Goal: Task Accomplishment & Management: Manage account settings

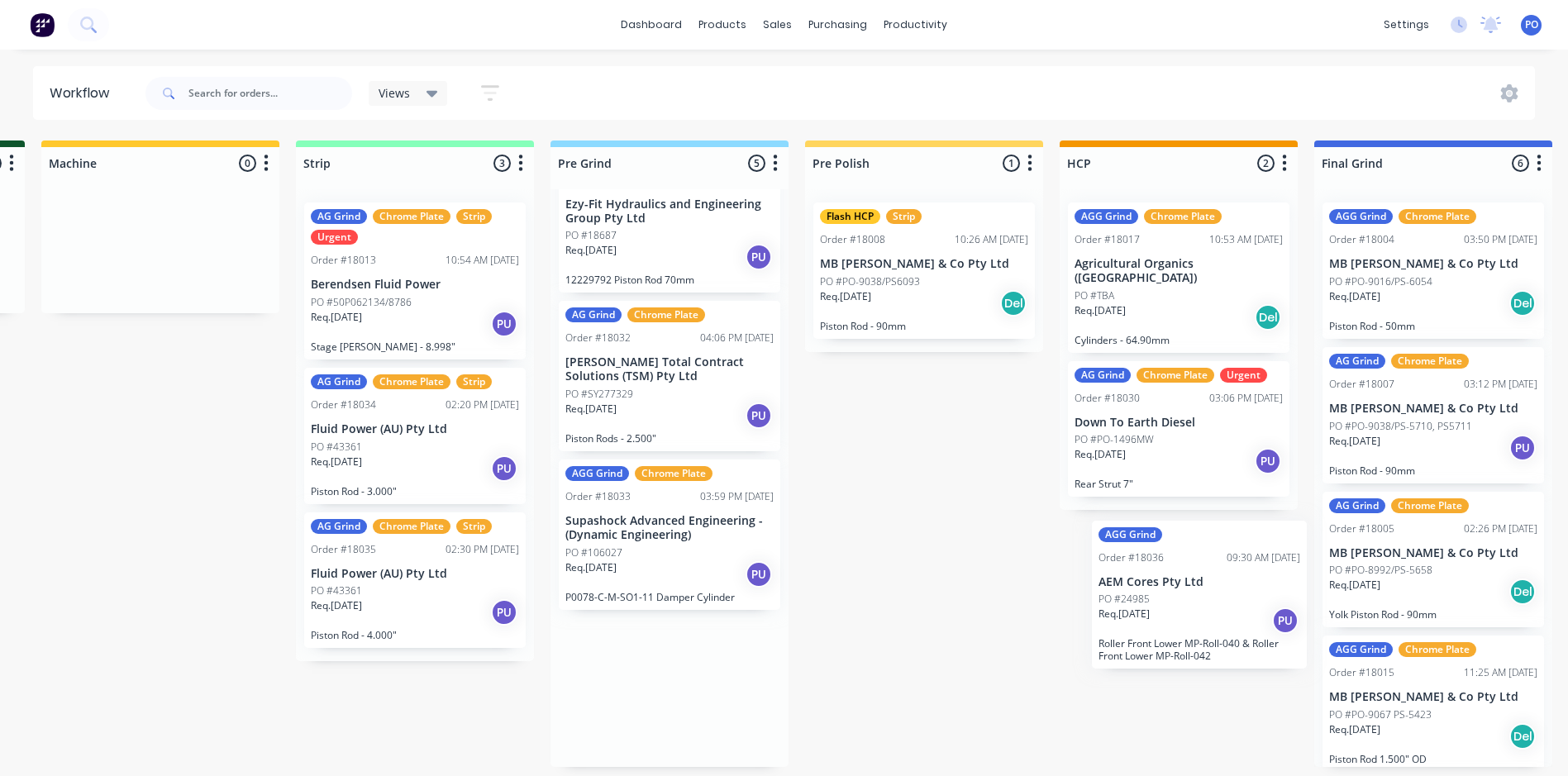
scroll to position [4, 759]
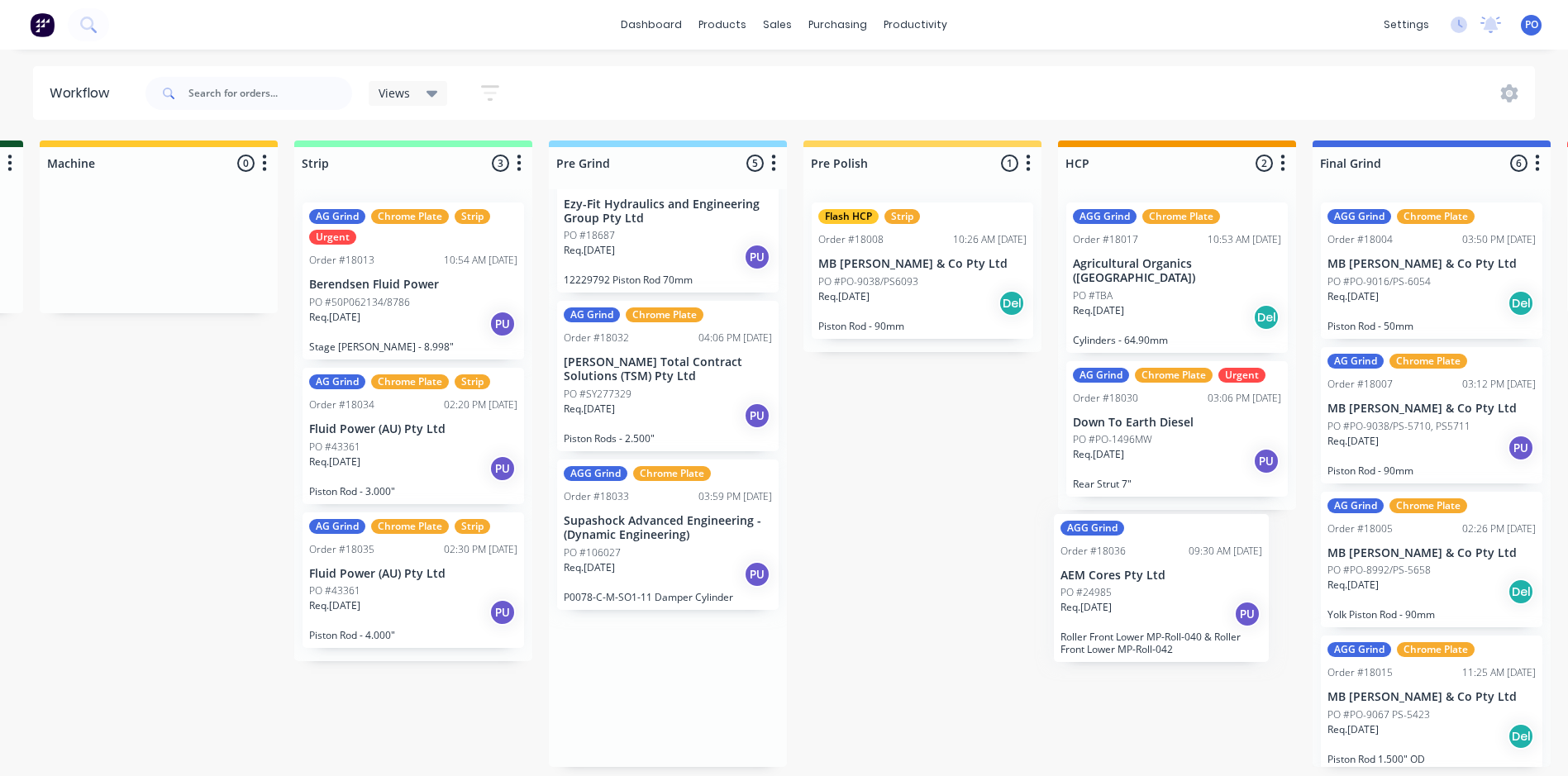
drag, startPoint x: 1391, startPoint y: 719, endPoint x: 1134, endPoint y: 617, distance: 276.5
click at [1134, 617] on div "Submitted 0 Status colour #273444 hex #273444 Save Cancel Summaries Total order…" at bounding box center [1086, 454] width 3716 height 627
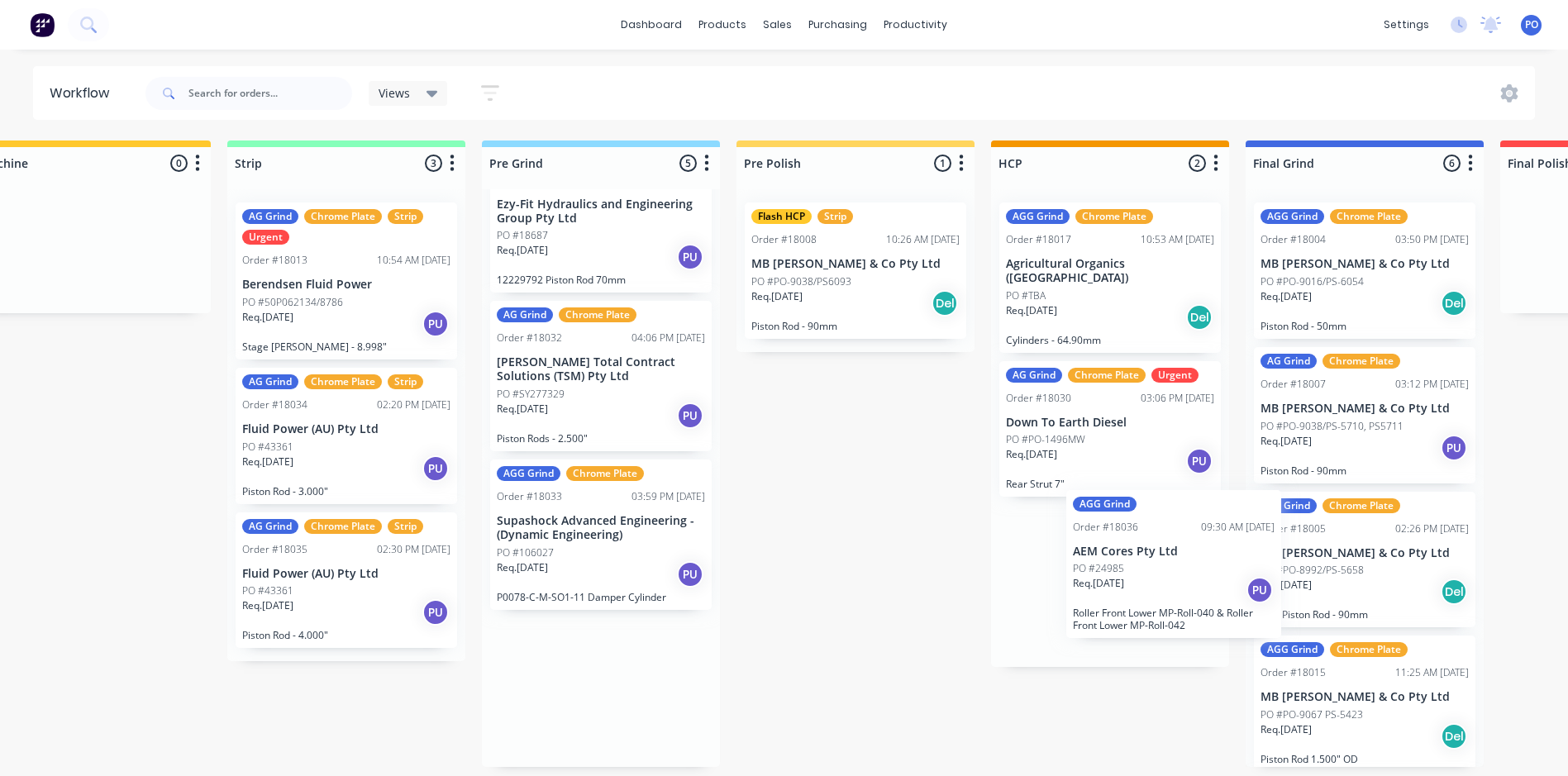
scroll to position [4, 831]
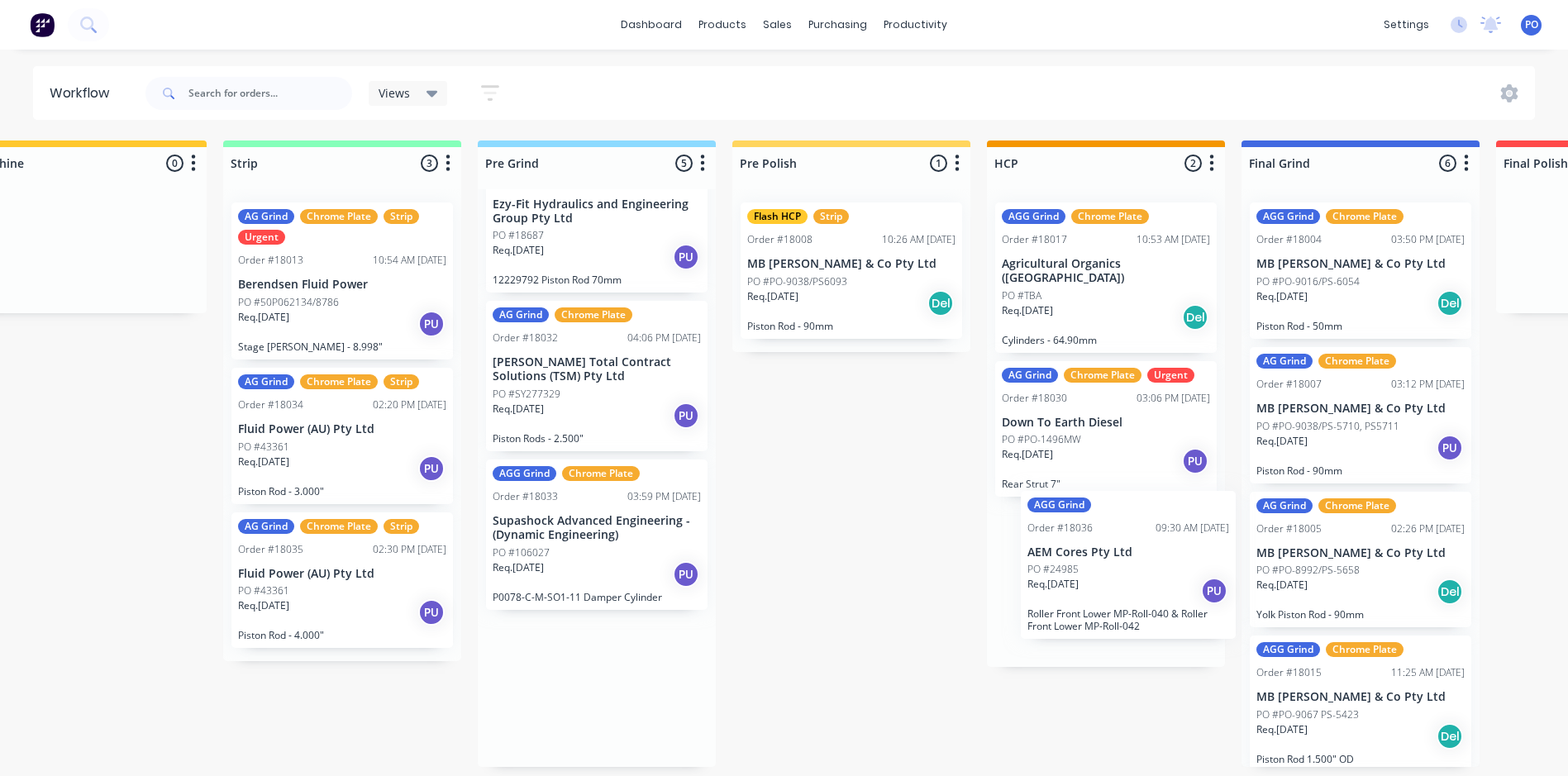
drag, startPoint x: 624, startPoint y: 670, endPoint x: 1104, endPoint y: 546, distance: 495.8
click at [1104, 546] on div "Submitted 0 Status colour #273444 hex #273444 Save Cancel Summaries Total order…" at bounding box center [1015, 454] width 3716 height 627
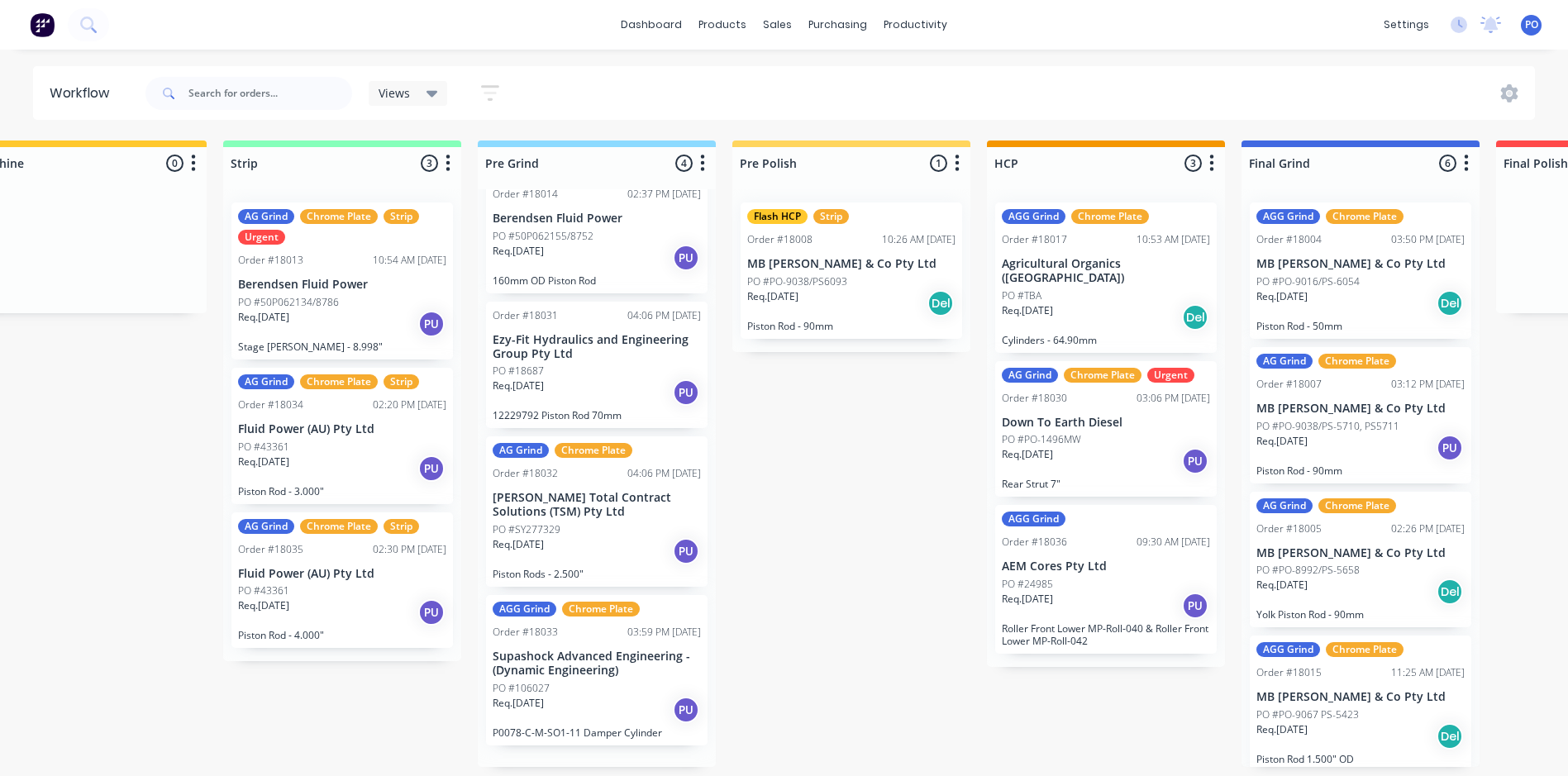
scroll to position [25, 0]
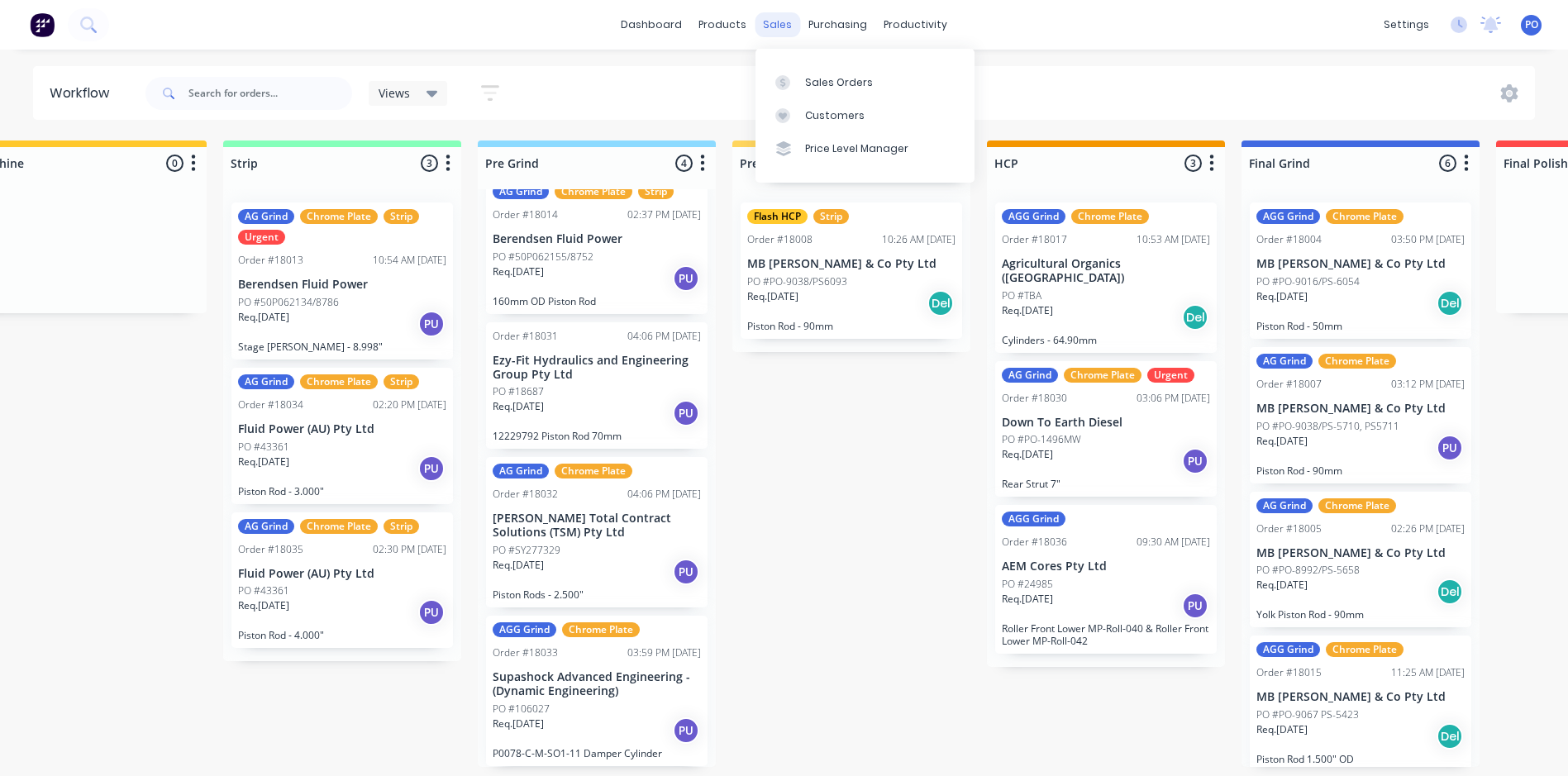
click at [782, 21] on div "sales" at bounding box center [777, 24] width 45 height 25
click at [824, 82] on div "Sales Orders" at bounding box center [838, 83] width 68 height 15
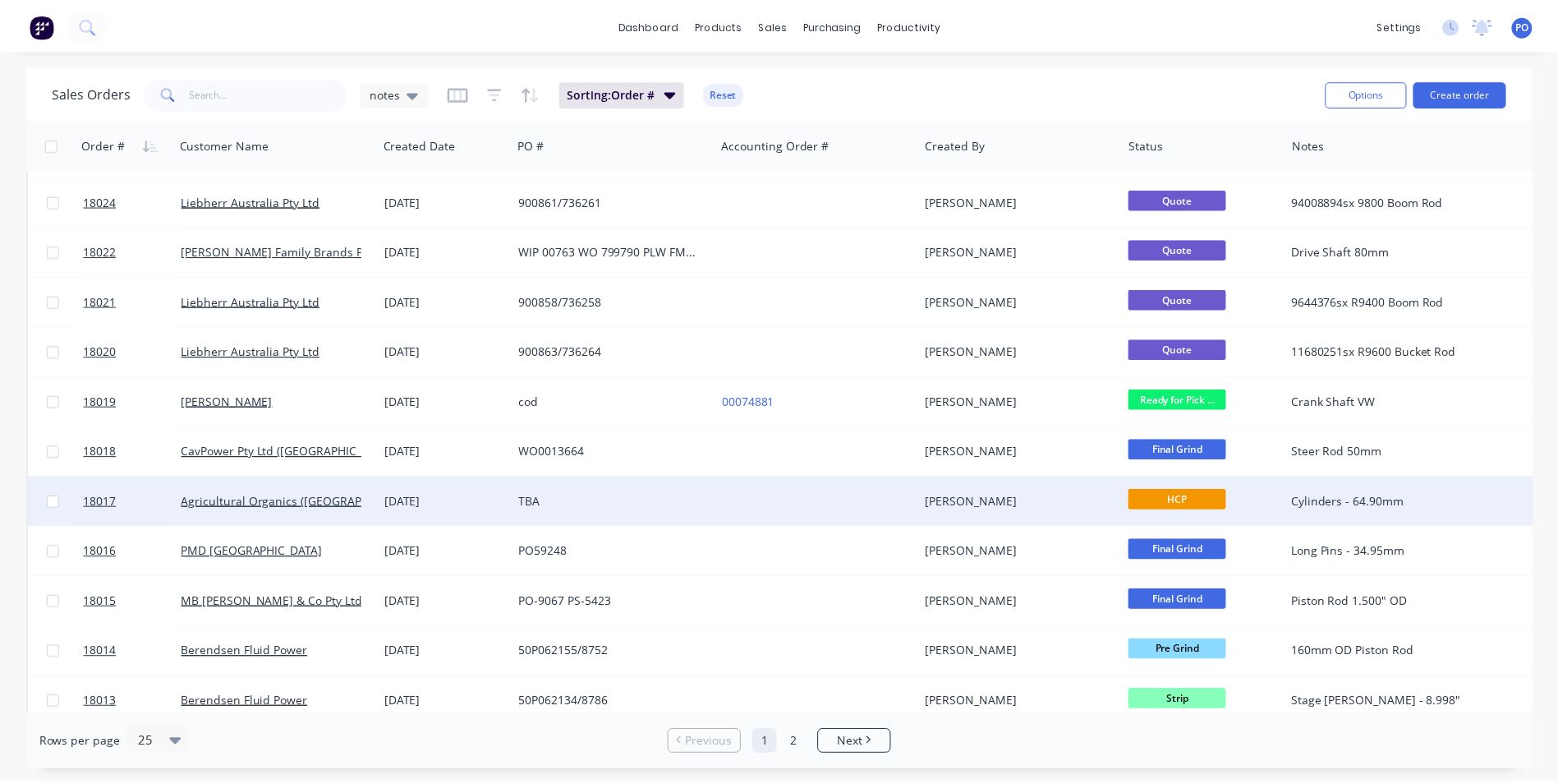
scroll to position [716, 0]
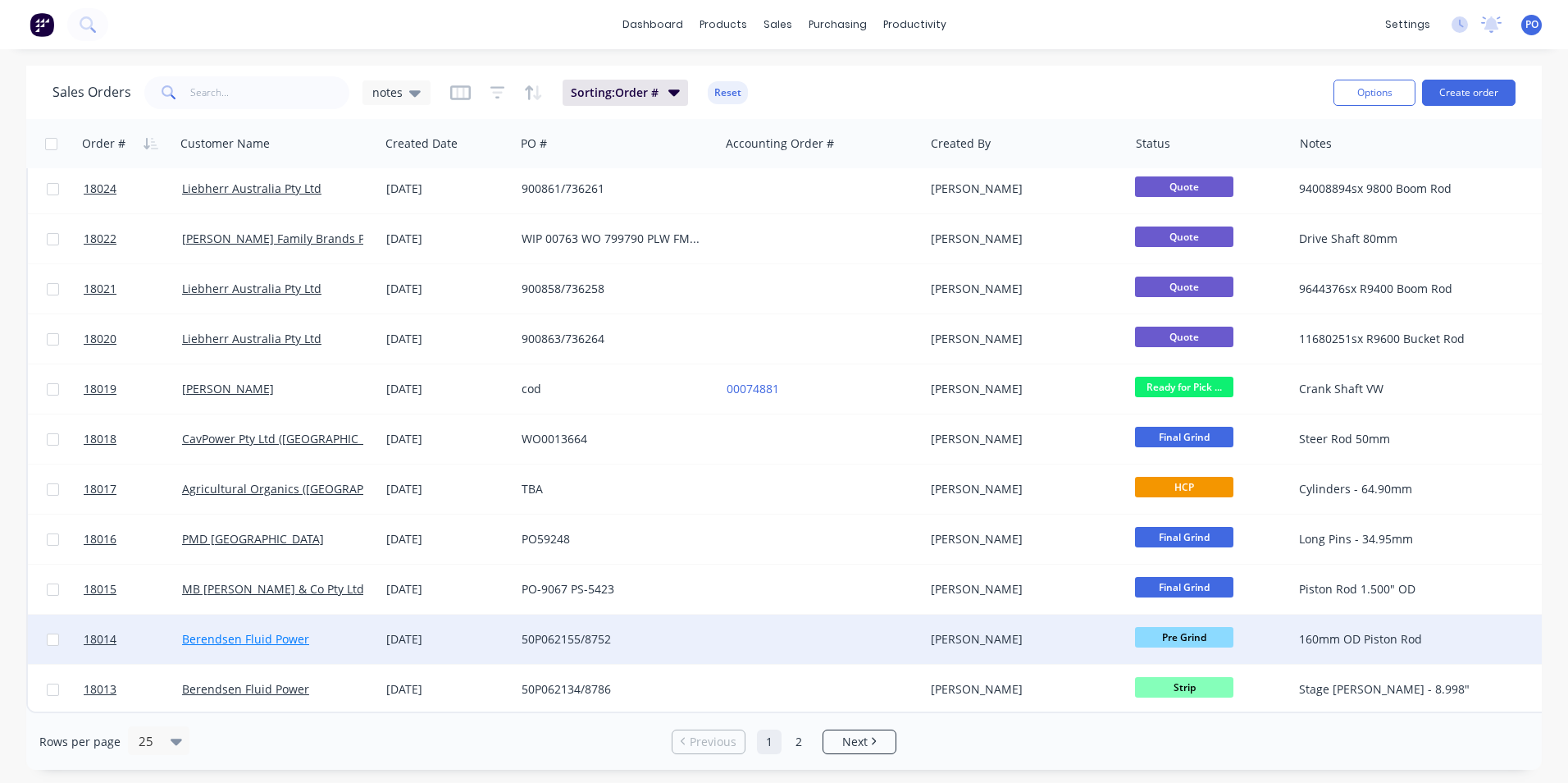
click at [253, 631] on link "Berendsen Fluid Power" at bounding box center [246, 639] width 127 height 16
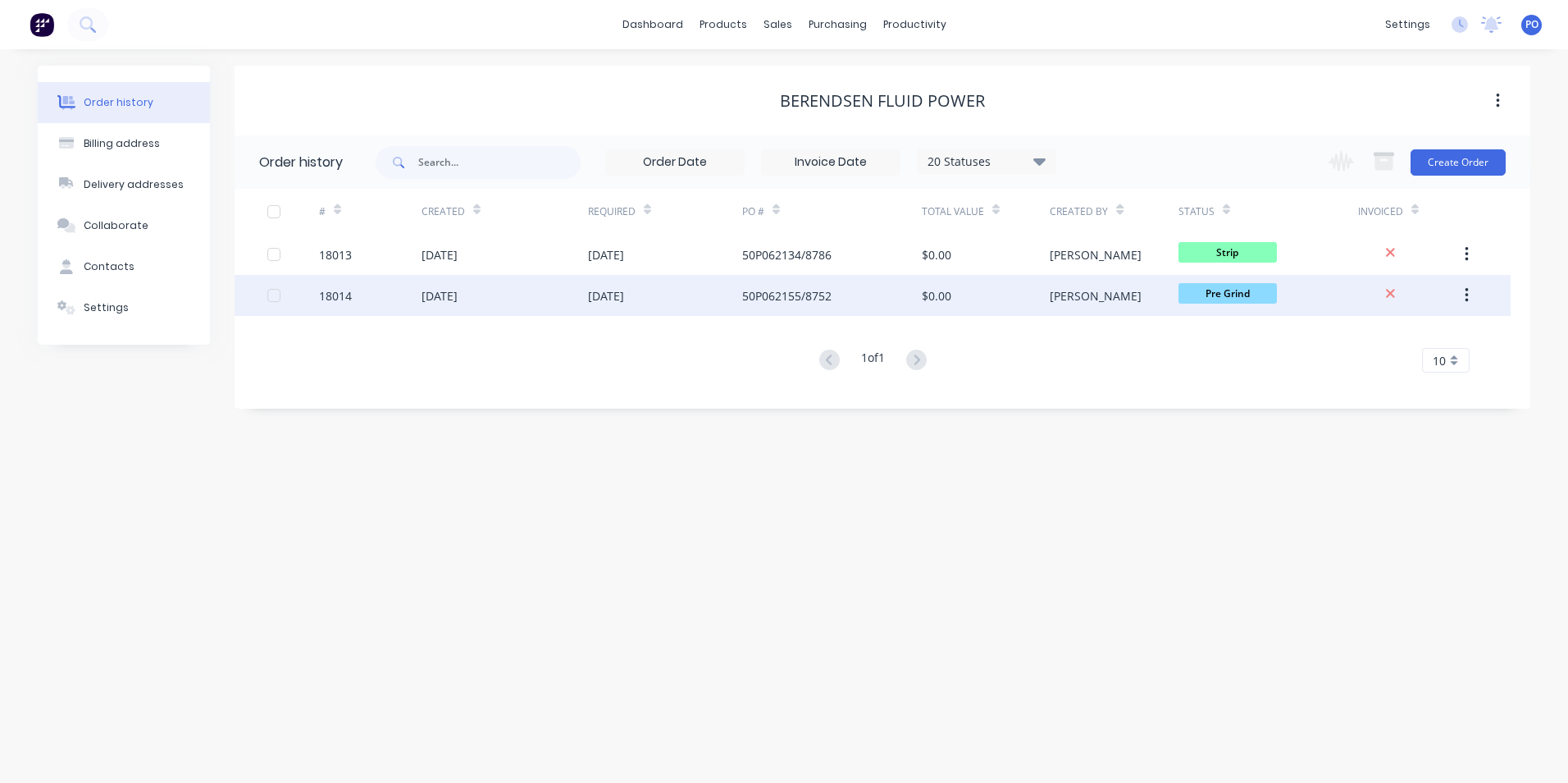
click at [532, 282] on div "[DATE]" at bounding box center [504, 295] width 166 height 41
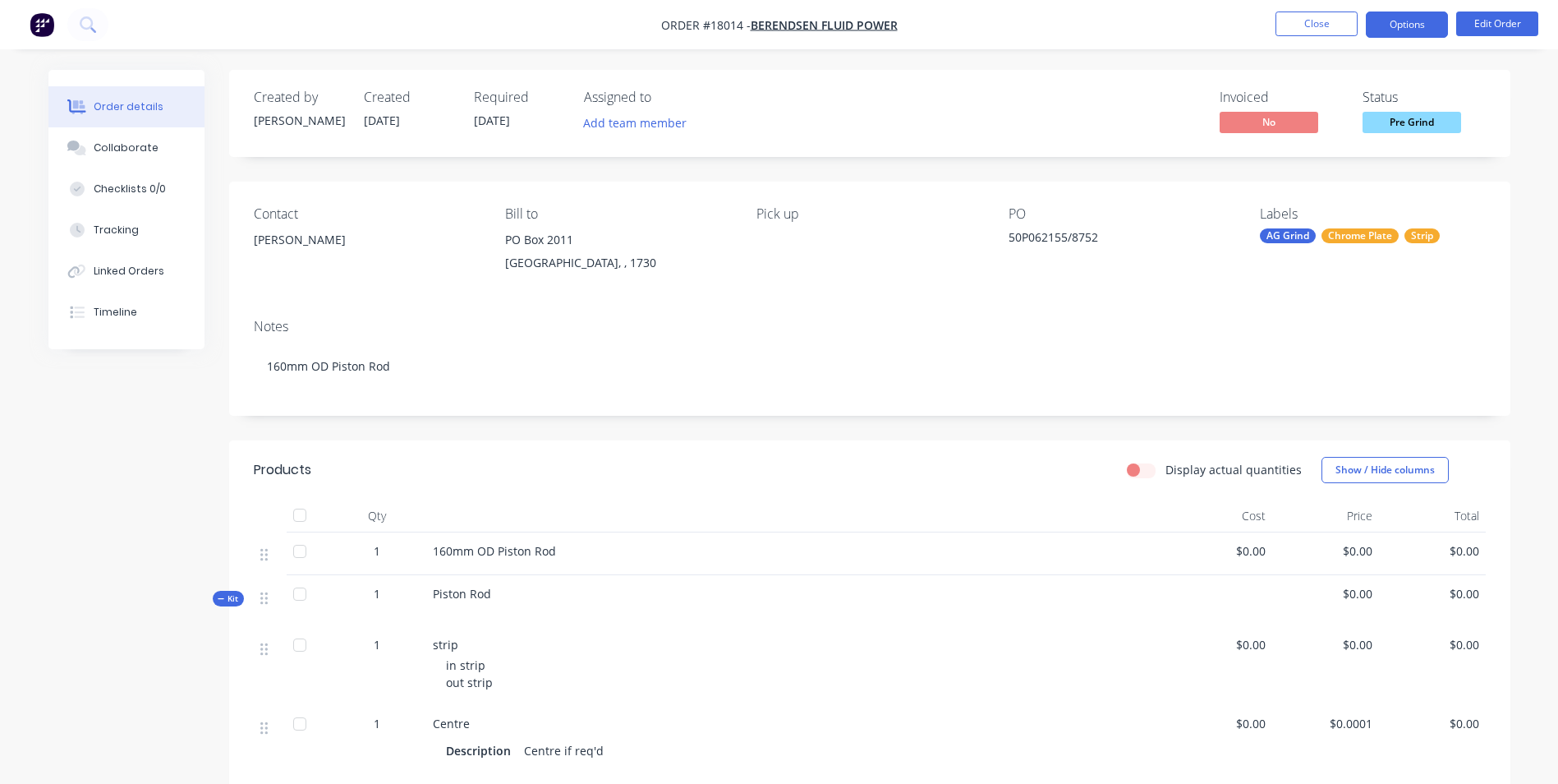
click at [1428, 28] on button "Options" at bounding box center [1407, 24] width 82 height 27
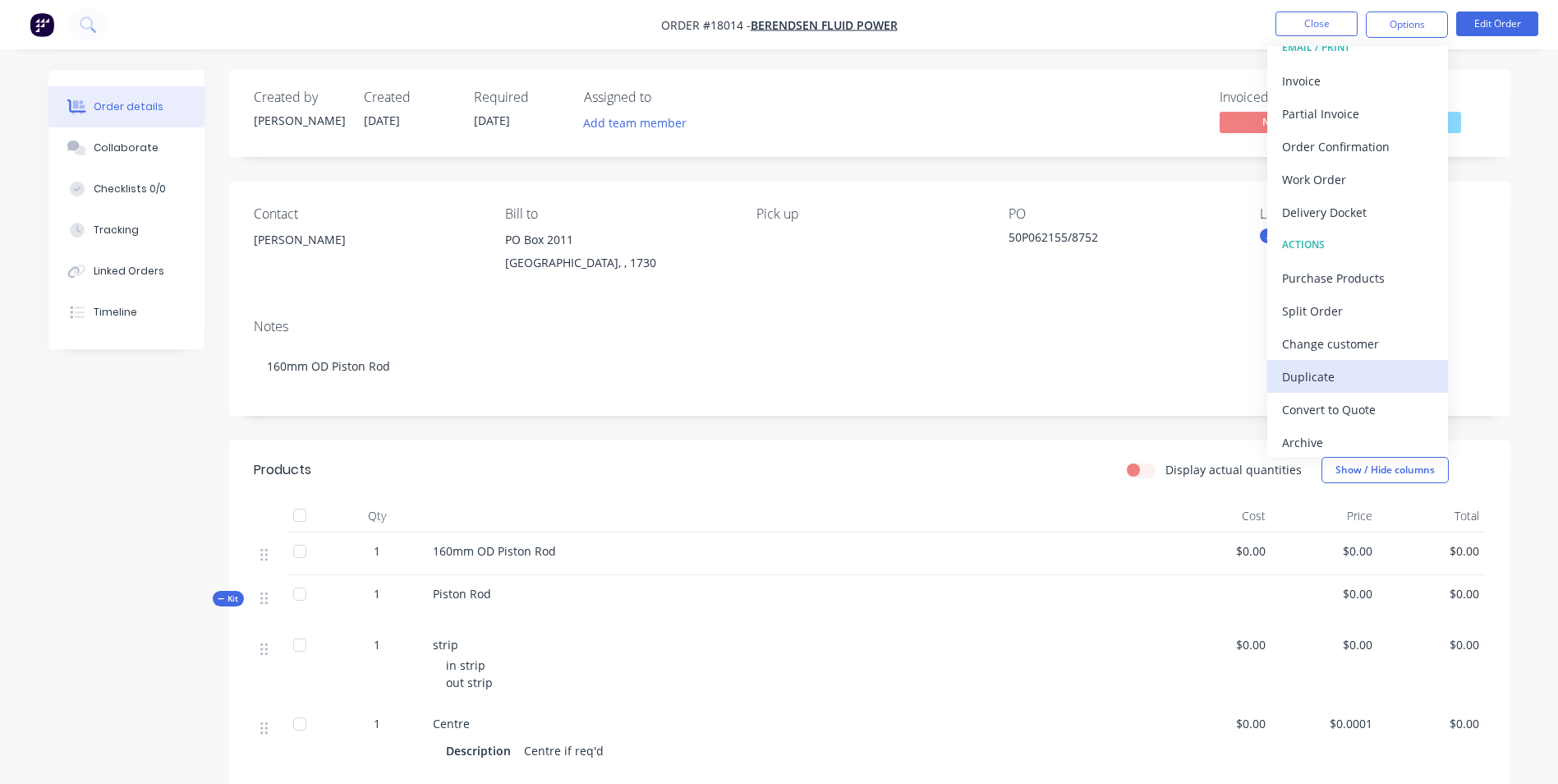
scroll to position [25, 0]
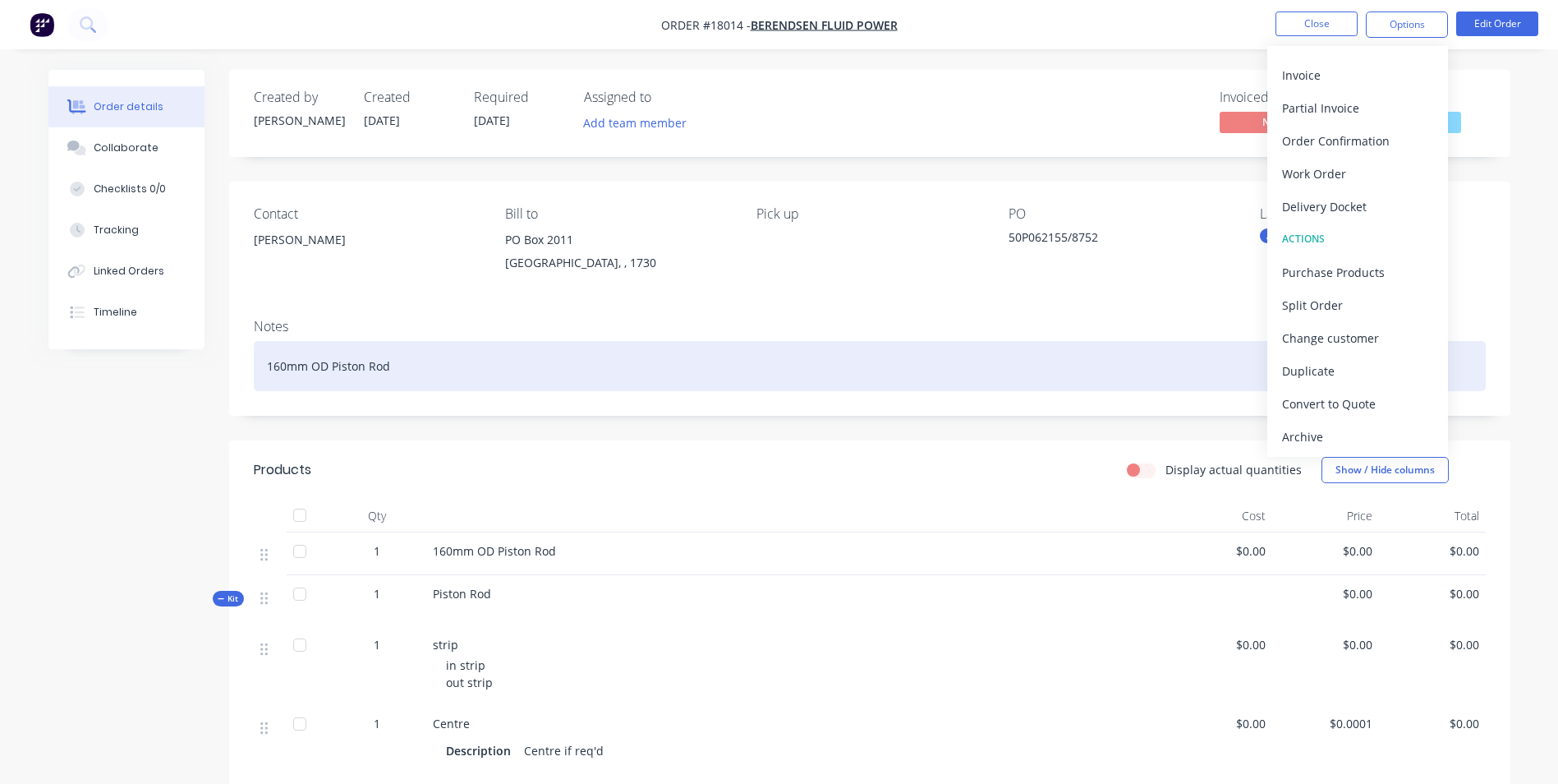
click at [548, 361] on div "160mm OD Piston Rod" at bounding box center [870, 366] width 1232 height 50
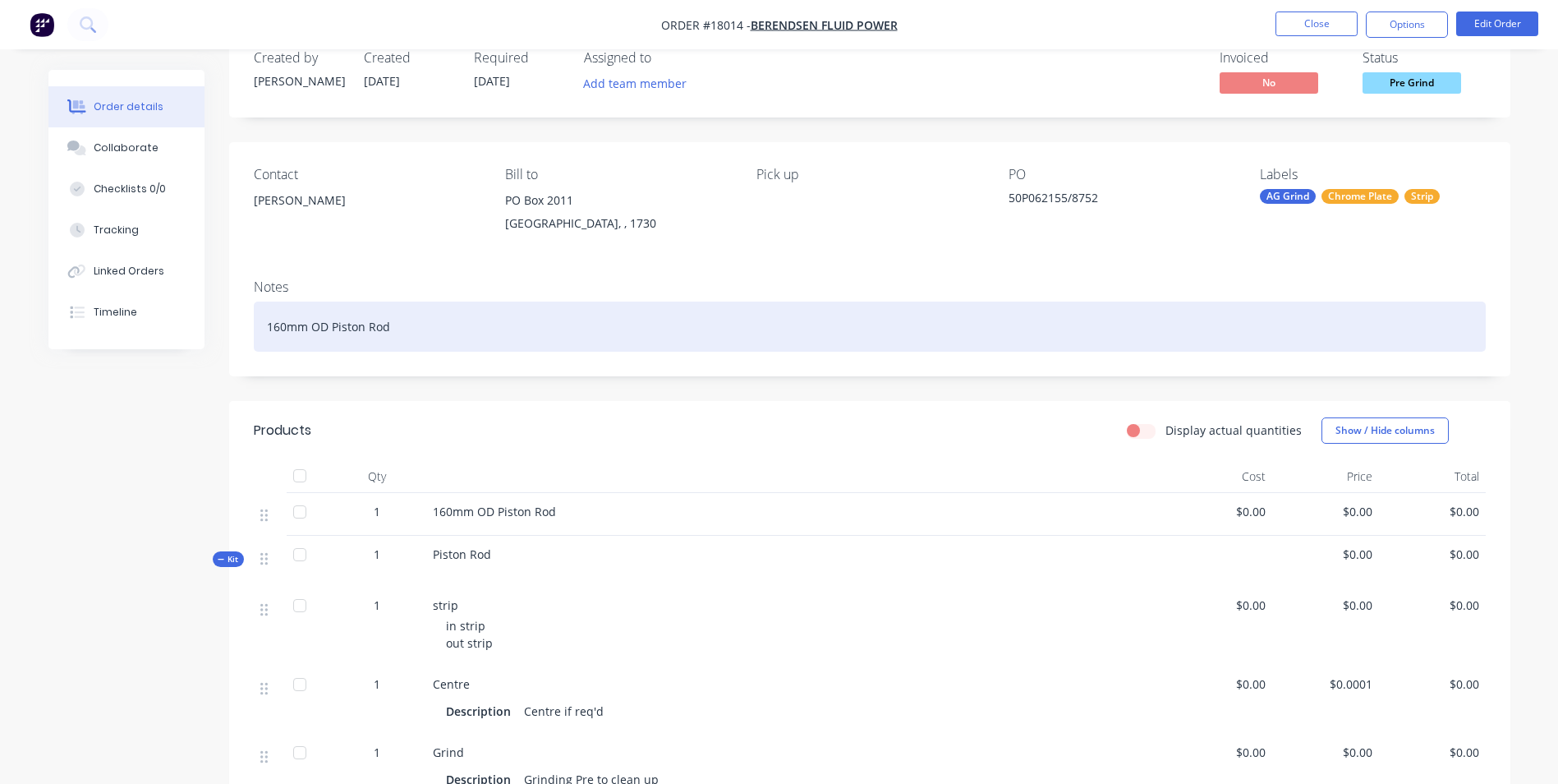
scroll to position [0, 0]
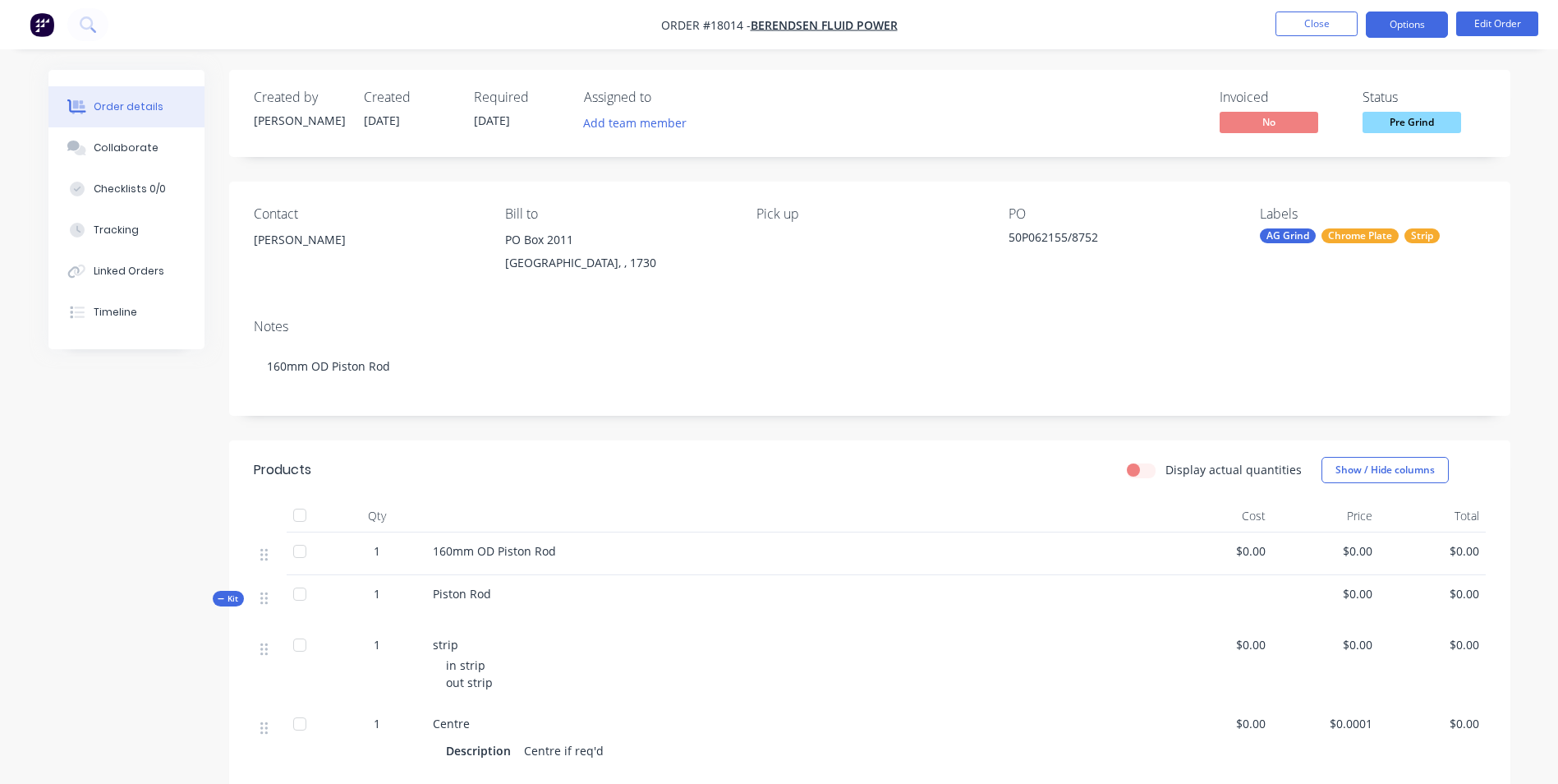
click at [1415, 19] on button "Options" at bounding box center [1407, 24] width 82 height 27
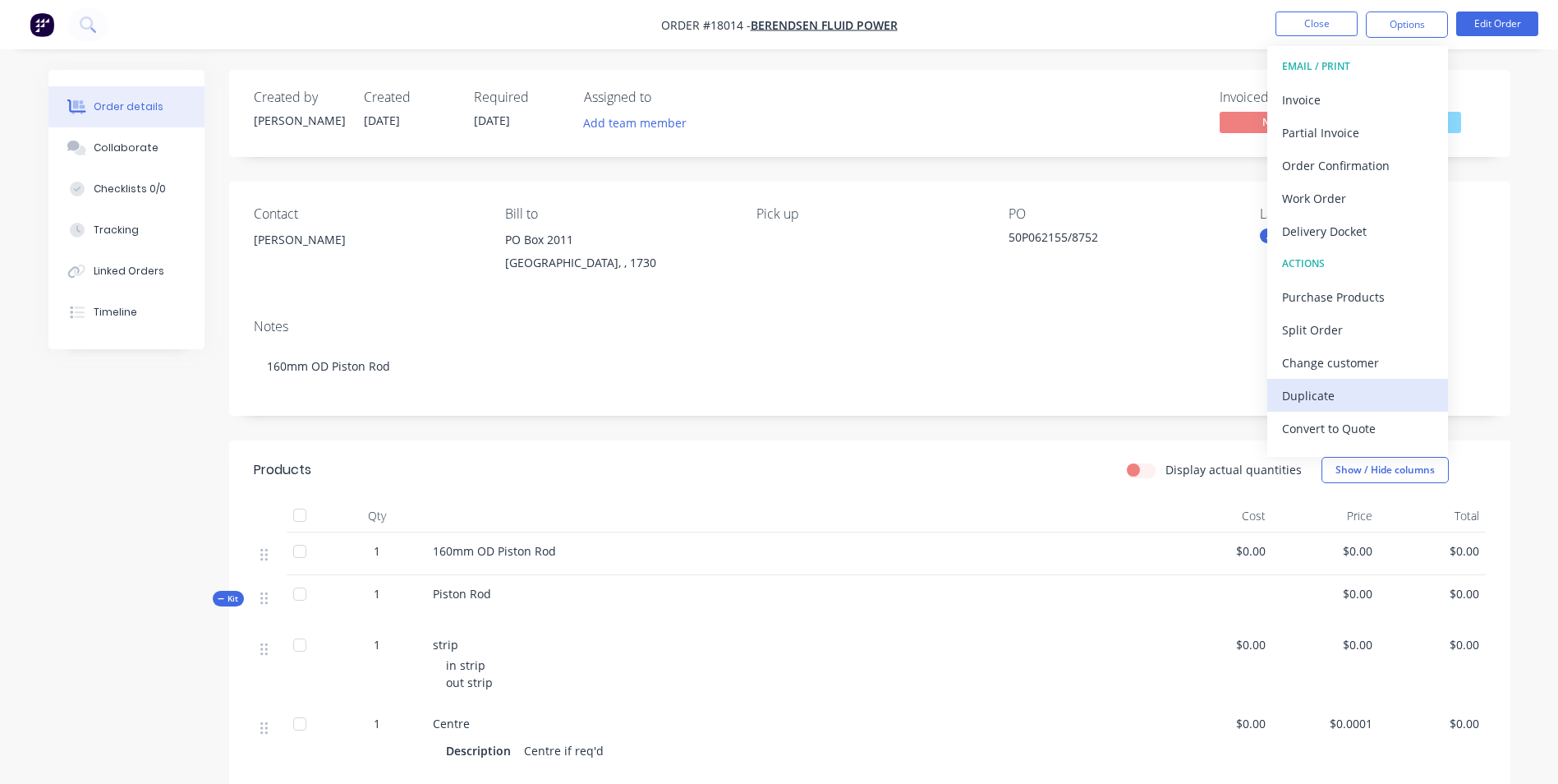
click at [1330, 388] on div "Duplicate" at bounding box center [1358, 395] width 151 height 24
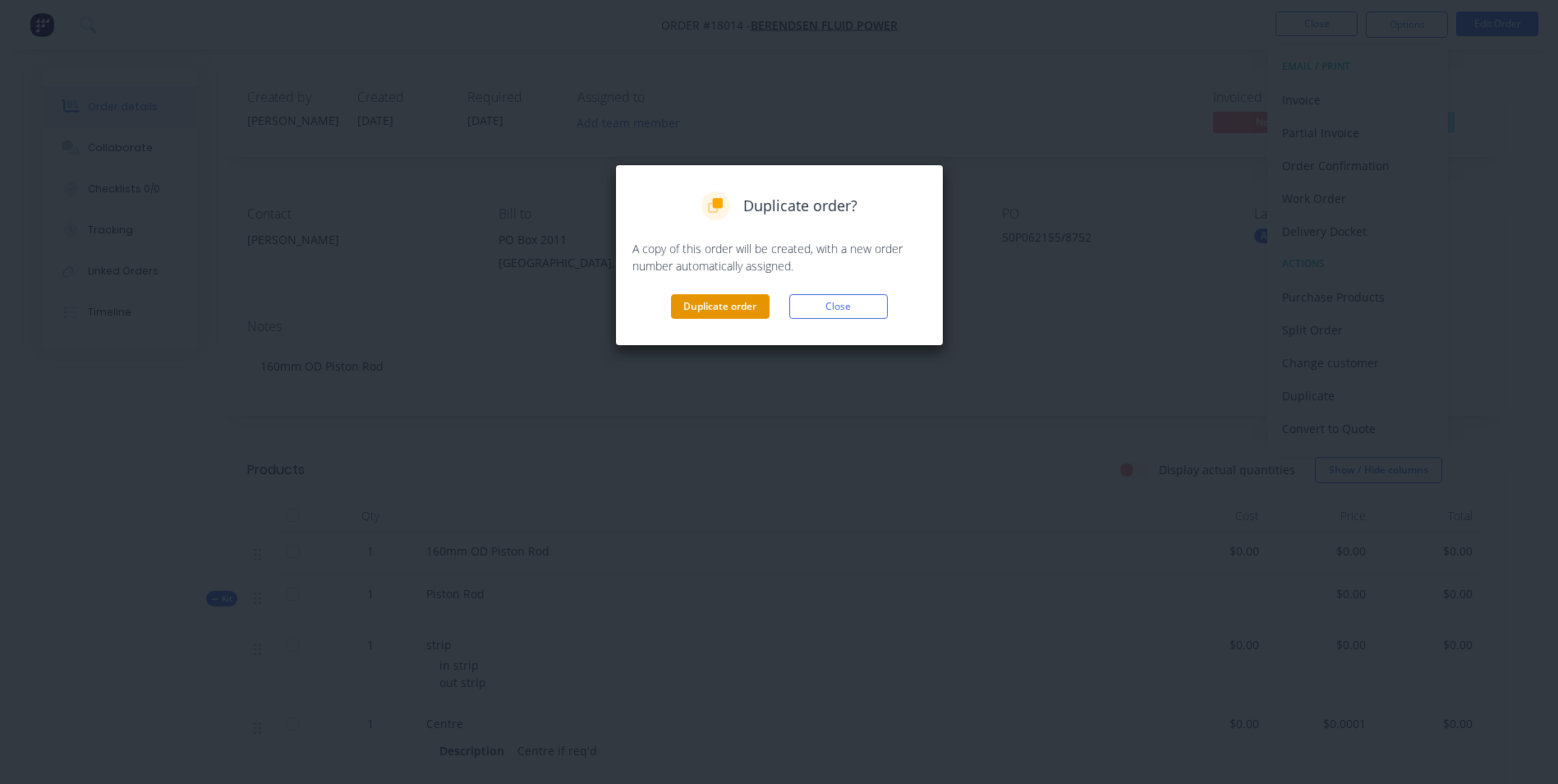
click at [732, 310] on button "Duplicate order" at bounding box center [720, 306] width 99 height 25
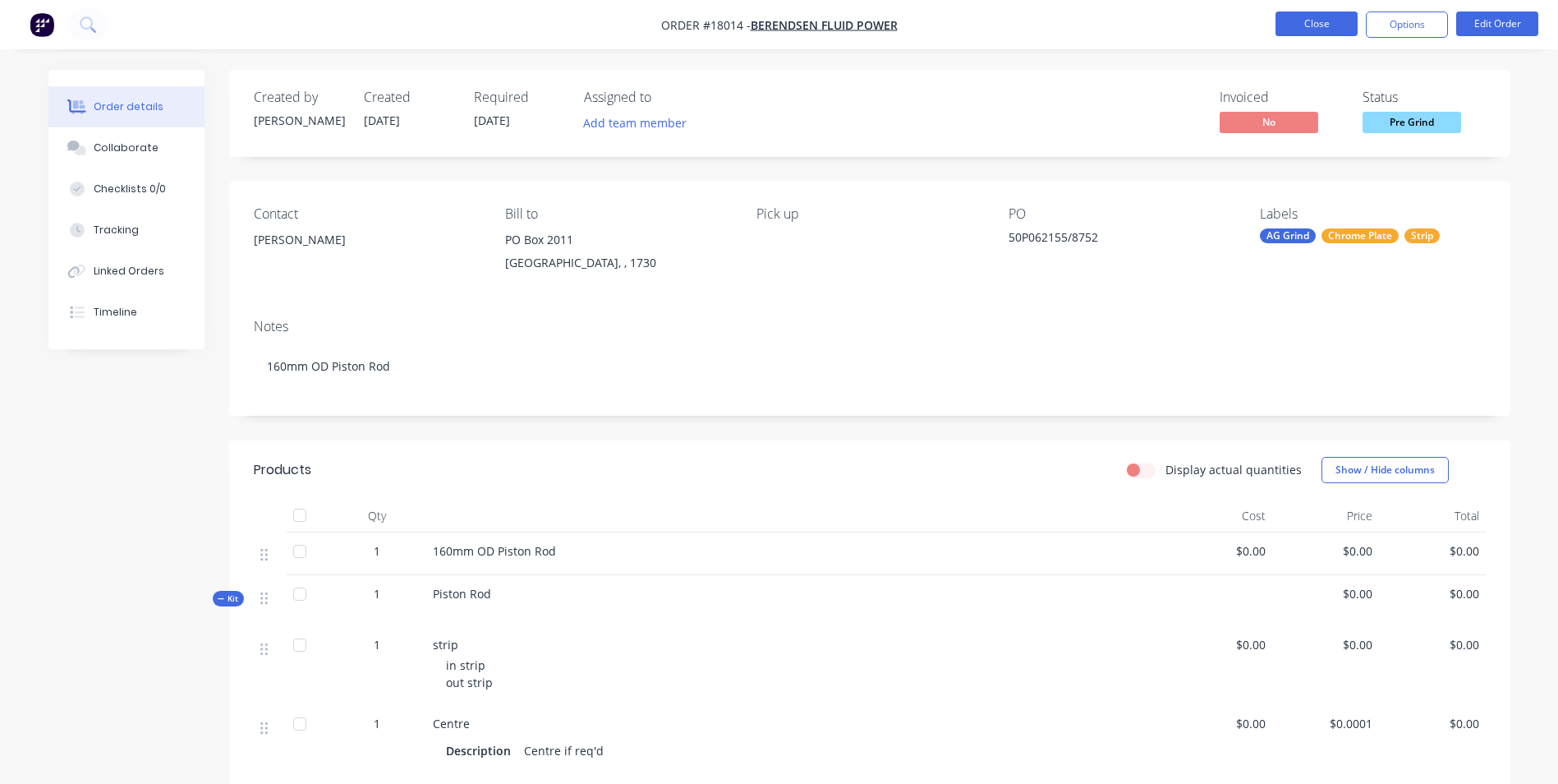
click at [1315, 23] on button "Close" at bounding box center [1317, 23] width 82 height 25
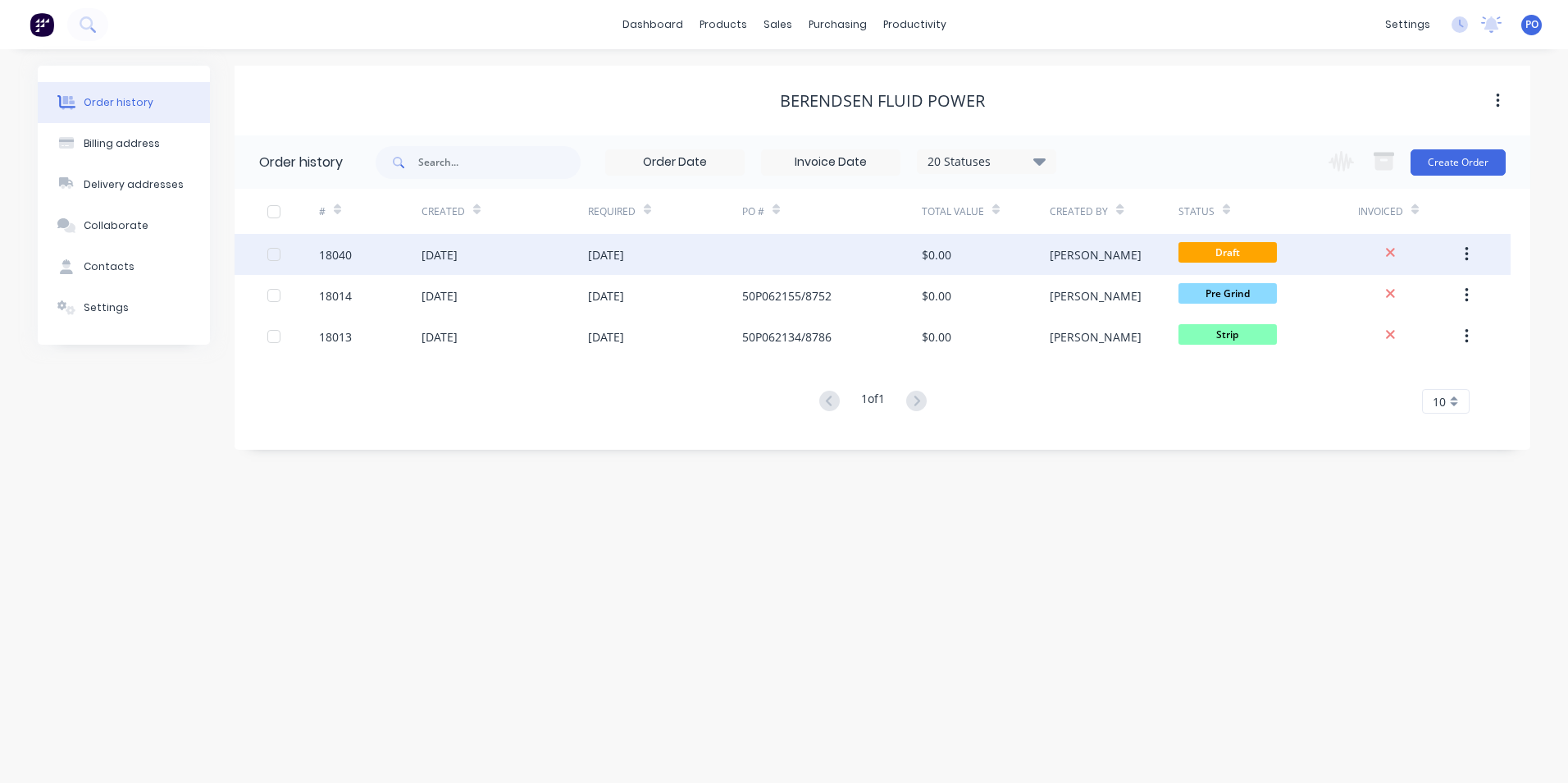
click at [458, 248] on div "[DATE]" at bounding box center [439, 254] width 36 height 17
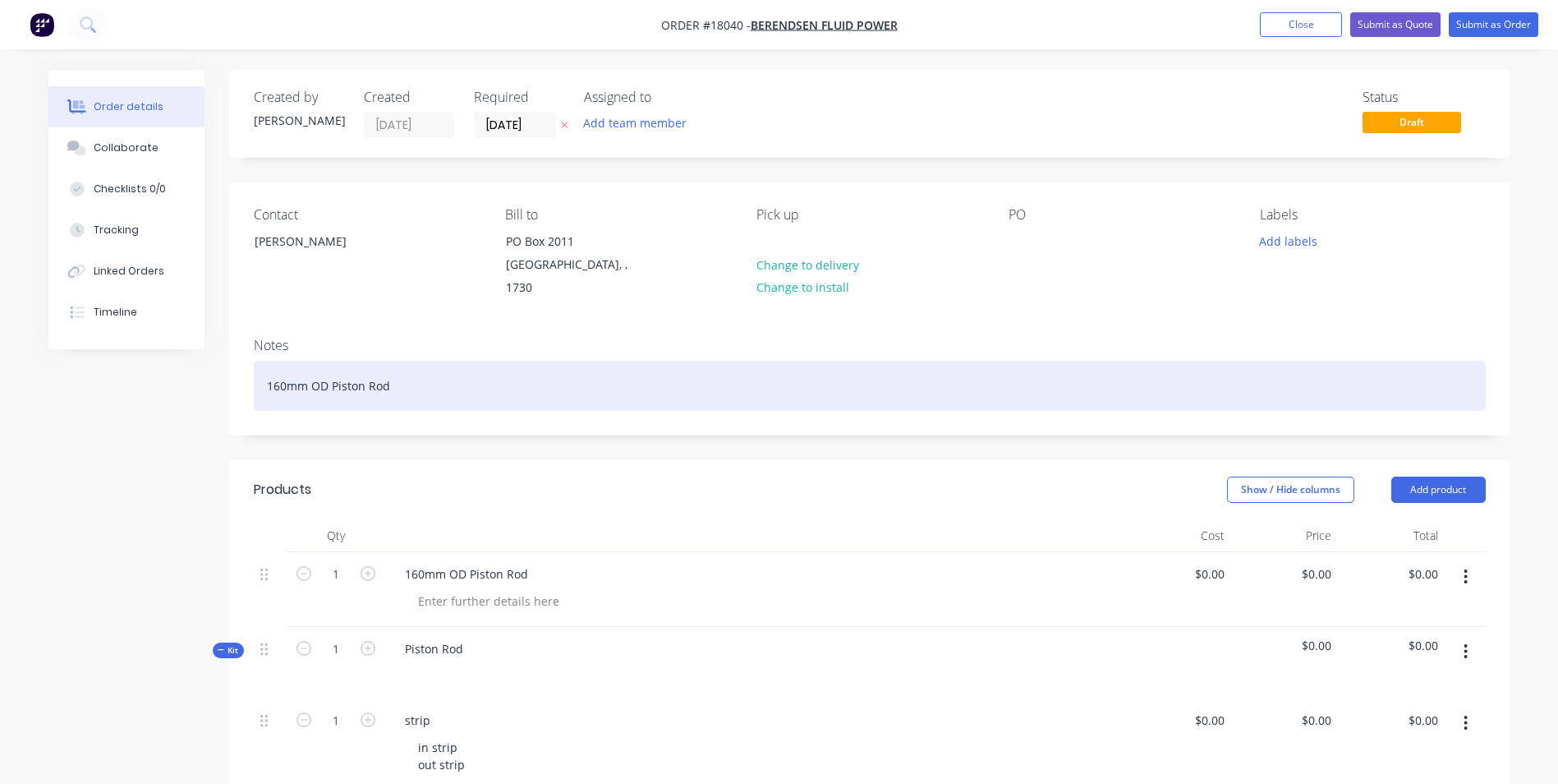
click at [477, 379] on div "160mm OD Piston Rod" at bounding box center [870, 385] width 1232 height 50
click at [289, 367] on div "160mm OD Piston Rod" at bounding box center [870, 385] width 1232 height 50
drag, startPoint x: 384, startPoint y: 366, endPoint x: 262, endPoint y: 364, distance: 122.0
click at [259, 360] on div "90mm OD Piston Rod" at bounding box center [870, 385] width 1232 height 50
copy div "90mm OD Piston Rod"
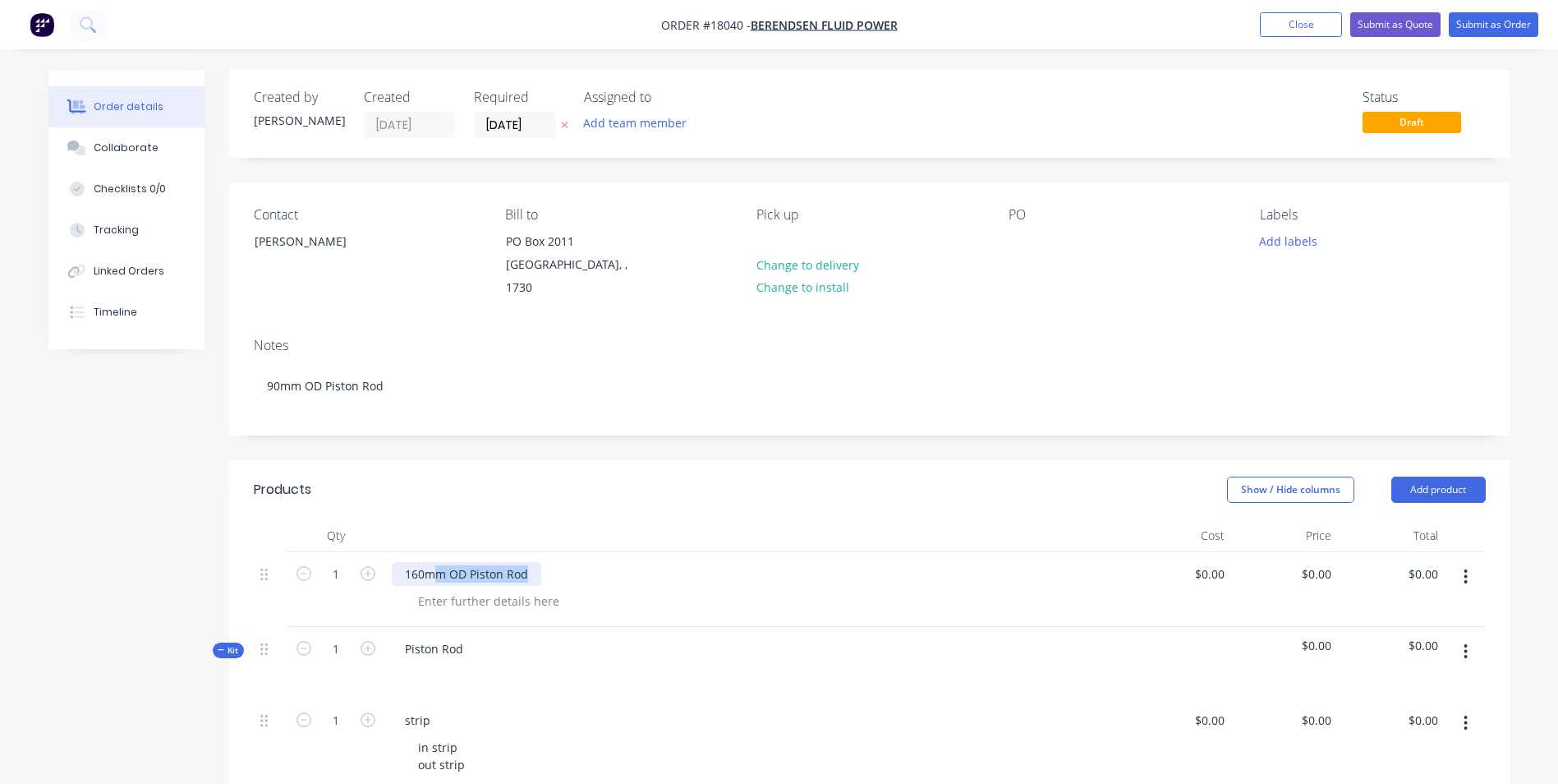
drag, startPoint x: 534, startPoint y: 556, endPoint x: 415, endPoint y: 553, distance: 119.0
click at [406, 562] on div "160mm OD Piston Rod" at bounding box center [466, 574] width 149 height 24
click at [415, 562] on div "160mm OD Piston Rod" at bounding box center [466, 574] width 149 height 24
drag, startPoint x: 531, startPoint y: 556, endPoint x: 405, endPoint y: 560, distance: 126.1
click at [405, 562] on div "160mm OD Piston Rod" at bounding box center [466, 574] width 149 height 24
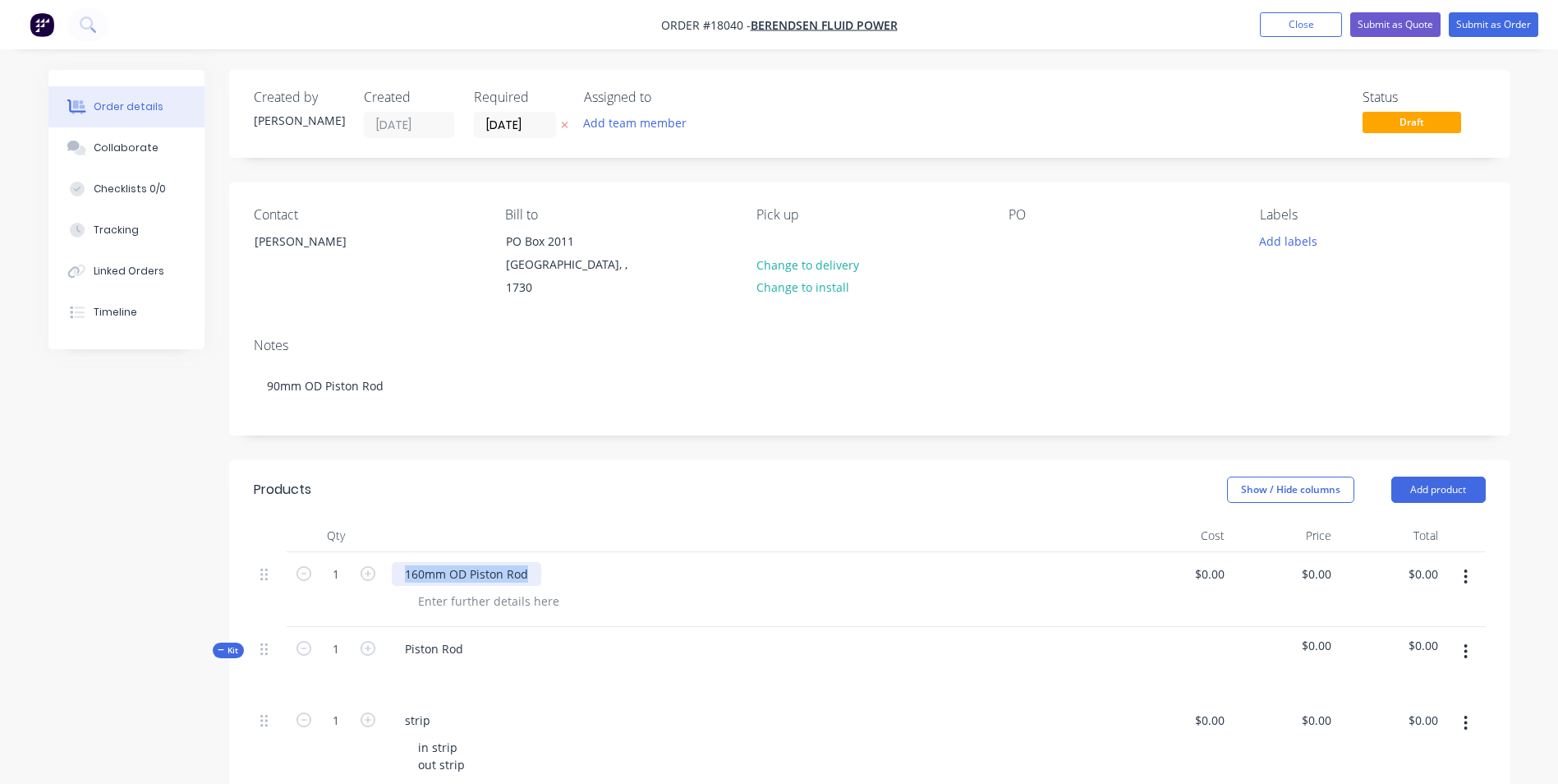
paste div
drag, startPoint x: 437, startPoint y: 556, endPoint x: 405, endPoint y: 557, distance: 32.0
click at [405, 562] on div "90mm OD Piston Rod" at bounding box center [463, 574] width 143 height 24
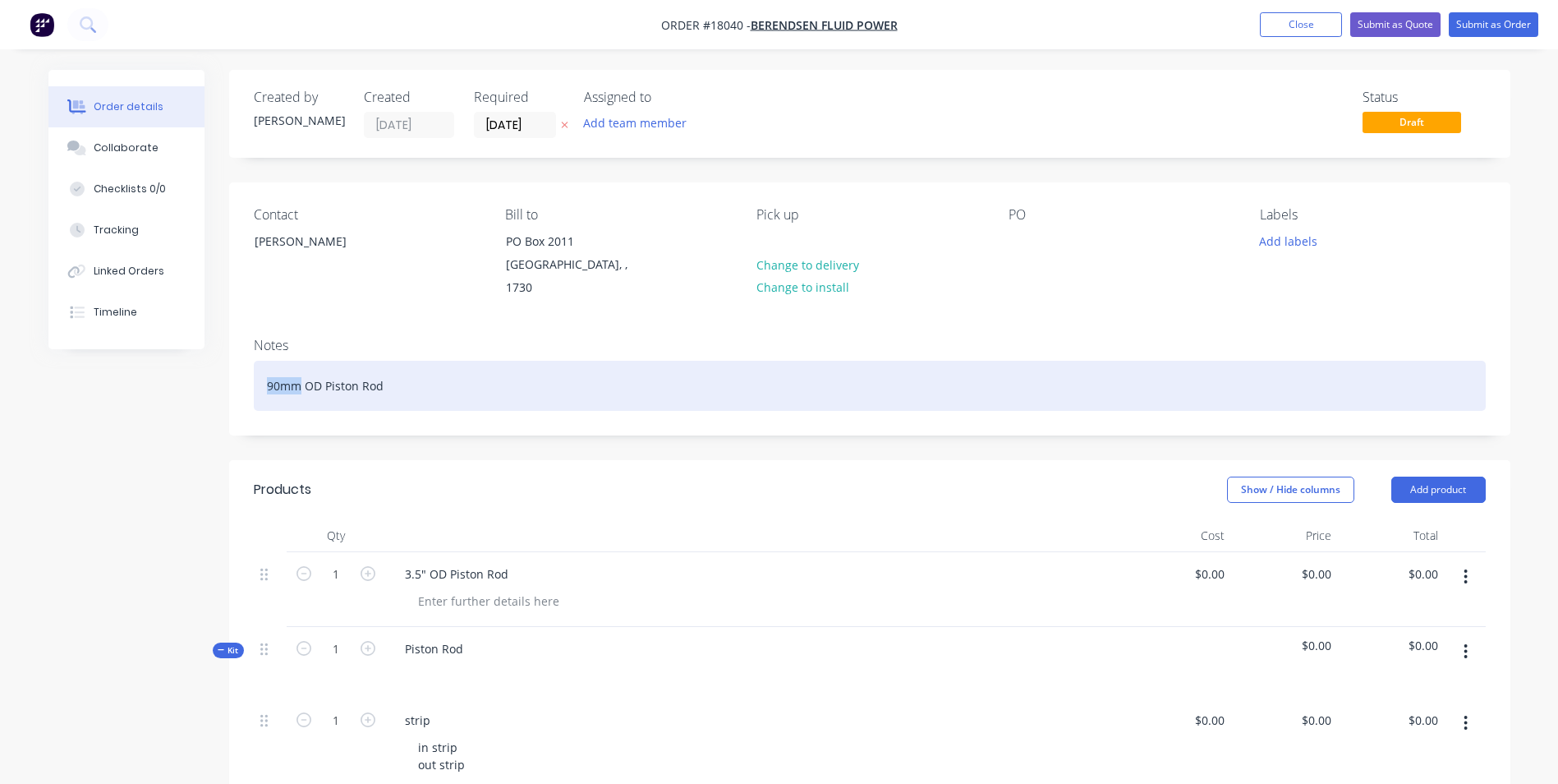
drag, startPoint x: 297, startPoint y: 366, endPoint x: 284, endPoint y: 341, distance: 28.2
click at [262, 367] on div "90mm OD Piston Rod" at bounding box center [870, 385] width 1232 height 50
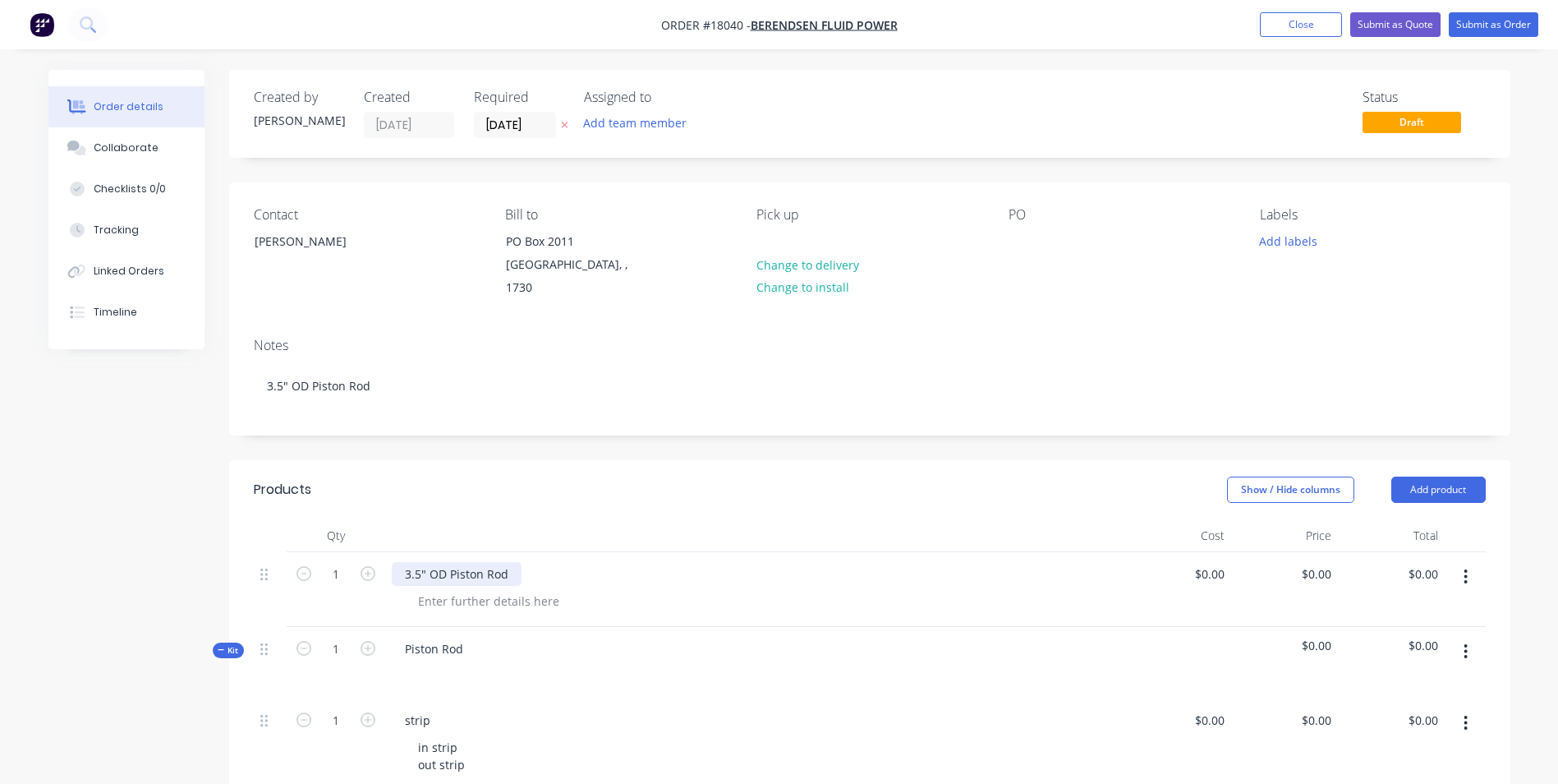
click at [419, 562] on div "3.5" OD Piston Rod" at bounding box center [456, 574] width 130 height 24
click at [422, 562] on div "3.5" OD Piston Rod" at bounding box center [456, 574] width 130 height 24
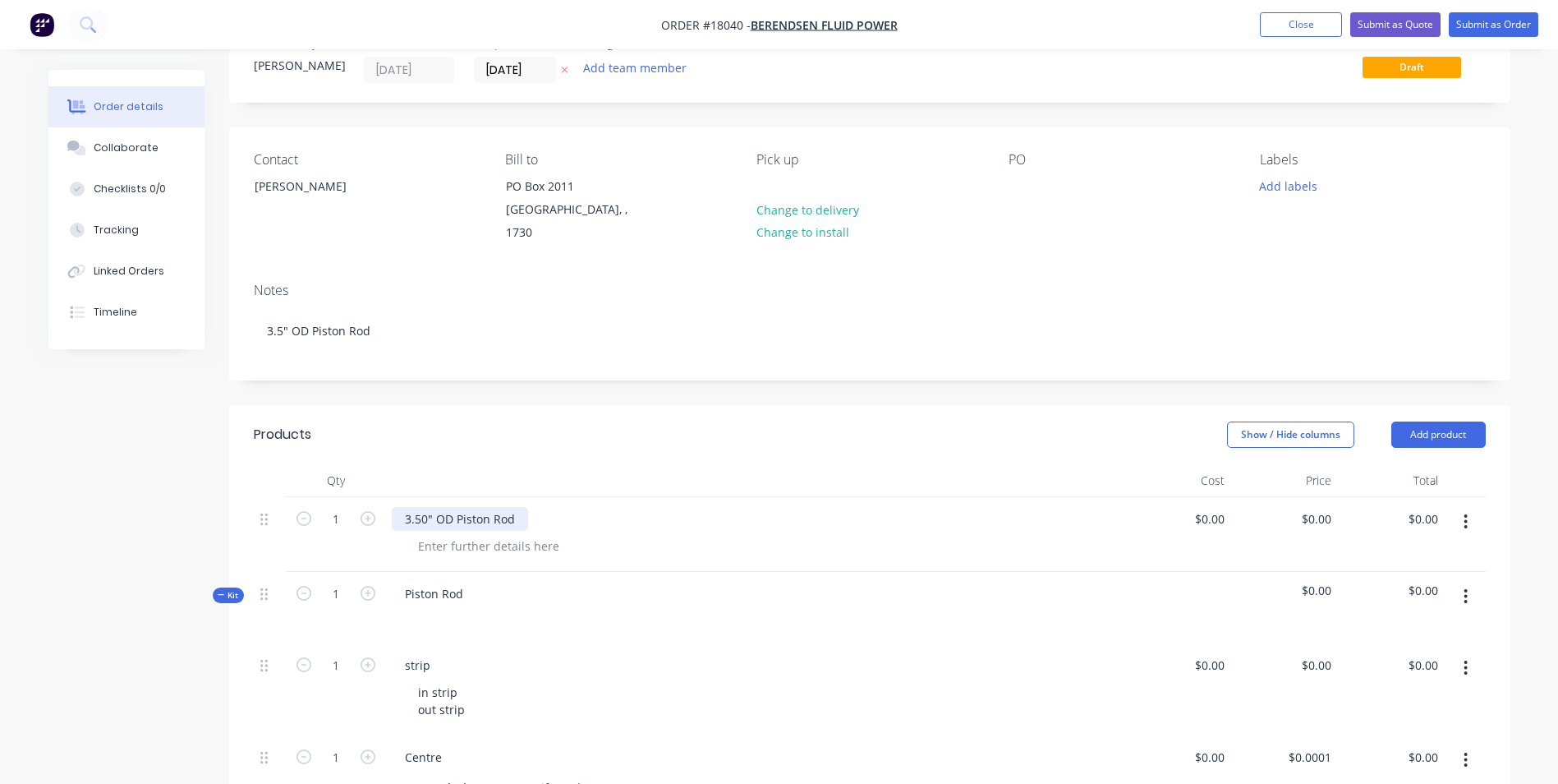
scroll to position [164, 0]
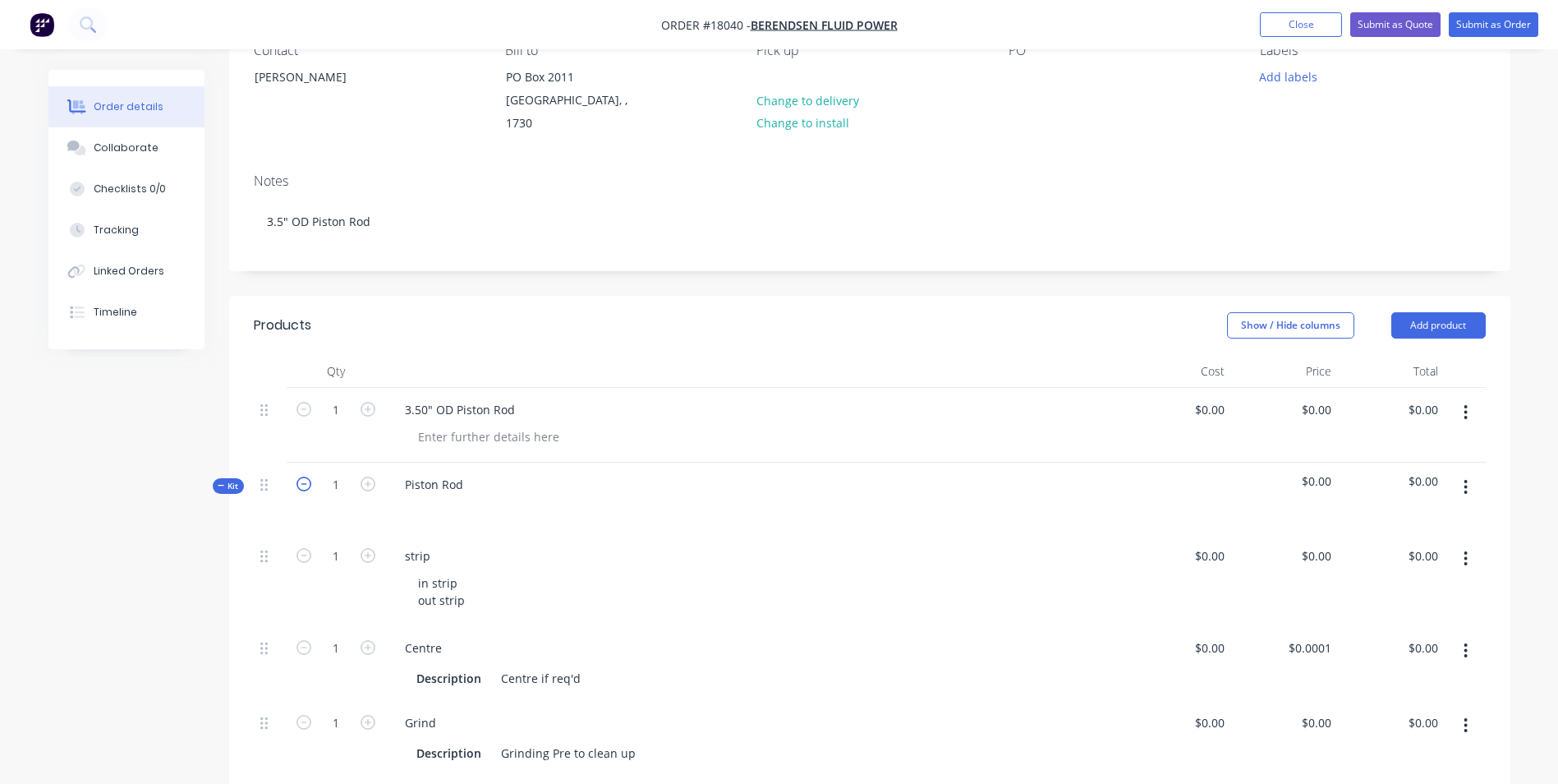
click at [306, 476] on icon "button" at bounding box center [304, 484] width 15 height 15
click at [1465, 480] on icon "button" at bounding box center [1467, 487] width 4 height 15
click at [1379, 617] on div "Delete" at bounding box center [1408, 629] width 126 height 24
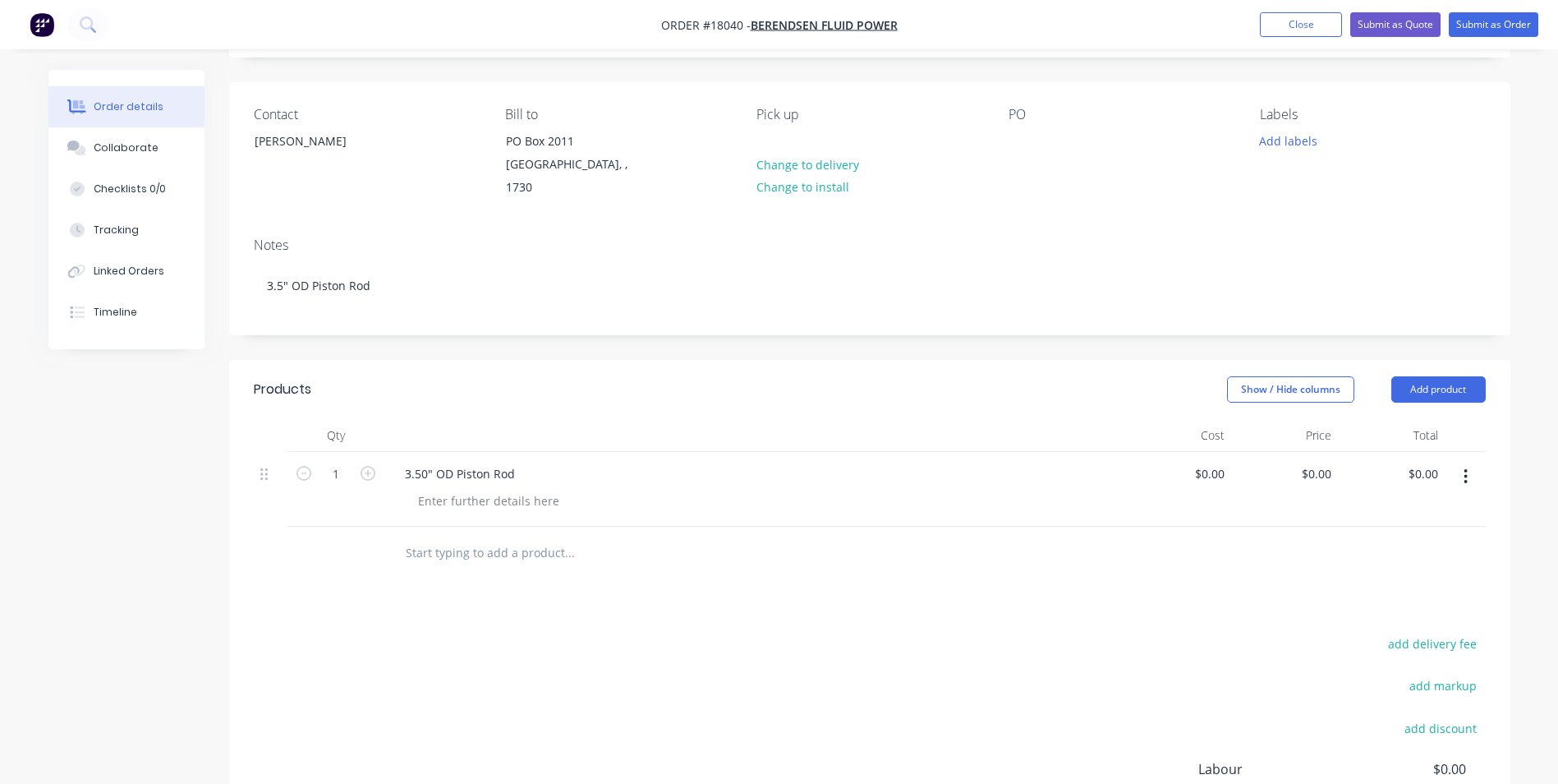
scroll to position [0, 0]
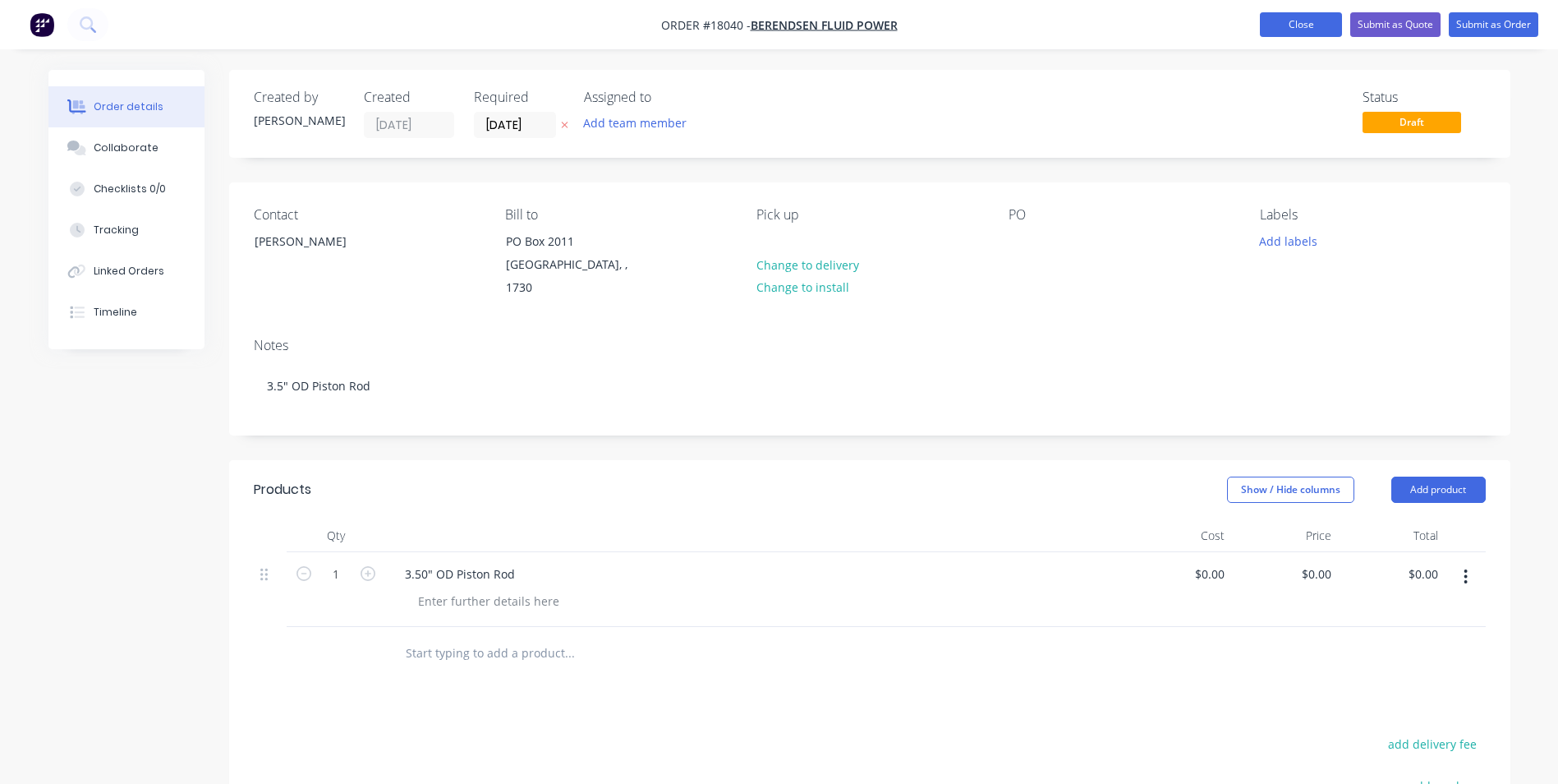
click at [1315, 29] on button "Close" at bounding box center [1301, 24] width 82 height 25
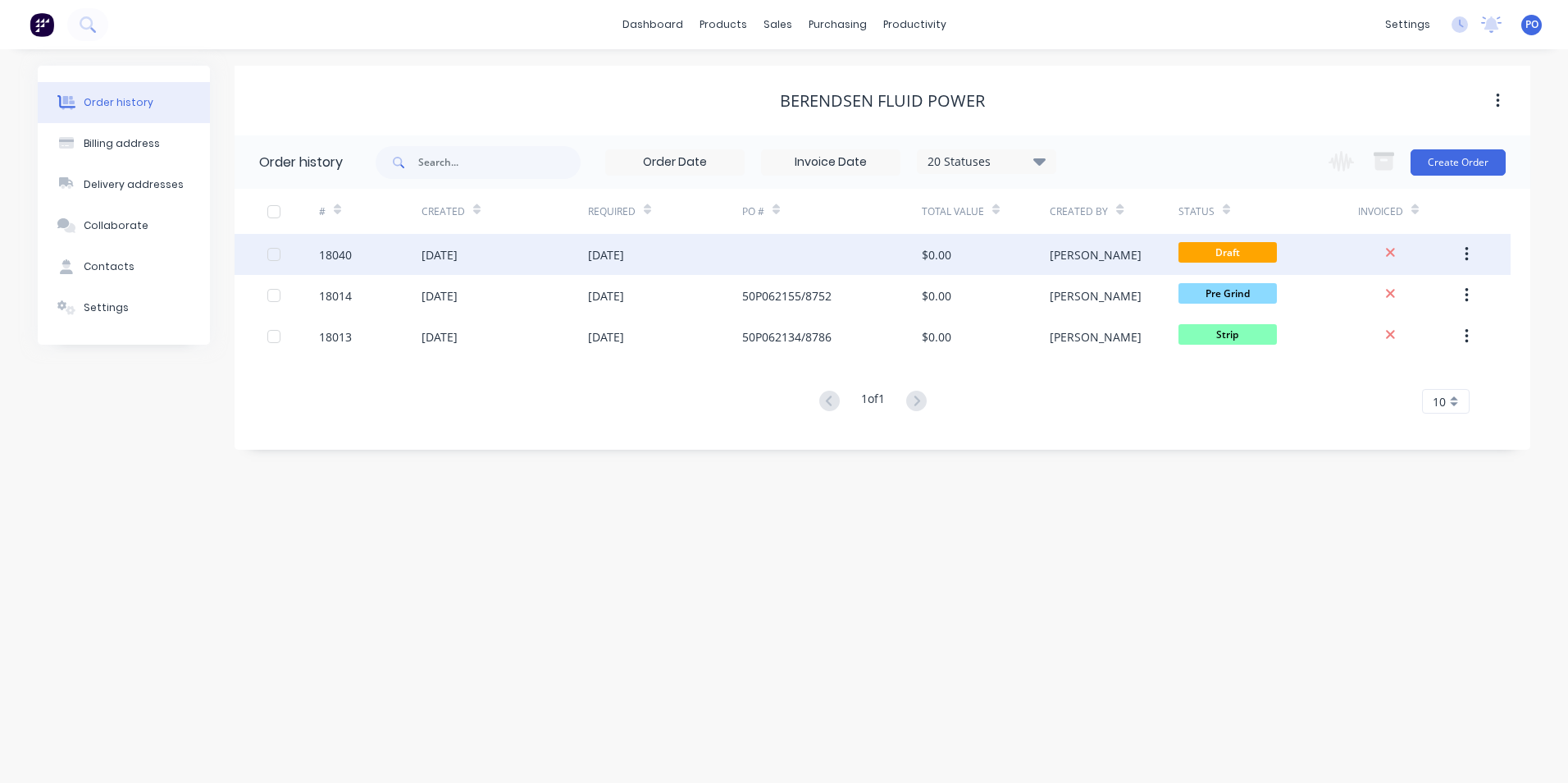
click at [458, 261] on div "[DATE]" at bounding box center [439, 254] width 36 height 17
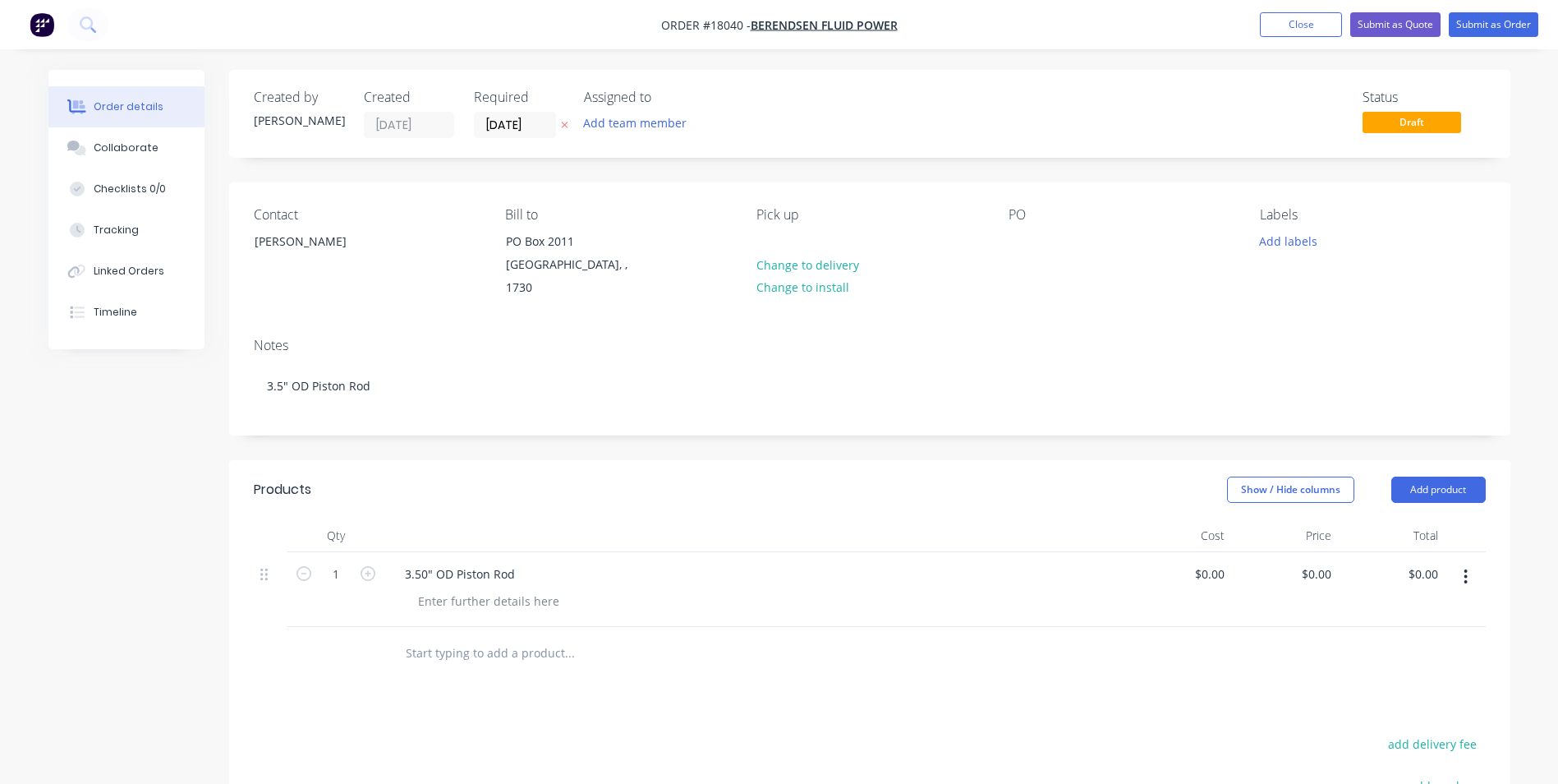
click at [1467, 569] on icon "button" at bounding box center [1467, 577] width 4 height 15
click at [442, 637] on input "text" at bounding box center [569, 653] width 329 height 33
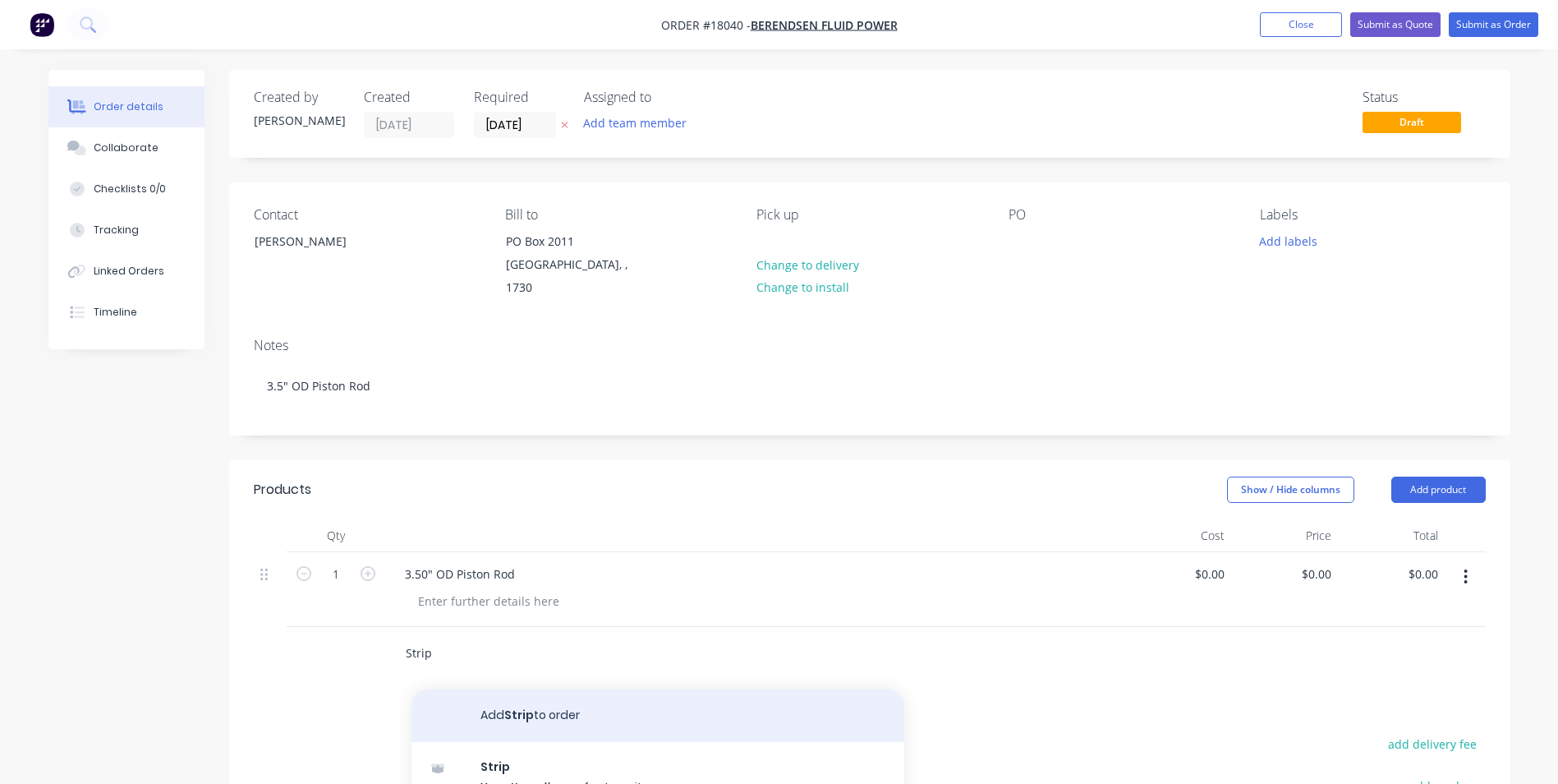
type input "Strip"
click at [541, 701] on button "Add Strip to order" at bounding box center [658, 715] width 493 height 53
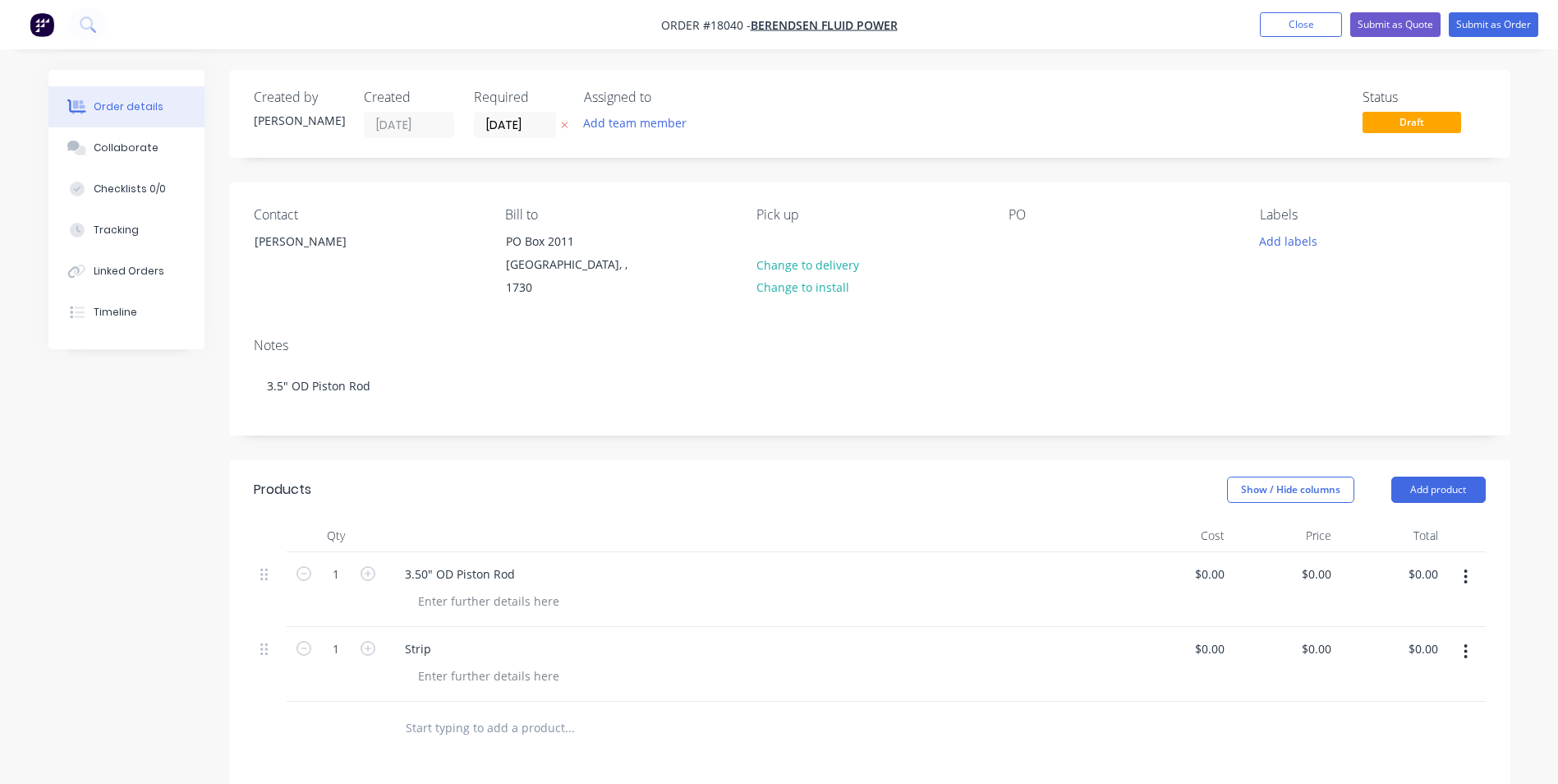
click at [506, 711] on input "text" at bounding box center [569, 728] width 329 height 33
type input "Cen"
click at [531, 764] on button "Add Cen to order" at bounding box center [658, 790] width 493 height 53
click at [432, 711] on div "Cen" at bounding box center [416, 723] width 48 height 24
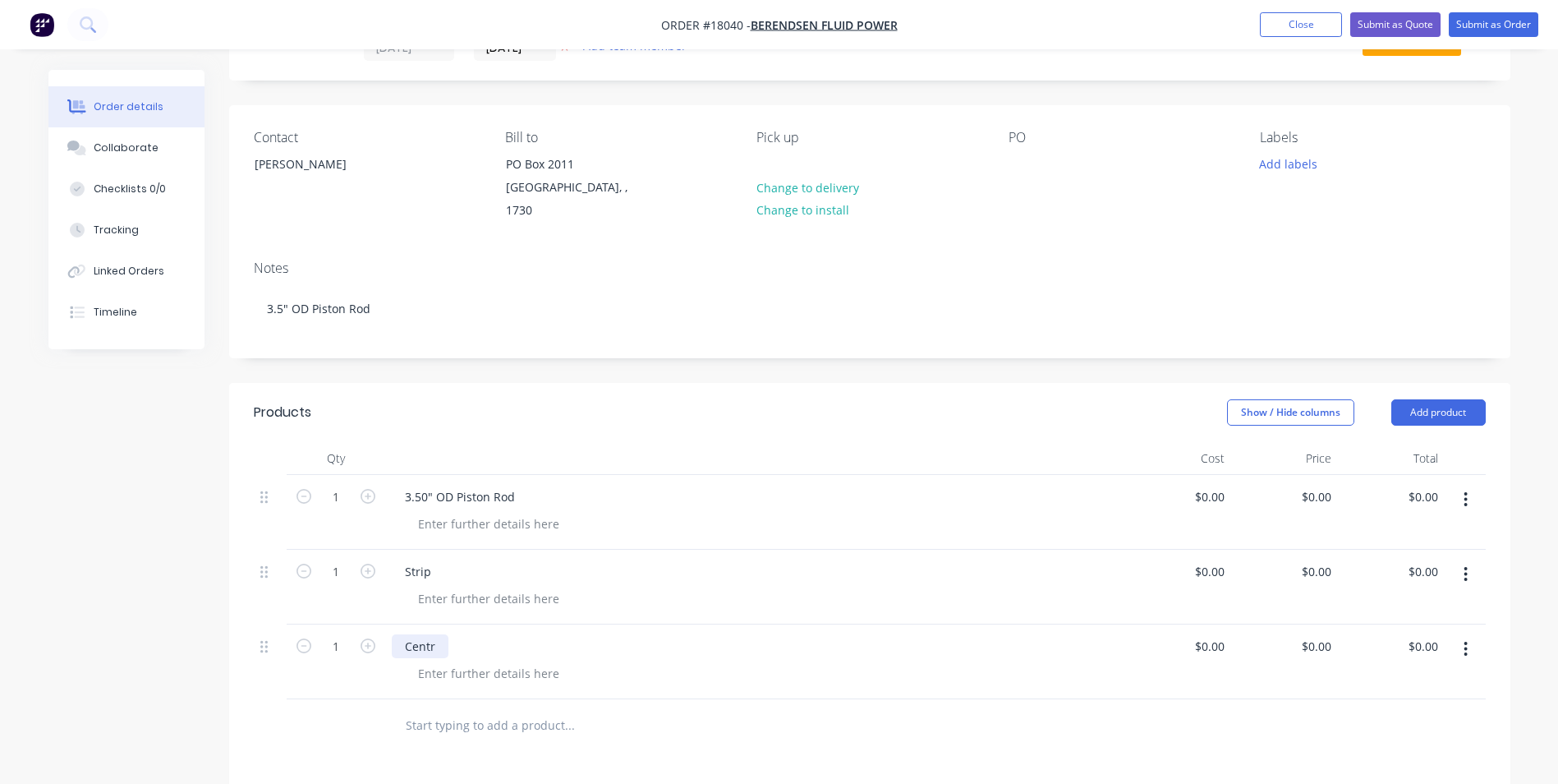
scroll to position [164, 0]
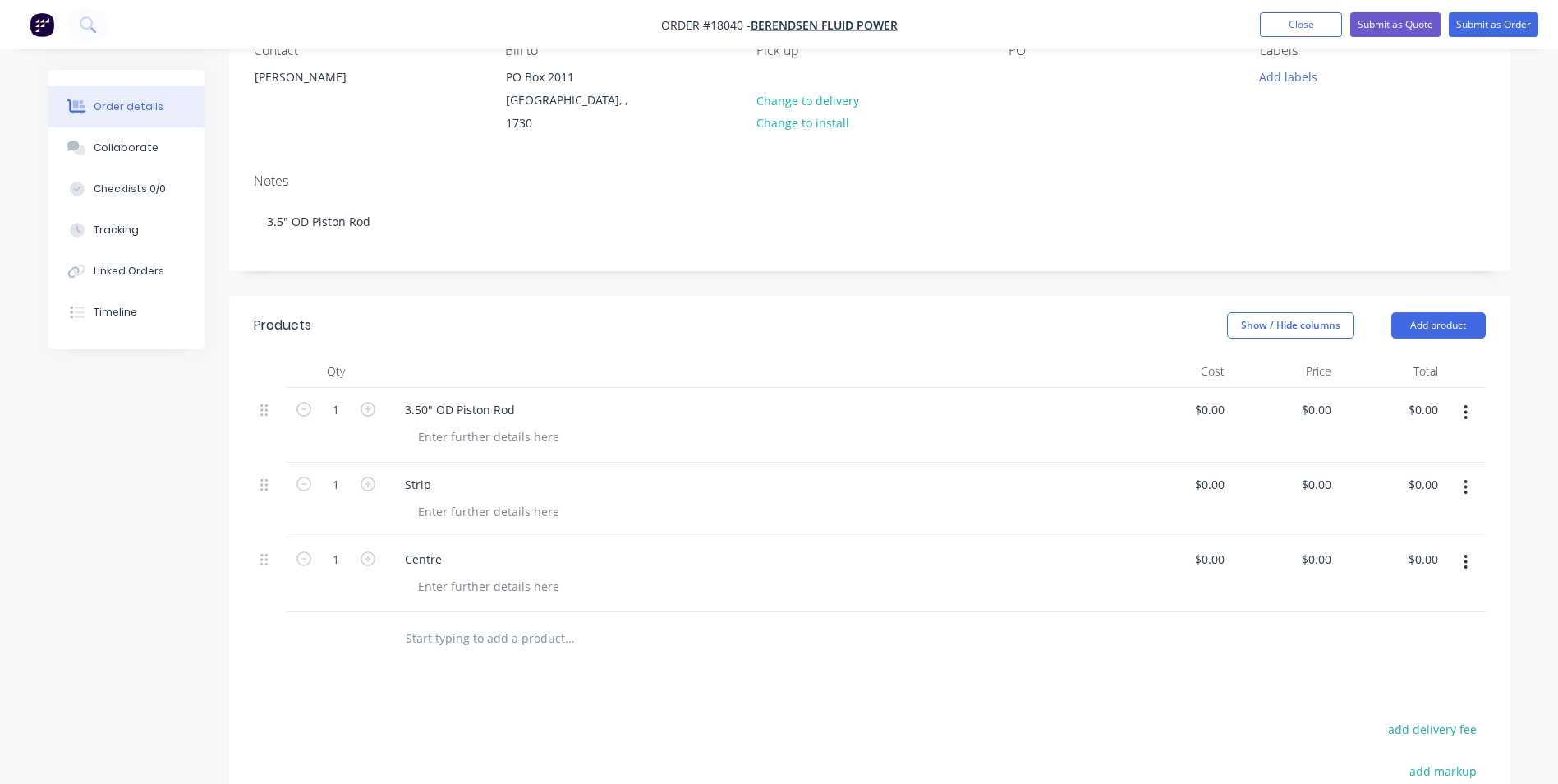
click at [465, 626] on input "text" at bounding box center [569, 638] width 329 height 33
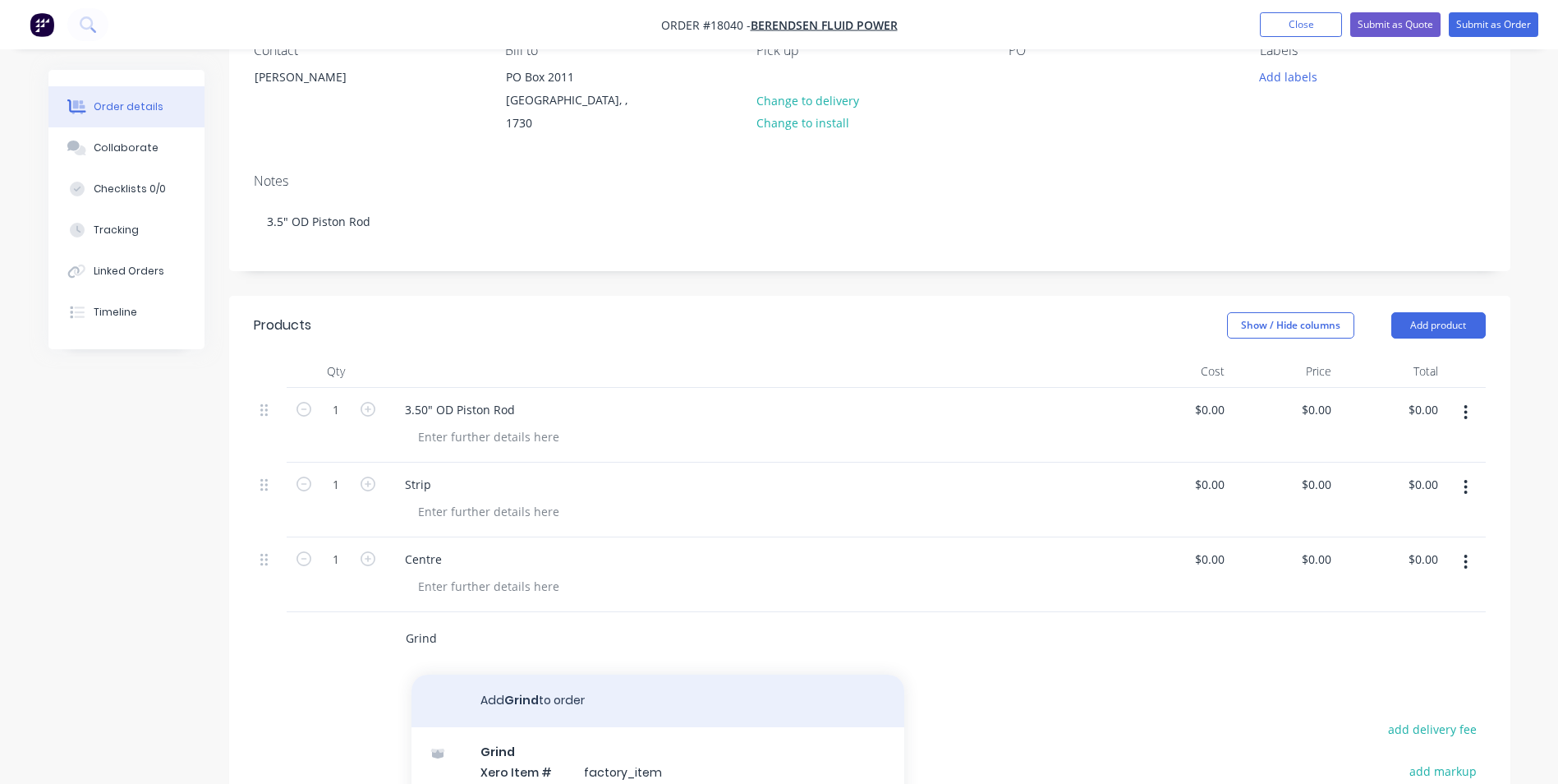
type input "Grind"
click at [548, 683] on button "Add Grind to order" at bounding box center [658, 700] width 493 height 53
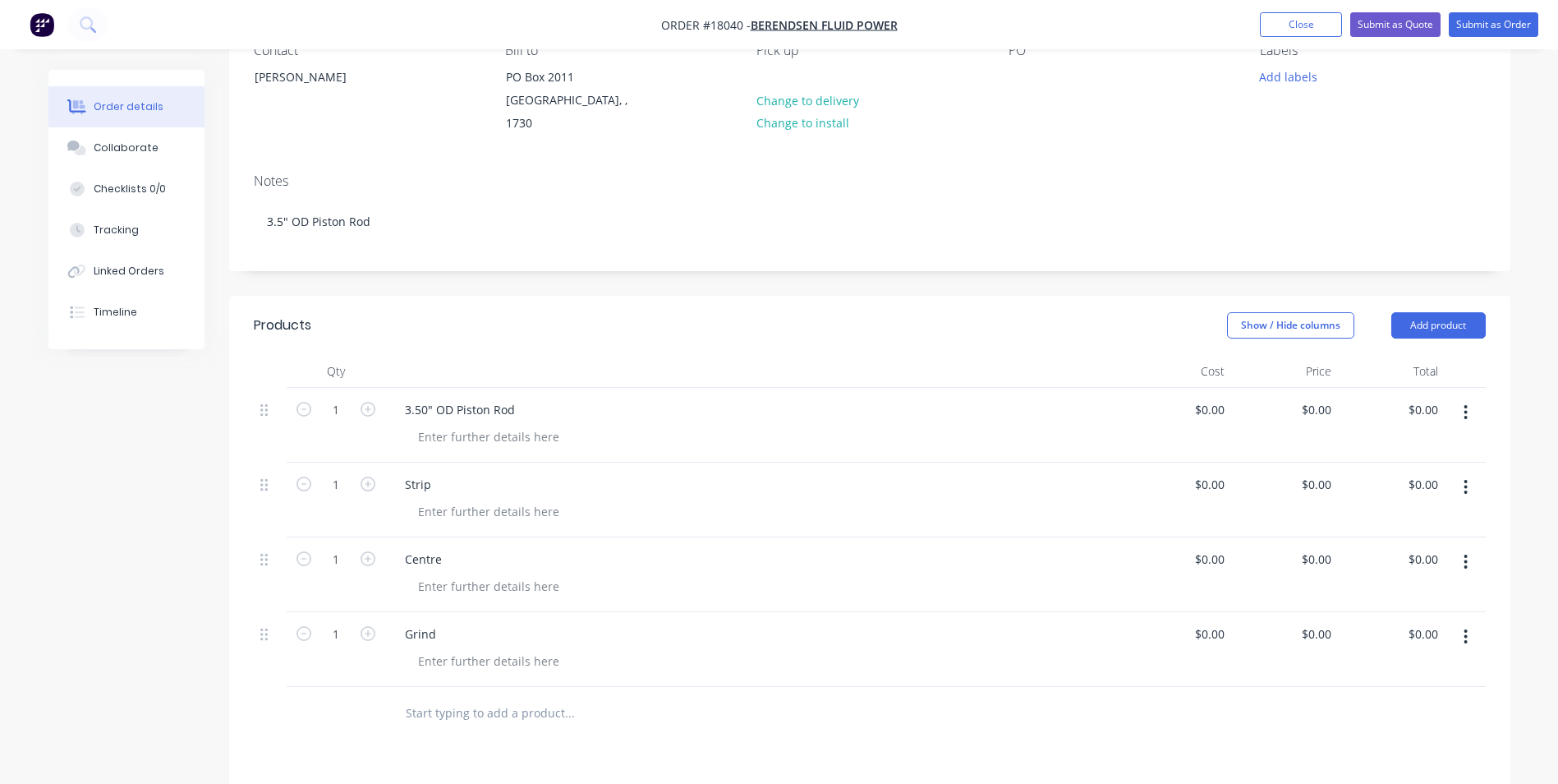
drag, startPoint x: 633, startPoint y: 696, endPoint x: 615, endPoint y: 678, distance: 25.5
click at [634, 696] on input "text" at bounding box center [569, 713] width 329 height 33
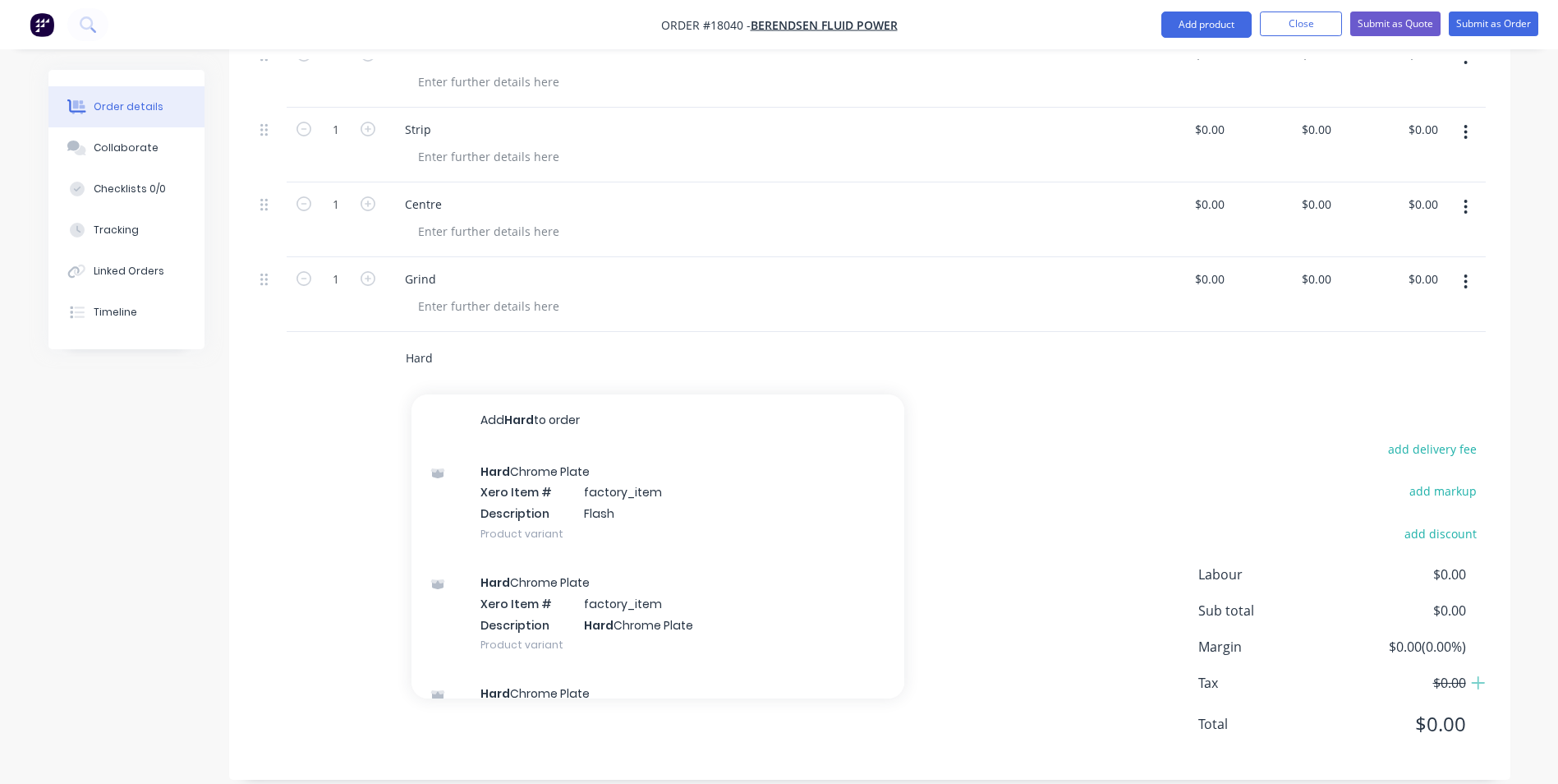
scroll to position [521, 0]
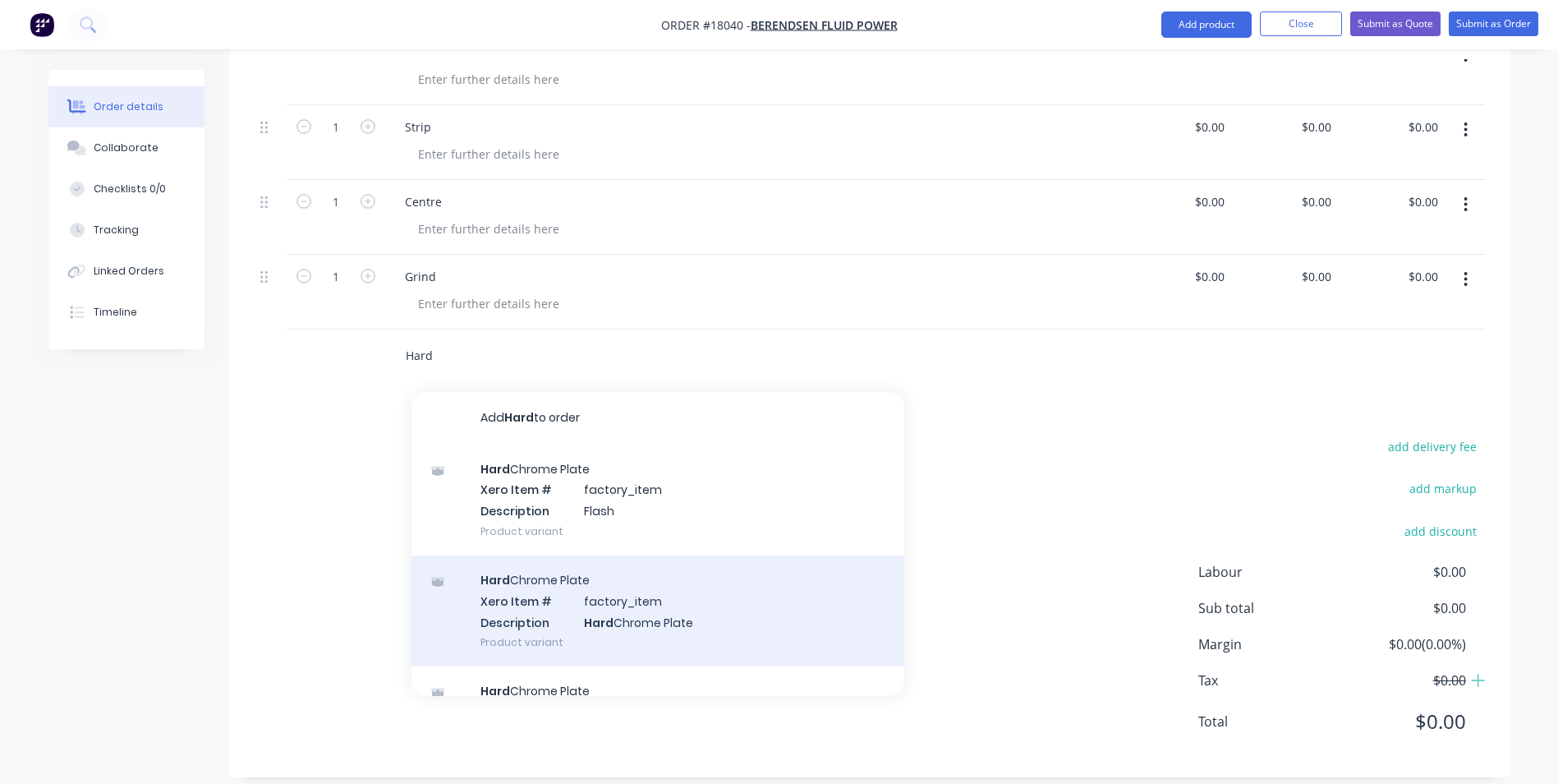
type input "Hard"
click at [570, 578] on div "Hard Chrome Plate Xero Item # factory_item Description Hard Chrome Plate Produc…" at bounding box center [658, 611] width 493 height 111
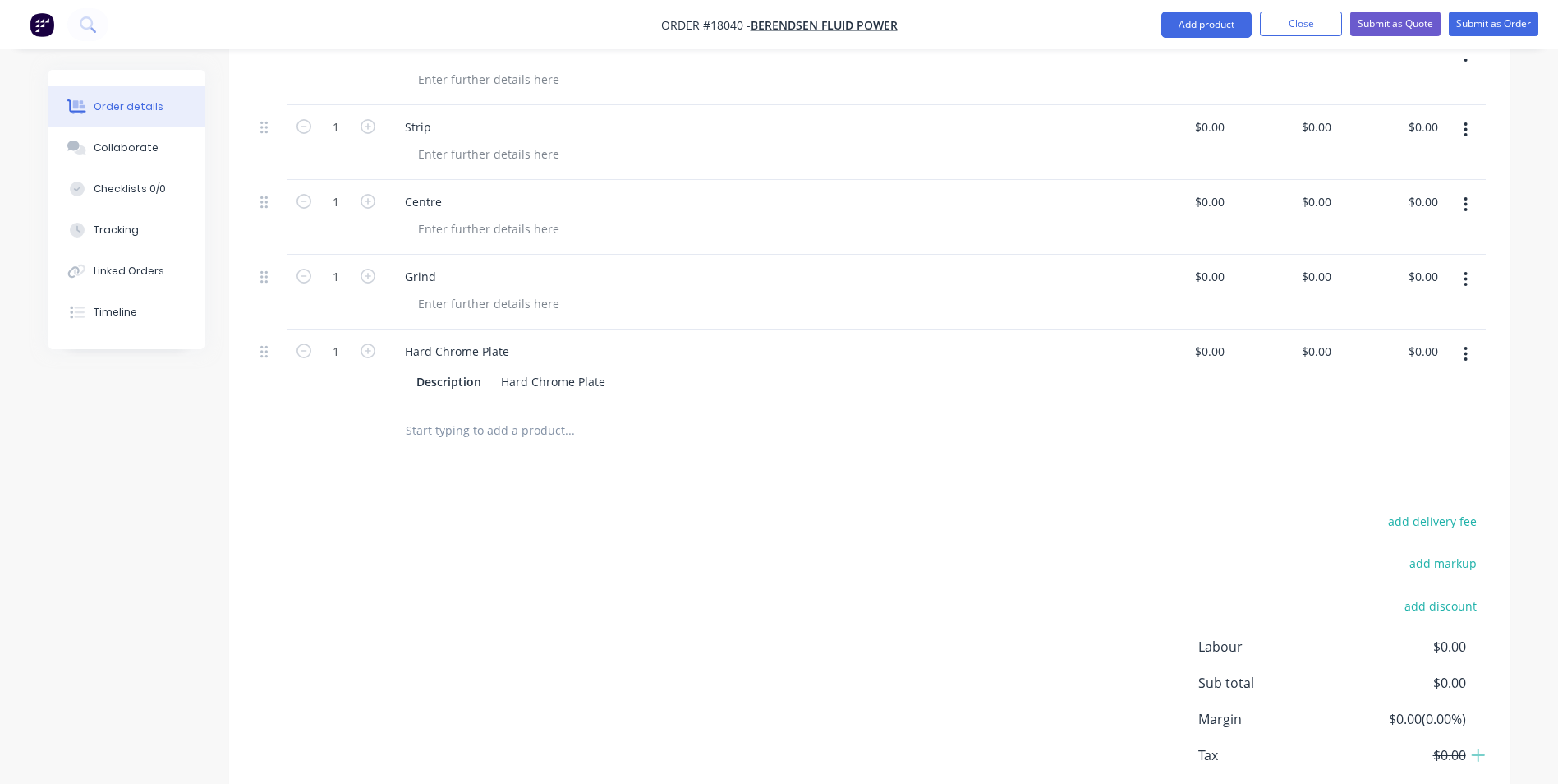
click at [513, 414] on input "text" at bounding box center [569, 430] width 329 height 33
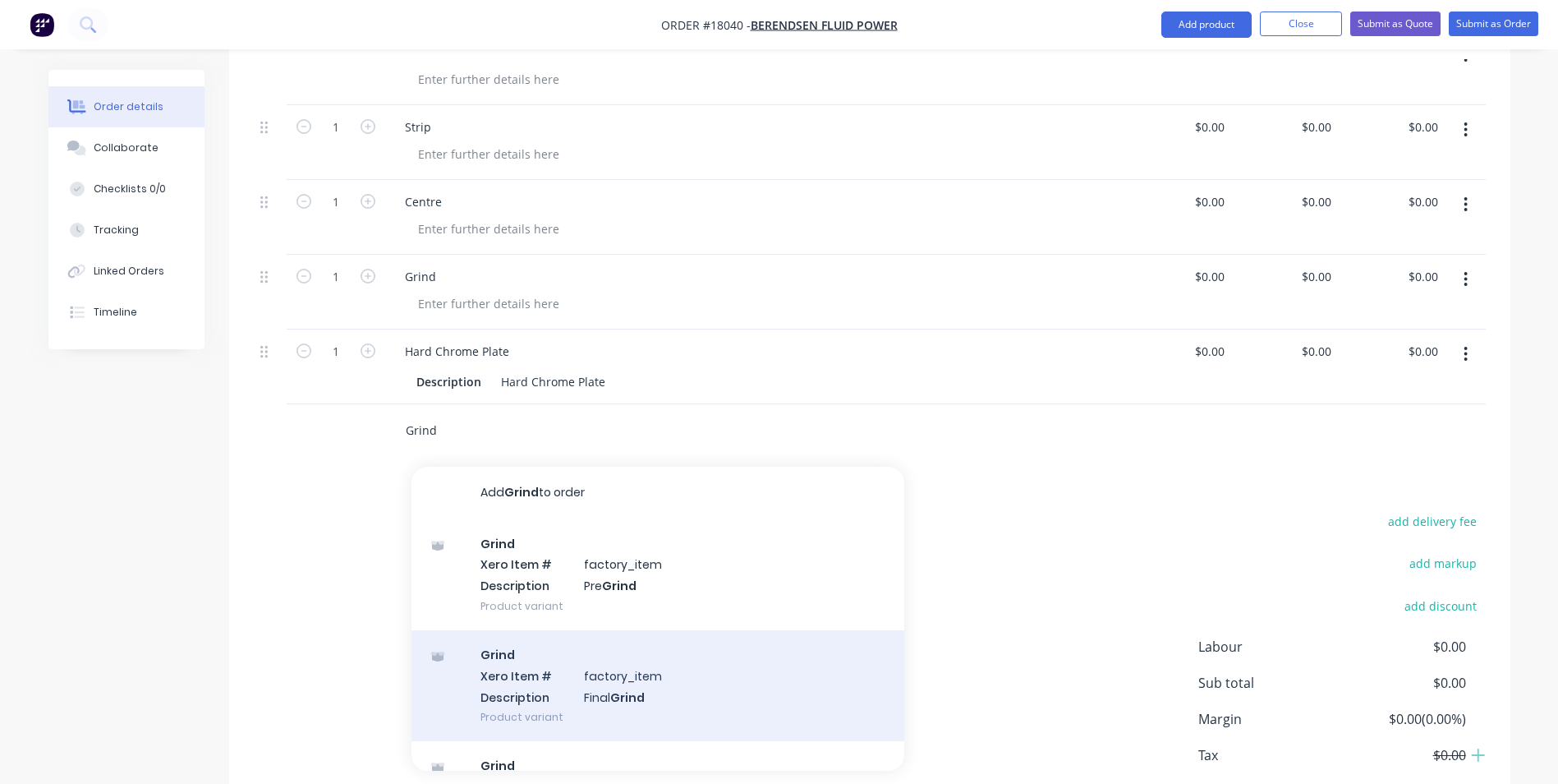
type input "Grind"
click at [609, 658] on div "Grind Xero Item # factory_item Description Final Grind Product variant" at bounding box center [658, 685] width 493 height 111
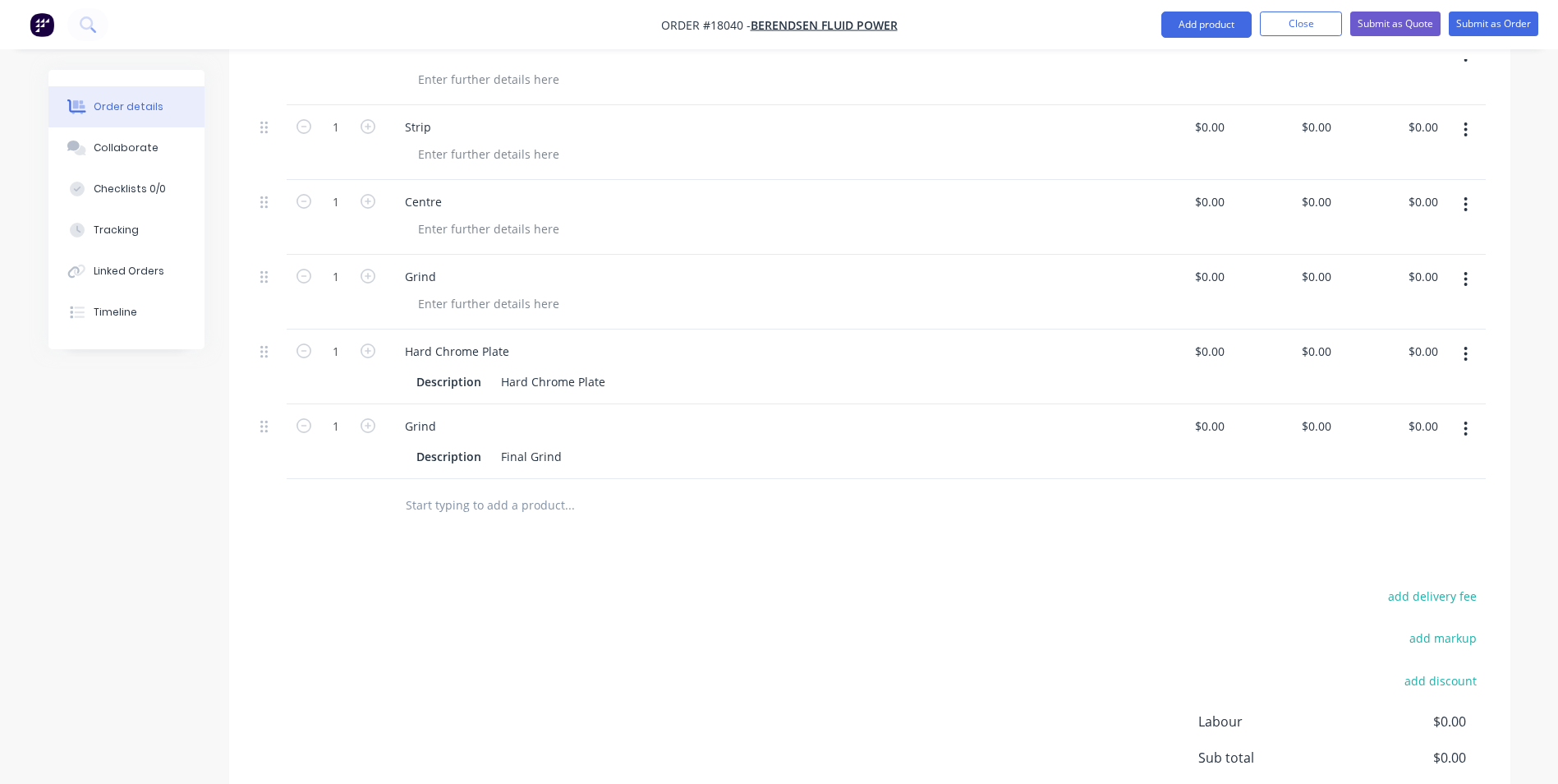
click at [454, 264] on div "Grind" at bounding box center [755, 276] width 726 height 24
click at [440, 264] on div "Grind" at bounding box center [420, 276] width 57 height 24
click at [478, 292] on div at bounding box center [489, 304] width 168 height 24
click at [439, 142] on div at bounding box center [489, 154] width 168 height 24
click at [443, 216] on div at bounding box center [489, 228] width 168 height 24
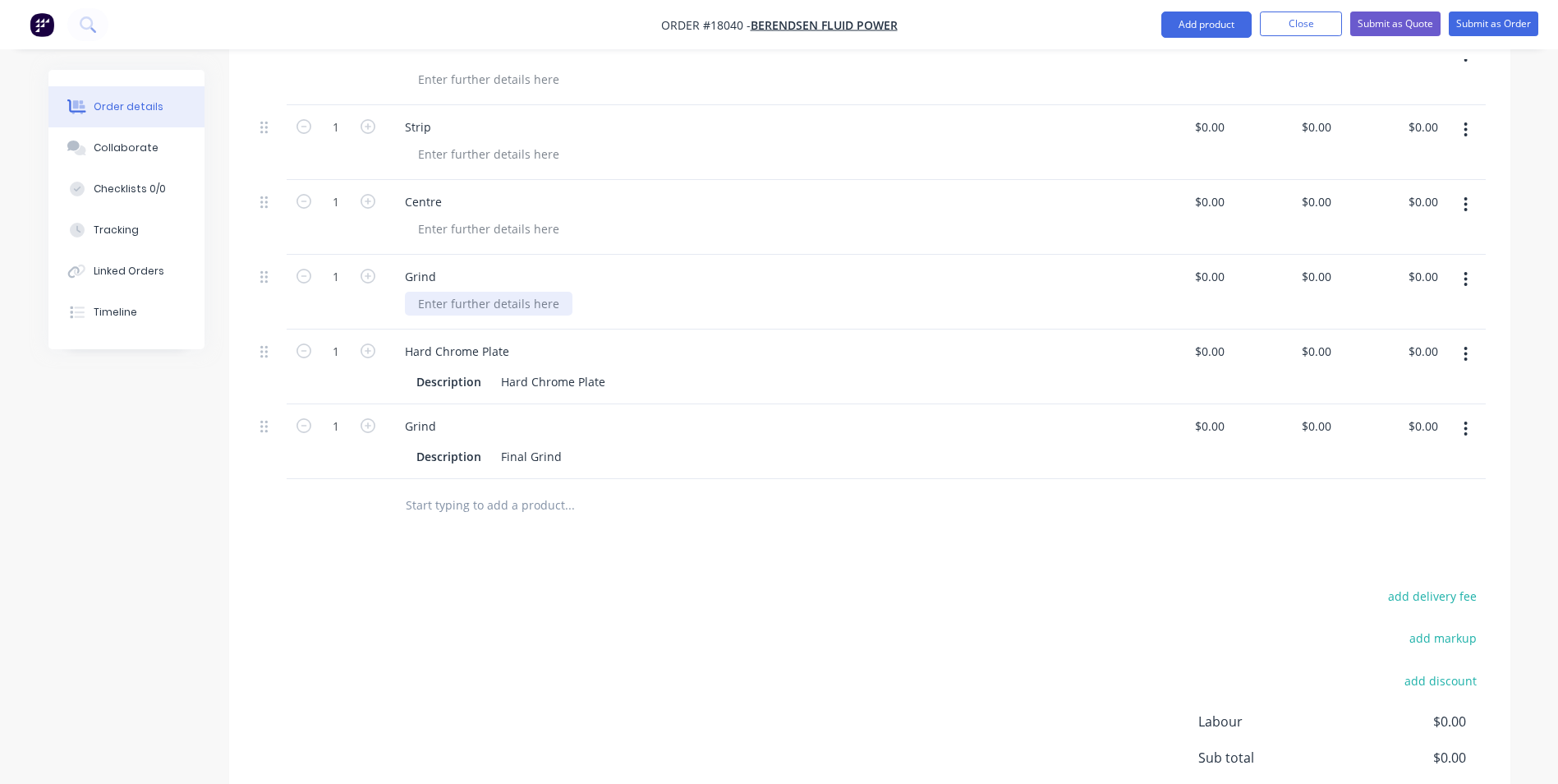
click at [427, 292] on div at bounding box center [489, 304] width 168 height 24
click at [500, 492] on input "text" at bounding box center [569, 506] width 329 height 33
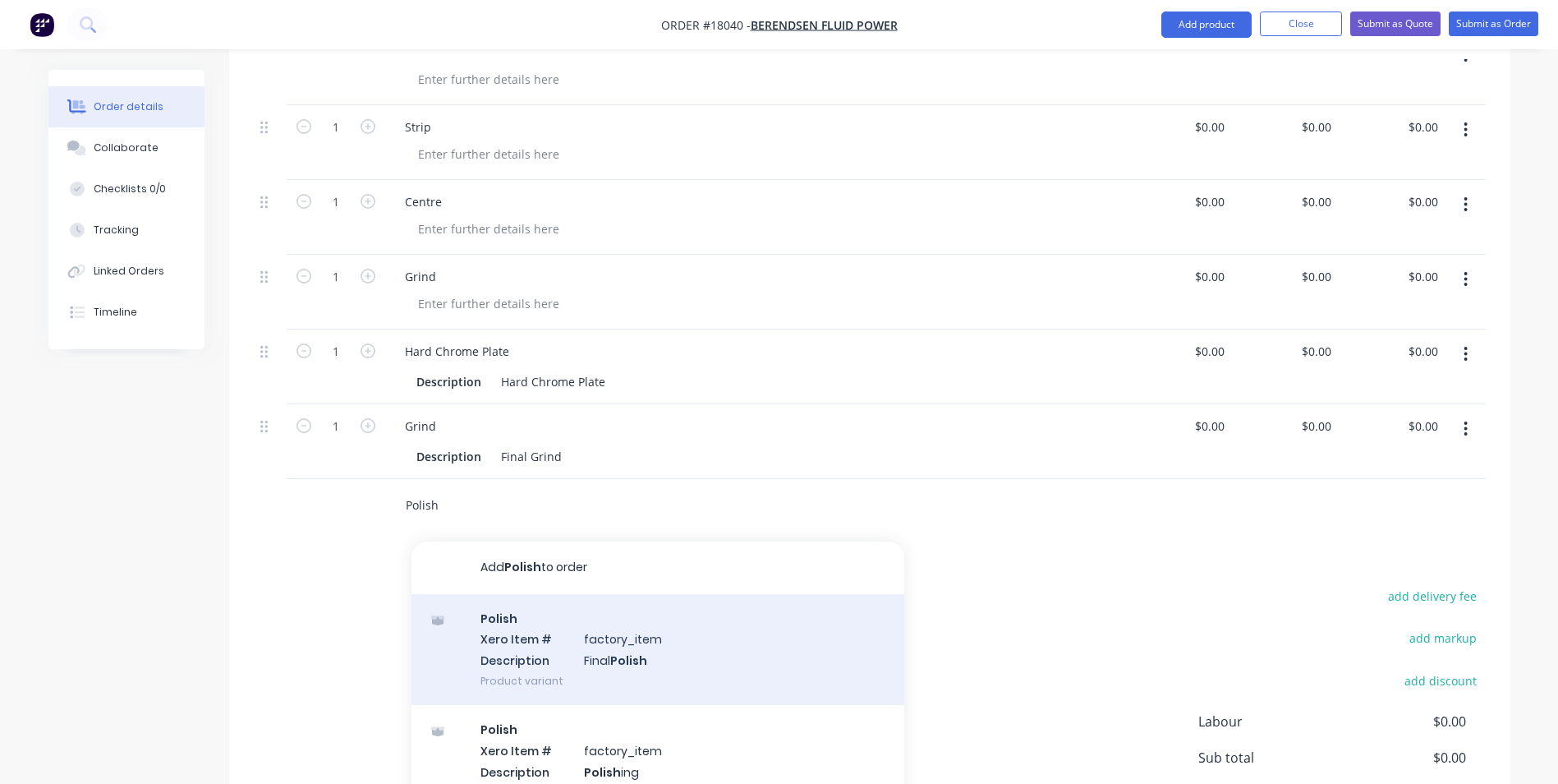
type input "Polish"
click at [630, 618] on div "Polish Xero Item # factory_item Description Final Polish Product variant" at bounding box center [658, 649] width 493 height 111
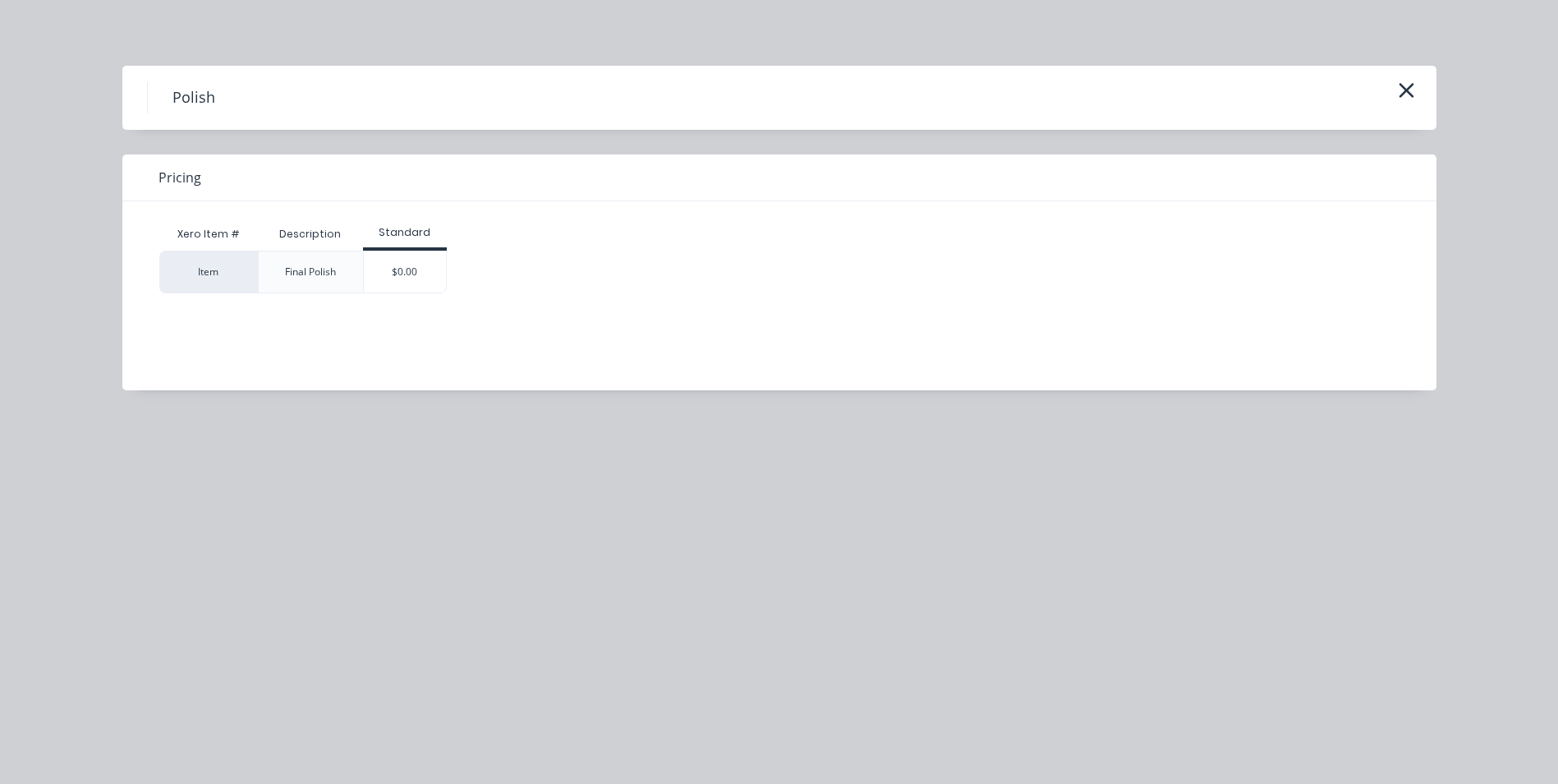
drag, startPoint x: 1404, startPoint y: 89, endPoint x: 1388, endPoint y: 107, distance: 24.1
click at [1405, 89] on icon "button" at bounding box center [1406, 90] width 15 height 15
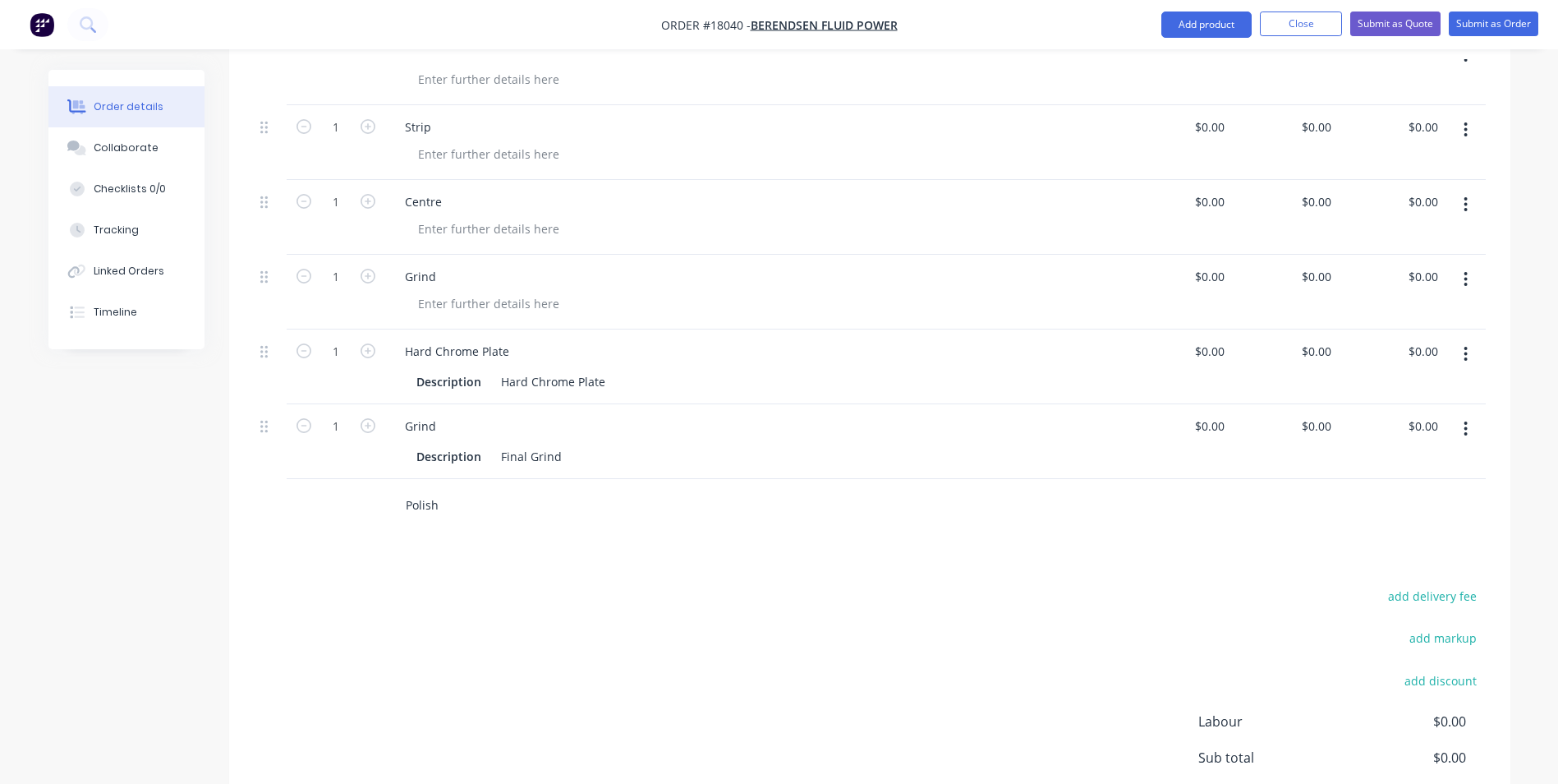
click at [453, 489] on input "Polish" at bounding box center [569, 506] width 329 height 33
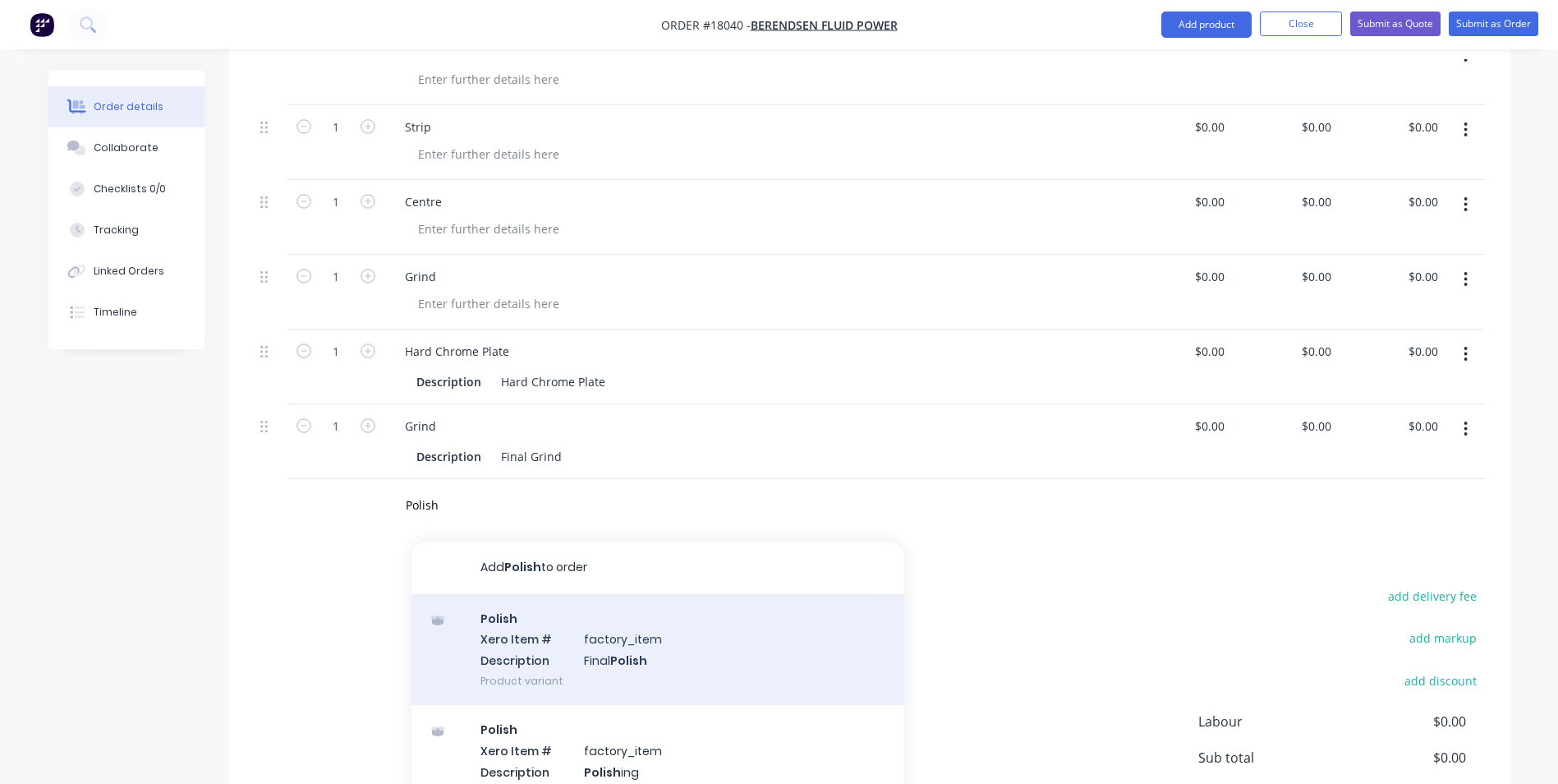
click at [547, 639] on div "Polish Xero Item # factory_item Description Final Polish Product variant" at bounding box center [658, 649] width 493 height 111
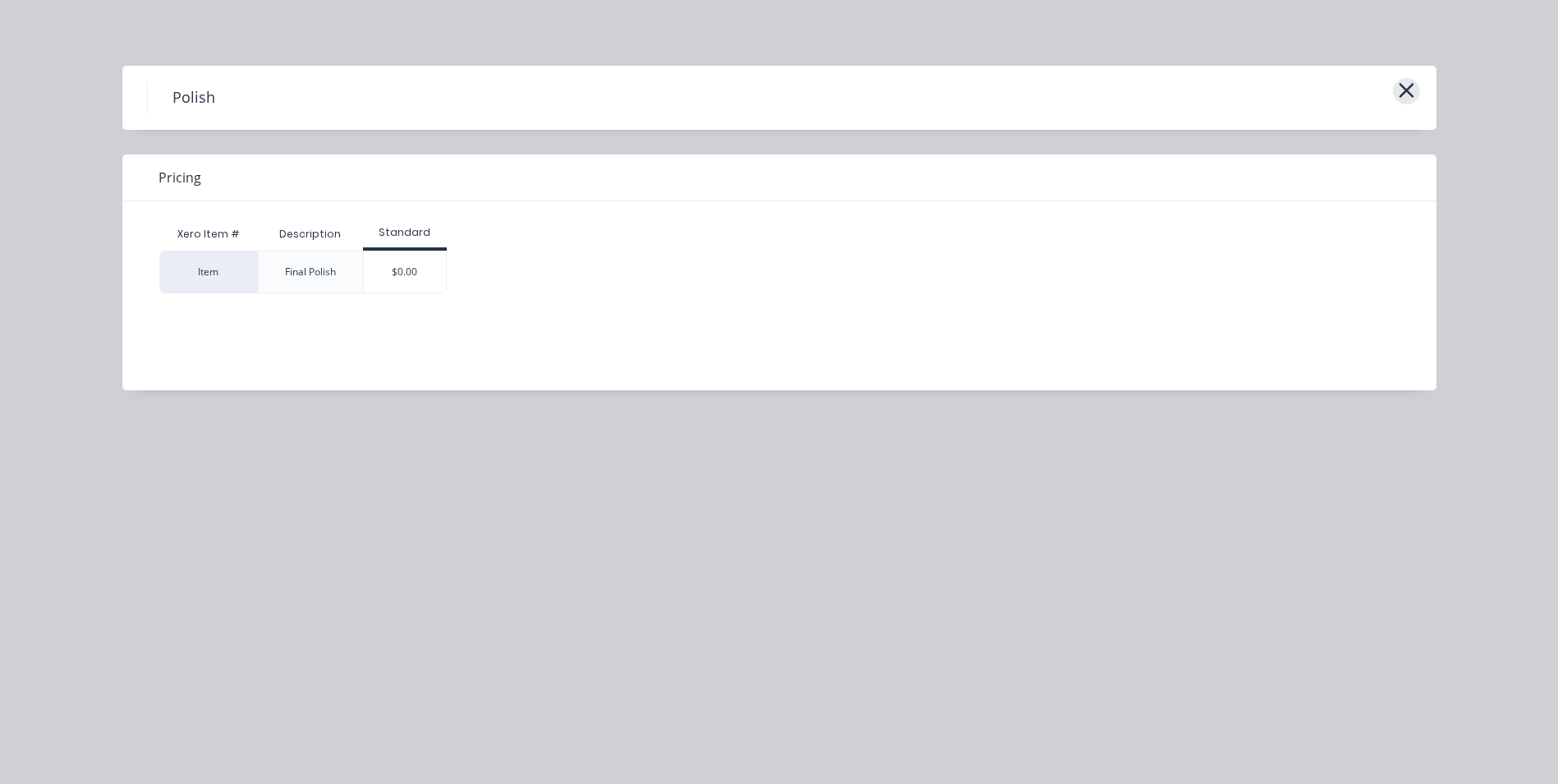
click at [1413, 88] on icon "button" at bounding box center [1406, 90] width 18 height 23
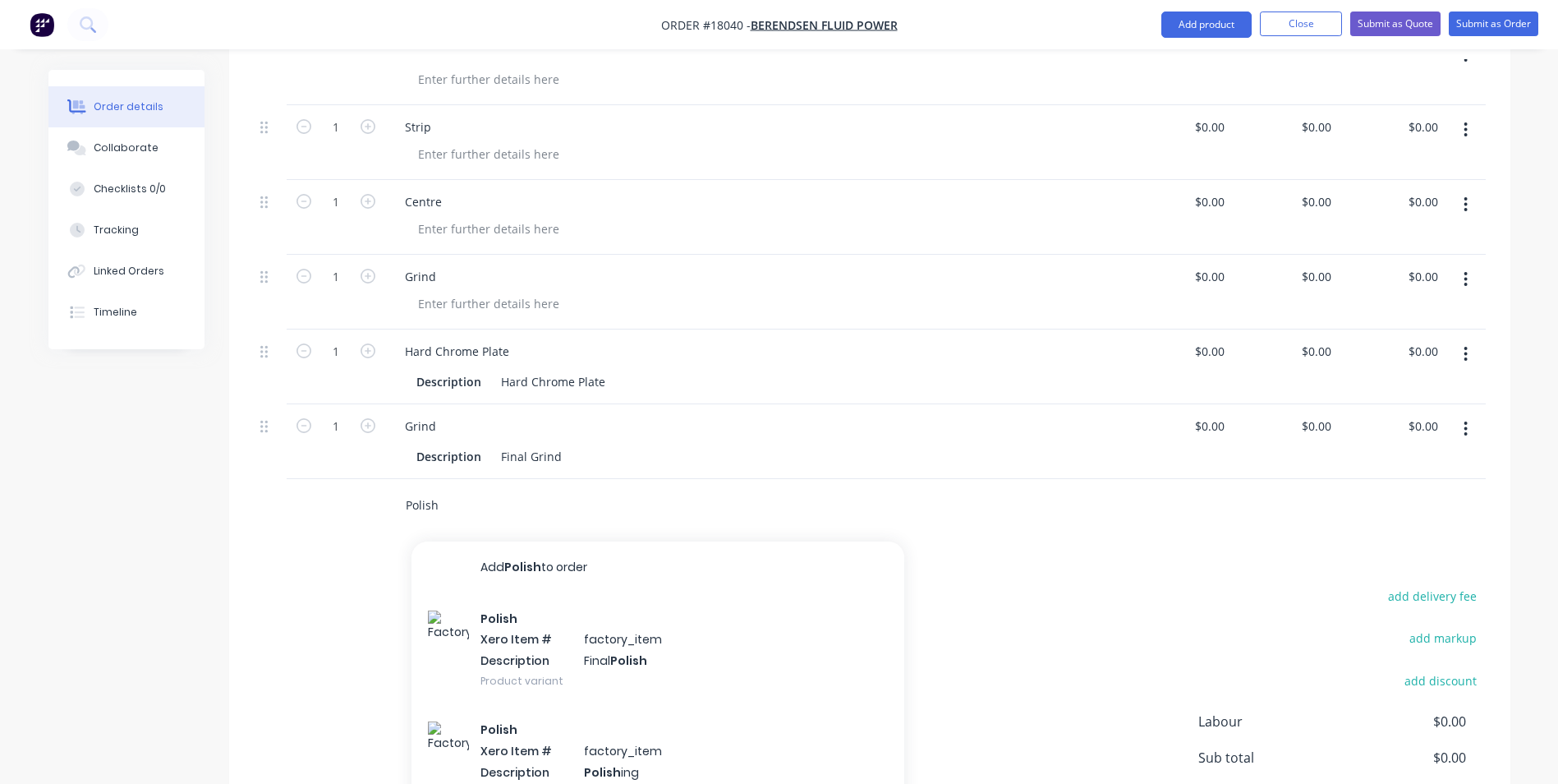
click at [448, 489] on input "Polish" at bounding box center [569, 506] width 329 height 33
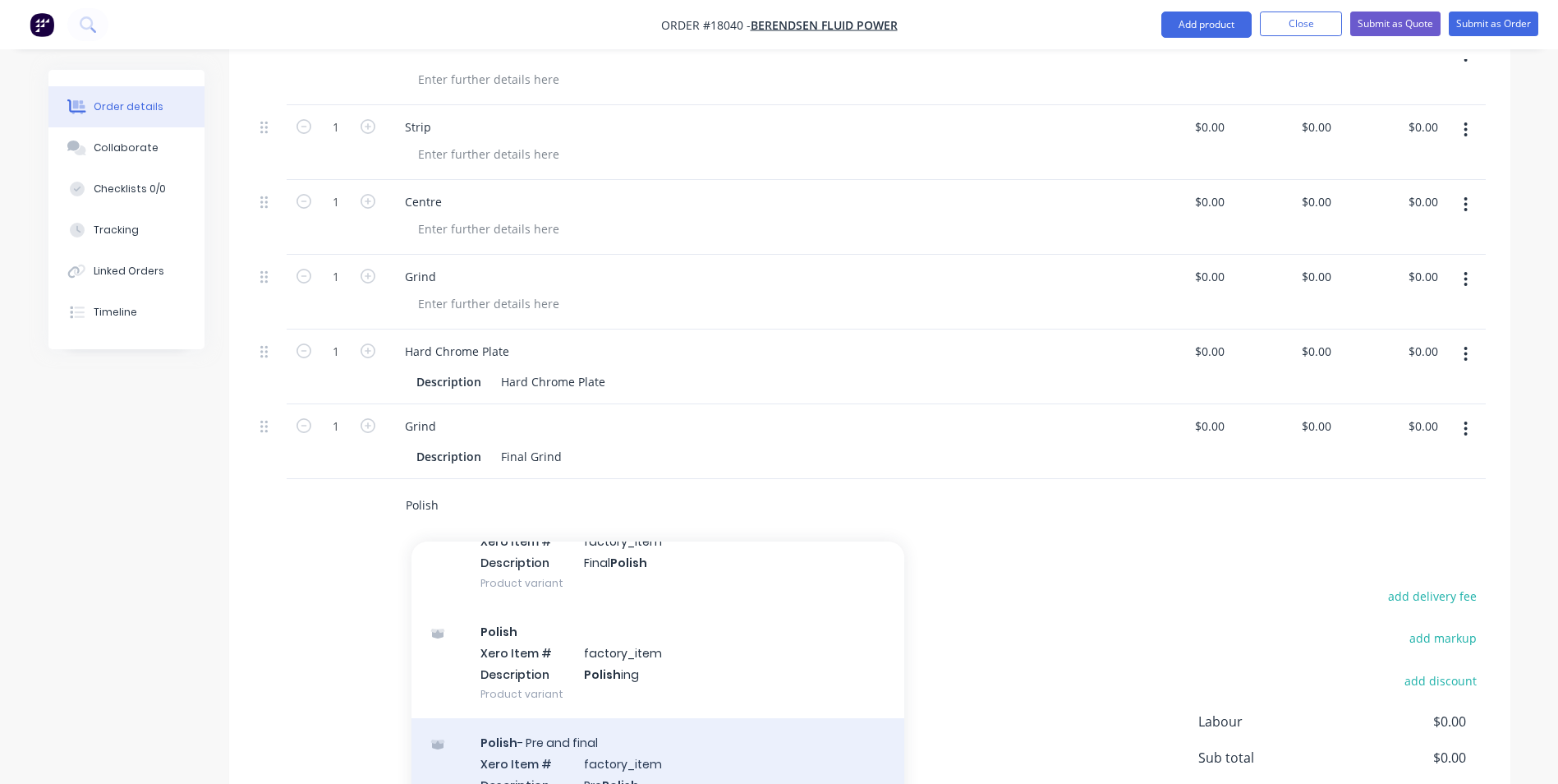
scroll to position [4, 0]
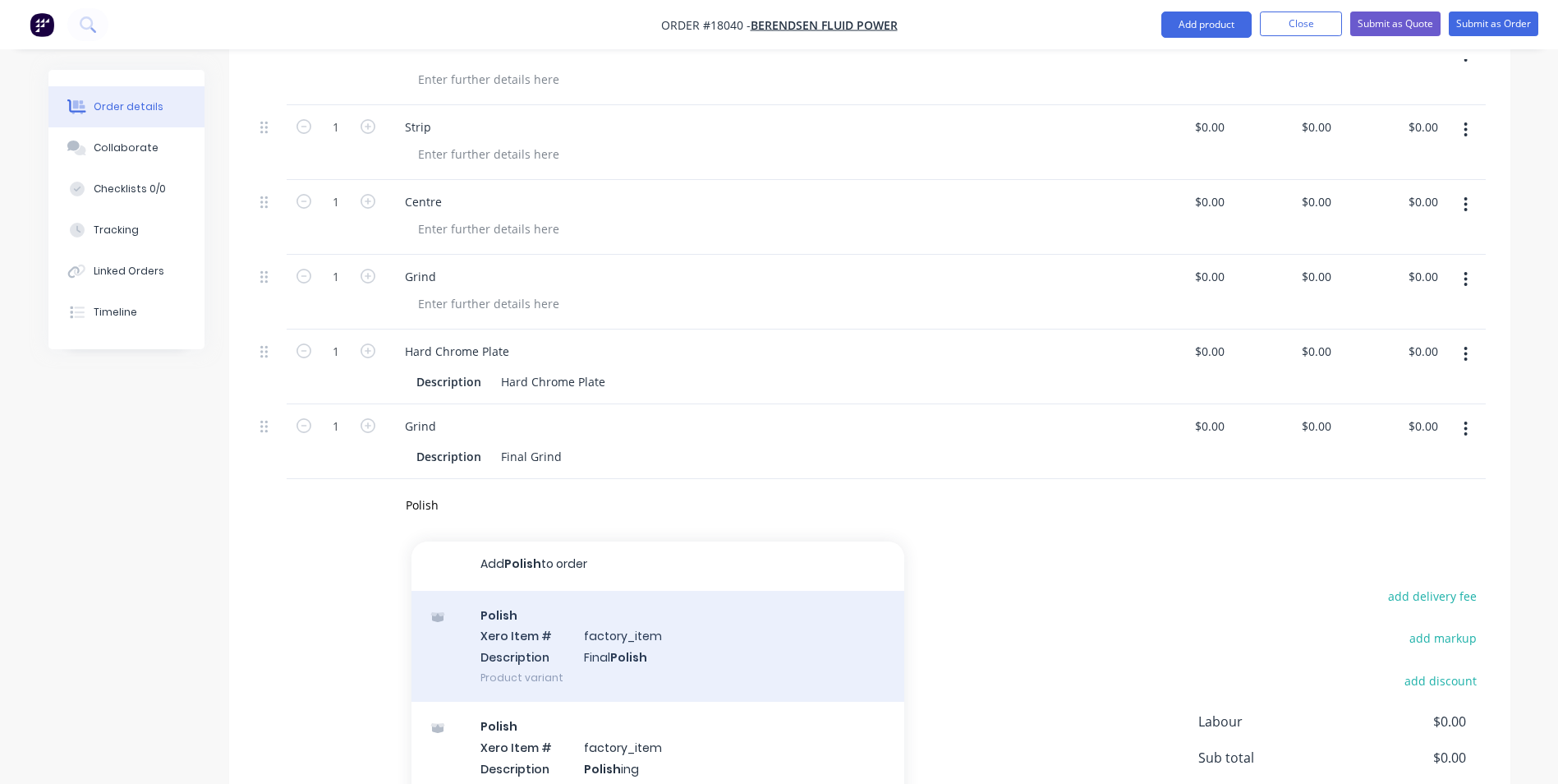
click at [538, 624] on div "Polish Xero Item # factory_item Description Final Polish Product variant" at bounding box center [658, 646] width 493 height 111
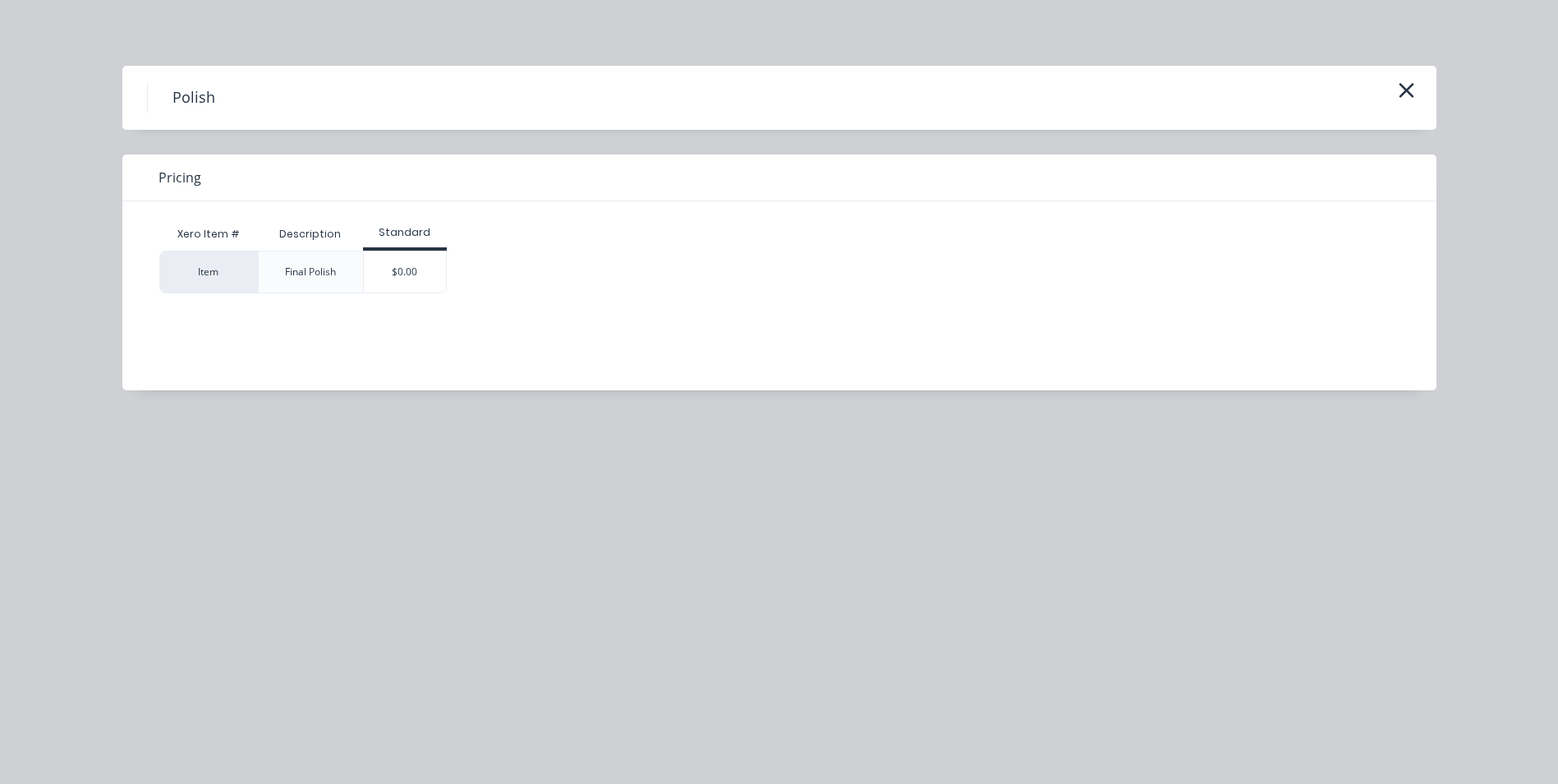
click at [205, 263] on div "Item" at bounding box center [208, 272] width 99 height 42
click at [1398, 88] on icon "button" at bounding box center [1406, 90] width 18 height 23
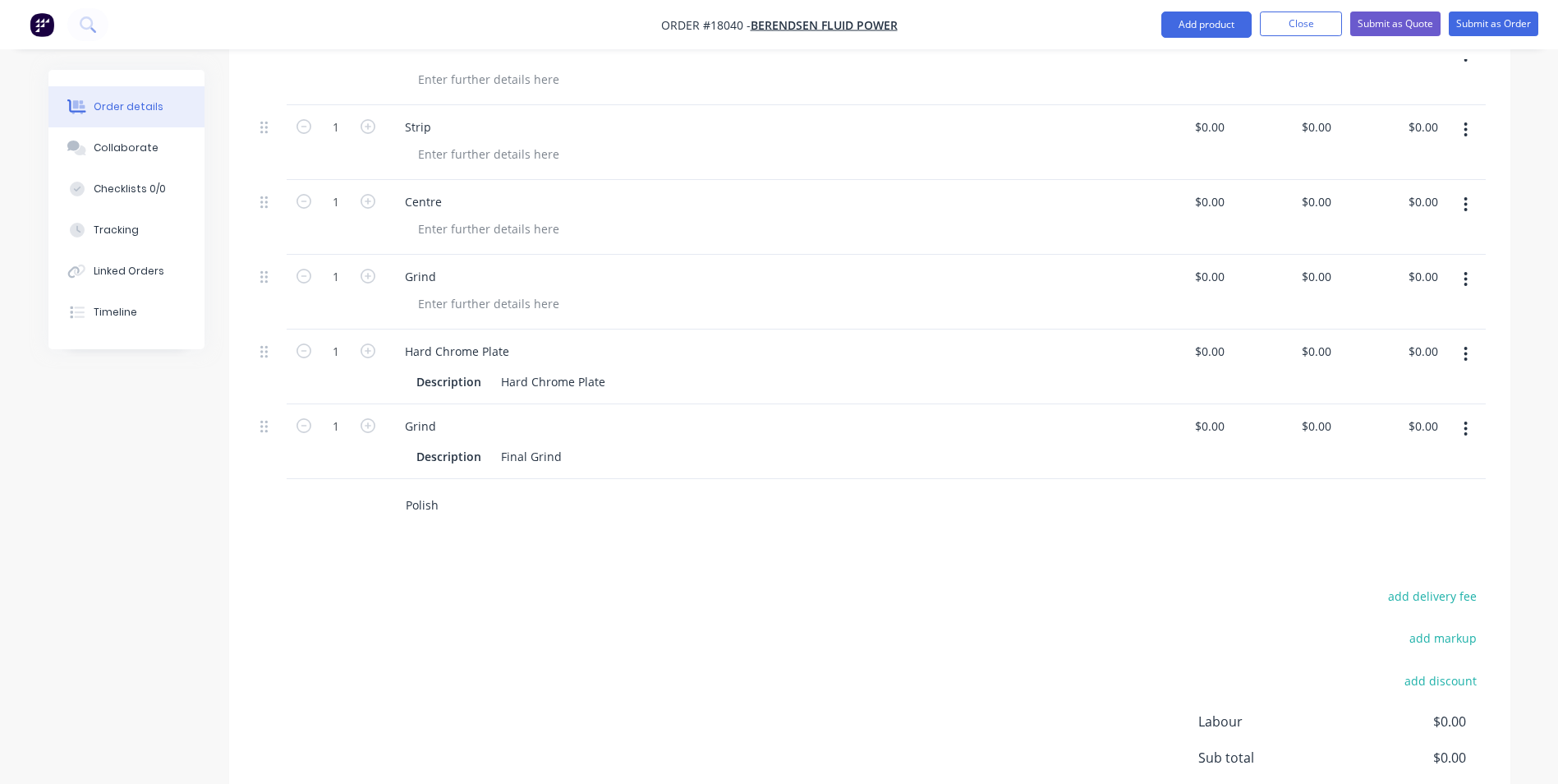
click at [474, 489] on input "Polish" at bounding box center [569, 506] width 329 height 33
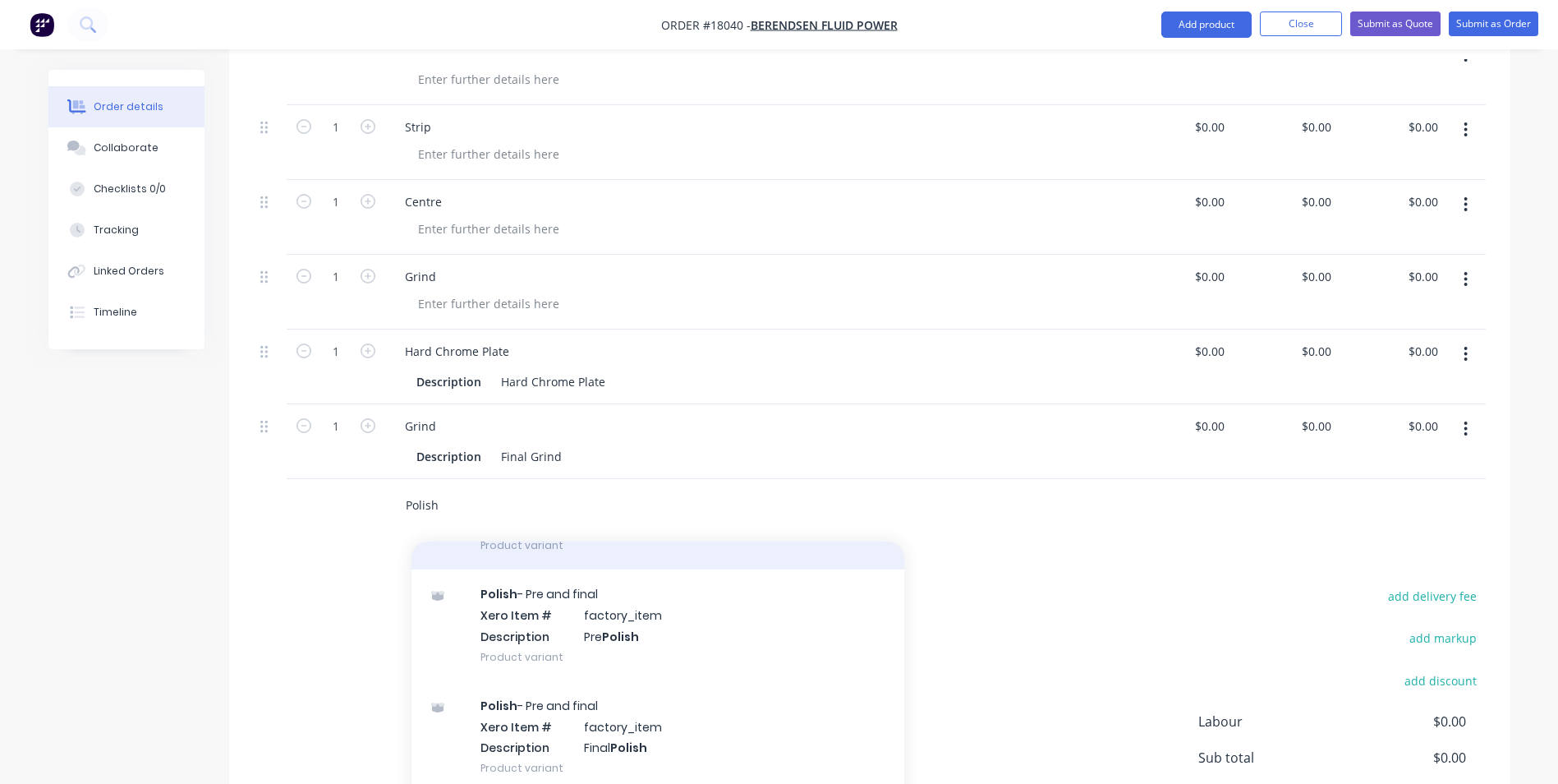
scroll to position [329, 0]
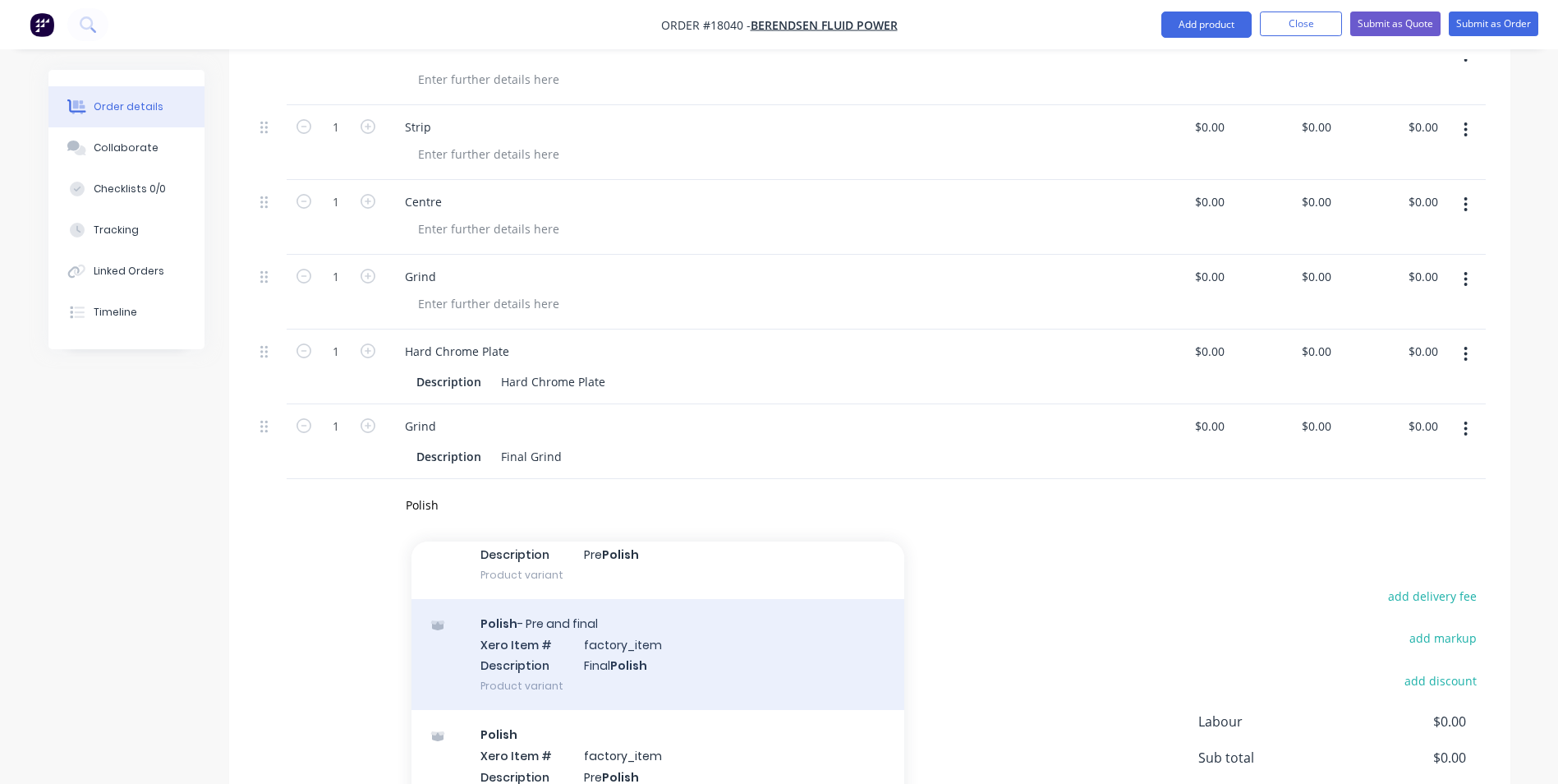
click at [527, 624] on div "Polish - Pre and final Xero Item # factory_item Description Final Polish Produc…" at bounding box center [658, 654] width 493 height 111
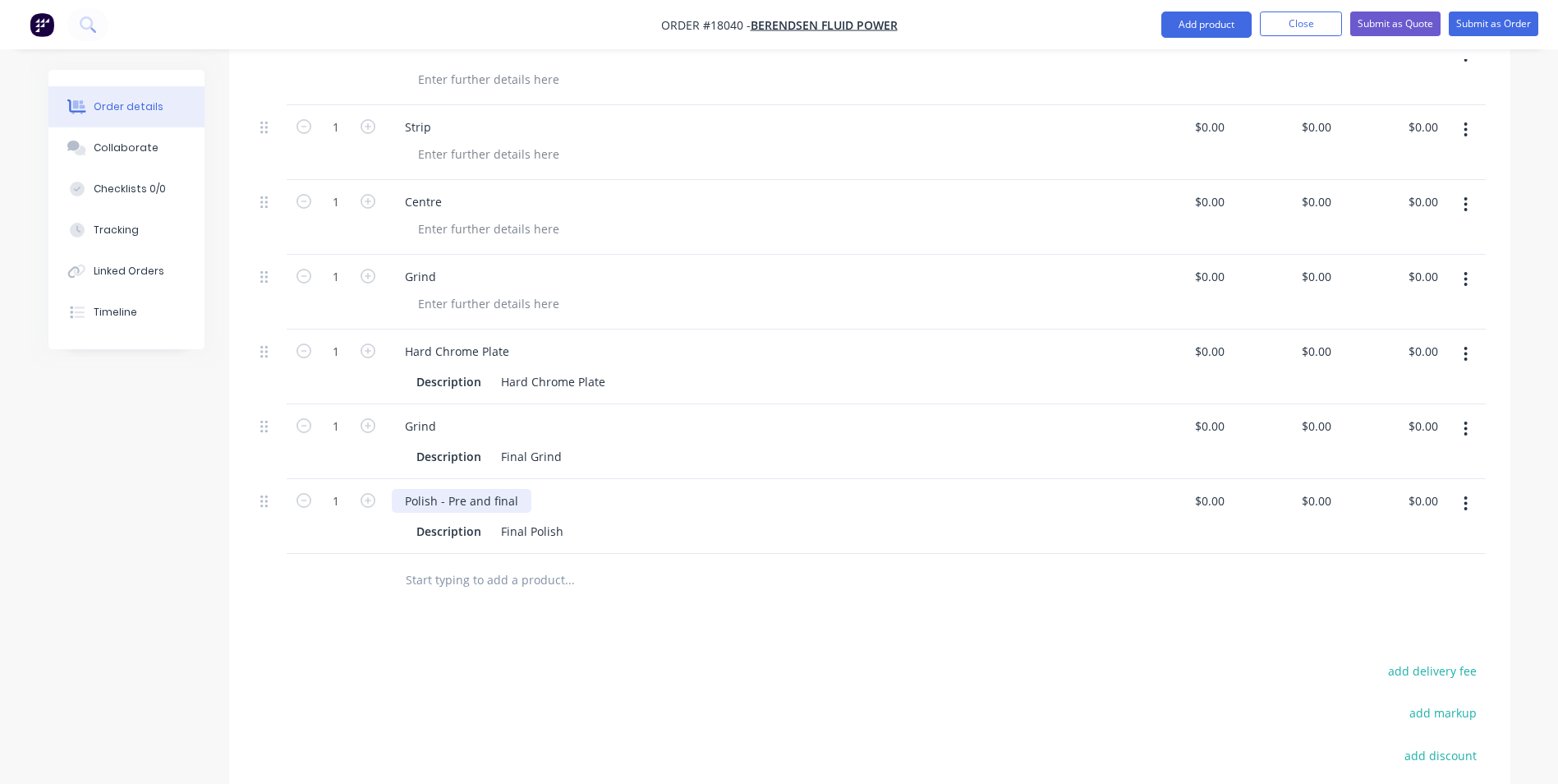
click at [489, 489] on div "Polish - Pre and final" at bounding box center [462, 501] width 140 height 24
click at [606, 414] on div "Grind" at bounding box center [755, 426] width 726 height 24
click at [489, 564] on input "text" at bounding box center [569, 580] width 329 height 33
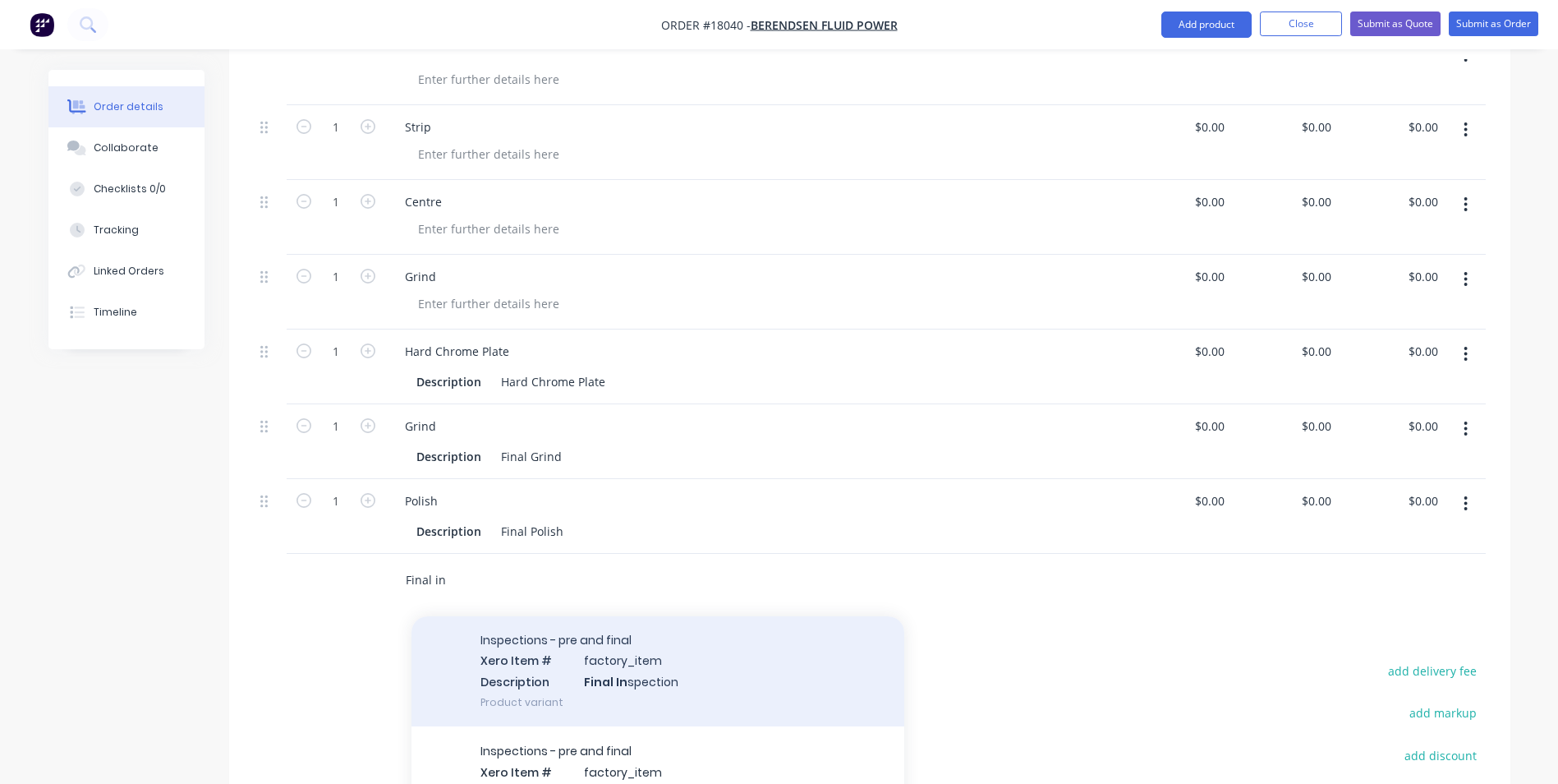
scroll to position [82, 0]
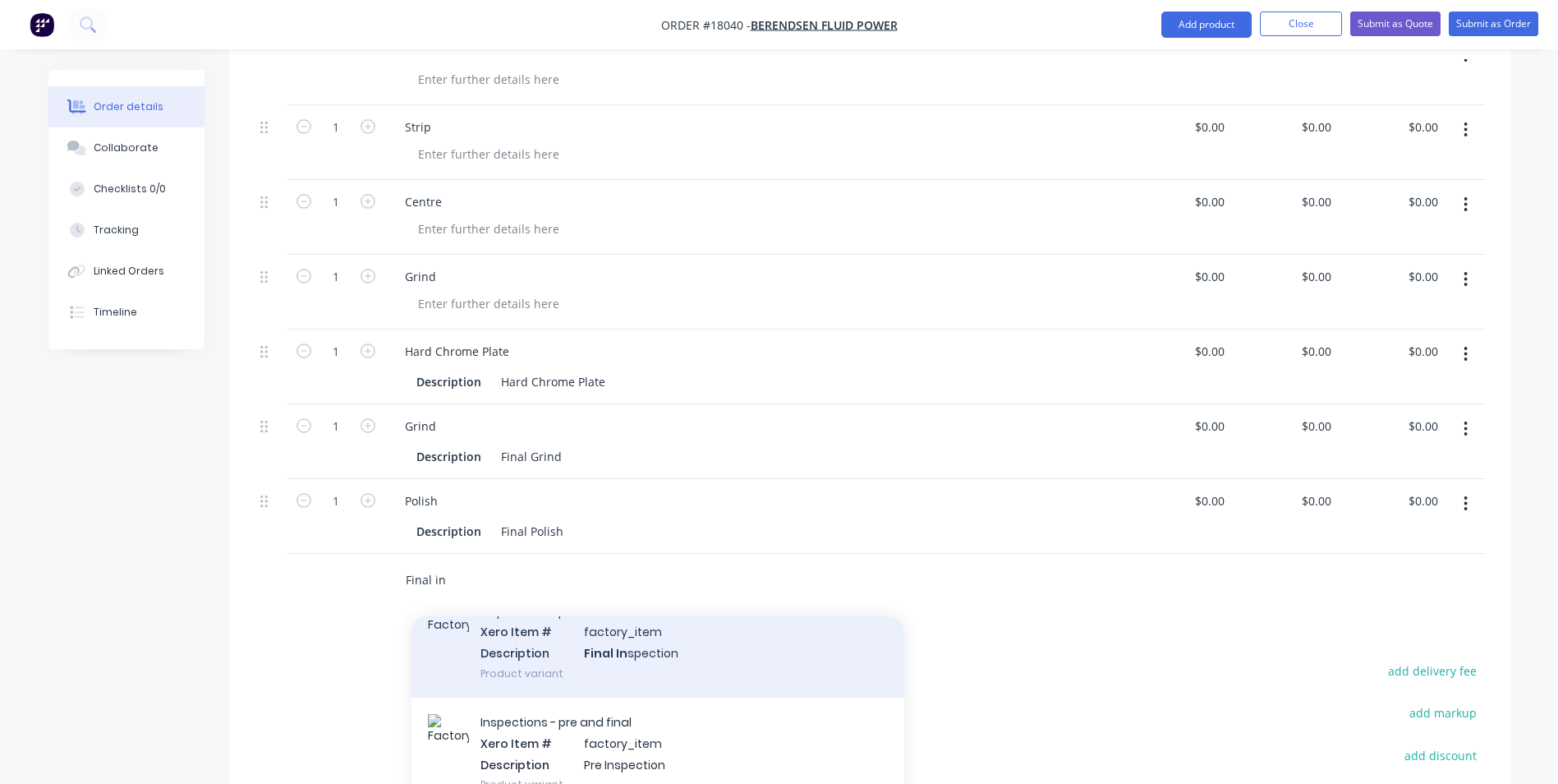
type input "Final in"
click at [659, 640] on div "Inspections - pre and final Xero Item # factory_item Description Final In spect…" at bounding box center [658, 642] width 493 height 111
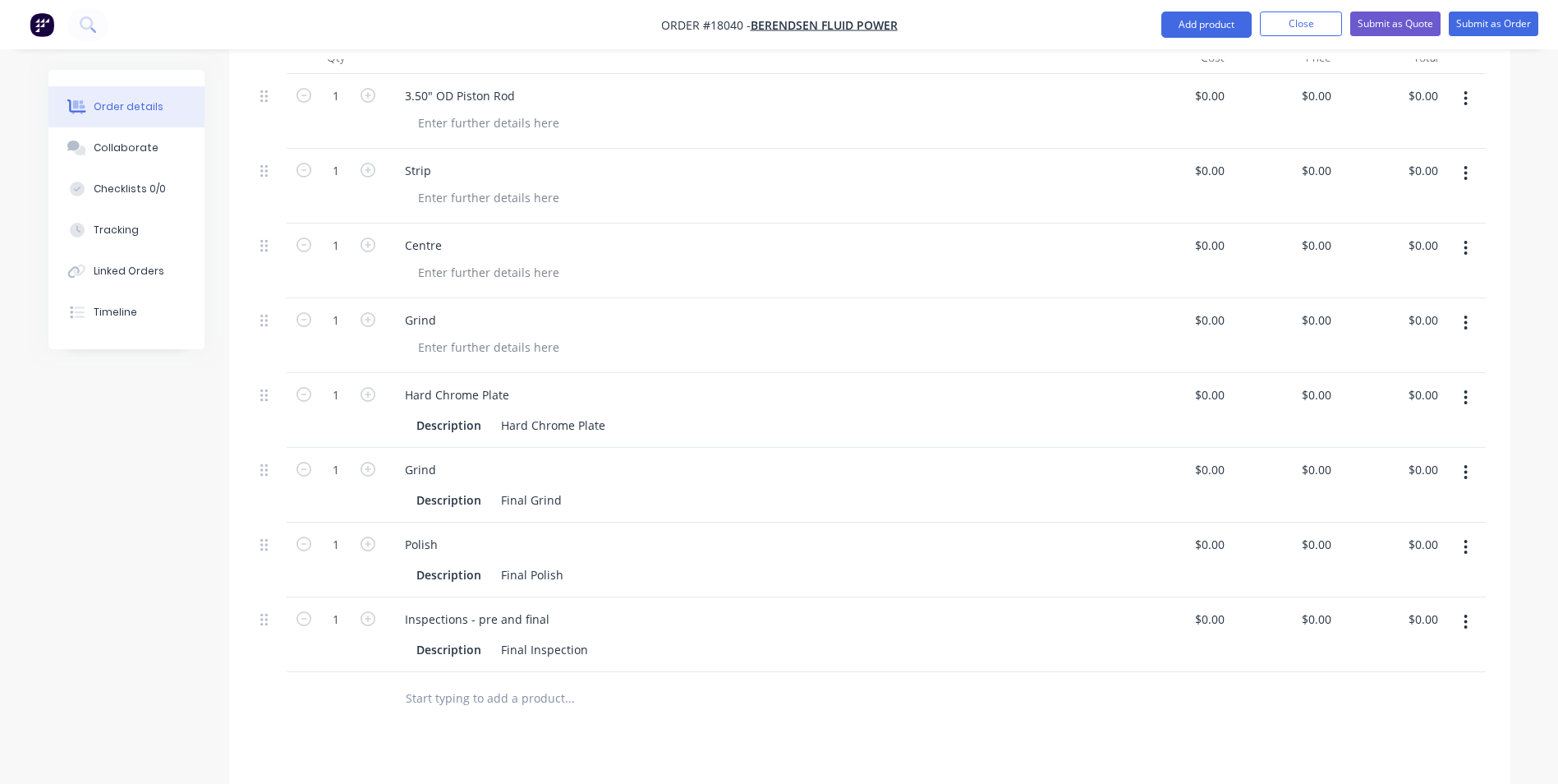
scroll to position [439, 0]
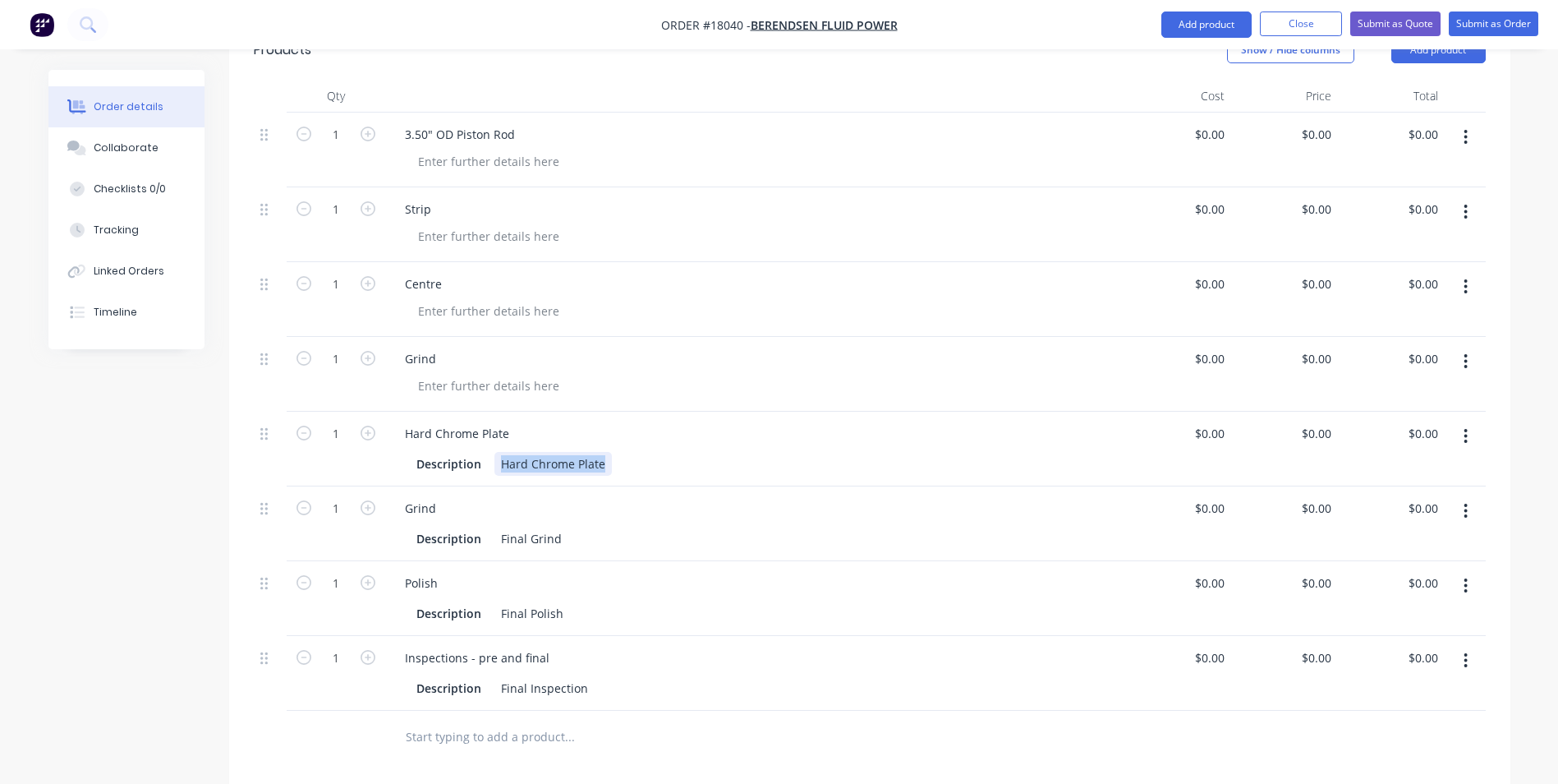
drag, startPoint x: 604, startPoint y: 445, endPoint x: 498, endPoint y: 449, distance: 106.1
click at [498, 451] on div "Hard Chrome Plate" at bounding box center [553, 463] width 117 height 24
paste div
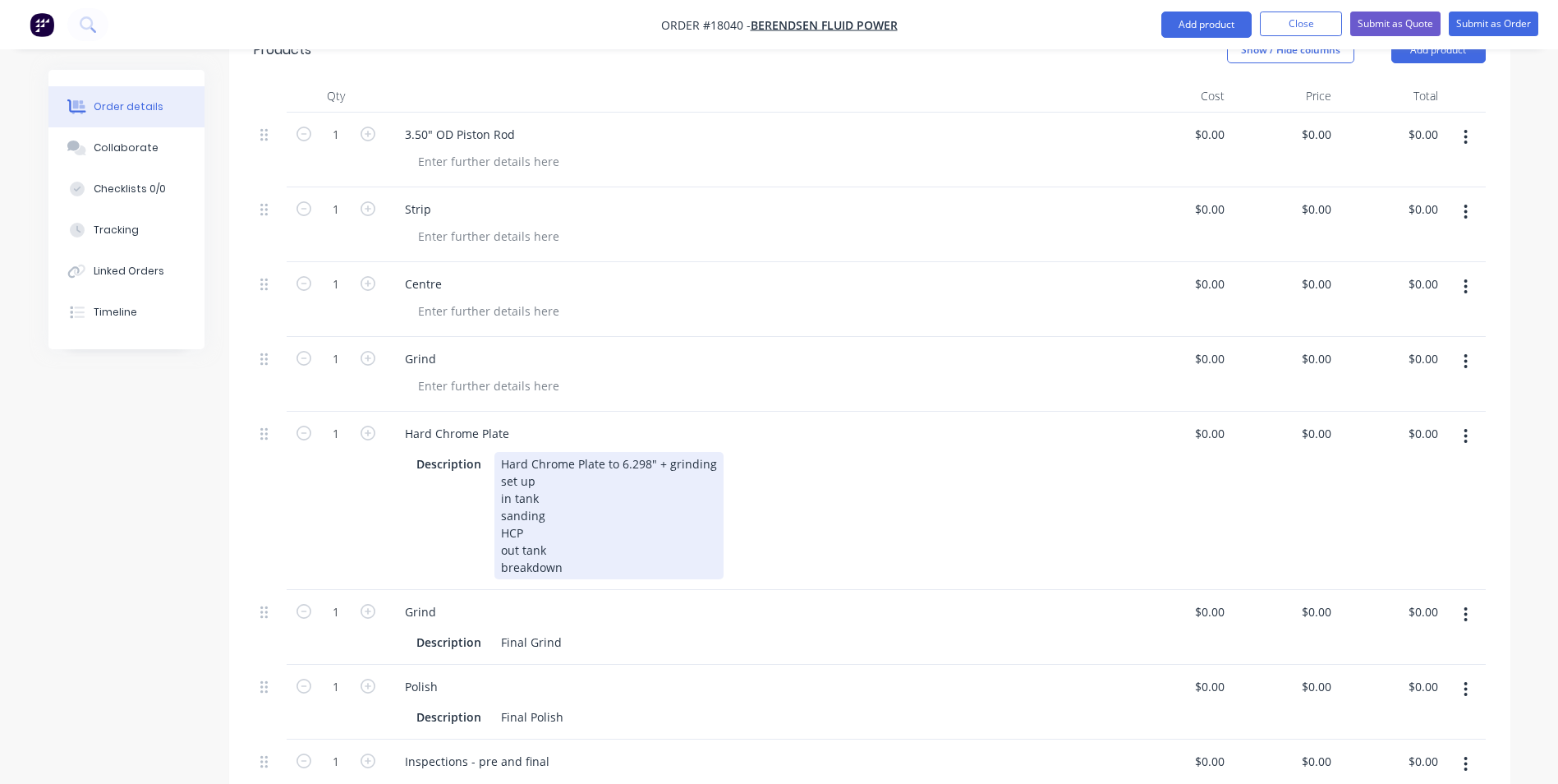
click at [650, 451] on div "Hard Chrome Plate to 6.298" + grinding set up in tank sanding HCP out tank brea…" at bounding box center [609, 515] width 229 height 127
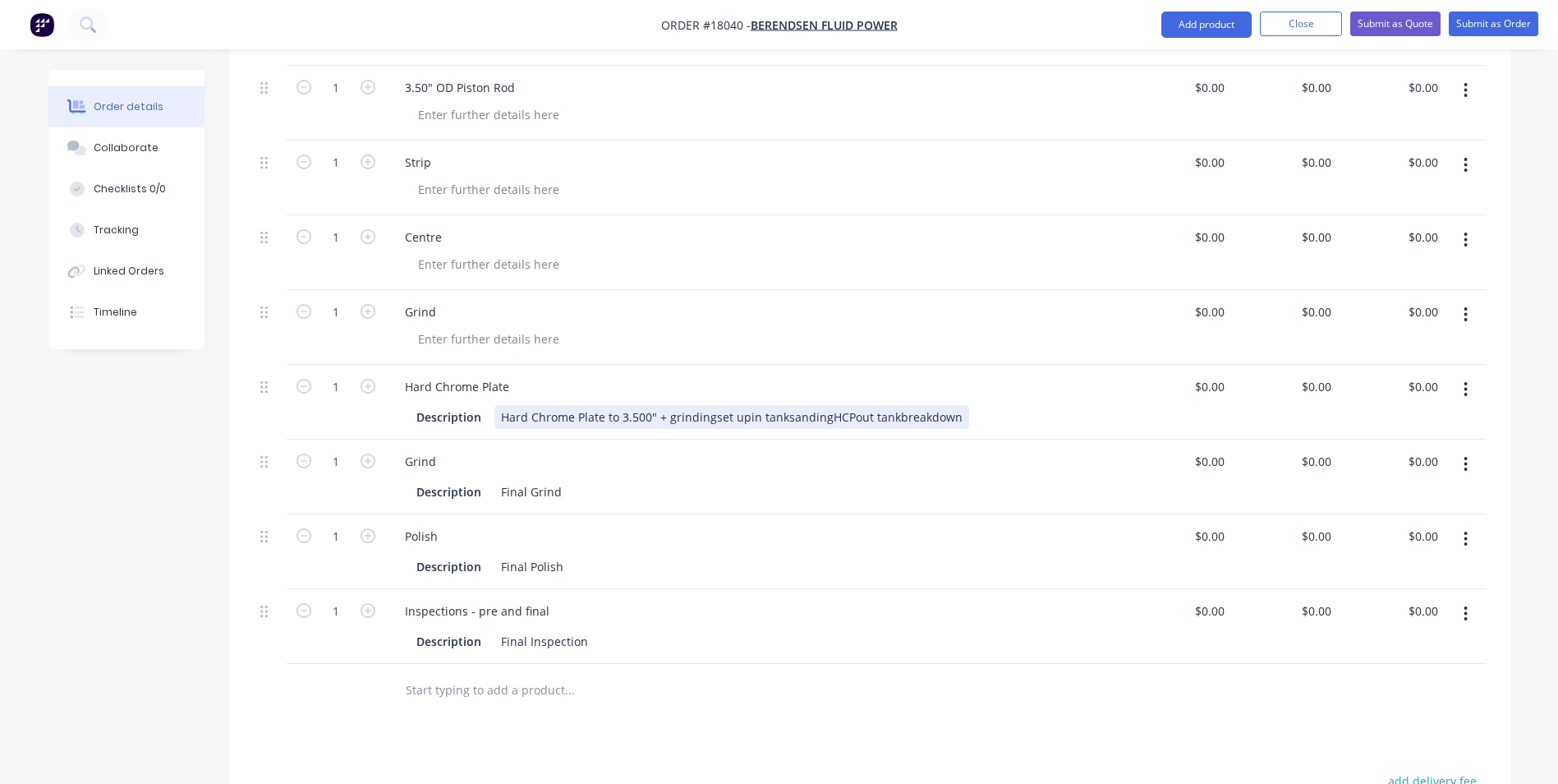
scroll to position [493, 0]
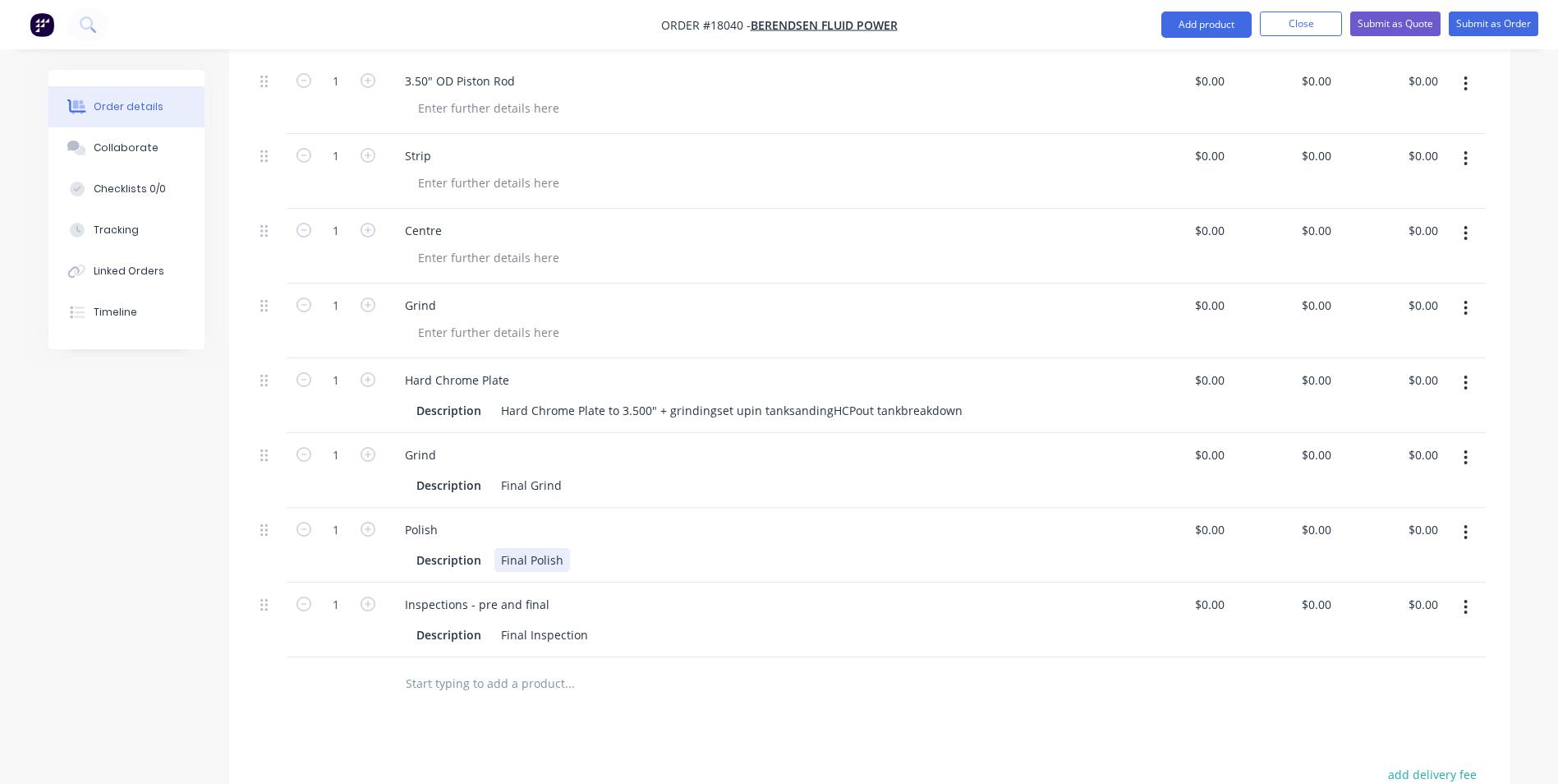
click at [571, 548] on div "Description Final Polish" at bounding box center [752, 560] width 684 height 24
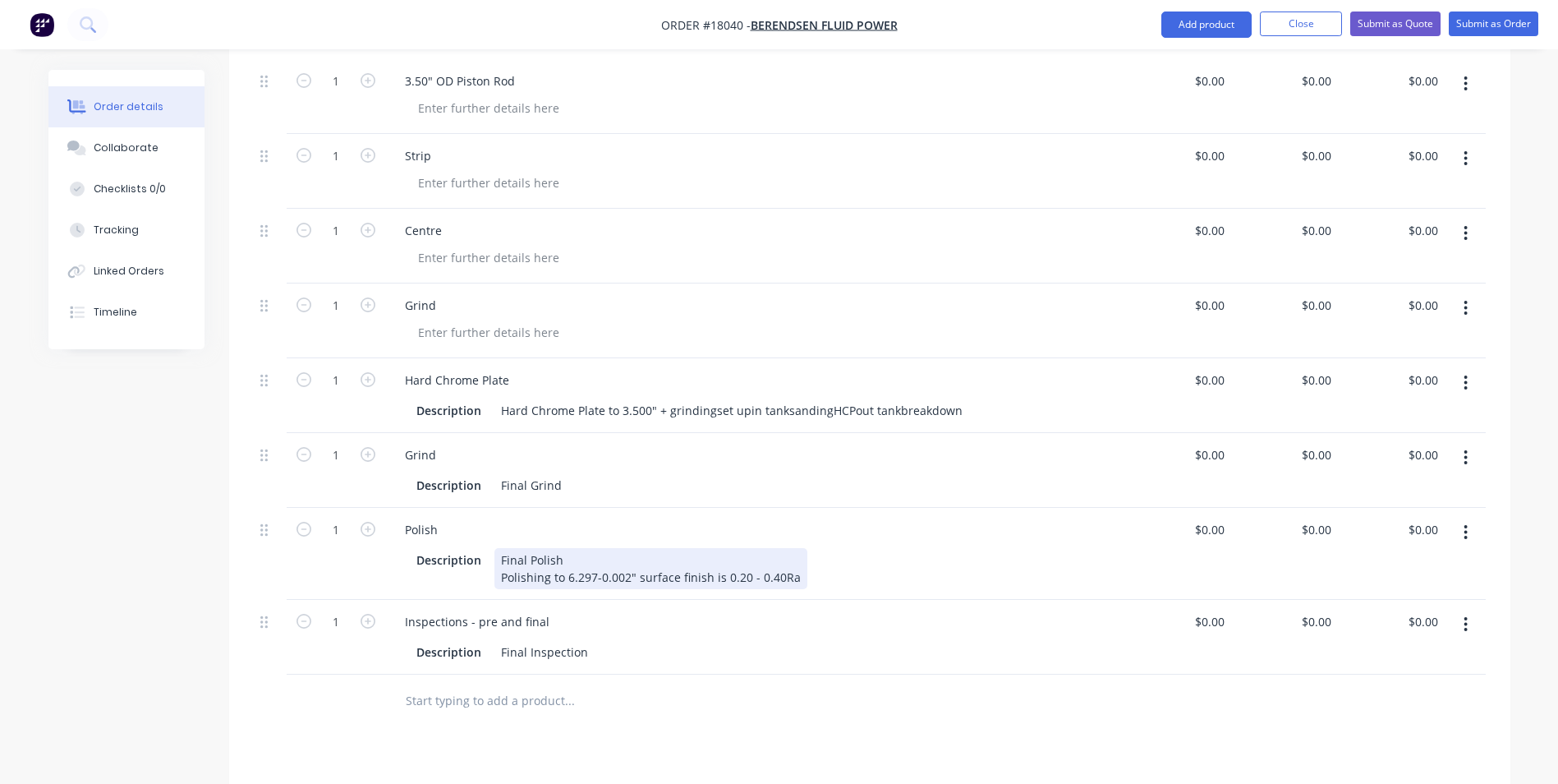
click at [594, 559] on div "Final Polish Polishing to 6.297-0.002" surface finish is 0.20 - 0.40Ra" at bounding box center [651, 568] width 313 height 41
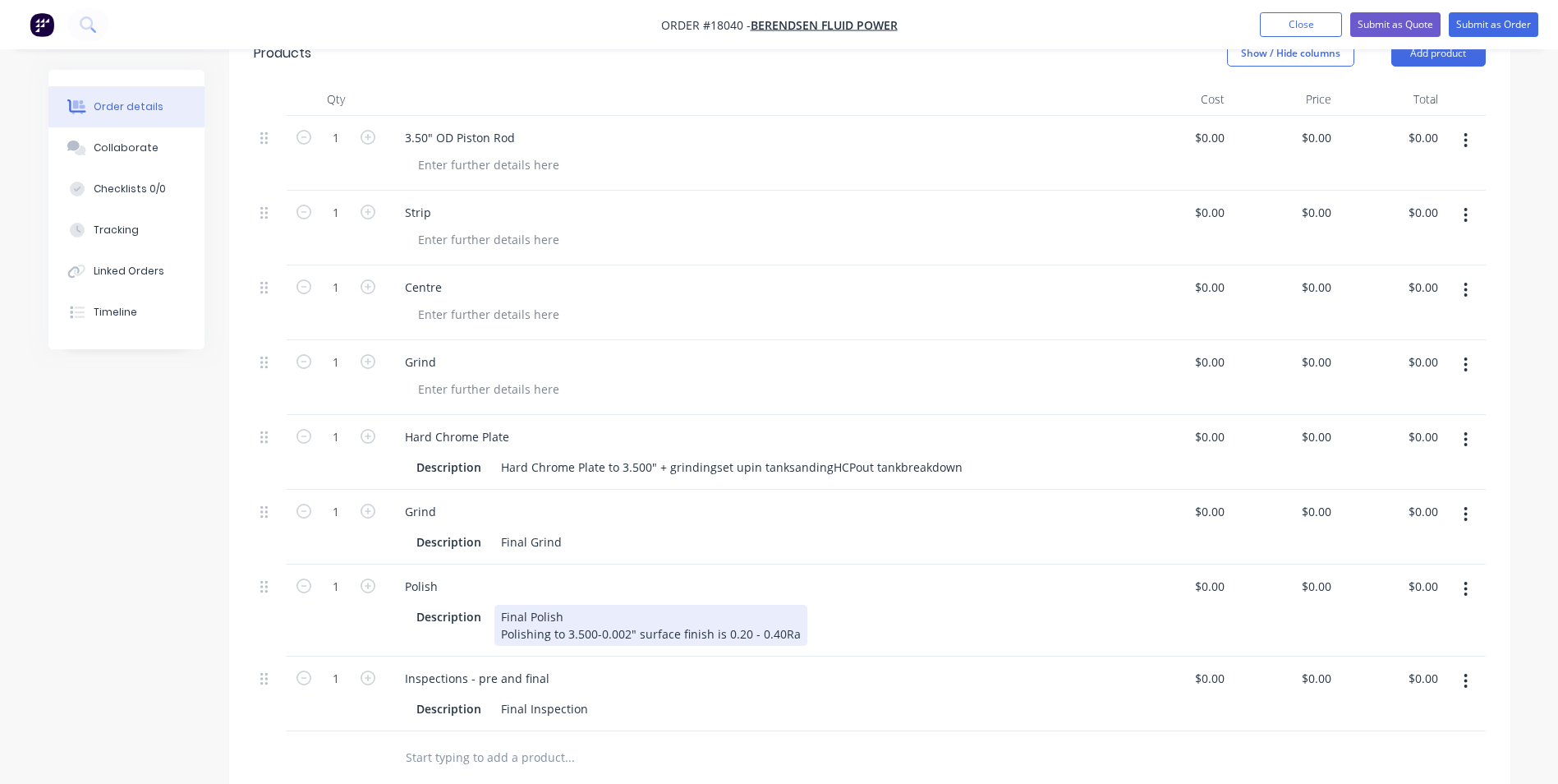
scroll to position [411, 0]
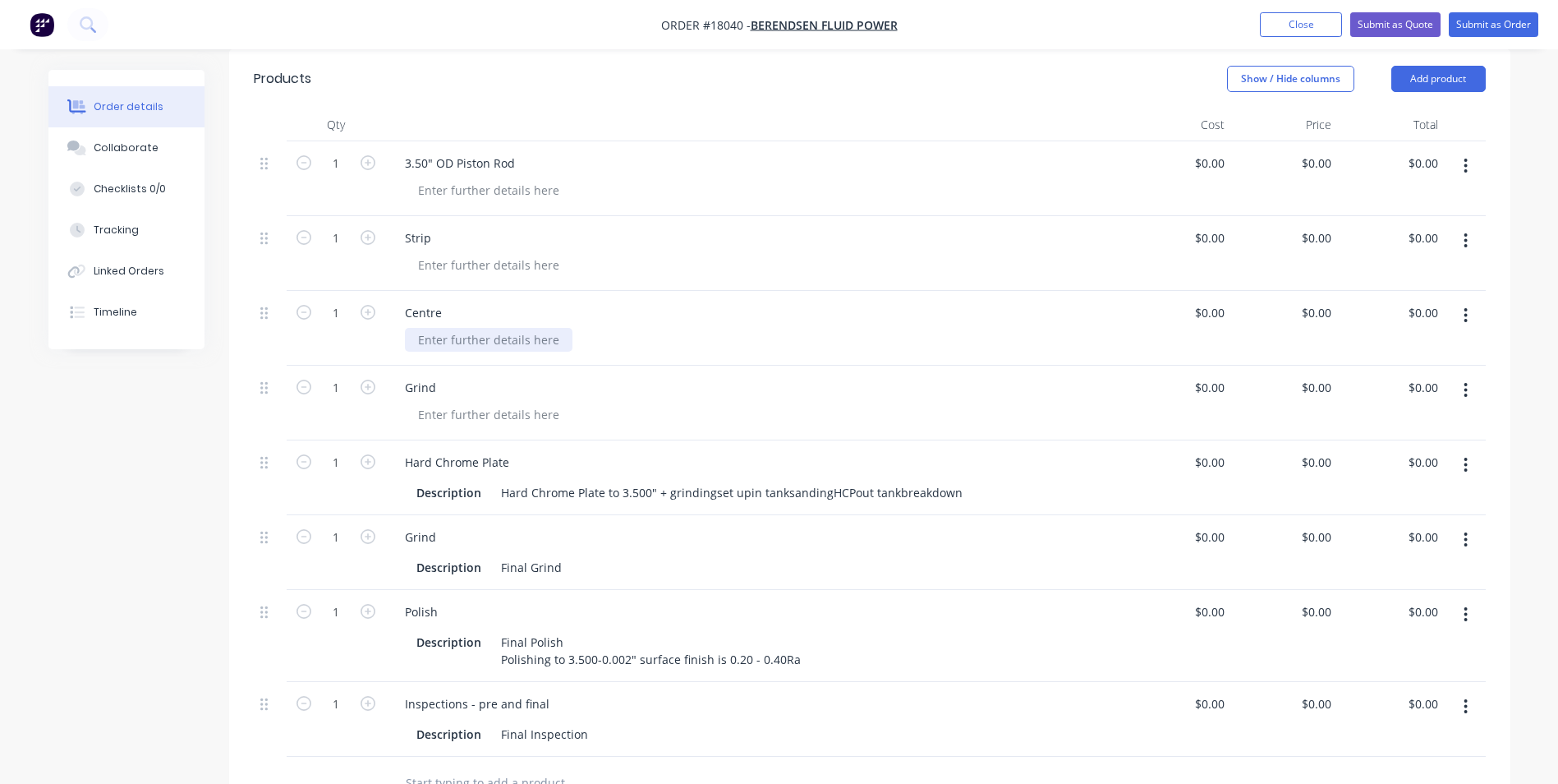
click at [543, 328] on div at bounding box center [489, 340] width 168 height 24
click at [550, 403] on div at bounding box center [489, 415] width 168 height 24
click at [419, 328] on div "Description Centre if Required" at bounding box center [508, 340] width 205 height 24
drag, startPoint x: 479, startPoint y: 397, endPoint x: 406, endPoint y: 392, distance: 73.2
click at [406, 403] on div "Description" at bounding box center [450, 415] width 89 height 24
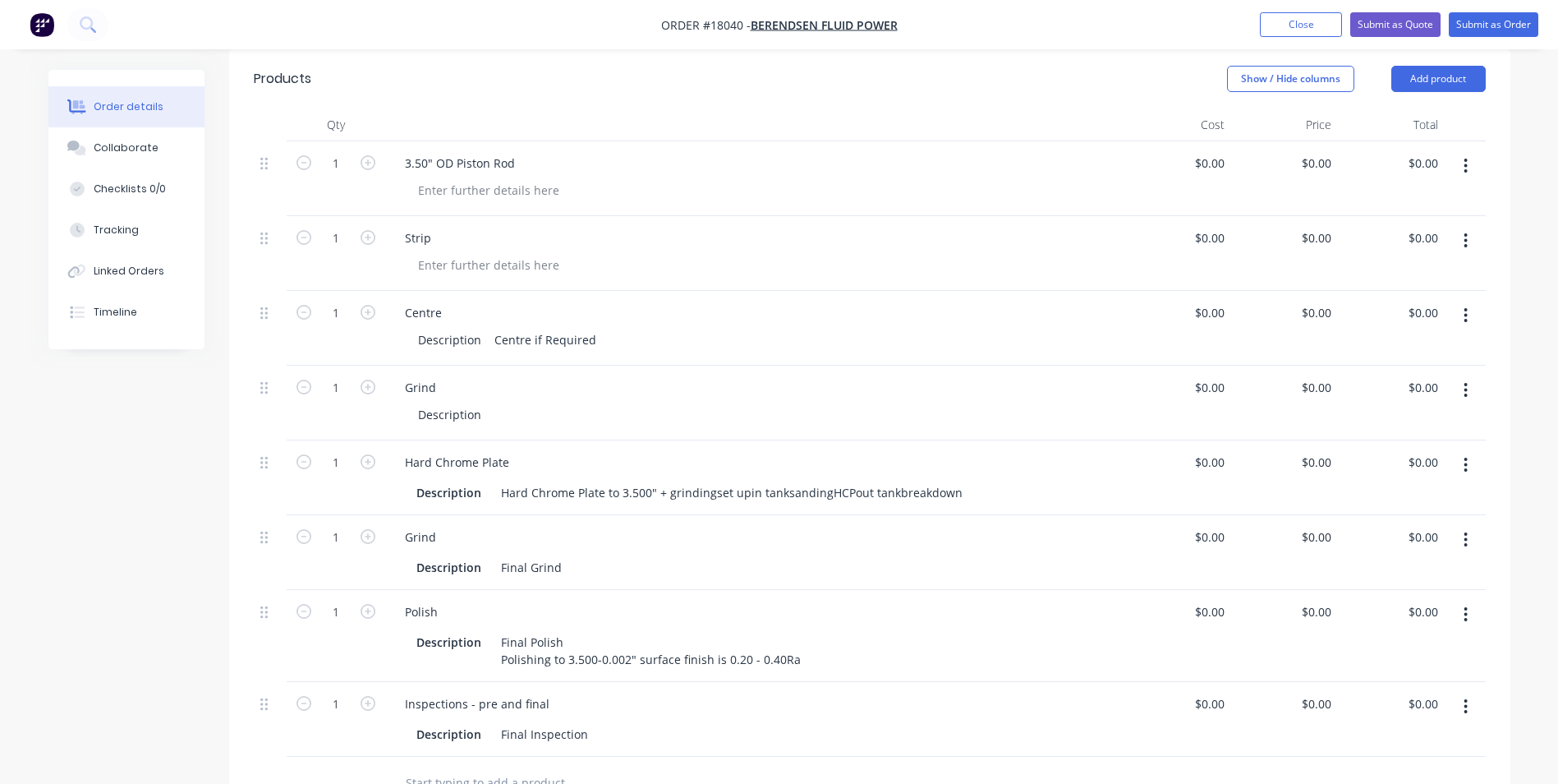
drag, startPoint x: 449, startPoint y: 397, endPoint x: 698, endPoint y: 240, distance: 294.4
click at [698, 253] on div at bounding box center [762, 265] width 713 height 24
click at [473, 253] on div at bounding box center [489, 265] width 168 height 24
click at [527, 403] on div "Description" at bounding box center [762, 415] width 713 height 24
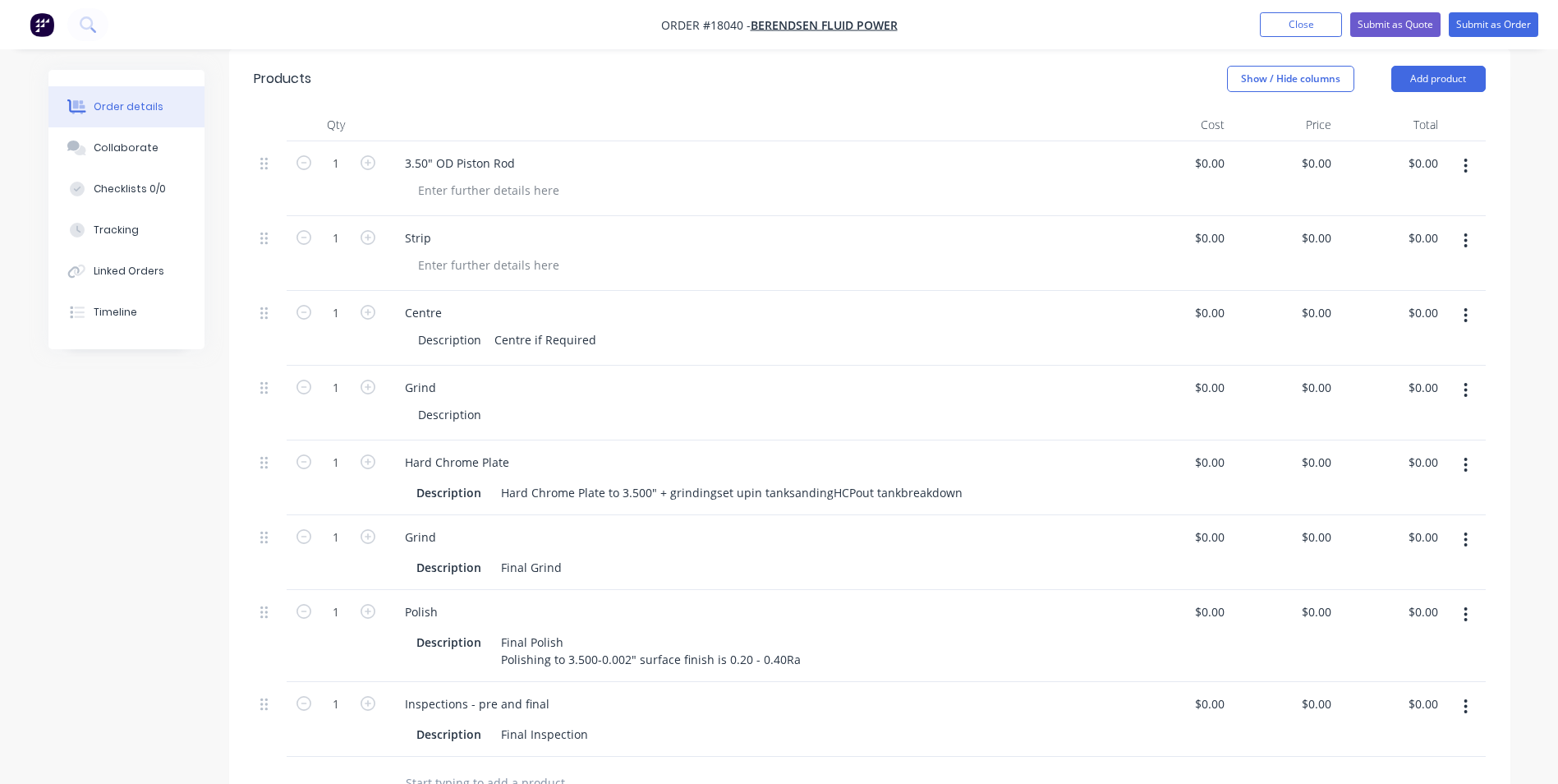
click at [500, 403] on div "Description" at bounding box center [762, 415] width 713 height 24
drag, startPoint x: 500, startPoint y: 395, endPoint x: 717, endPoint y: 385, distance: 217.2
click at [717, 403] on div "Description" at bounding box center [762, 415] width 713 height 24
click at [583, 403] on div "Description" at bounding box center [762, 415] width 713 height 24
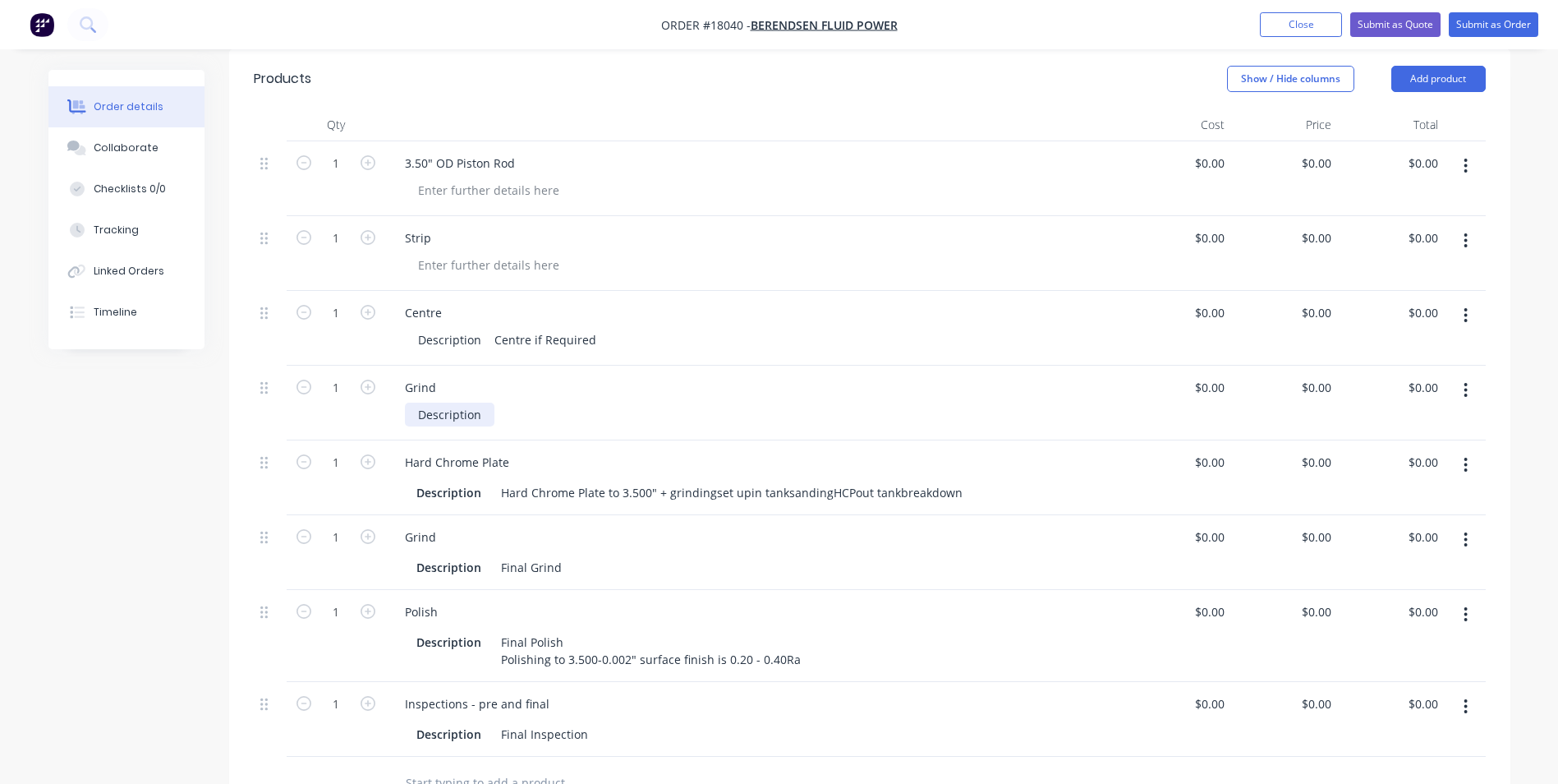
click at [456, 403] on div "Description" at bounding box center [450, 415] width 89 height 24
click at [486, 403] on div "Description" at bounding box center [450, 415] width 89 height 24
click at [522, 253] on div at bounding box center [489, 265] width 168 height 24
click at [545, 178] on div at bounding box center [489, 190] width 168 height 24
click at [475, 253] on div at bounding box center [489, 265] width 168 height 24
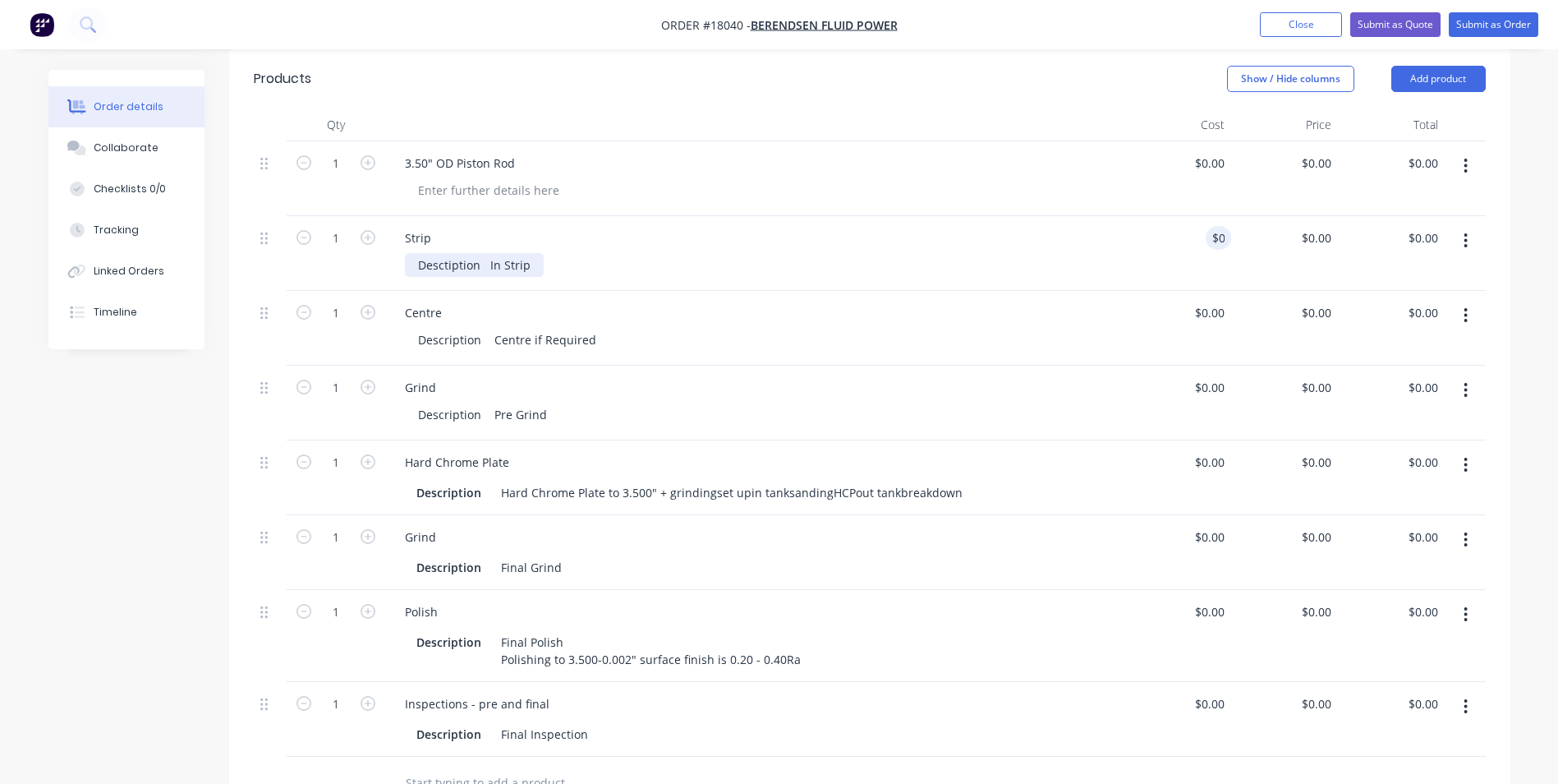
click at [527, 253] on div "Desctiption In Strip" at bounding box center [474, 265] width 139 height 24
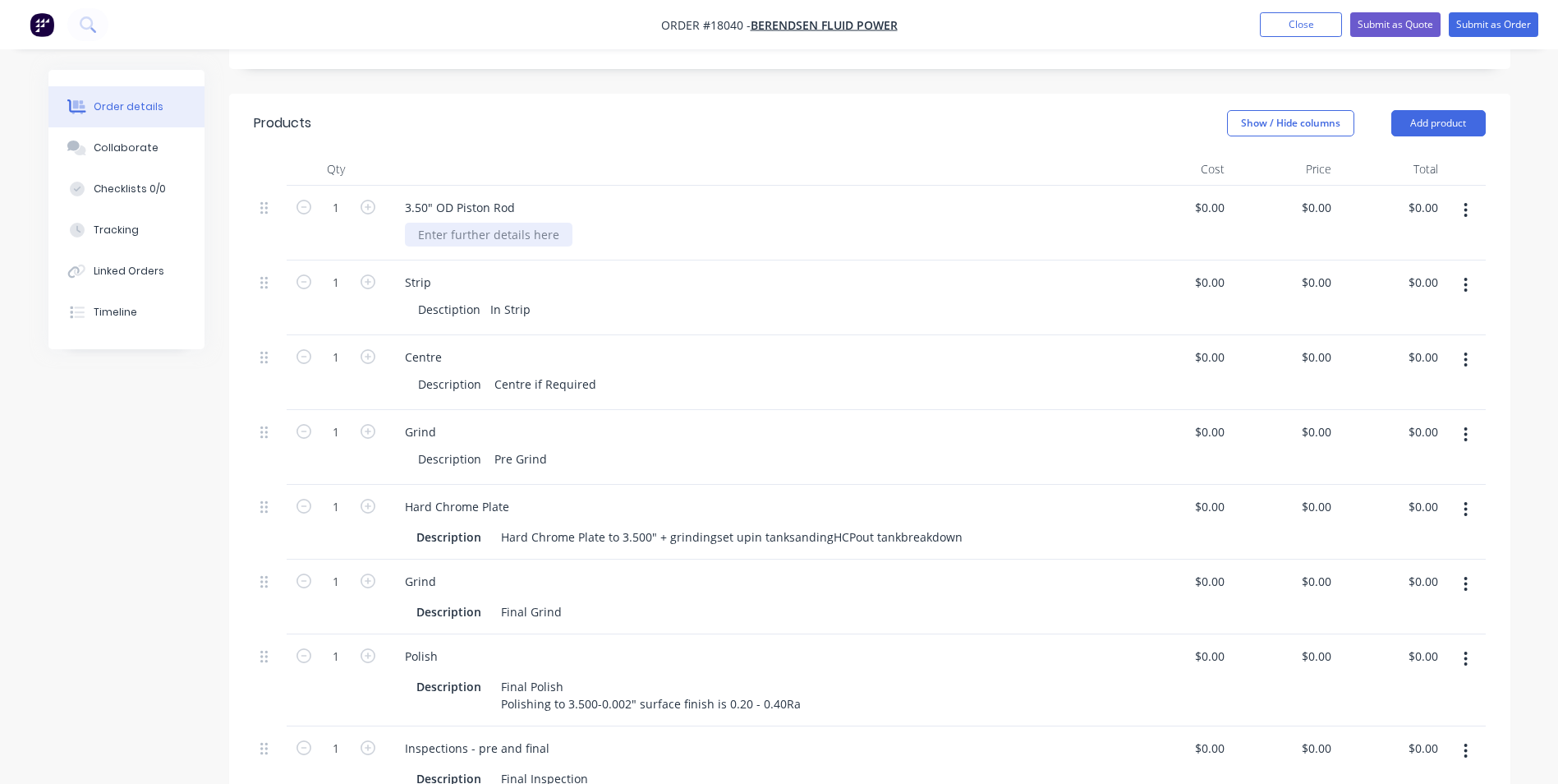
scroll to position [329, 0]
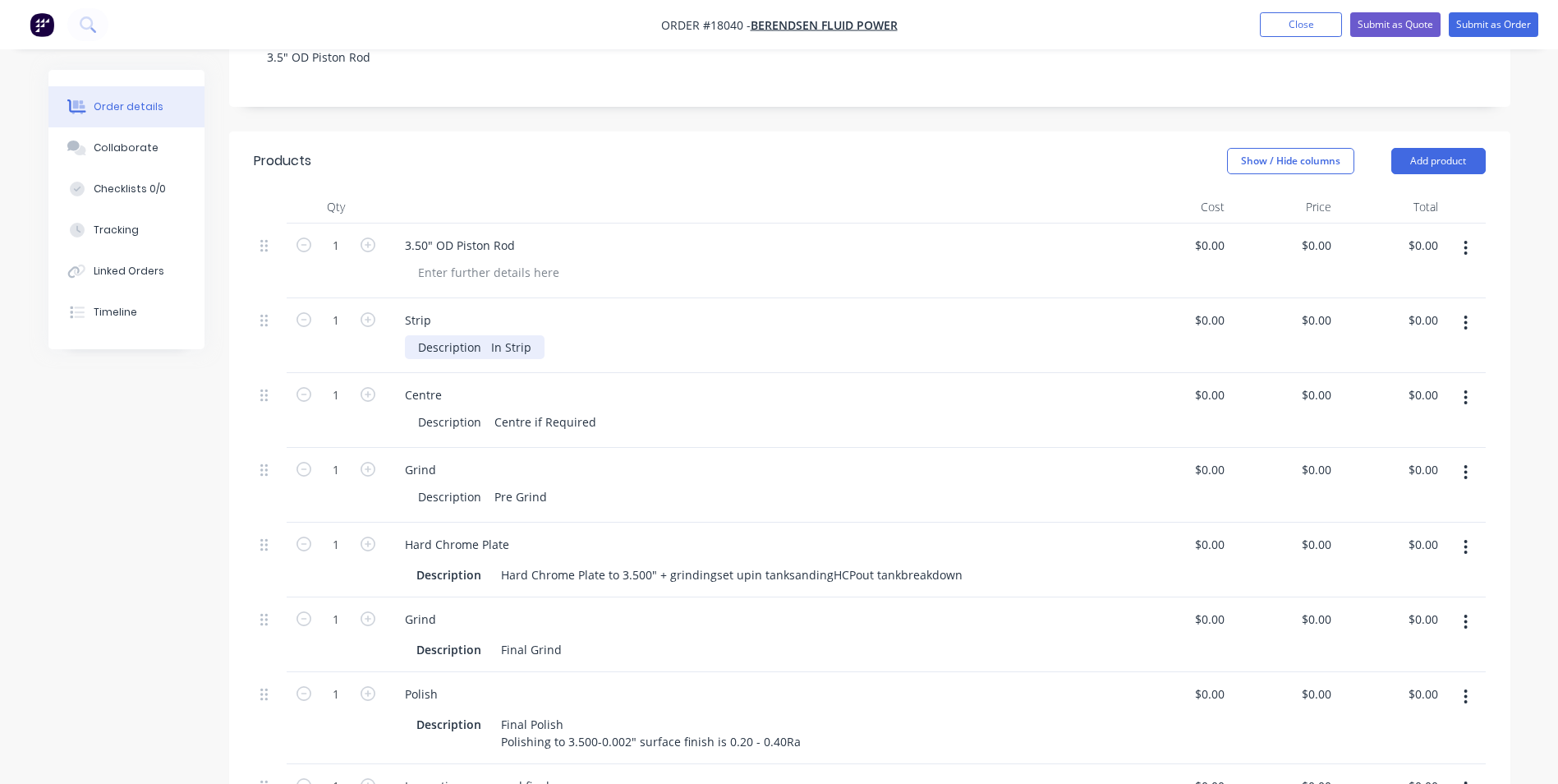
click at [528, 335] on div "Description In Strip" at bounding box center [475, 347] width 140 height 24
type input "$0.00"
click at [534, 335] on div "Description In Strip" at bounding box center [475, 347] width 140 height 24
click at [527, 335] on div "Description In Strip" at bounding box center [475, 347] width 140 height 24
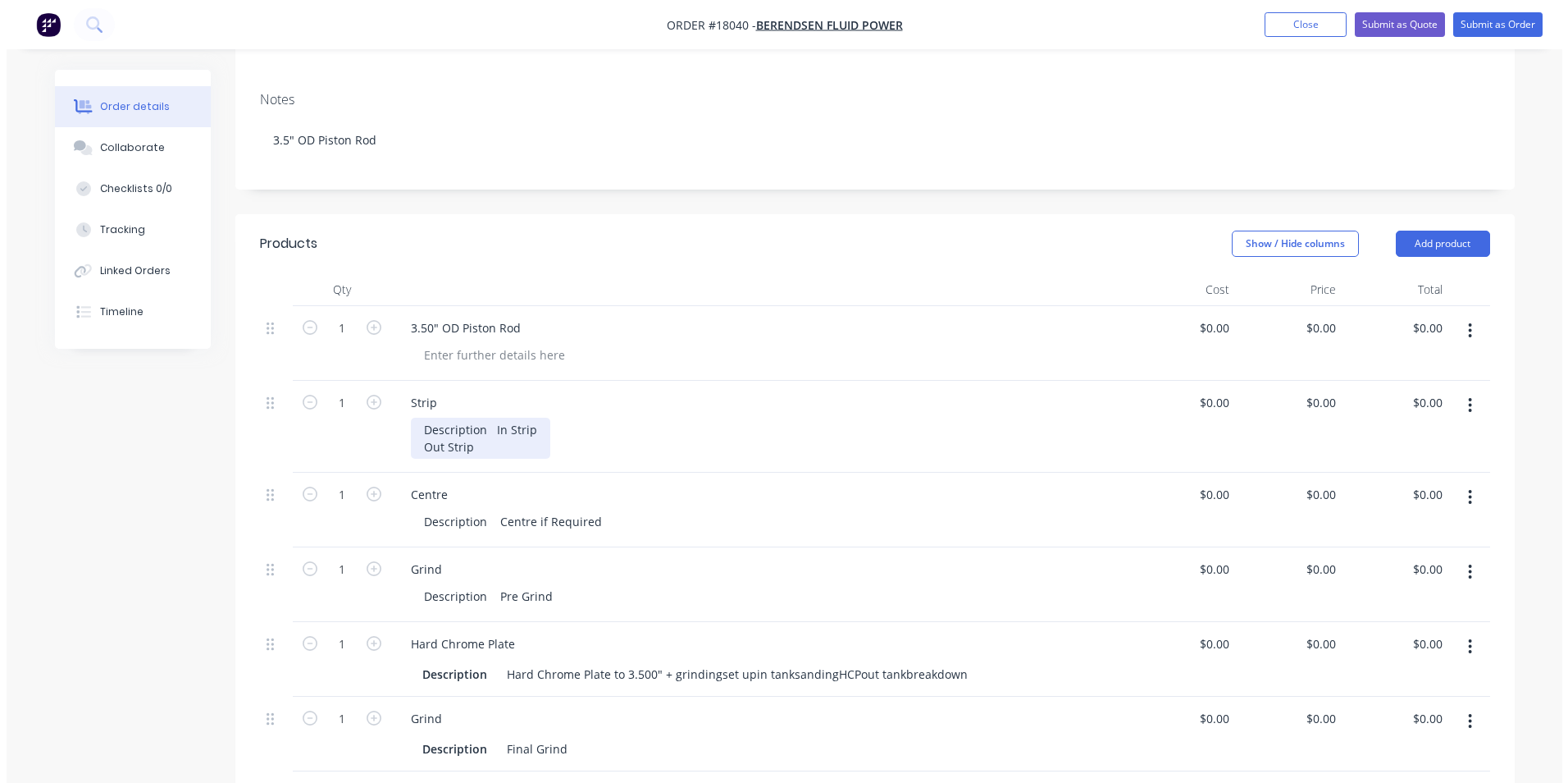
scroll to position [0, 0]
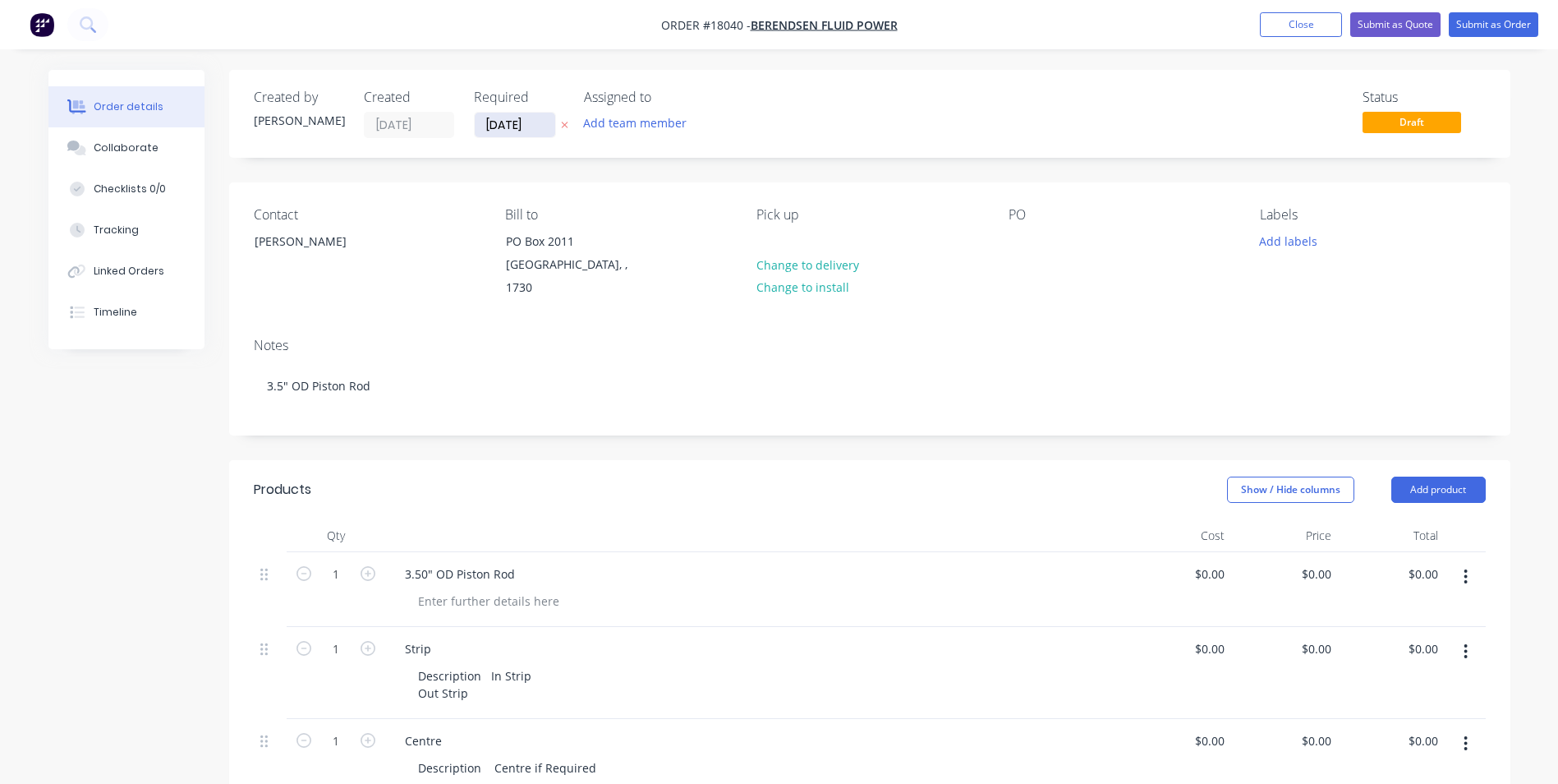
click at [548, 123] on input "[DATE]" at bounding box center [514, 124] width 80 height 25
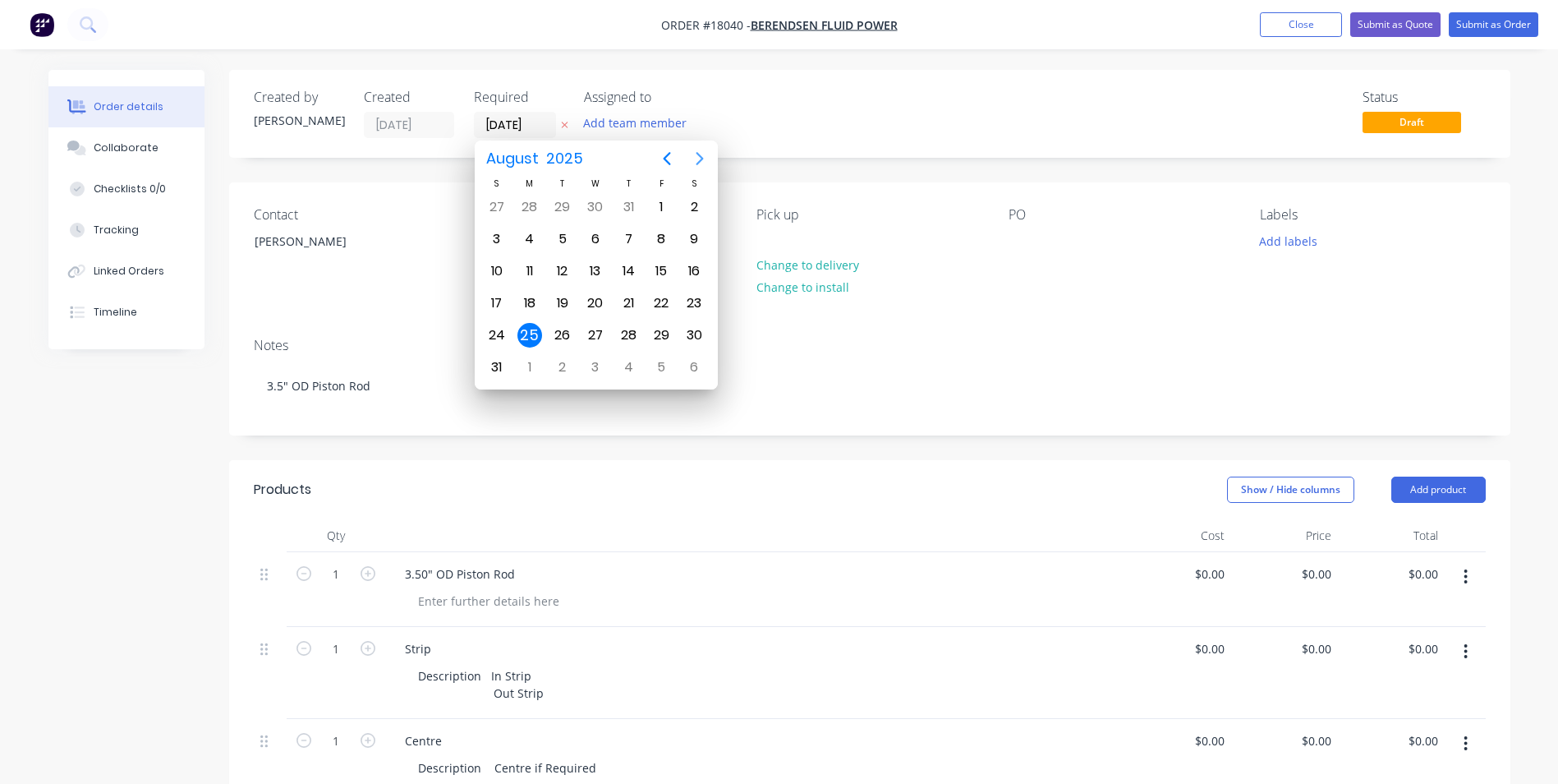
click at [695, 161] on icon "Next page" at bounding box center [699, 158] width 19 height 19
click at [538, 263] on div "15" at bounding box center [530, 271] width 25 height 25
type input "[DATE]"
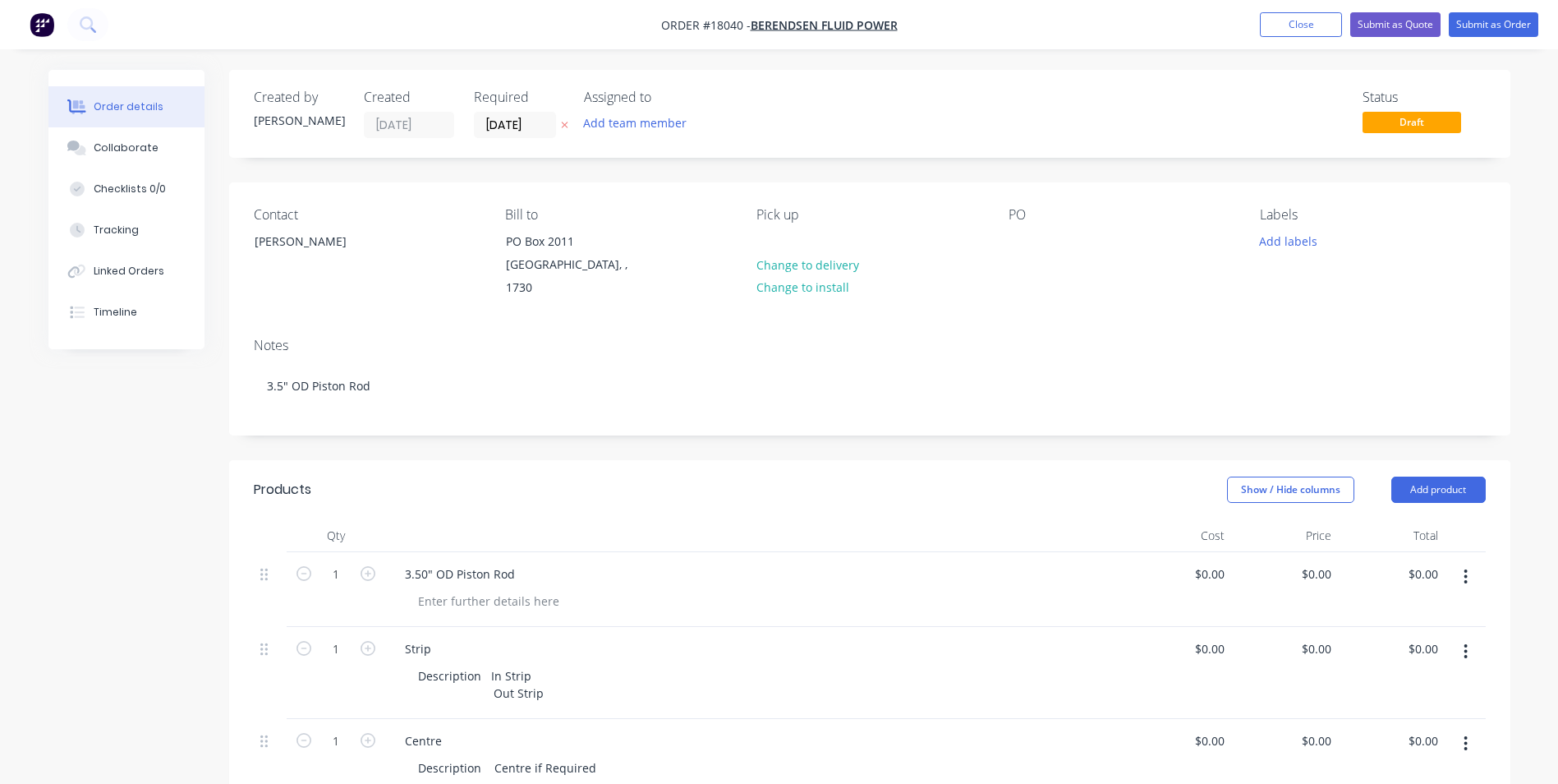
click at [1035, 253] on div "PO" at bounding box center [1121, 253] width 225 height 93
click at [1018, 242] on div at bounding box center [1022, 241] width 27 height 24
click at [1026, 240] on div "Job Number" at bounding box center [1055, 241] width 93 height 24
click at [1306, 30] on button "Close" at bounding box center [1301, 24] width 82 height 25
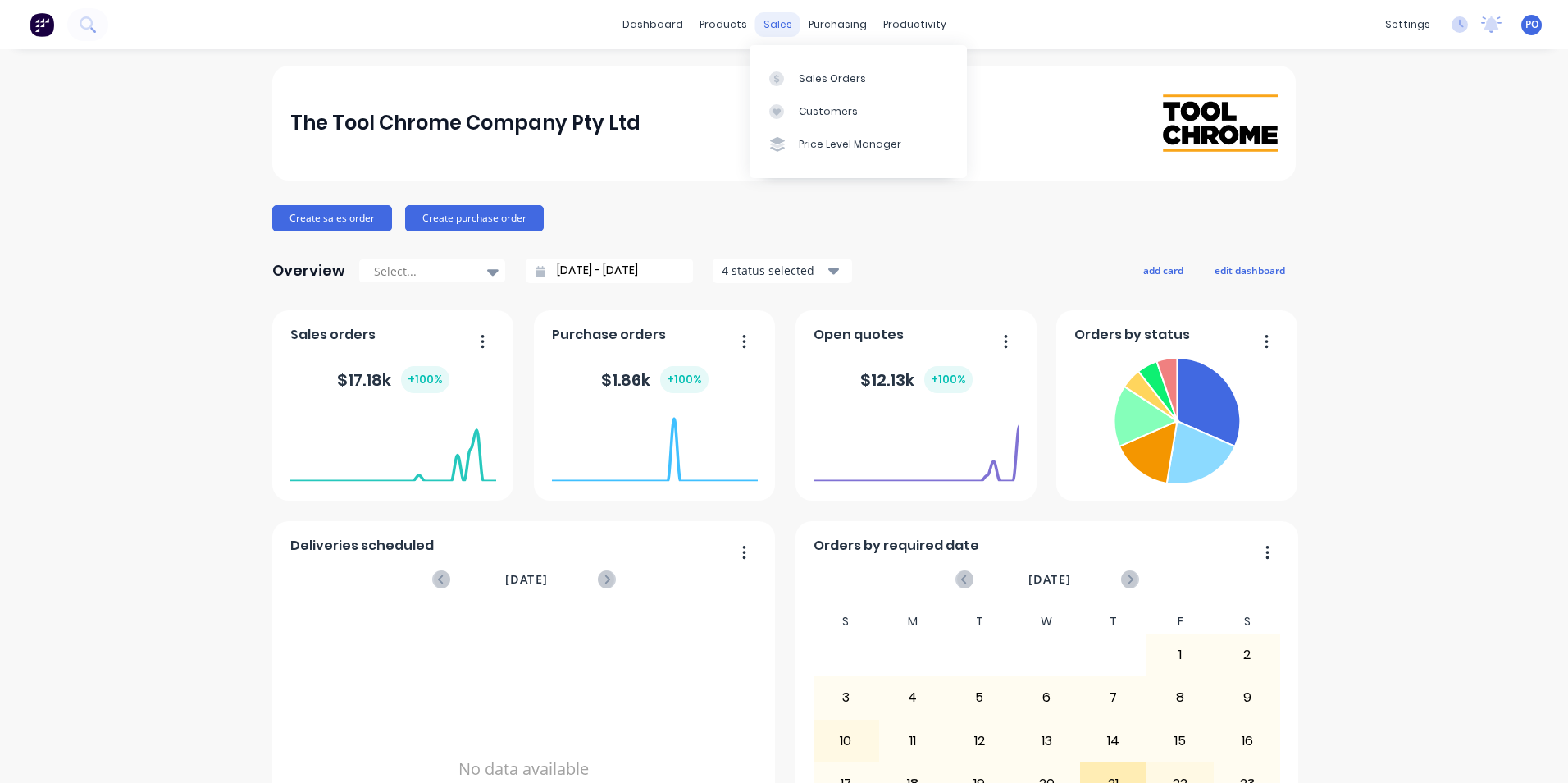
click at [773, 28] on div "sales" at bounding box center [777, 24] width 45 height 25
click at [773, 18] on div "sales" at bounding box center [777, 24] width 45 height 25
click at [806, 74] on div "Sales Orders" at bounding box center [831, 79] width 67 height 15
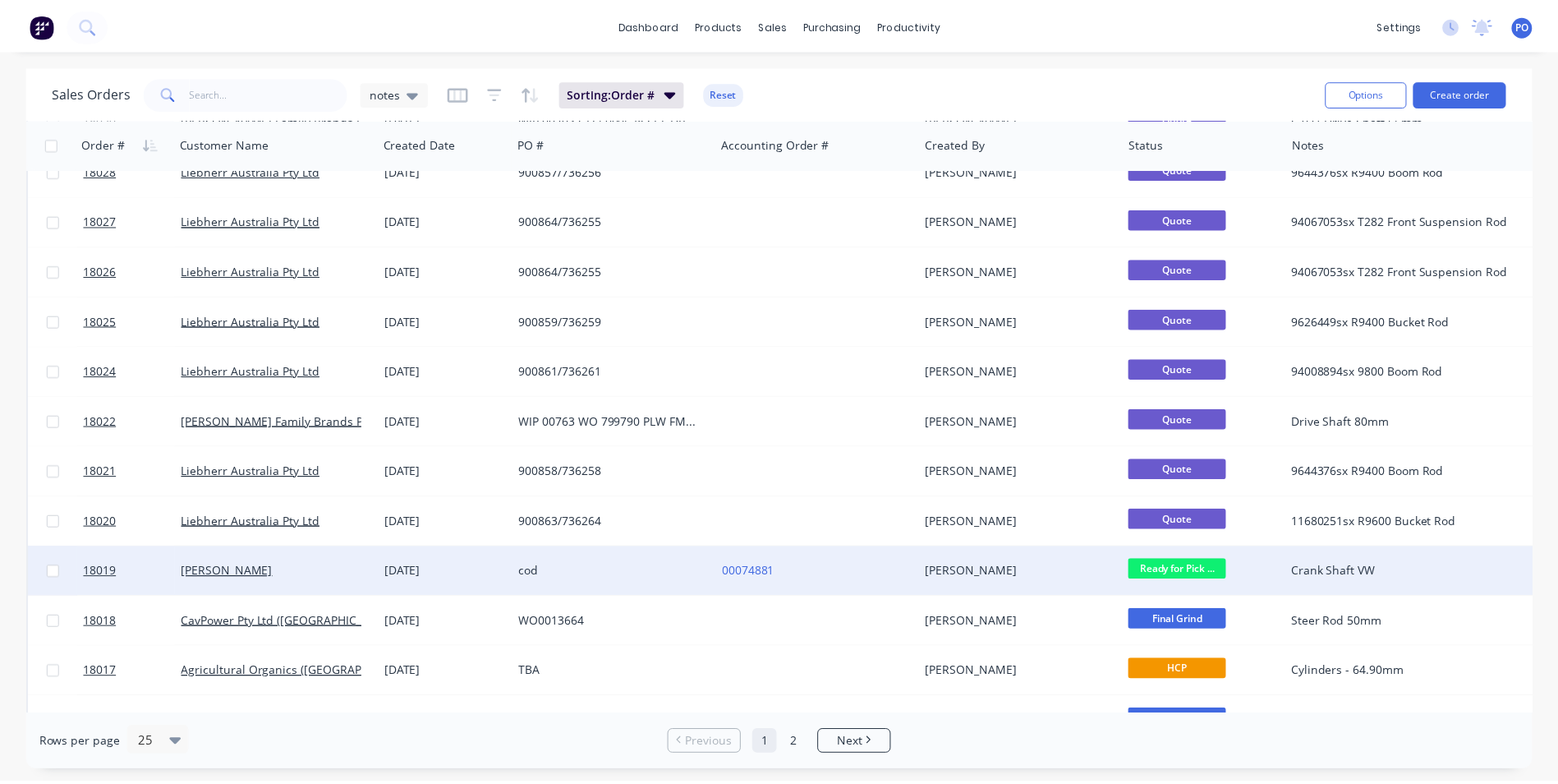
scroll to position [716, 0]
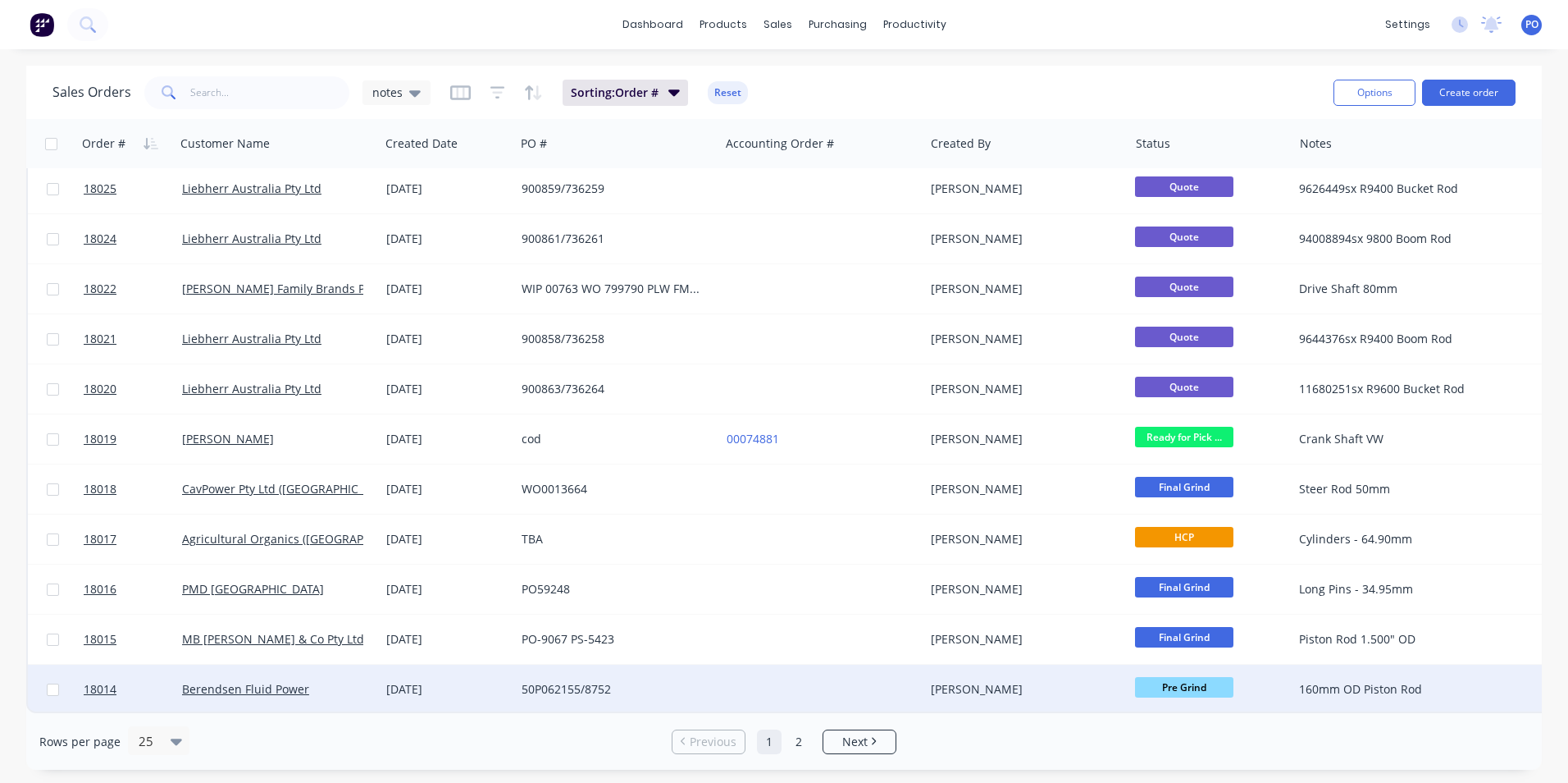
click at [306, 681] on div "Berendsen Fluid Power" at bounding box center [273, 689] width 182 height 17
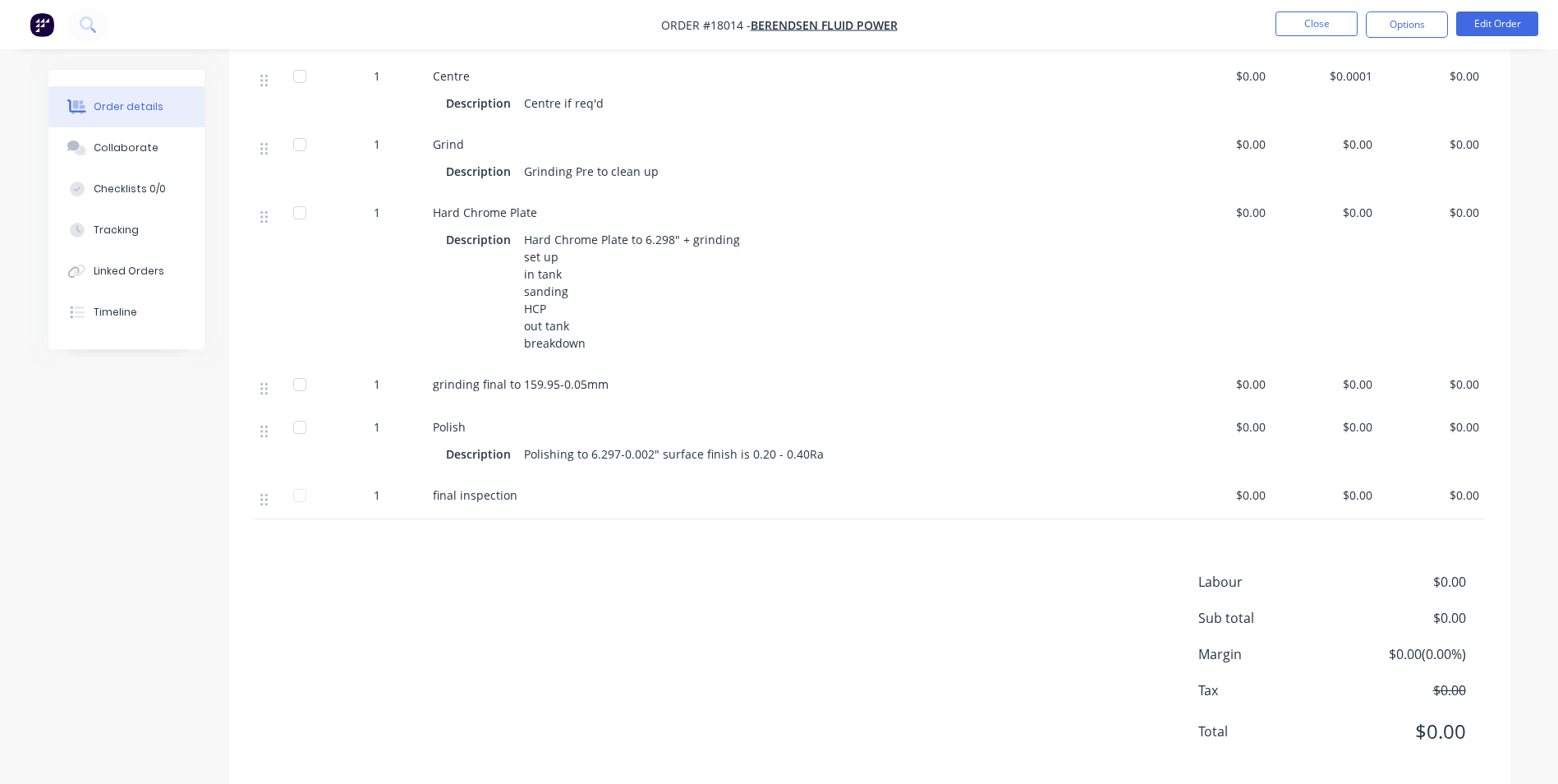
scroll to position [657, 0]
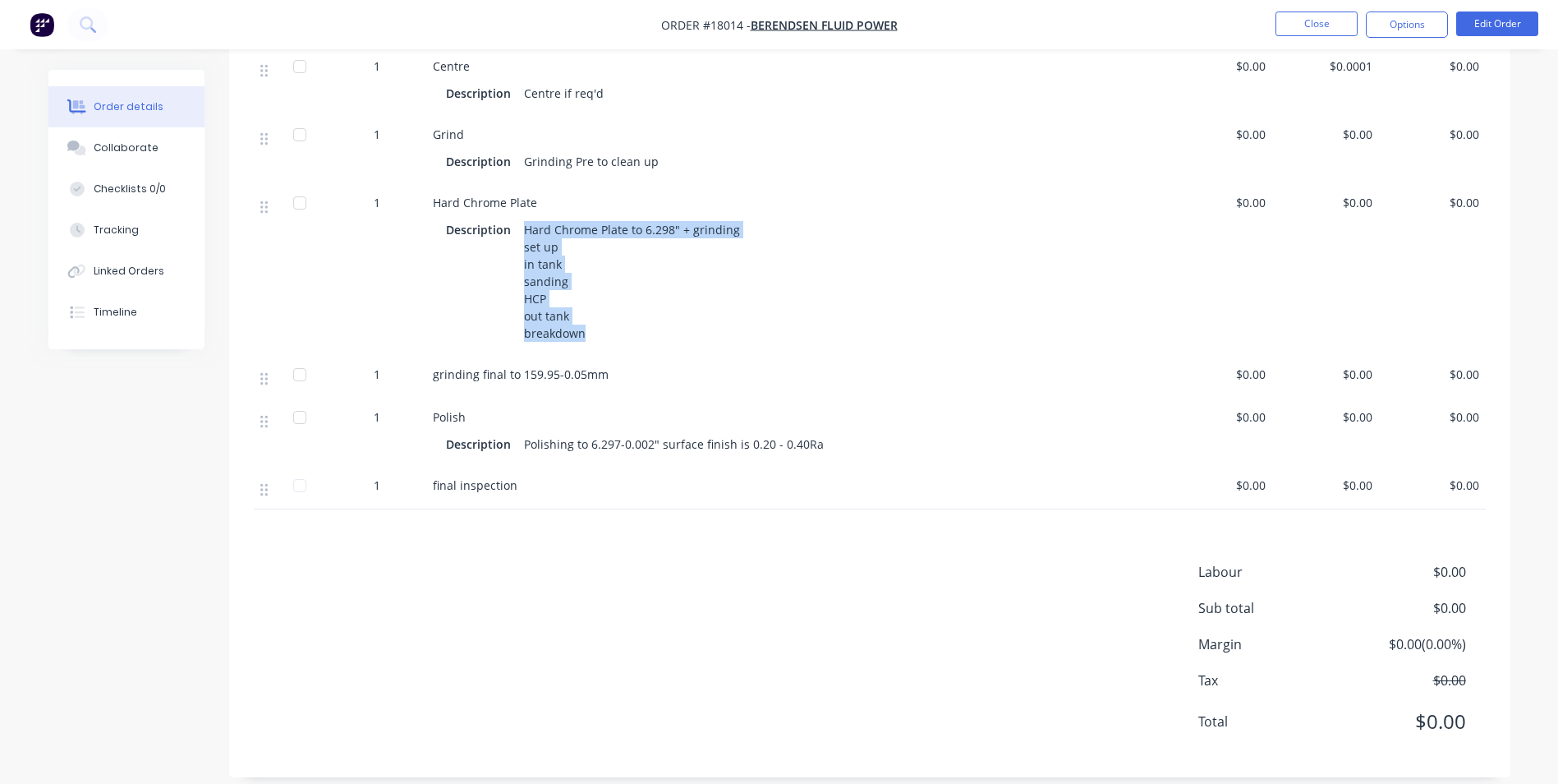
drag, startPoint x: 522, startPoint y: 228, endPoint x: 627, endPoint y: 345, distance: 157.2
click at [627, 345] on div "Hard Chrome Plate to 6.298" + grinding set up in tank sanding HCP out tank brea…" at bounding box center [632, 281] width 229 height 127
drag, startPoint x: 627, startPoint y: 345, endPoint x: 544, endPoint y: 257, distance: 121.0
copy div "Hard Chrome Plate to 6.298" + grinding set up in tank sanding HCP out tank brea…"
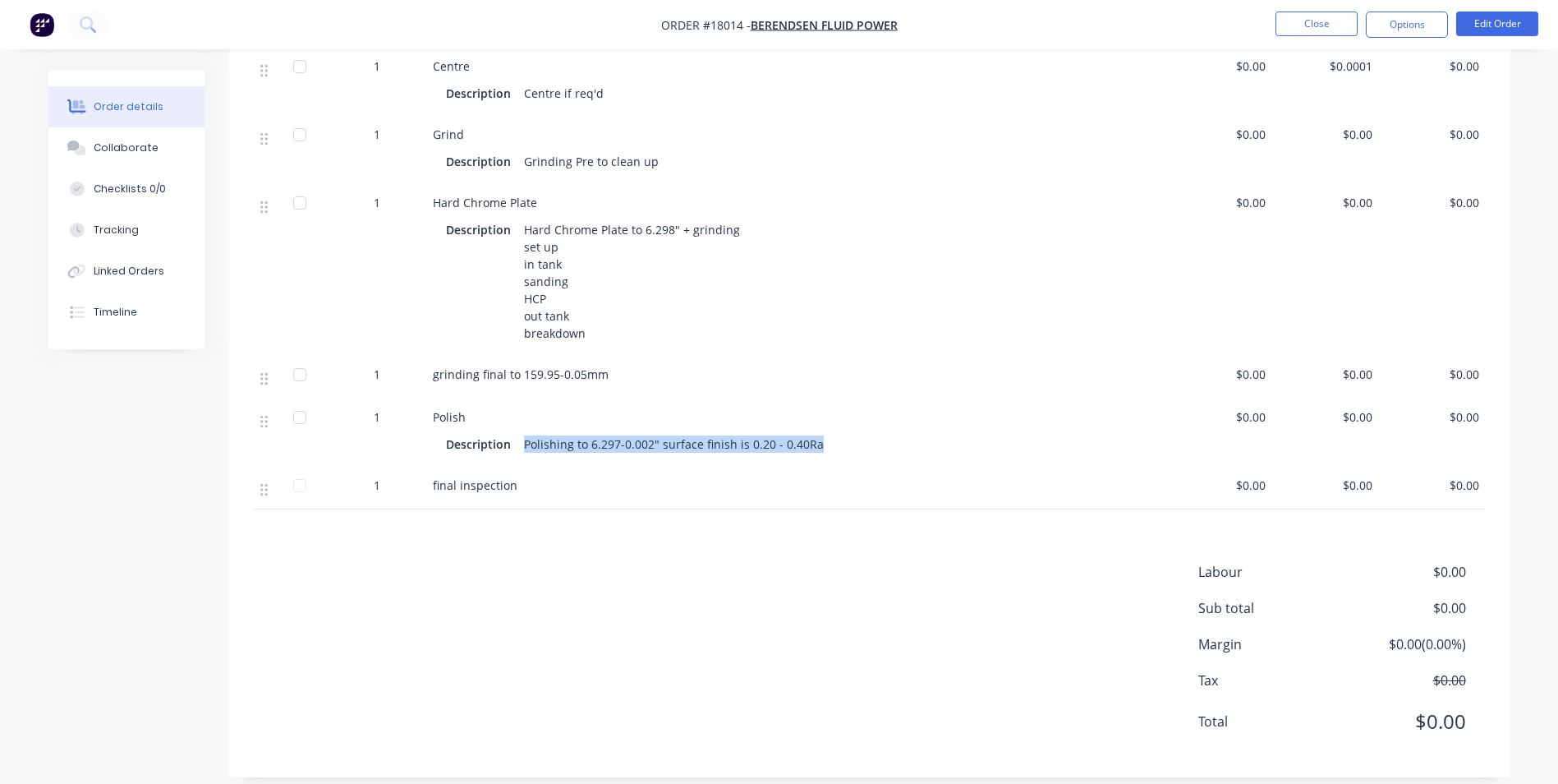
drag, startPoint x: 813, startPoint y: 445, endPoint x: 523, endPoint y: 450, distance: 290.0
click at [523, 450] on div "Polishing to 6.297-0.002" surface finish is 0.20 - 0.40Ra" at bounding box center [674, 444] width 313 height 24
drag, startPoint x: 523, startPoint y: 450, endPoint x: 557, endPoint y: 449, distance: 34.0
copy div "Polishing to 6.297-0.002" surface finish is 0.20 - 0.40Ra"
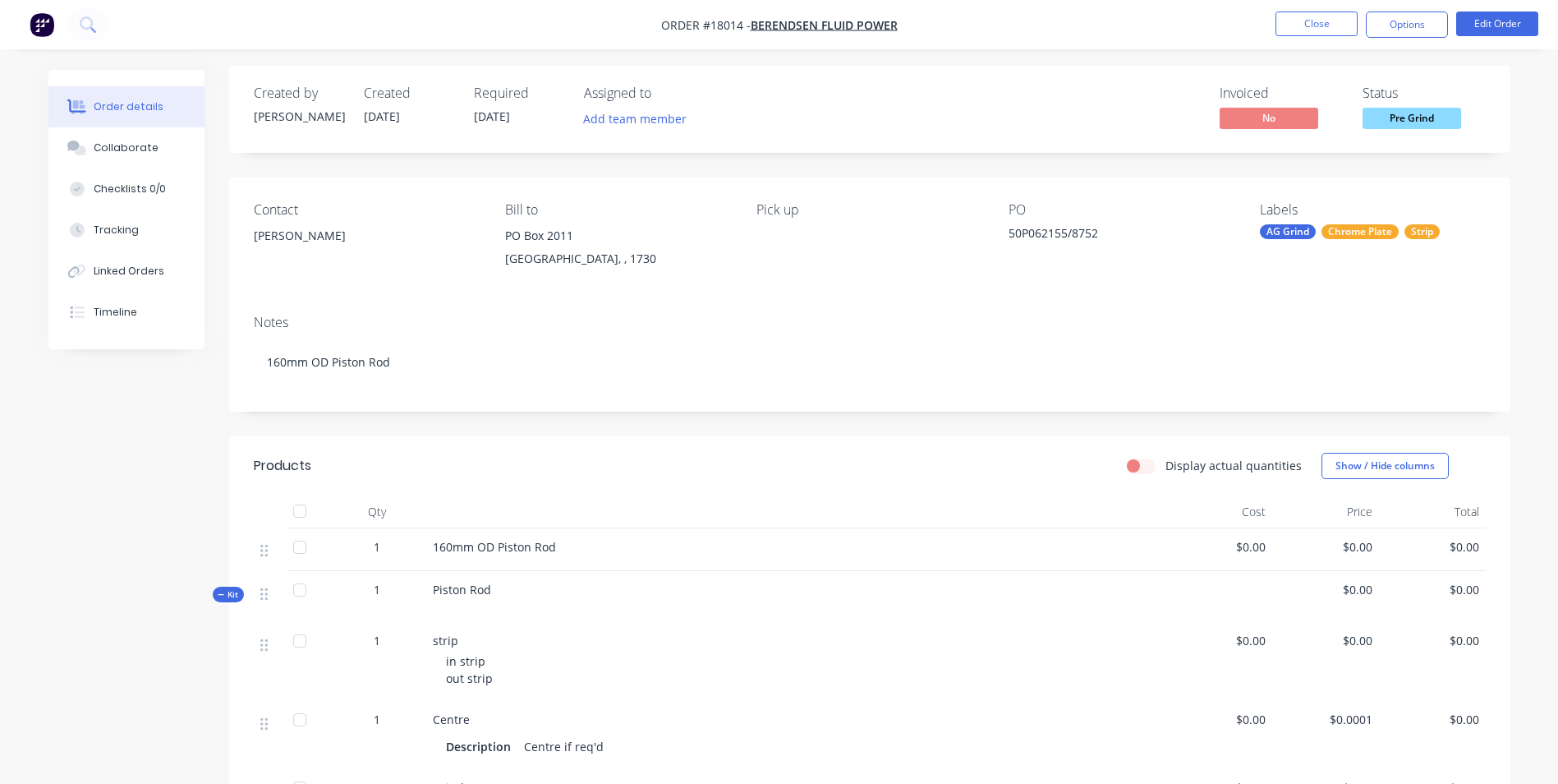
scroll to position [0, 0]
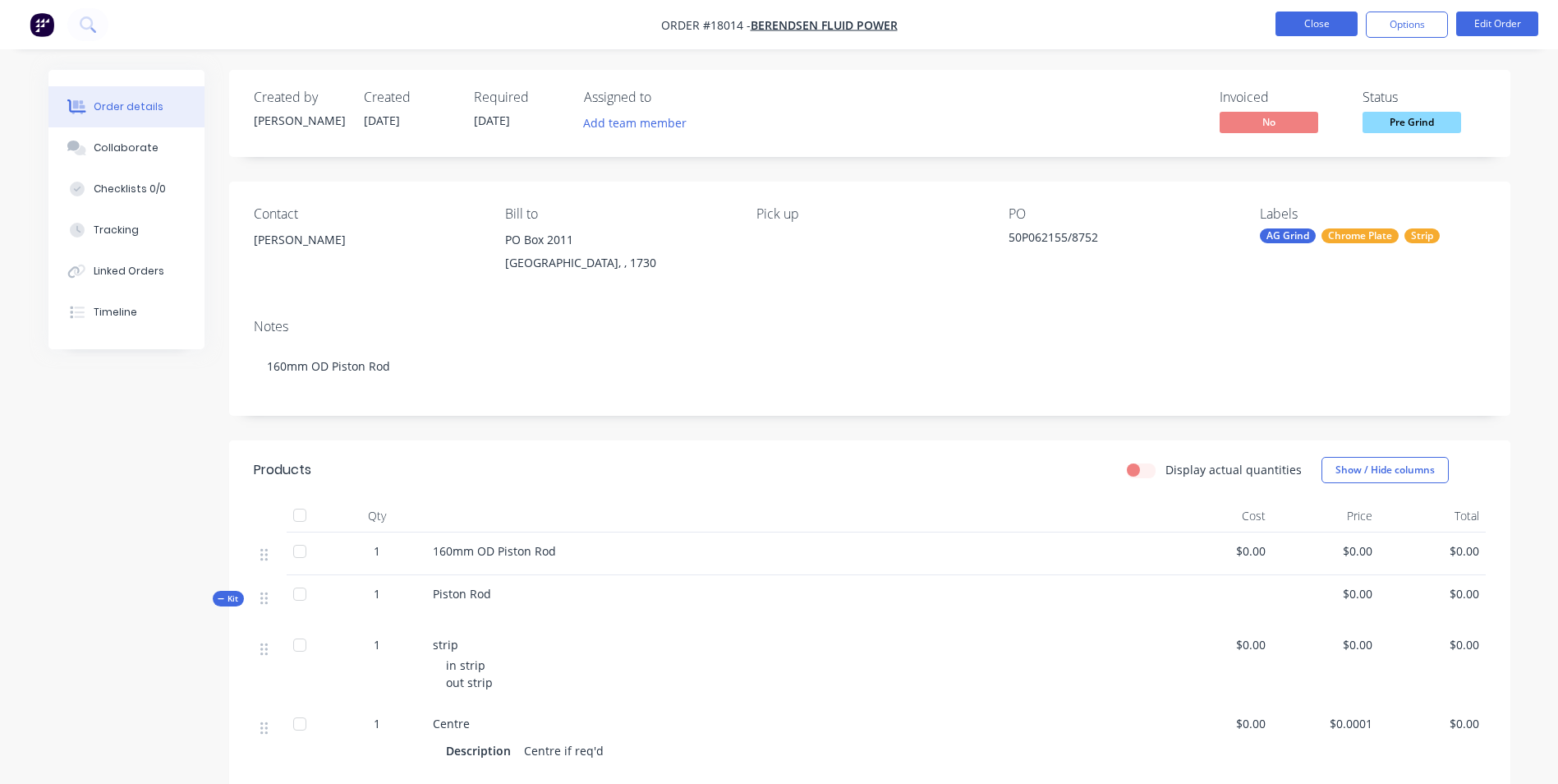
click at [1297, 33] on button "Close" at bounding box center [1317, 23] width 82 height 25
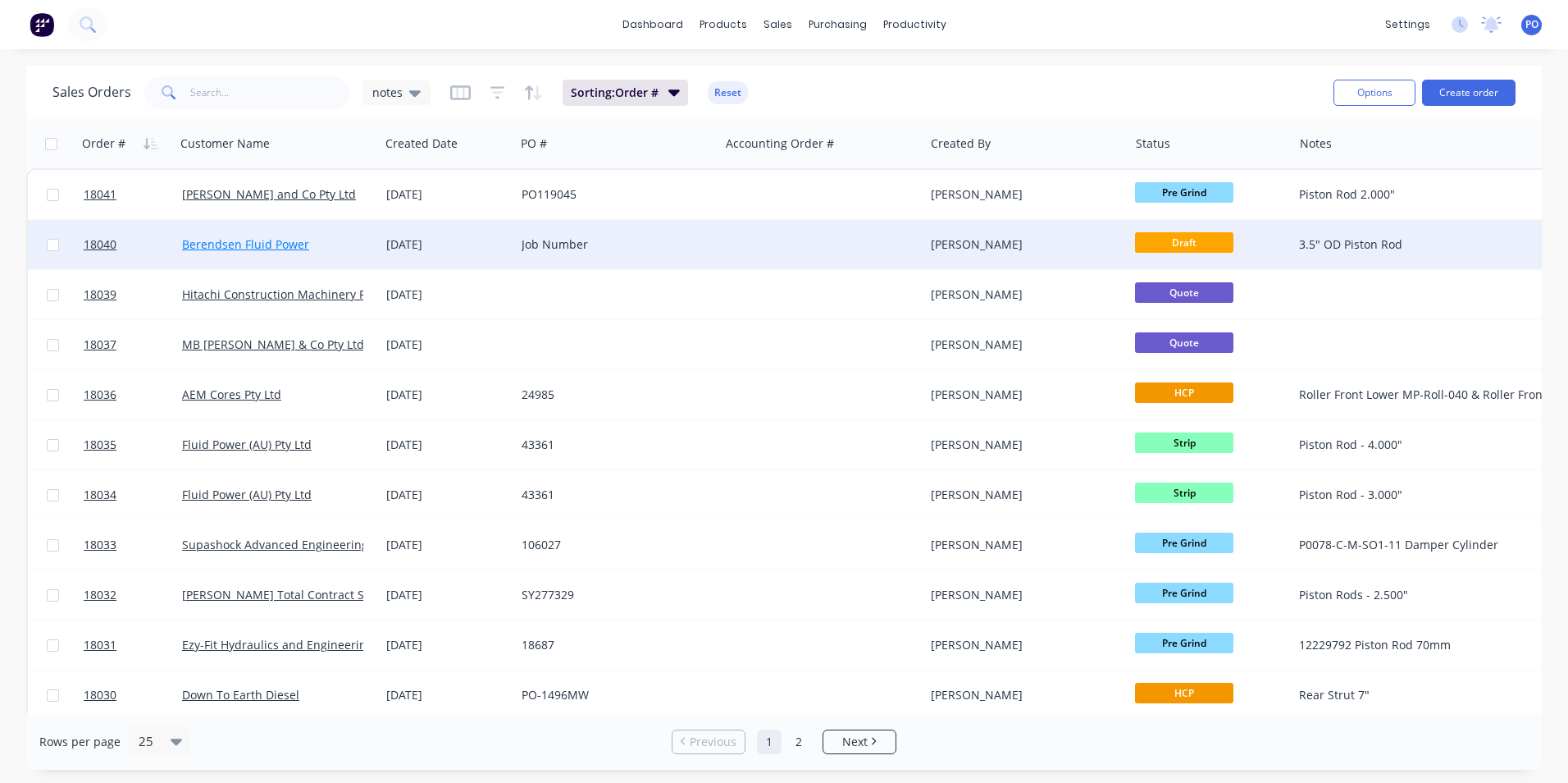
click at [245, 243] on link "Berendsen Fluid Power" at bounding box center [246, 244] width 127 height 16
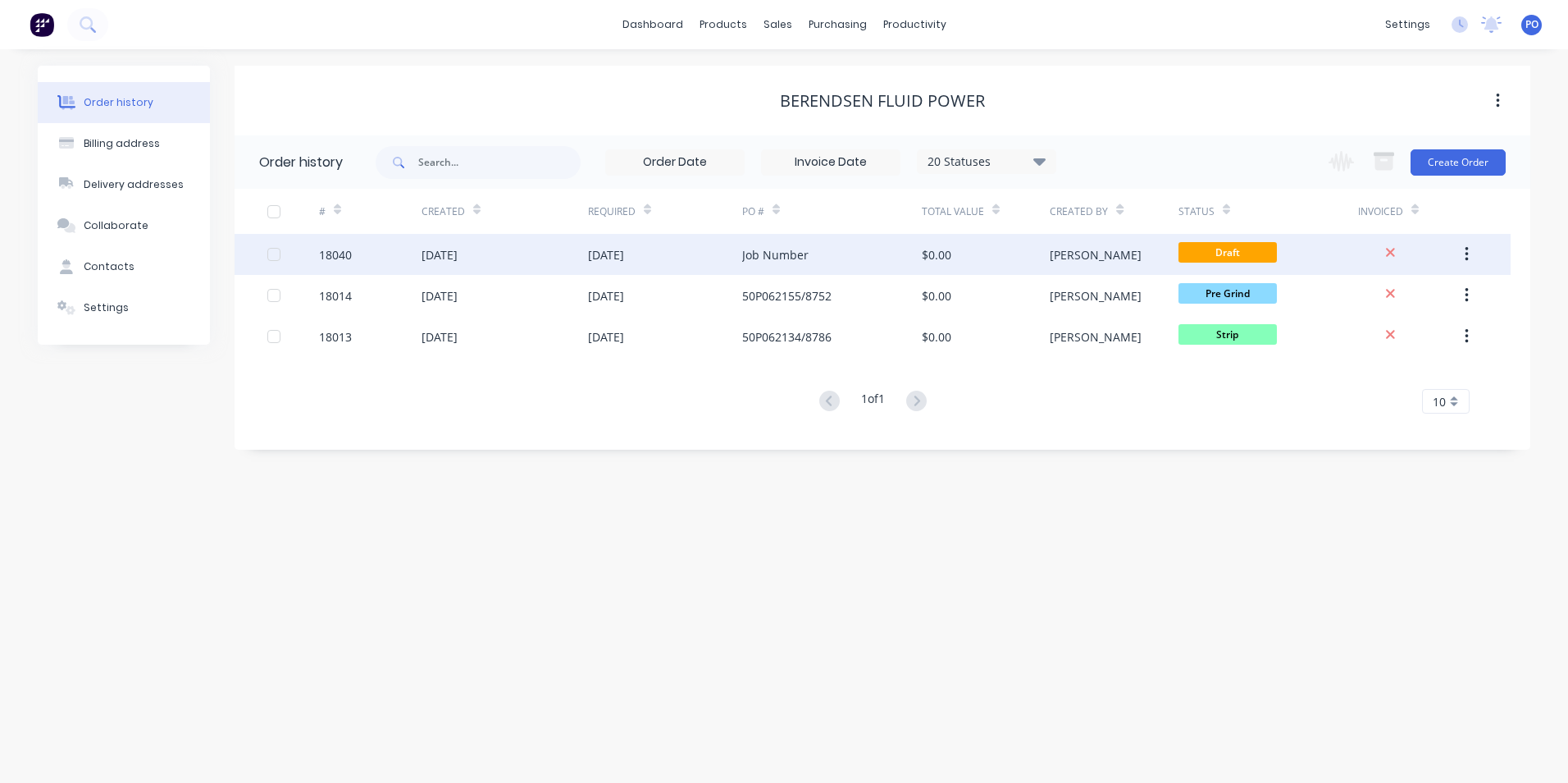
click at [787, 250] on div "Job Number" at bounding box center [775, 254] width 66 height 17
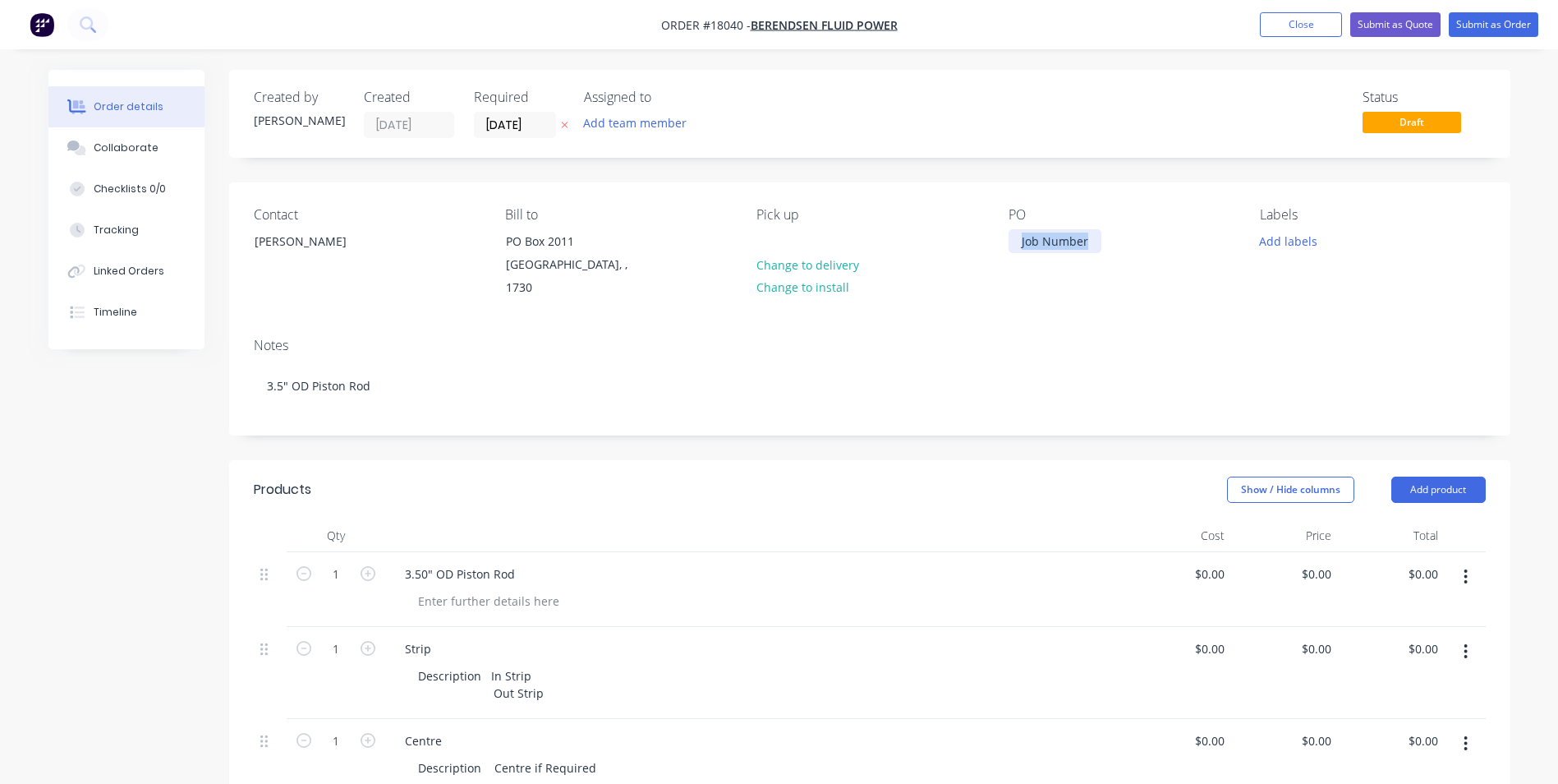
drag, startPoint x: 1099, startPoint y: 246, endPoint x: 979, endPoint y: 240, distance: 120.1
click at [979, 240] on div "Contact [PERSON_NAME] [PERSON_NAME] to PO Box 2011 [GEOGRAPHIC_DATA], , 1730 Pi…" at bounding box center [870, 253] width 1282 height 142
click at [1418, 28] on button "Submit as Quote" at bounding box center [1396, 24] width 90 height 25
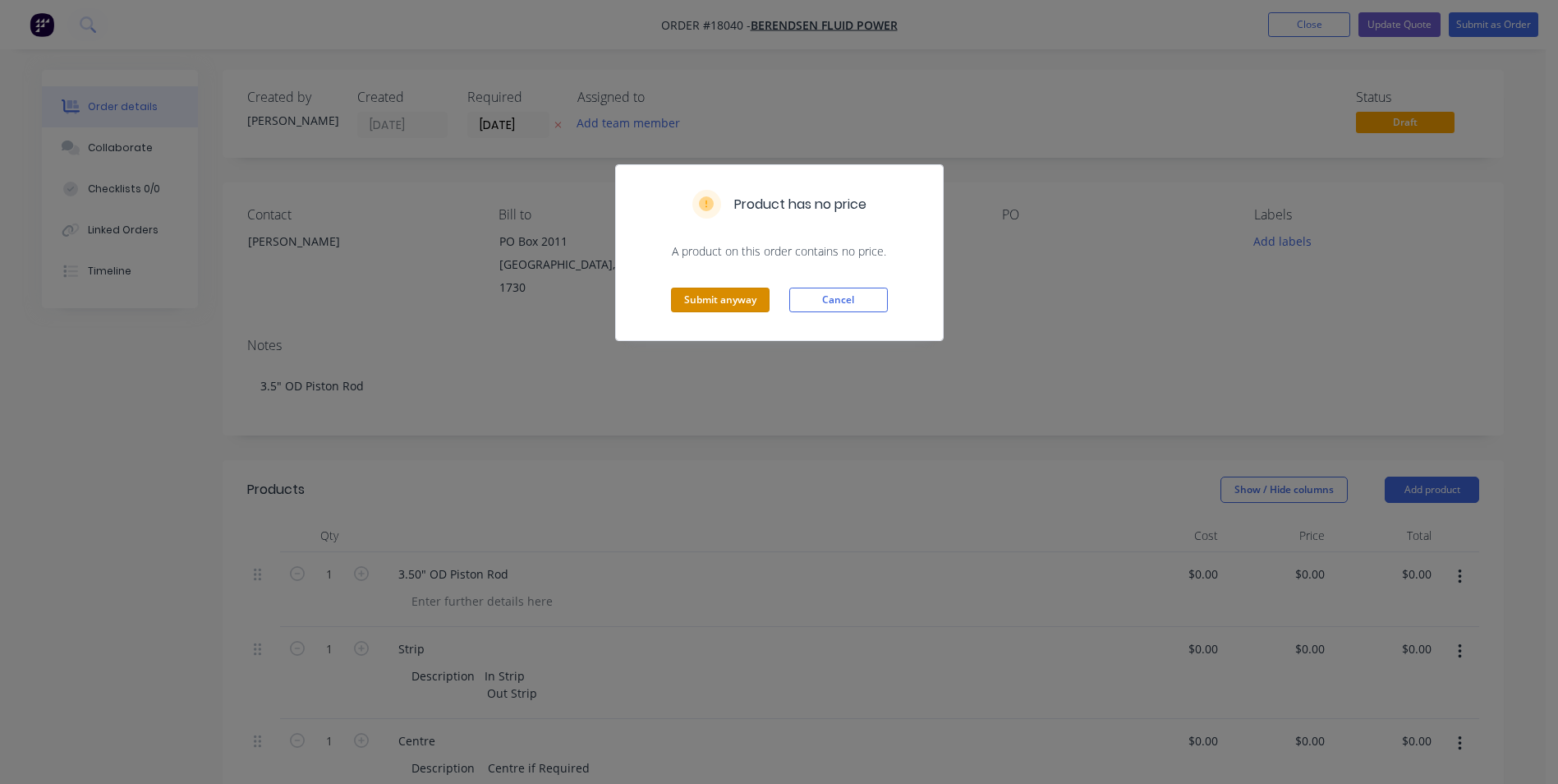
drag, startPoint x: 749, startPoint y: 304, endPoint x: 758, endPoint y: 287, distance: 19.2
click at [758, 287] on button "Submit anyway" at bounding box center [720, 299] width 99 height 25
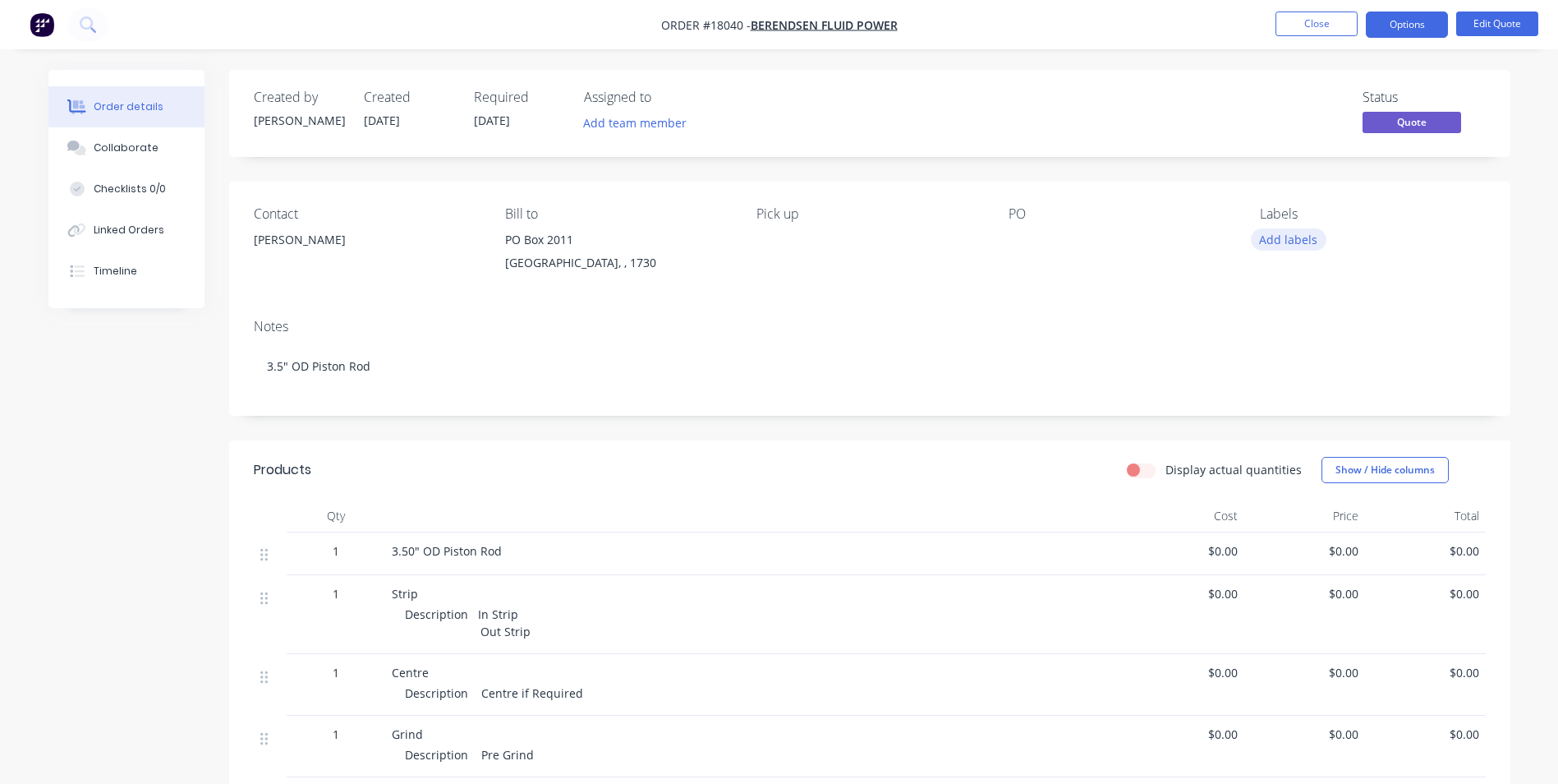
click at [1270, 245] on button "Add labels" at bounding box center [1289, 240] width 76 height 22
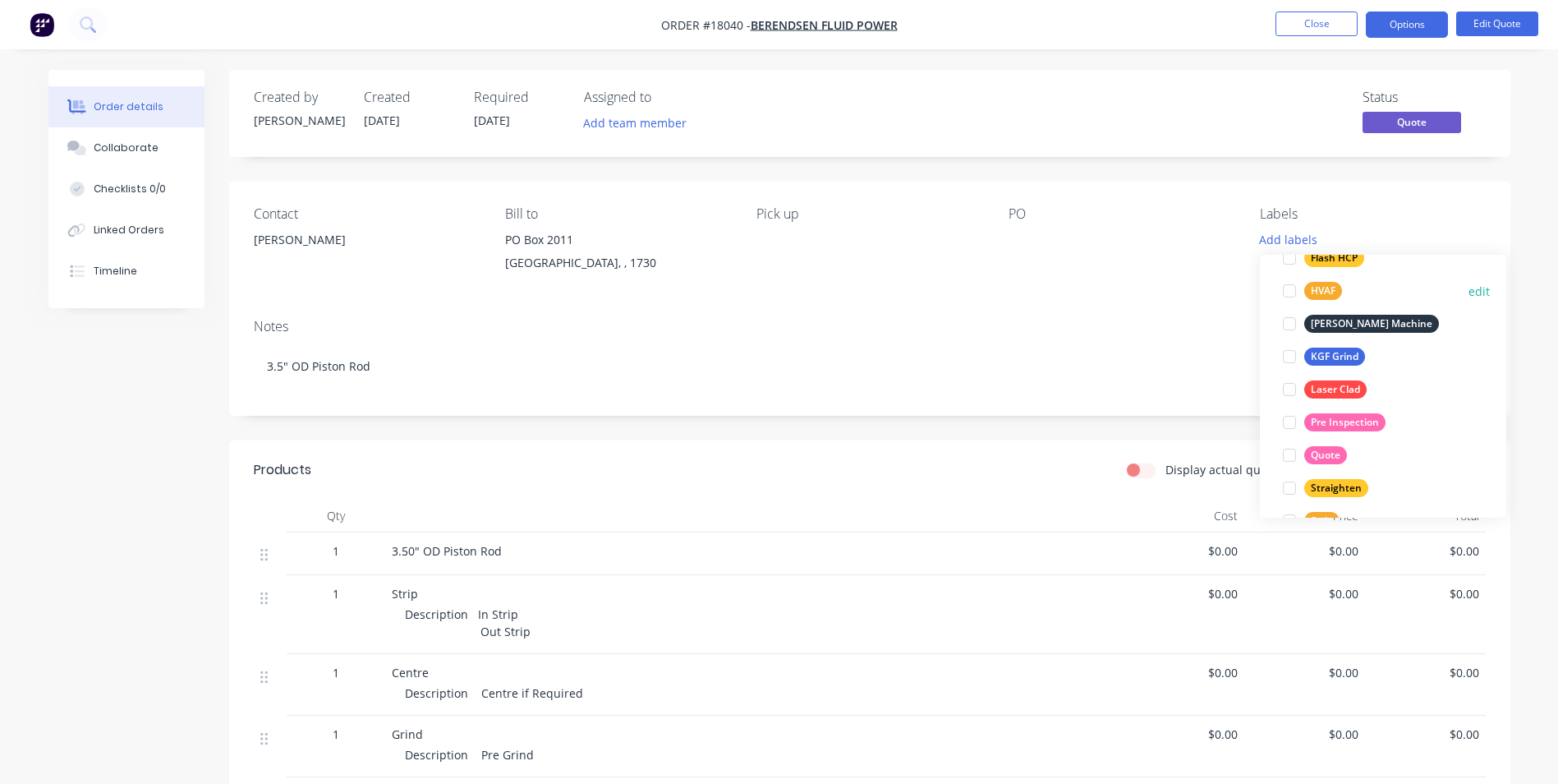
scroll to position [361, 0]
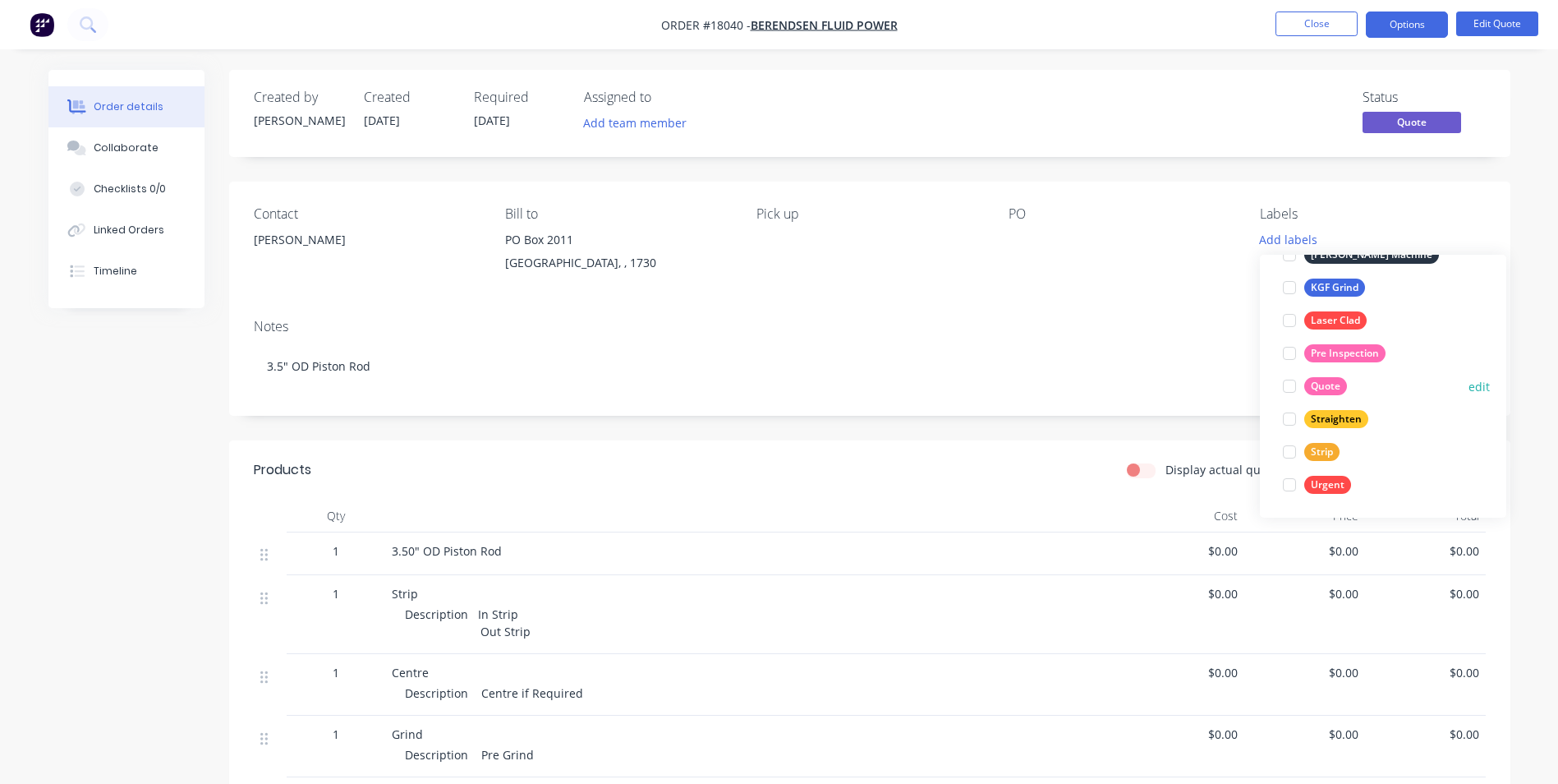
click at [1334, 384] on div "Quote" at bounding box center [1326, 386] width 42 height 18
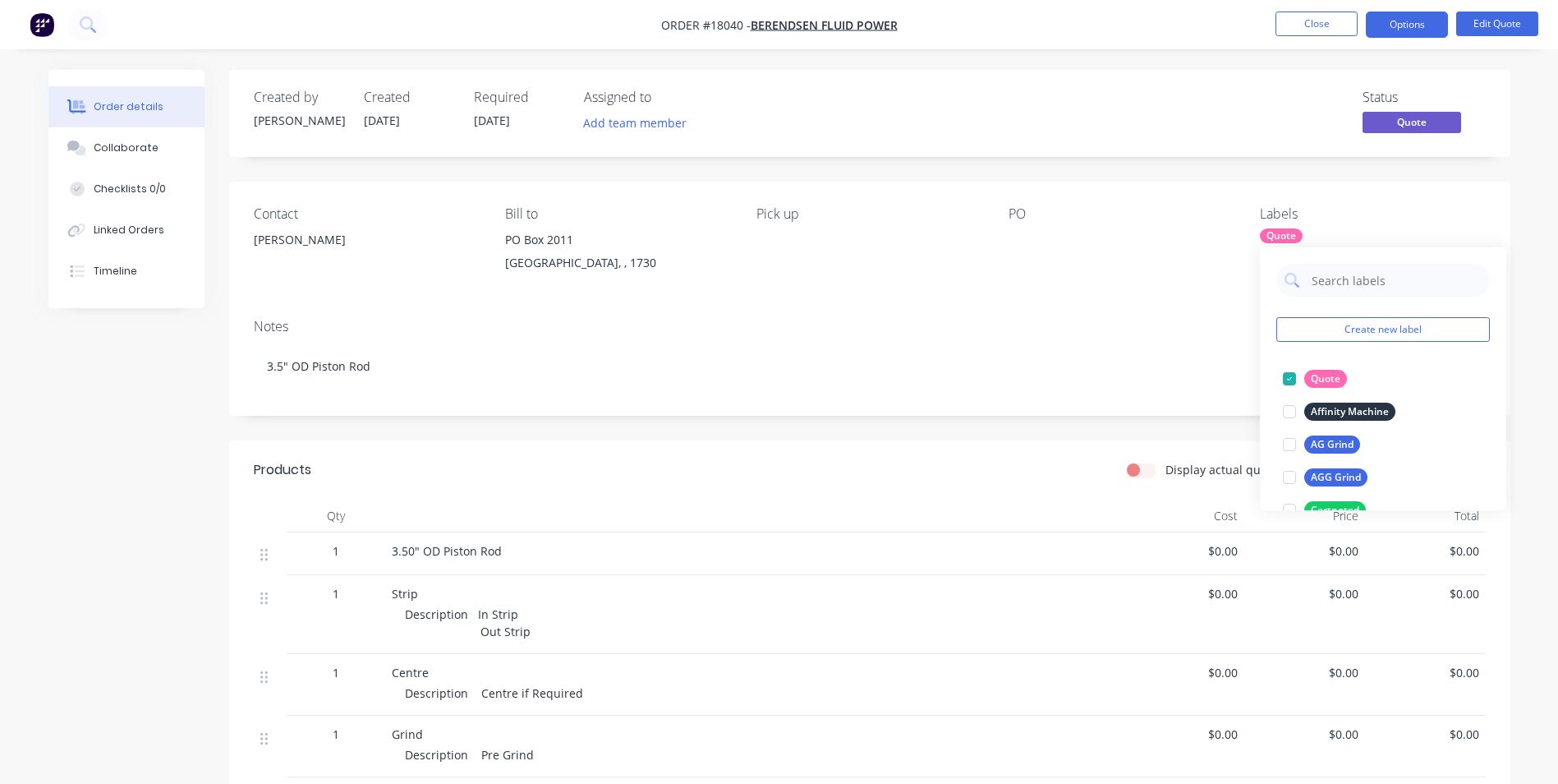
click at [1239, 277] on div "Contact [PERSON_NAME] [PERSON_NAME] to PO Box 2011 [GEOGRAPHIC_DATA], , 1730 Pi…" at bounding box center [870, 243] width 1282 height 124
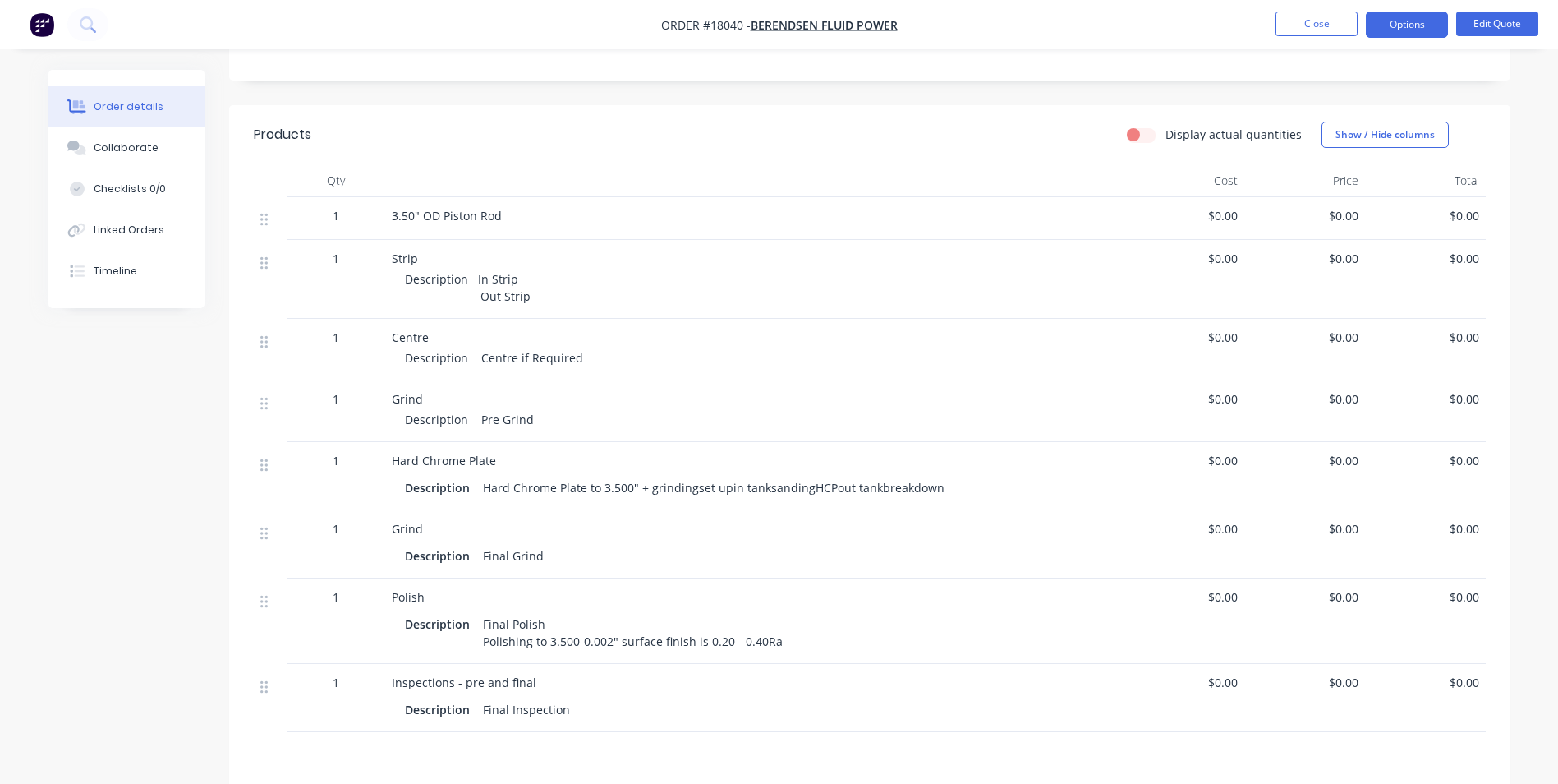
scroll to position [330, 0]
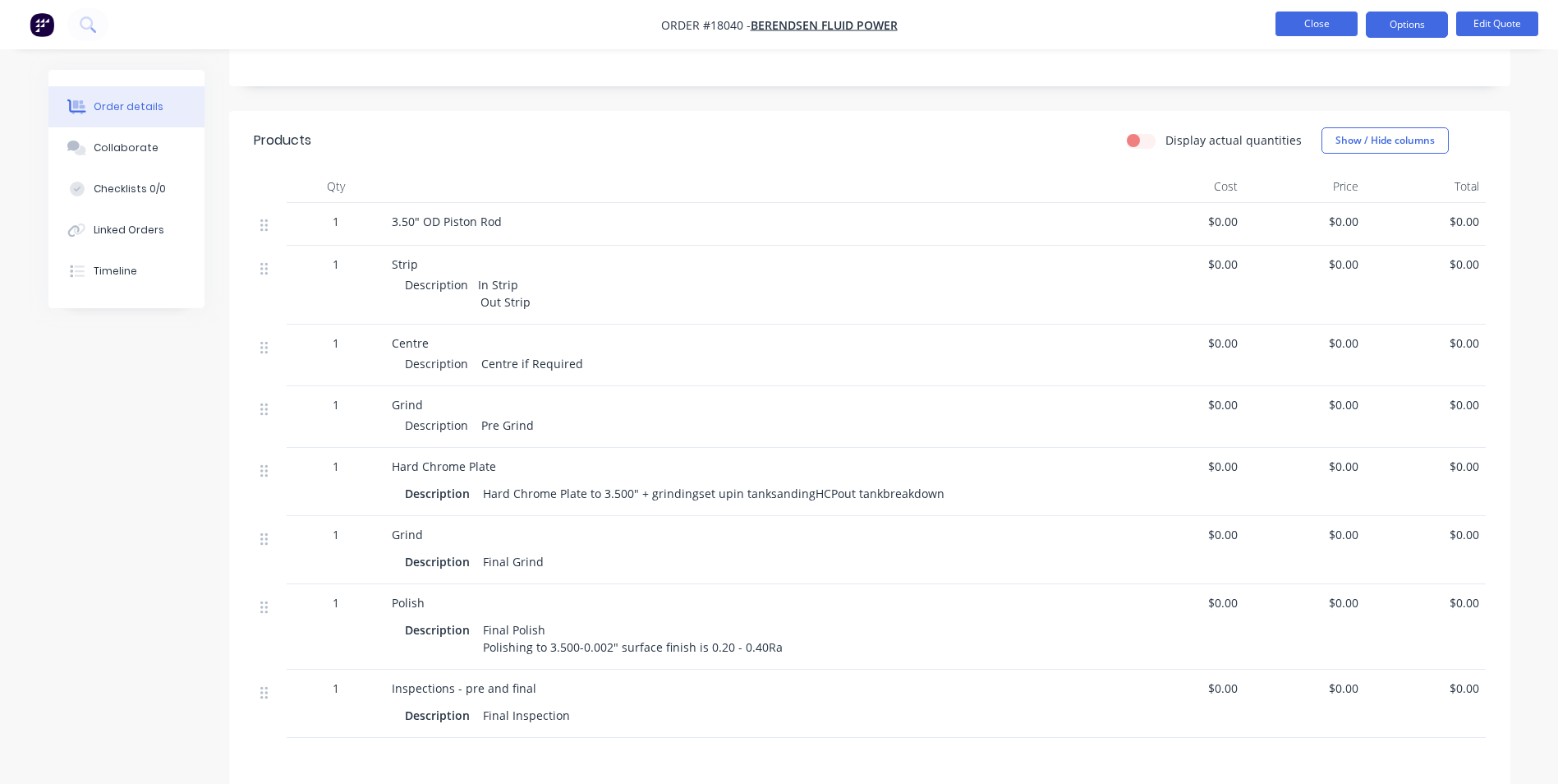
click at [1330, 29] on button "Close" at bounding box center [1317, 23] width 82 height 25
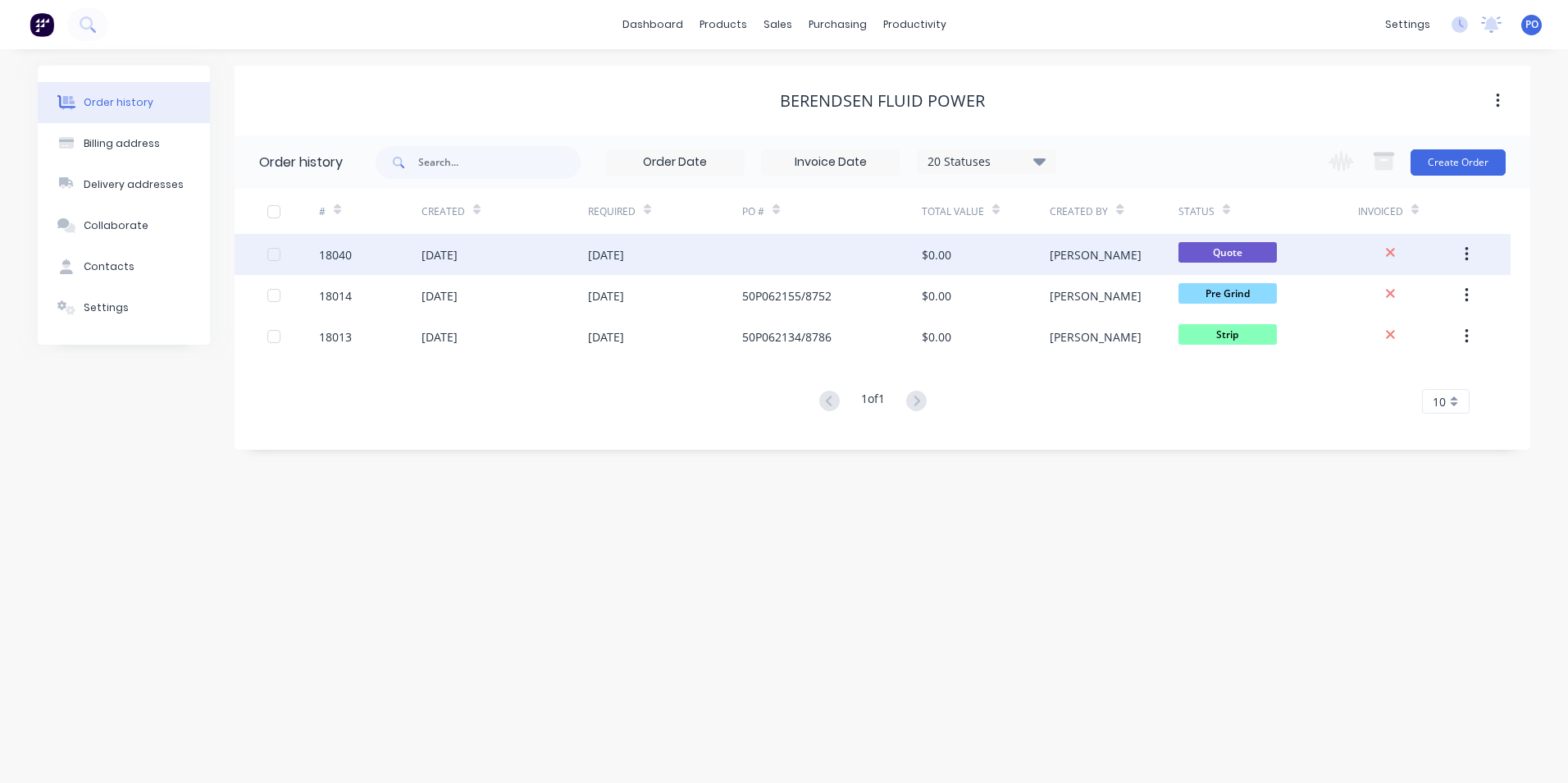
click at [798, 249] on div at bounding box center [831, 254] width 179 height 41
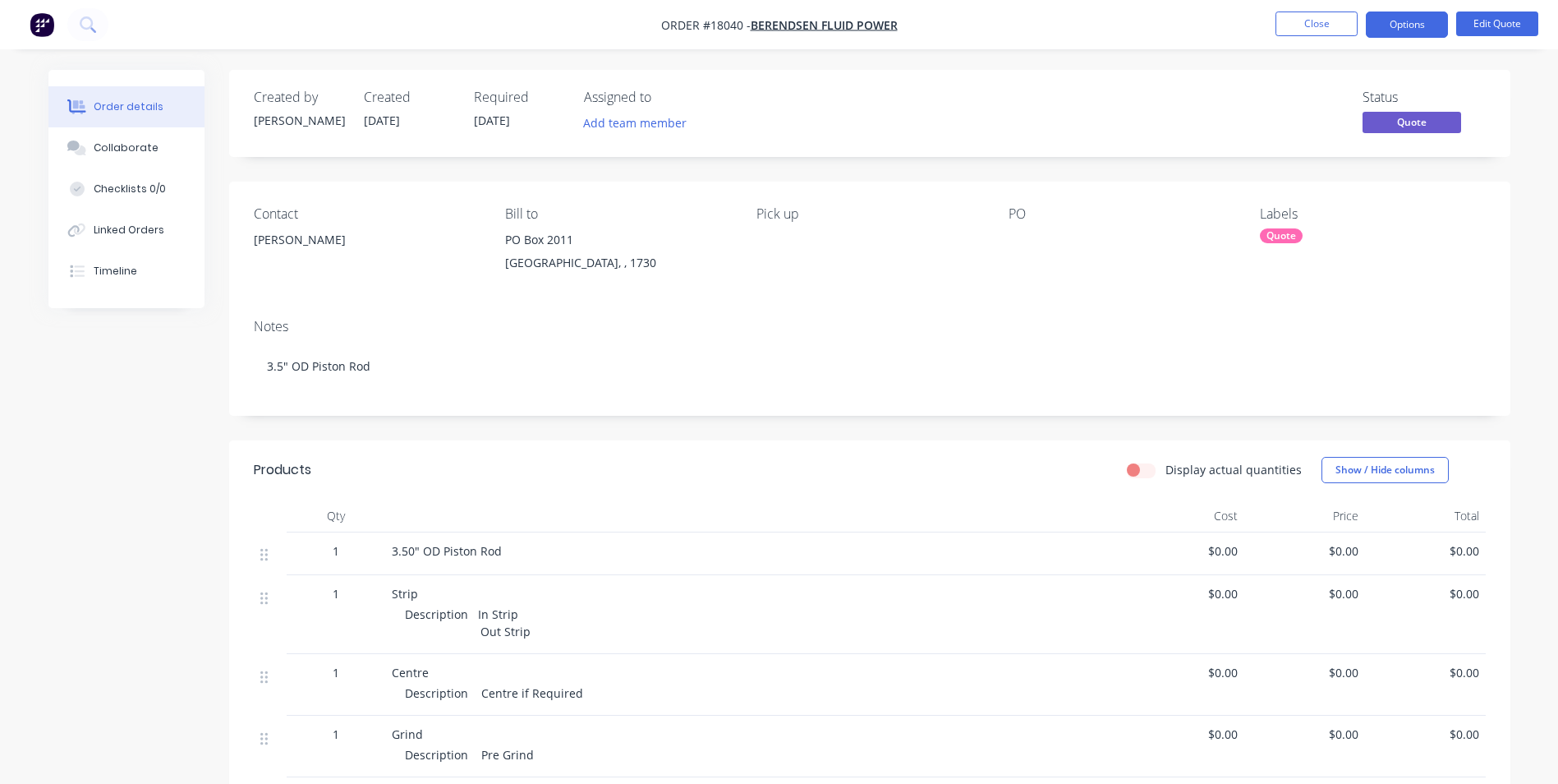
click at [1005, 239] on div "Contact [PERSON_NAME] [PERSON_NAME] to PO Box 2011 [GEOGRAPHIC_DATA], , 1730 Pi…" at bounding box center [870, 243] width 1282 height 124
click at [1012, 237] on div at bounding box center [1111, 240] width 205 height 23
click at [1018, 237] on div at bounding box center [1111, 240] width 205 height 23
click at [1332, 23] on button "Close" at bounding box center [1317, 23] width 82 height 25
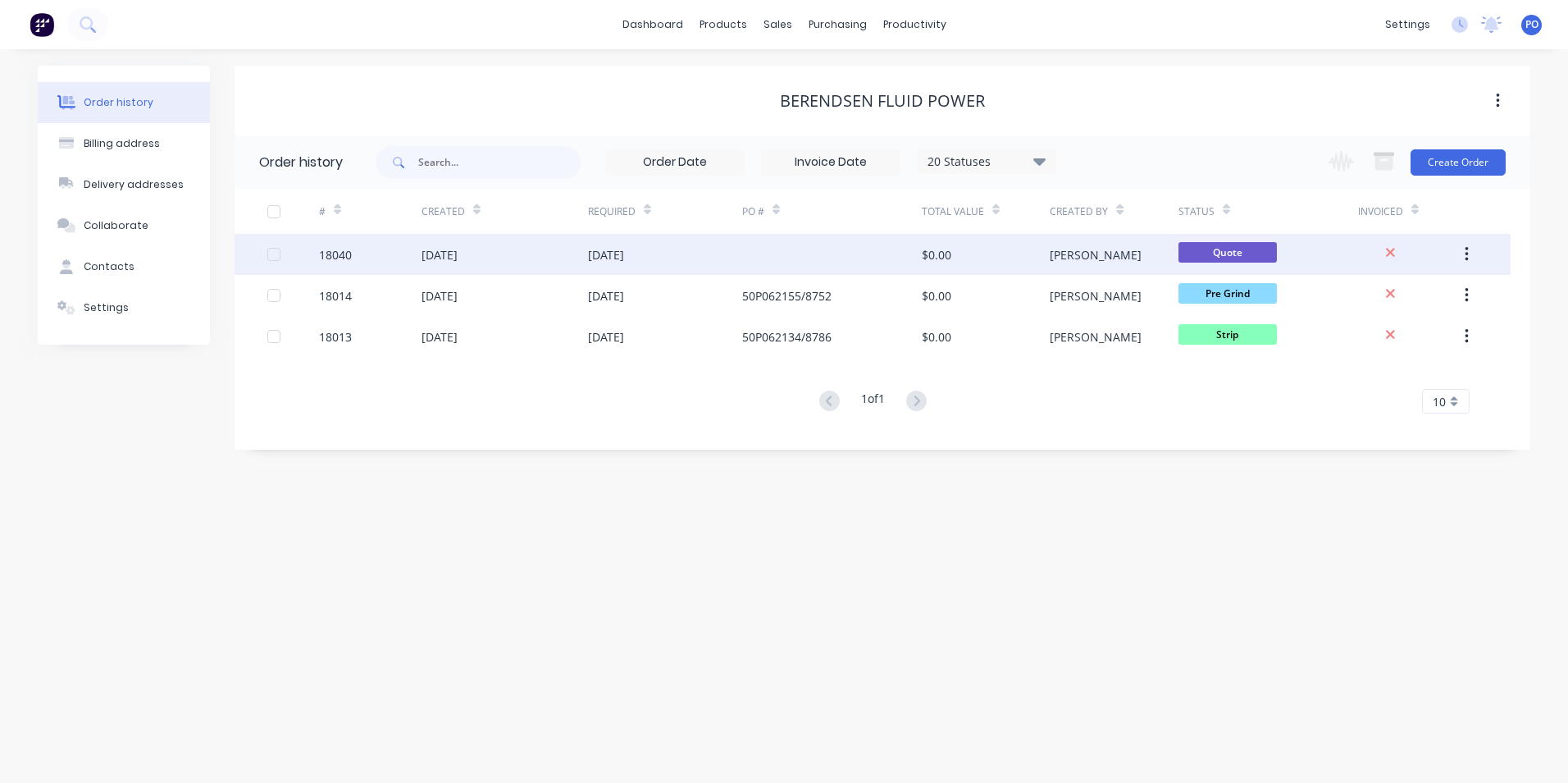
click at [624, 261] on div "[DATE]" at bounding box center [605, 254] width 36 height 17
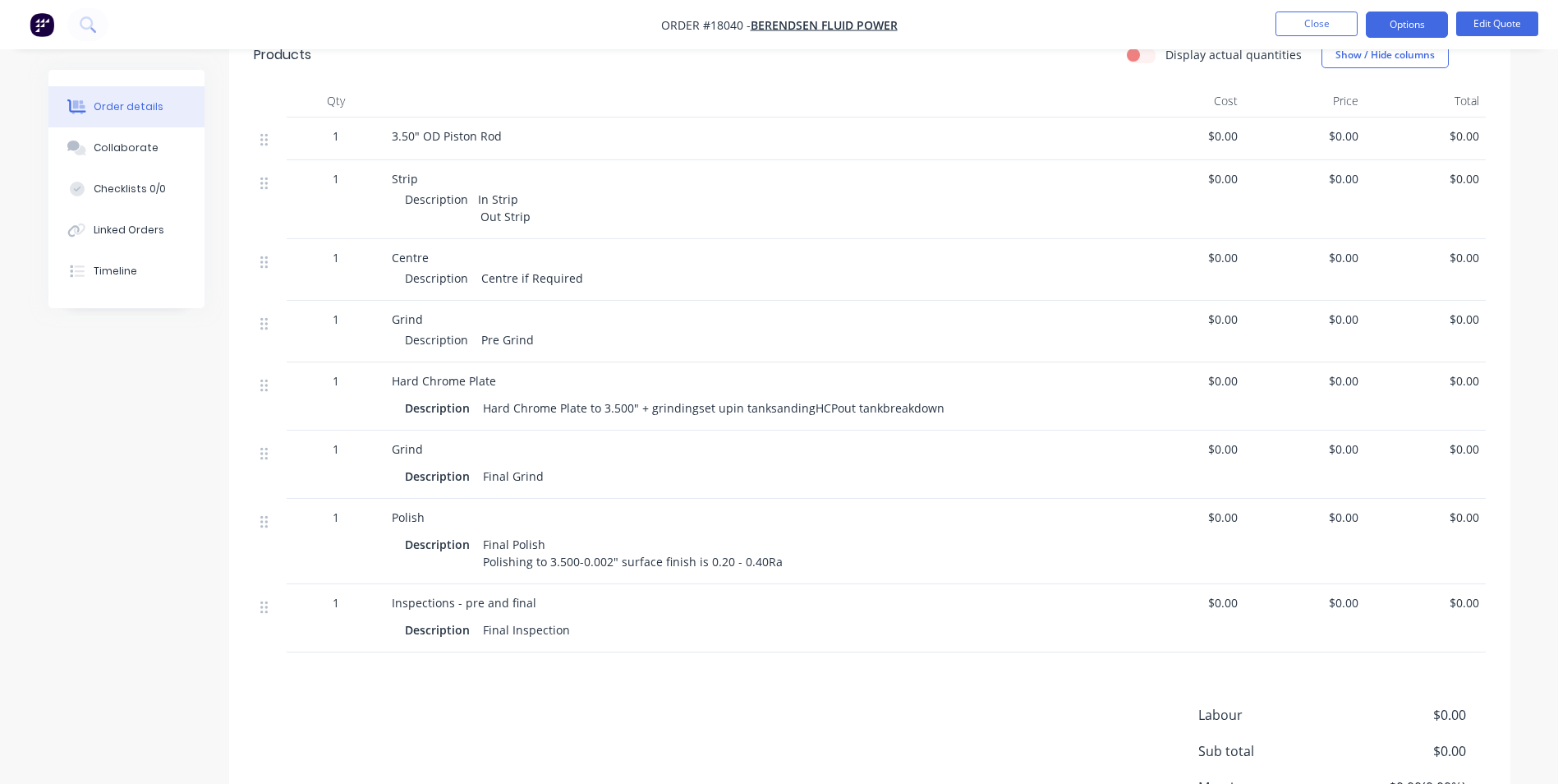
scroll to position [329, 0]
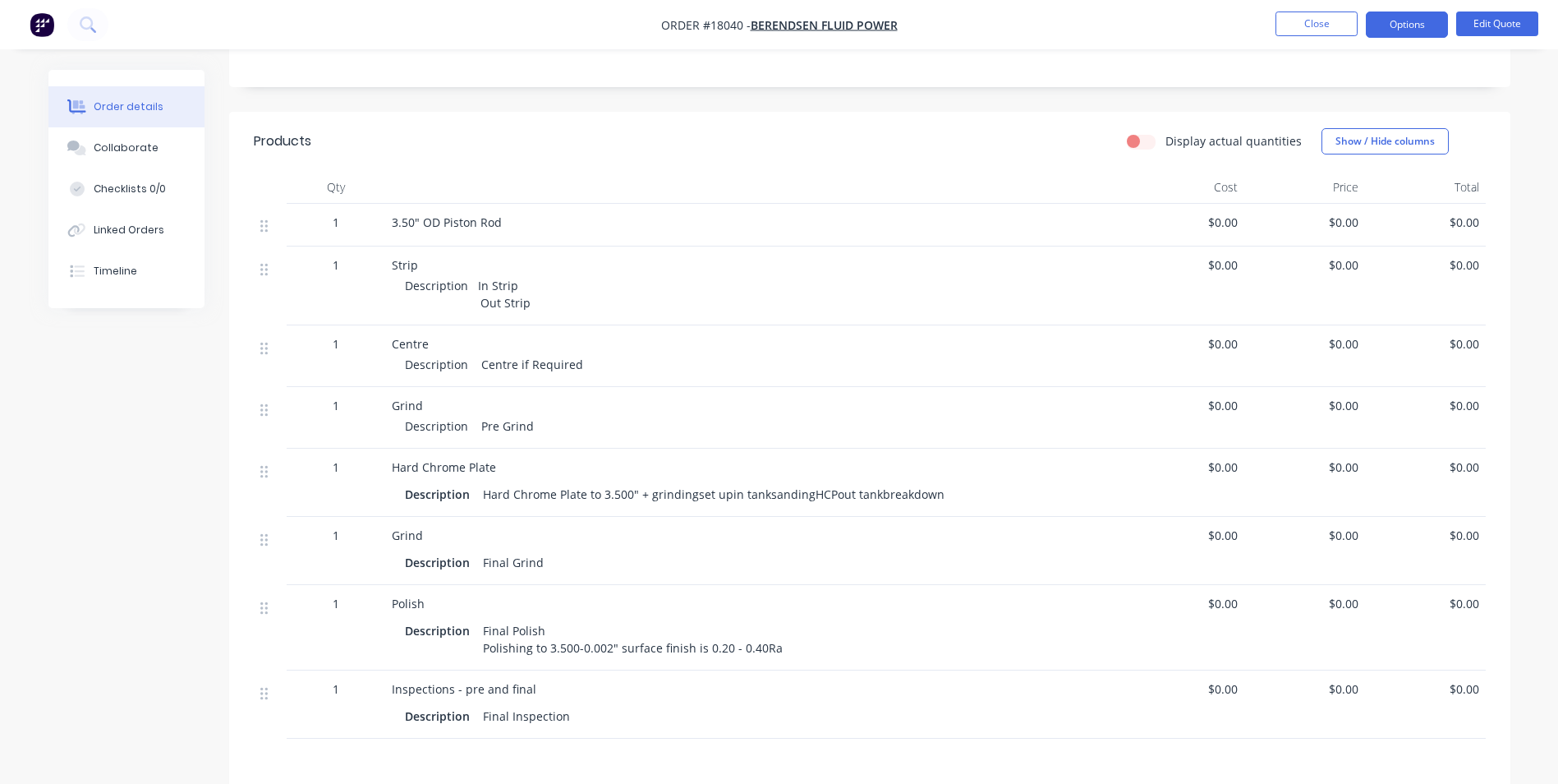
click at [691, 494] on div "Hard Chrome Plate to 3.500" + grindingset upin tanksandingHCPout tankbreakdown" at bounding box center [713, 494] width 474 height 24
click at [1502, 25] on button "Edit Quote" at bounding box center [1497, 23] width 82 height 25
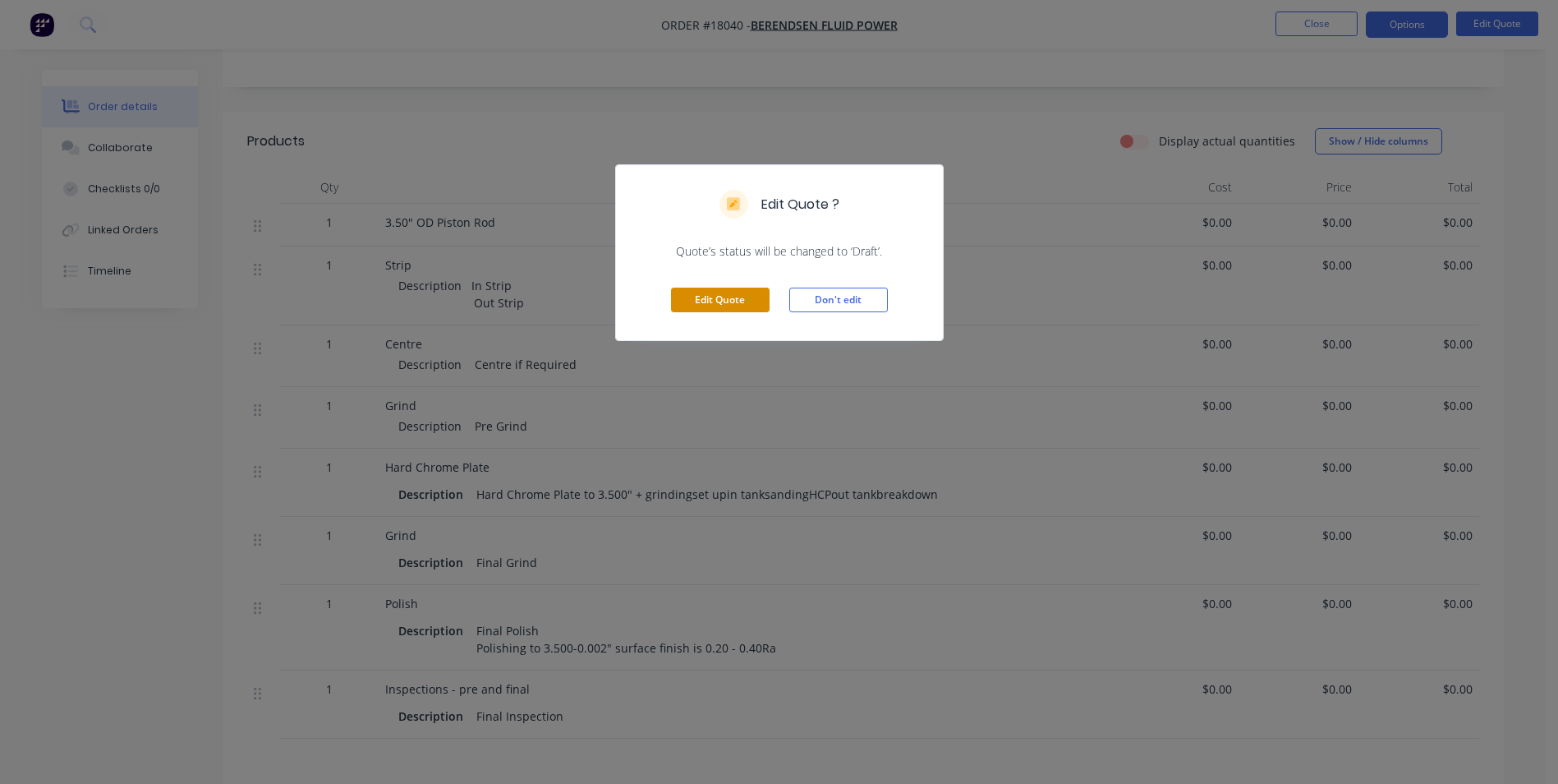
click at [723, 306] on button "Edit Quote" at bounding box center [720, 299] width 99 height 25
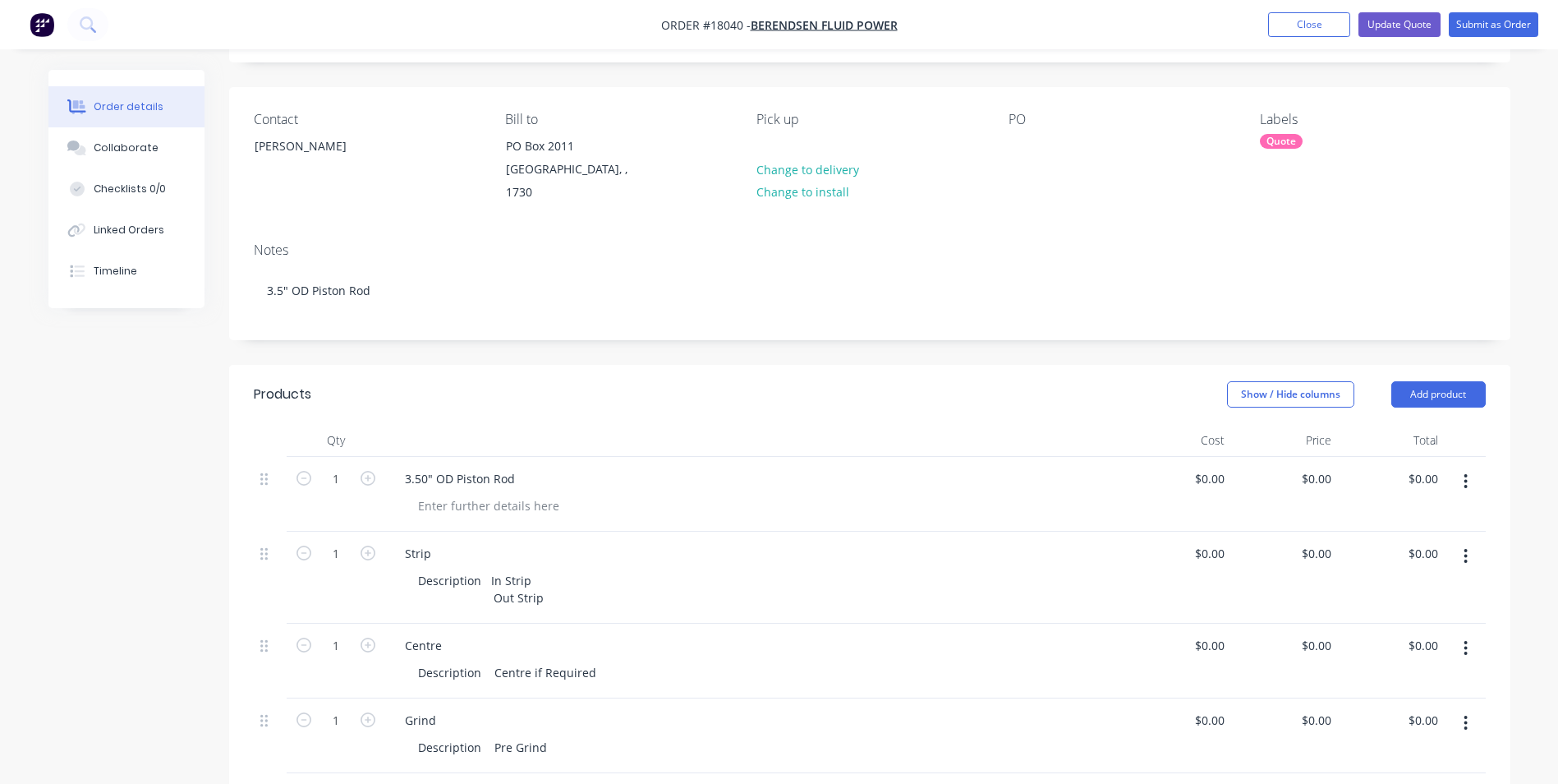
scroll to position [246, 0]
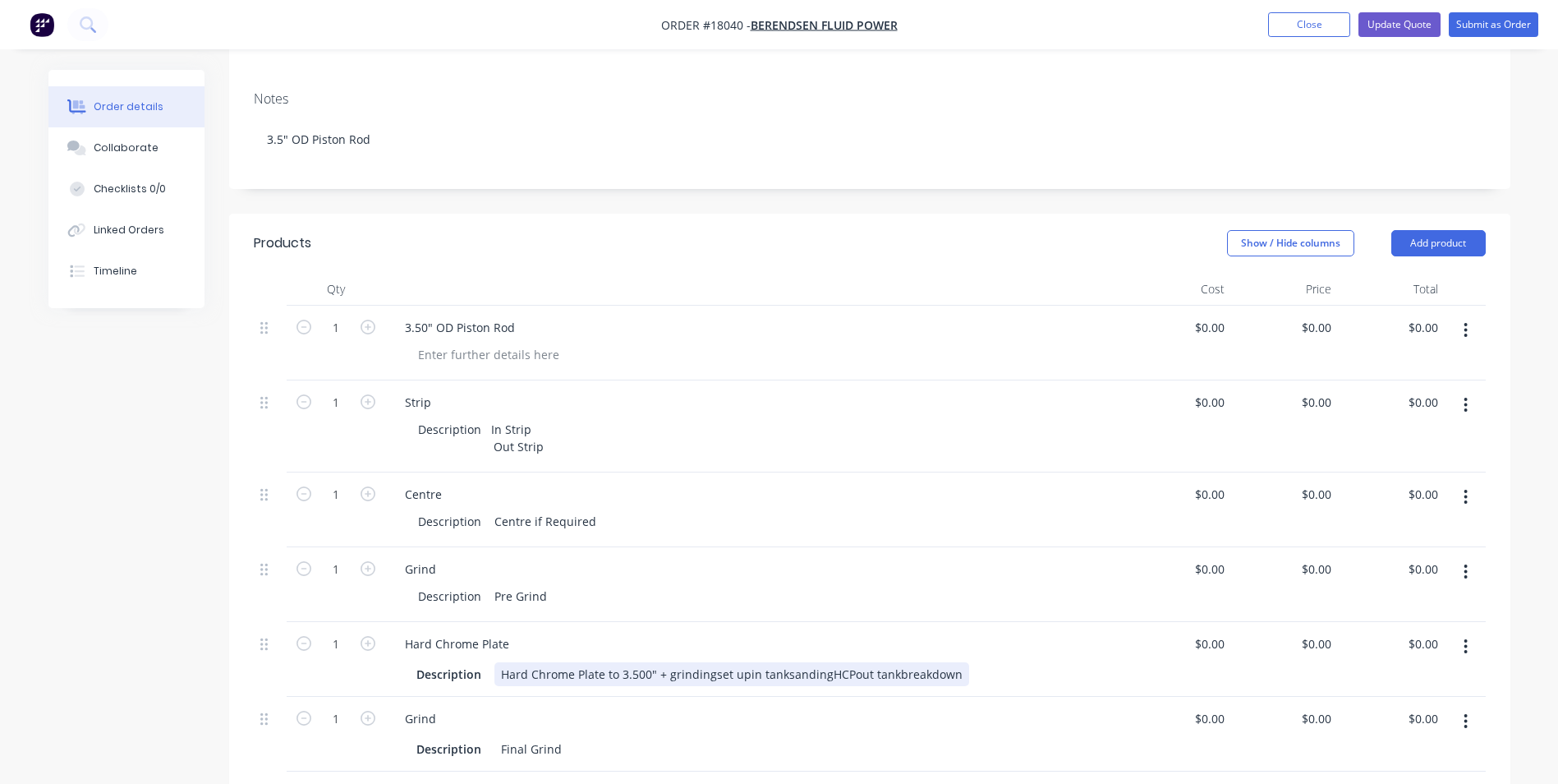
click at [710, 662] on div "Hard Chrome Plate to 3.500" + grindingset upin tanksandingHCPout tankbreakdown" at bounding box center [732, 674] width 474 height 24
click at [690, 547] on div "Grind Description Pre Grind" at bounding box center [755, 584] width 739 height 75
click at [745, 662] on div "Hard Chrome Plate to 3.500" + grinding set upin tanksandingHCPout tankbreakdown" at bounding box center [733, 674] width 478 height 24
click at [749, 662] on div "Hard Chrome Plate to 3.500" + grinding set up in tank sanding HCP out tank brea…" at bounding box center [742, 674] width 495 height 24
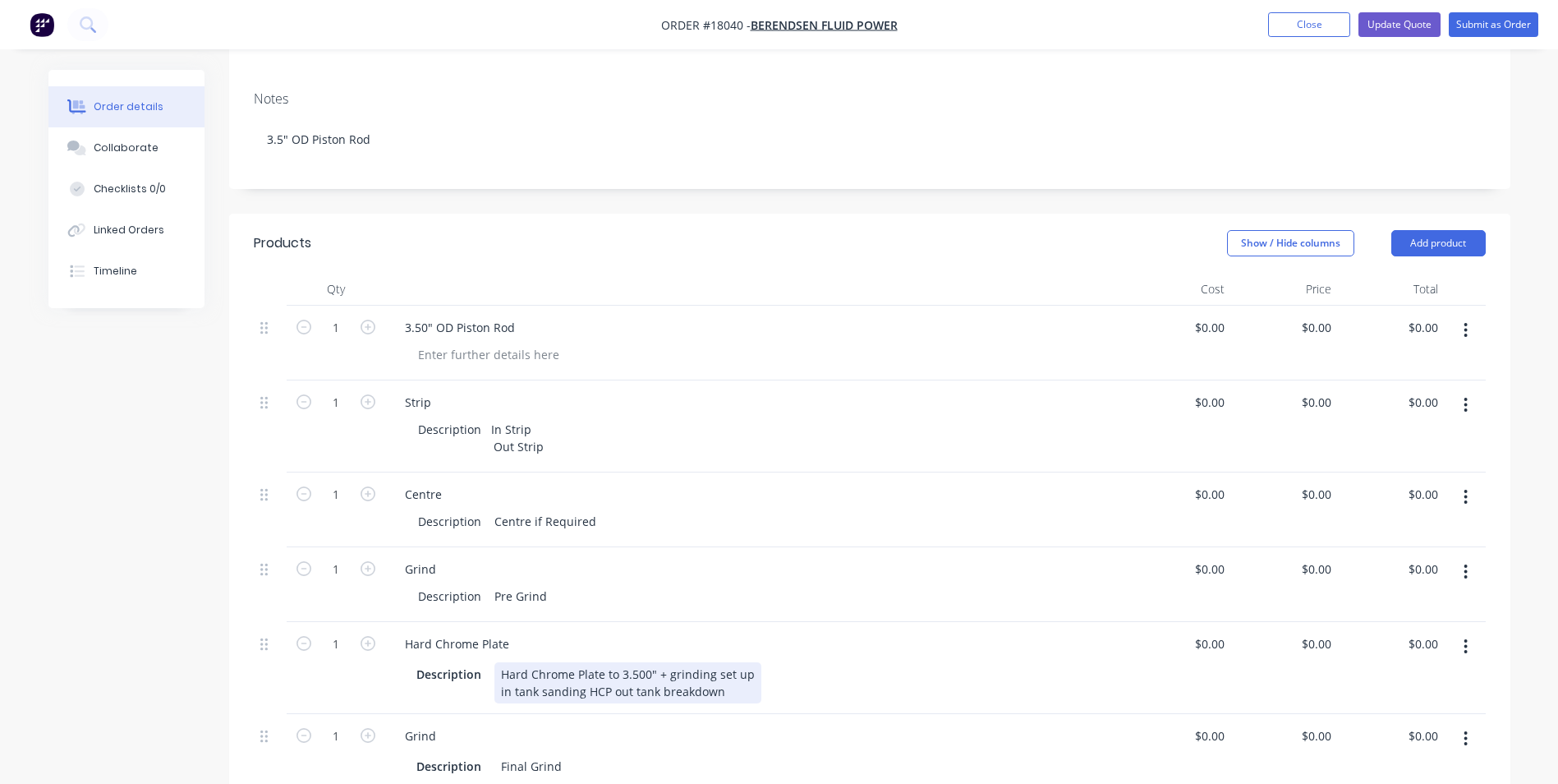
click at [538, 677] on div "Hard Chrome Plate to 3.500" + grinding set up in tank sanding HCP out tank brea…" at bounding box center [628, 683] width 267 height 41
click at [546, 688] on div "Hard Chrome Plate to 3.500" + grinding set up in tank sanding HCP out tank brea…" at bounding box center [628, 691] width 267 height 58
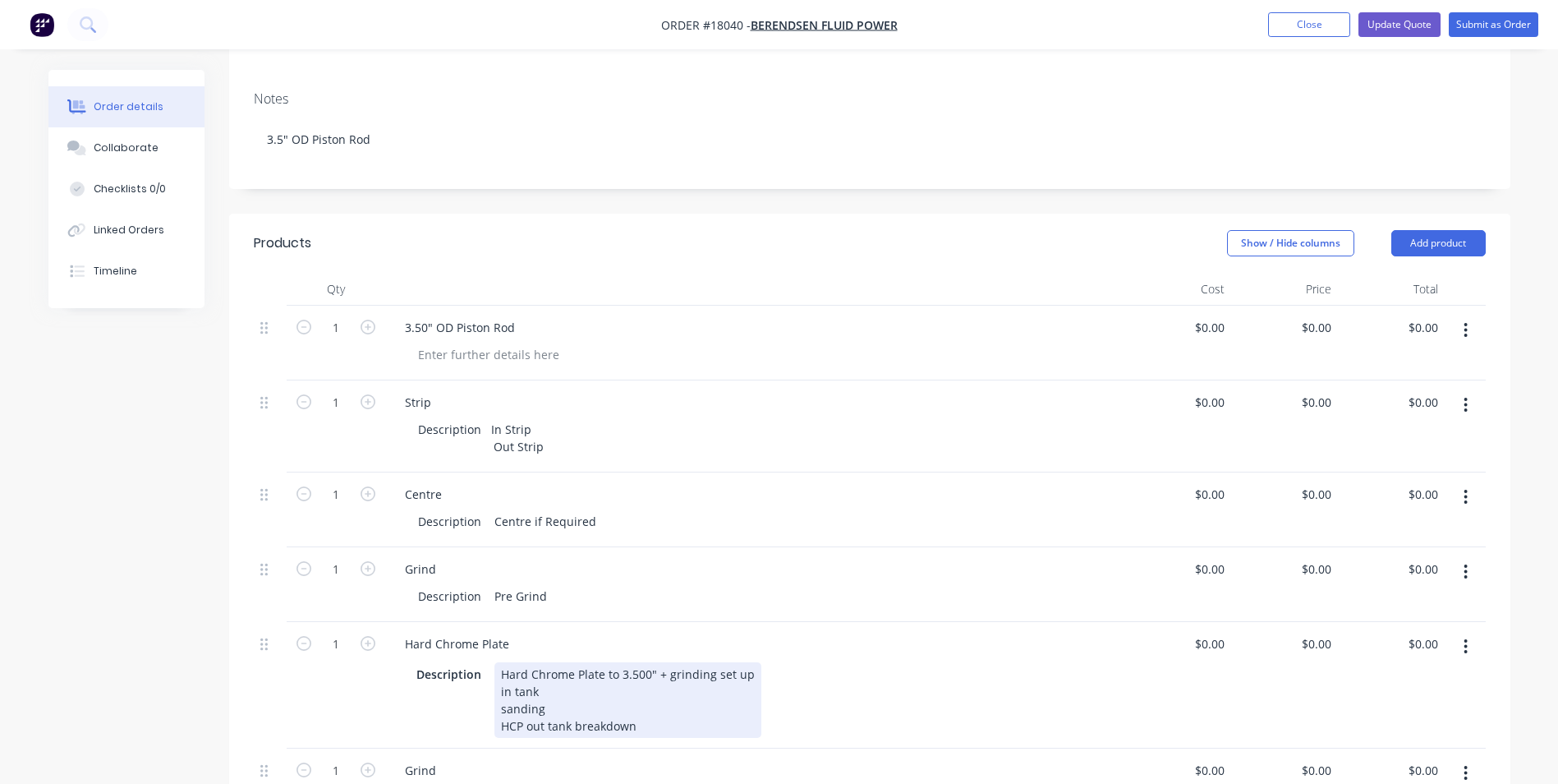
click at [525, 709] on div "Hard Chrome Plate to 3.500" + grinding set up in tank sanding HCP out tank brea…" at bounding box center [628, 700] width 267 height 76
click at [545, 722] on div "Hard Chrome Plate to 3.500" + grinding set up in tank sanding HCP out tank brea…" at bounding box center [628, 708] width 267 height 93
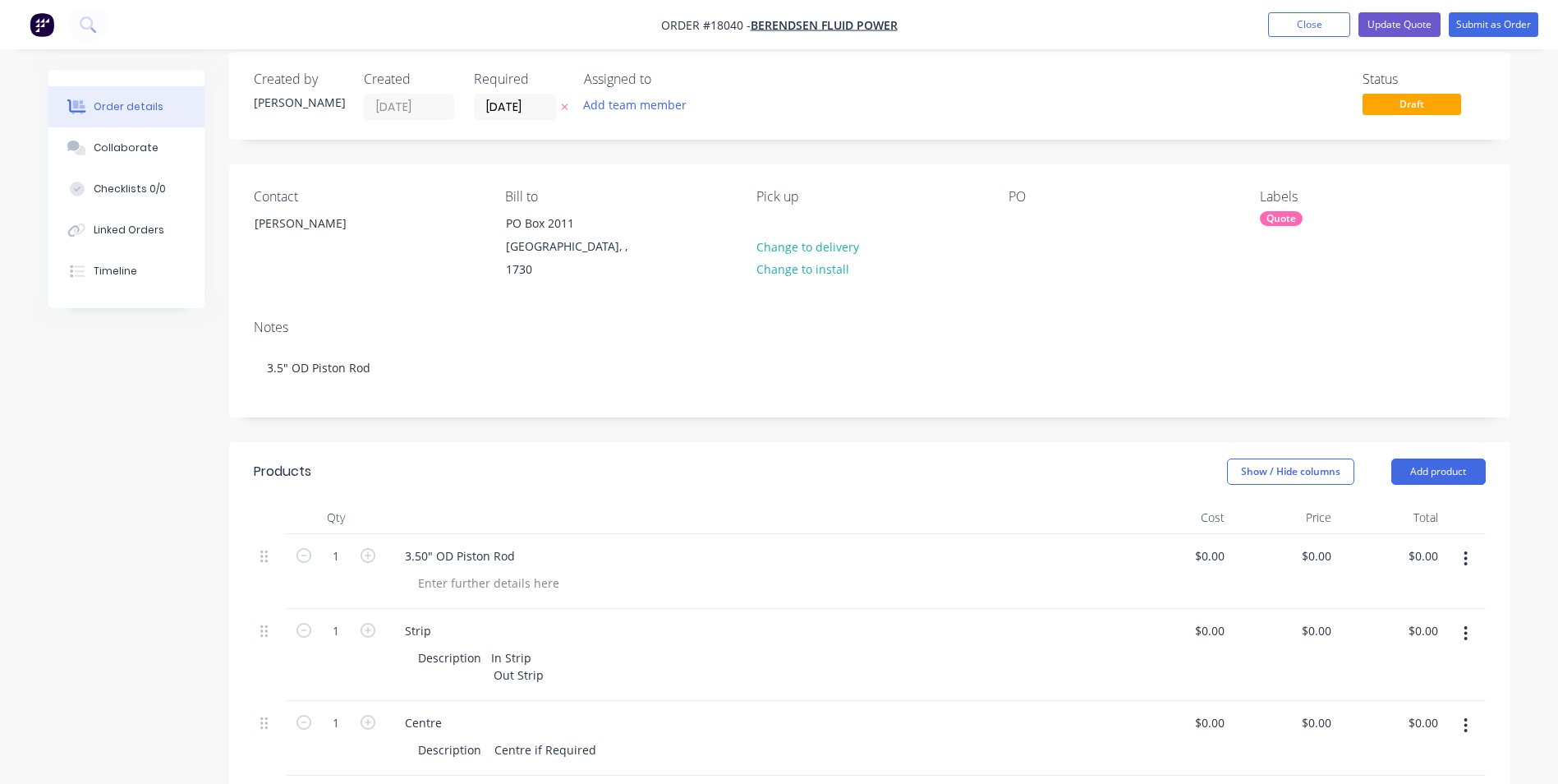
scroll to position [0, 0]
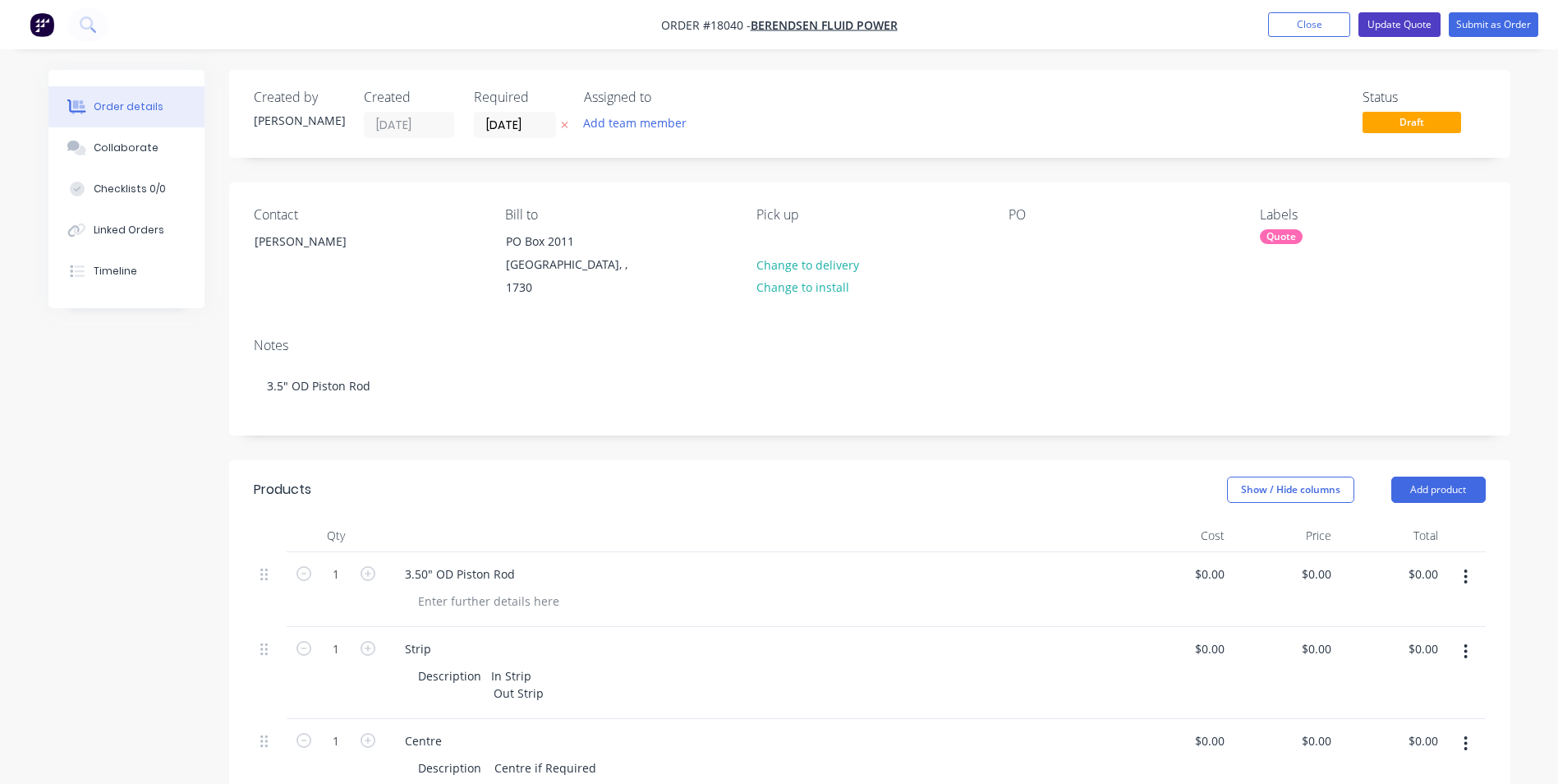
click at [1399, 27] on button "Update Quote" at bounding box center [1400, 24] width 82 height 25
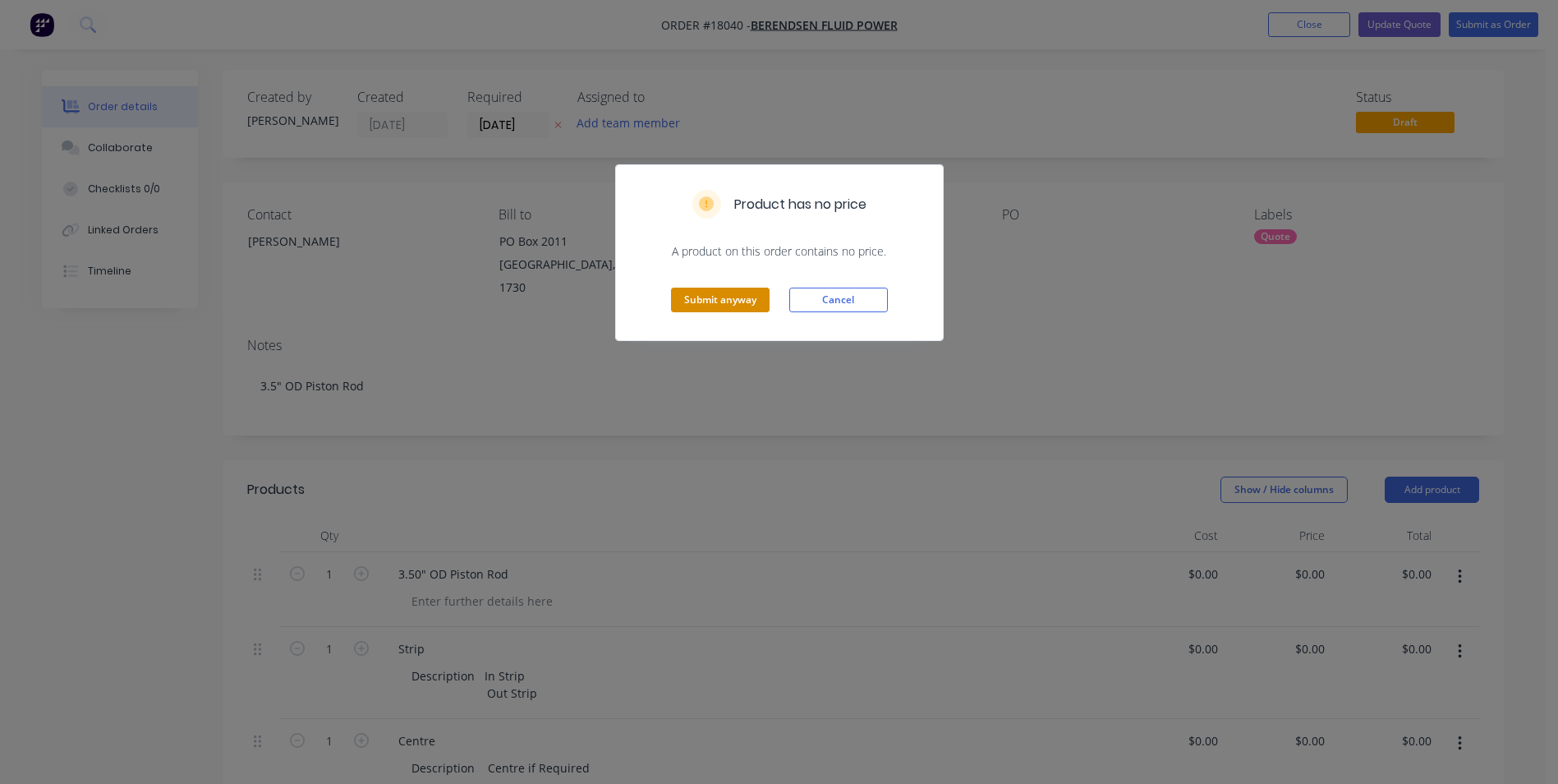
click at [710, 304] on button "Submit anyway" at bounding box center [720, 299] width 99 height 25
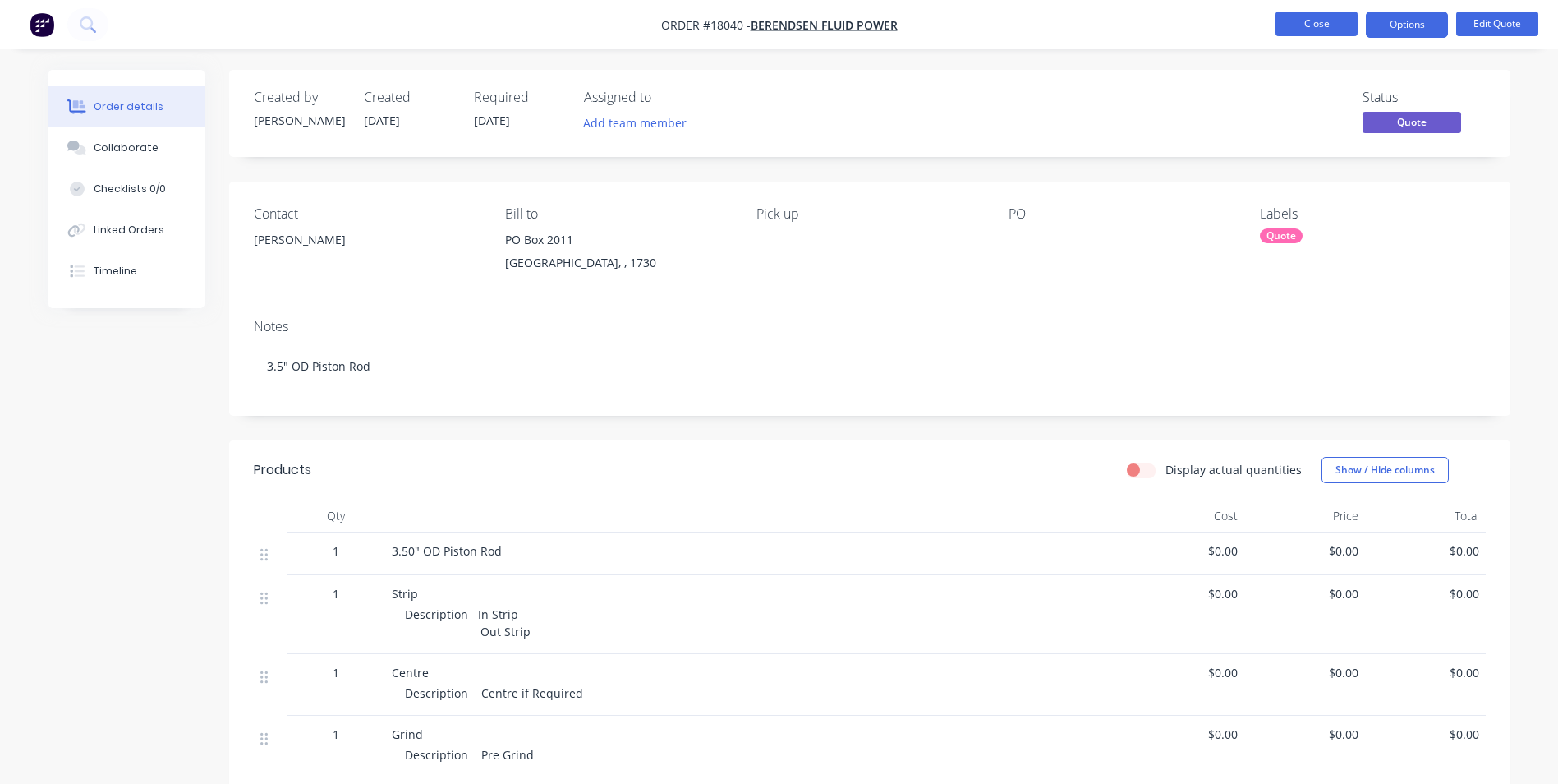
click at [1319, 23] on button "Close" at bounding box center [1317, 23] width 82 height 25
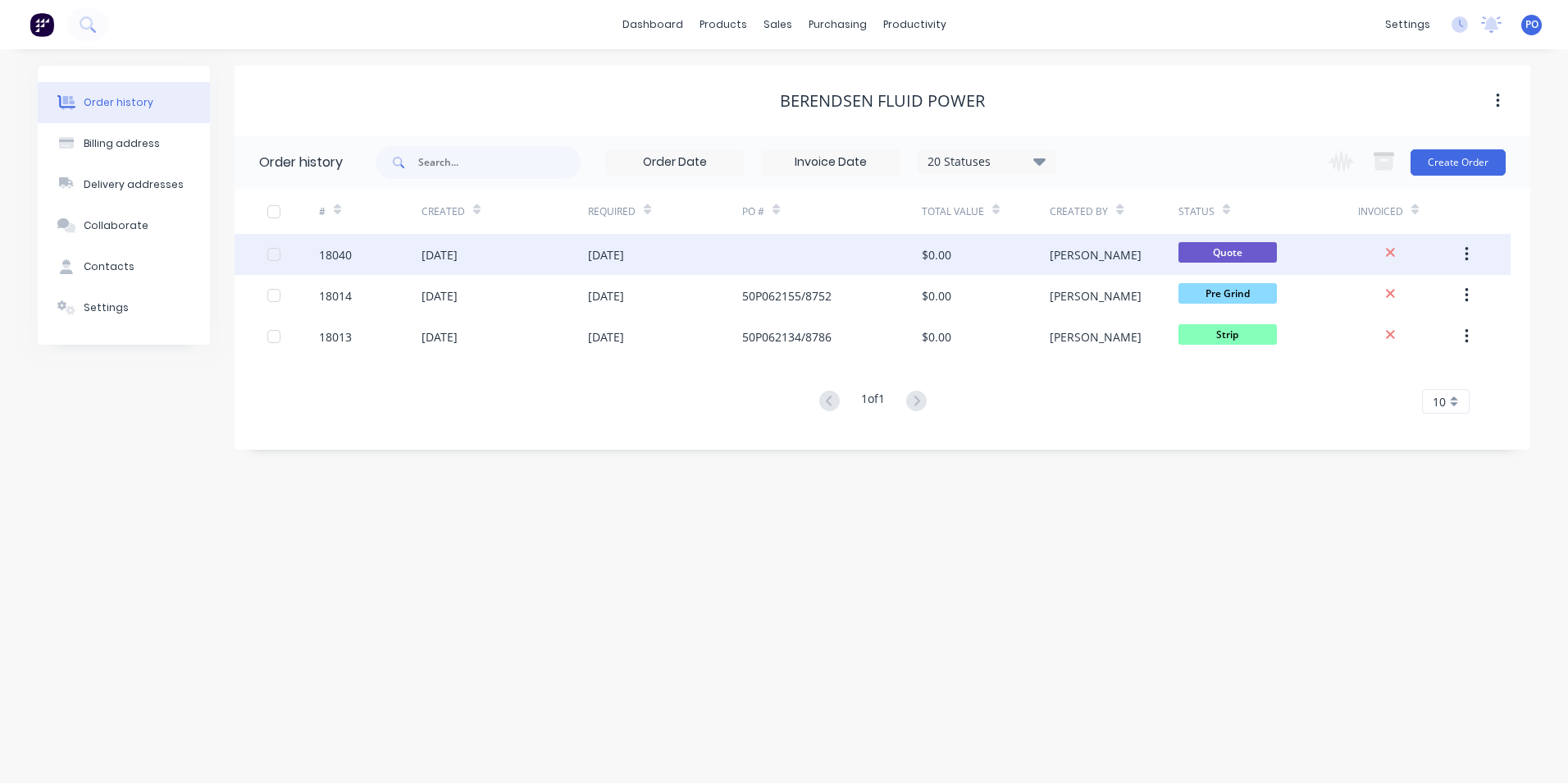
click at [488, 253] on div "[DATE]" at bounding box center [504, 254] width 166 height 41
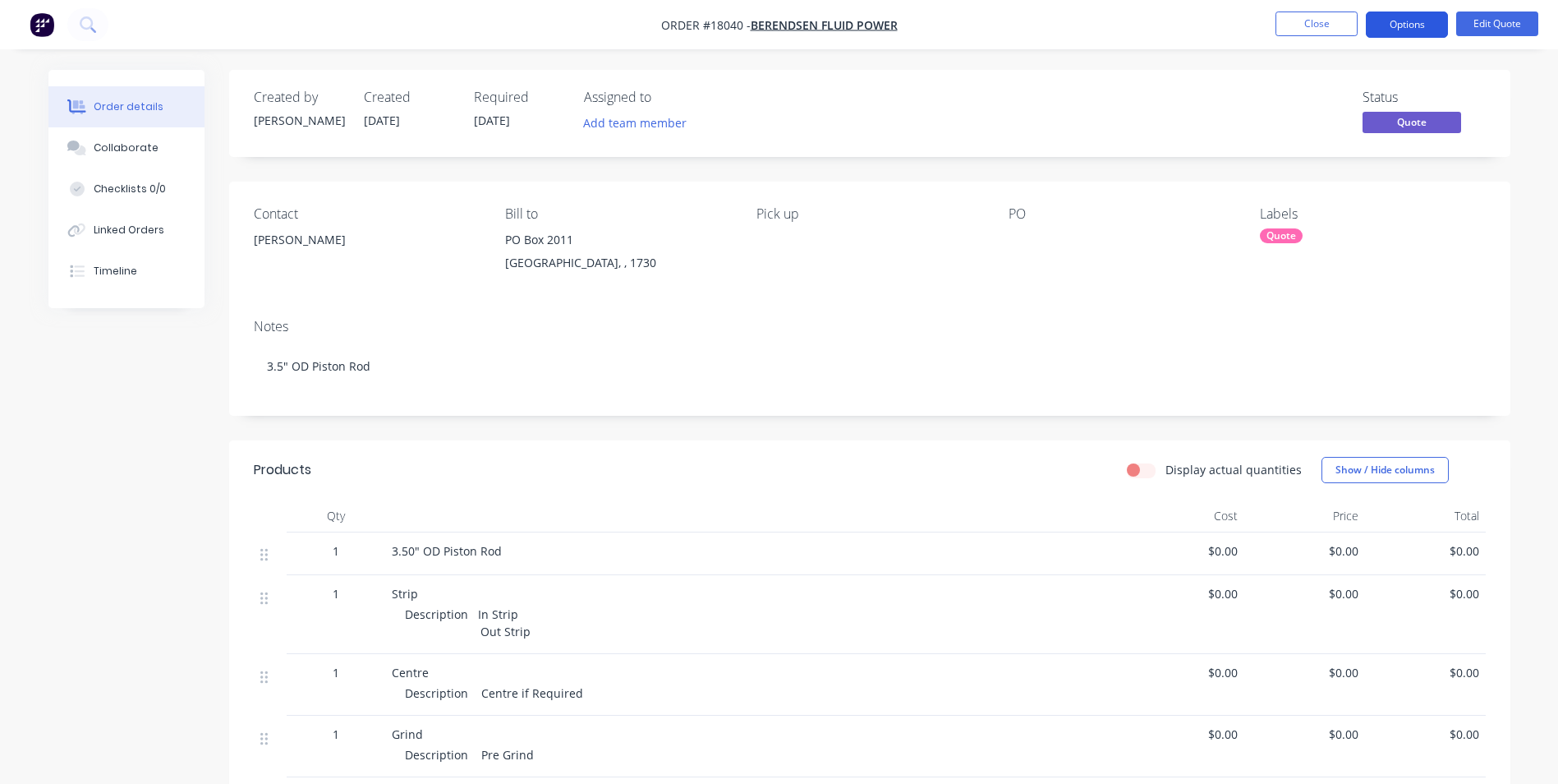
click at [1413, 18] on button "Options" at bounding box center [1407, 24] width 82 height 27
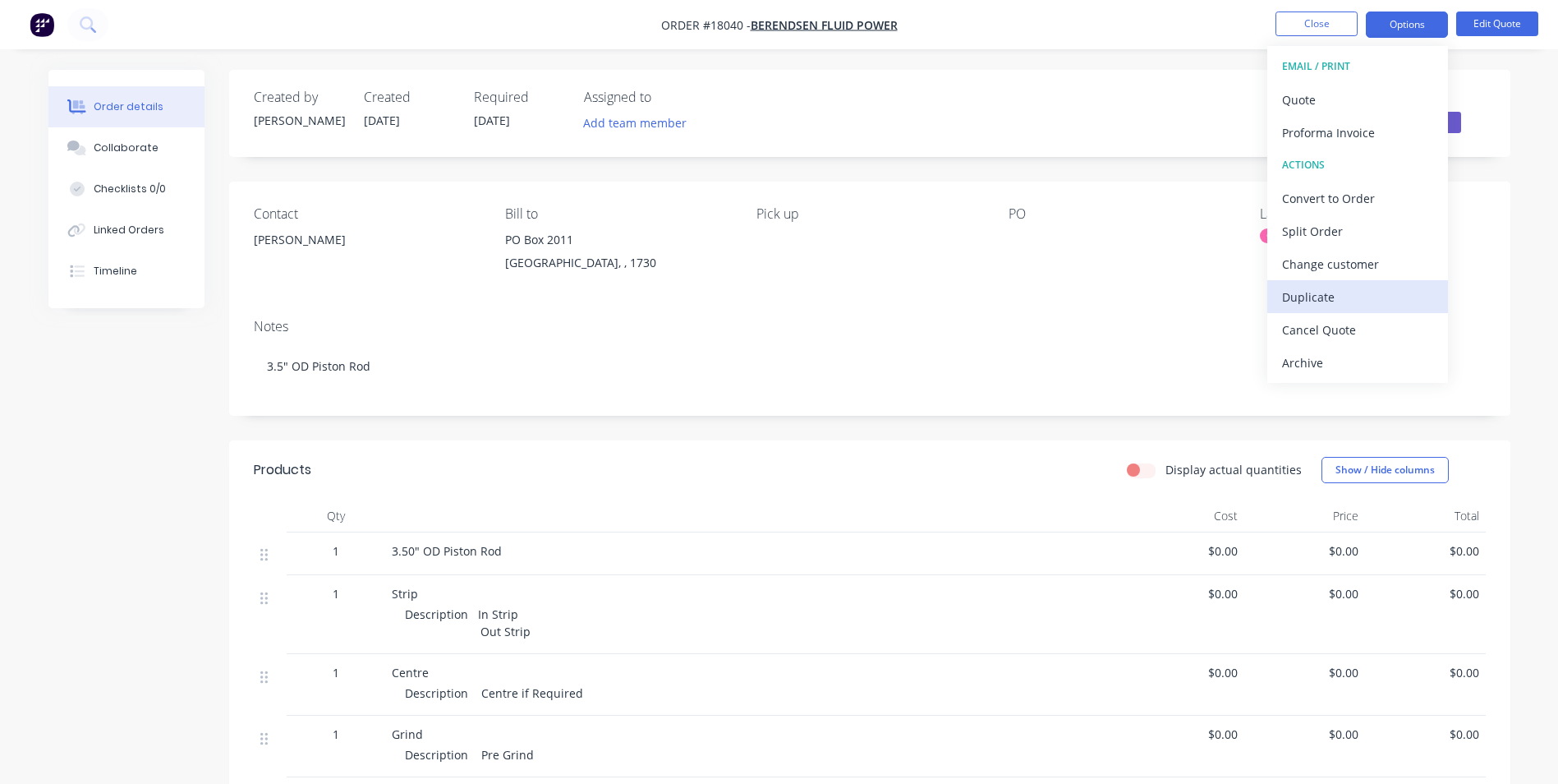
click at [1338, 293] on div "Duplicate" at bounding box center [1358, 297] width 151 height 24
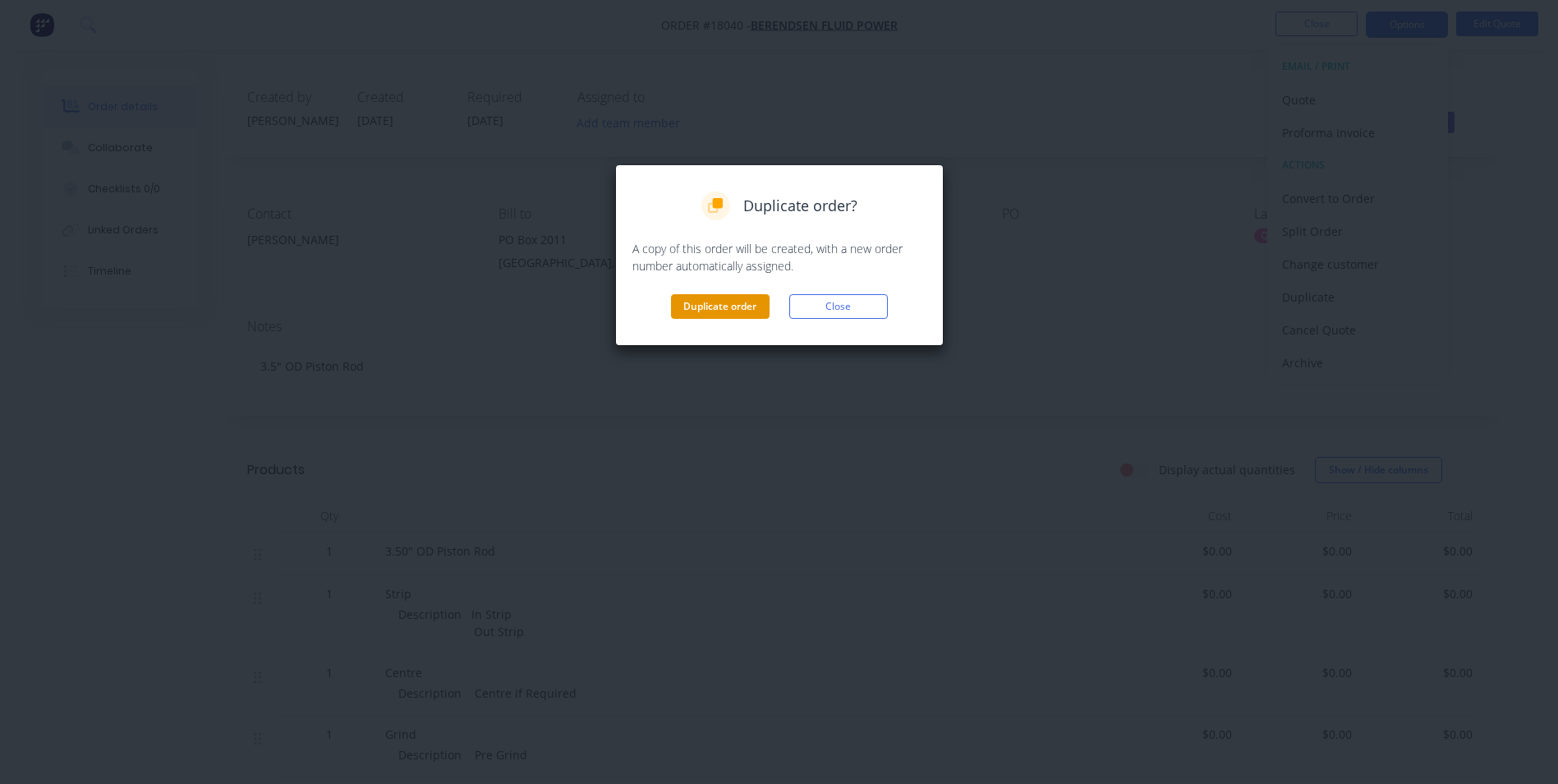
click at [711, 306] on button "Duplicate order" at bounding box center [720, 306] width 99 height 25
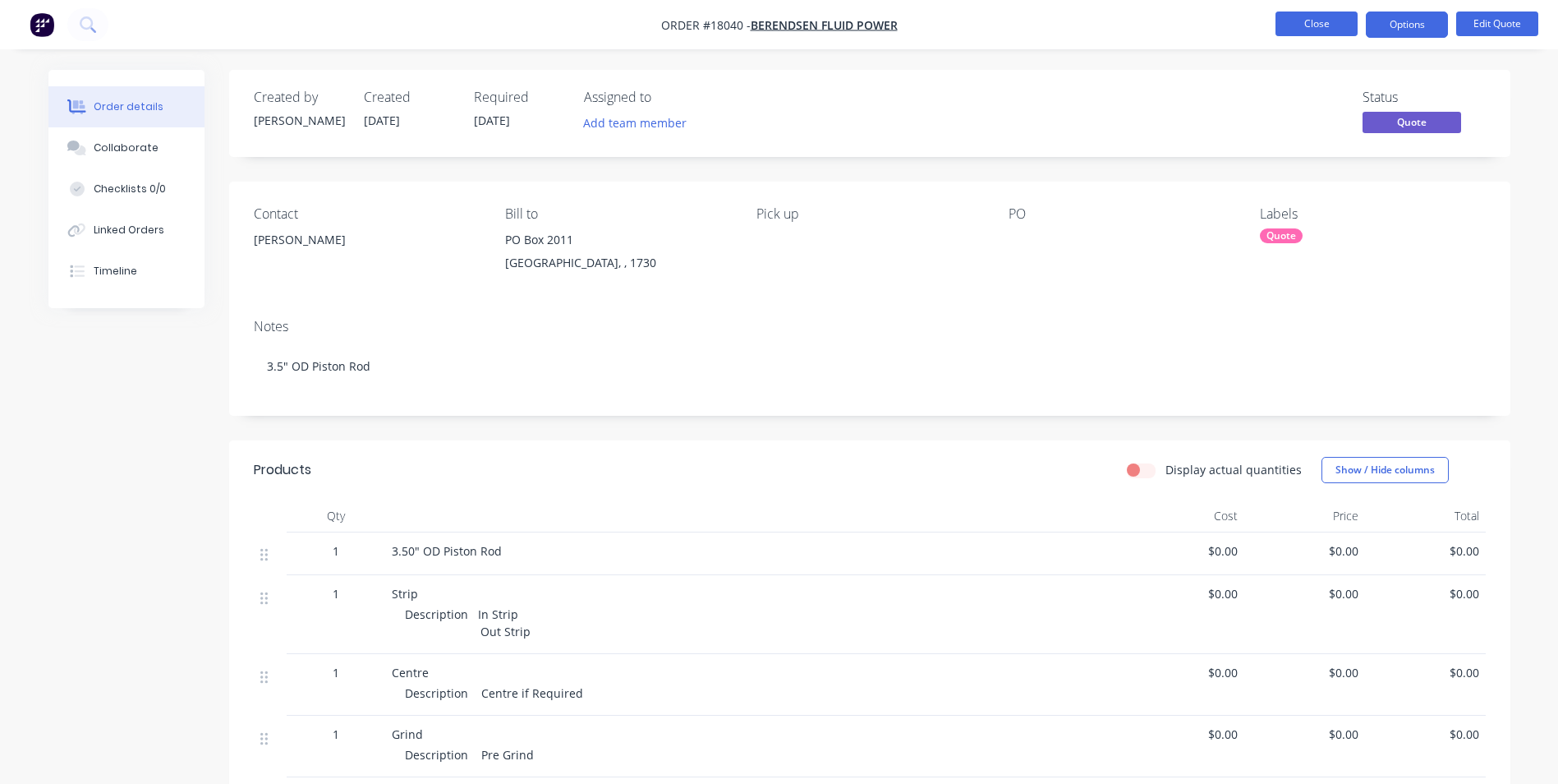
click at [1324, 27] on button "Close" at bounding box center [1317, 23] width 82 height 25
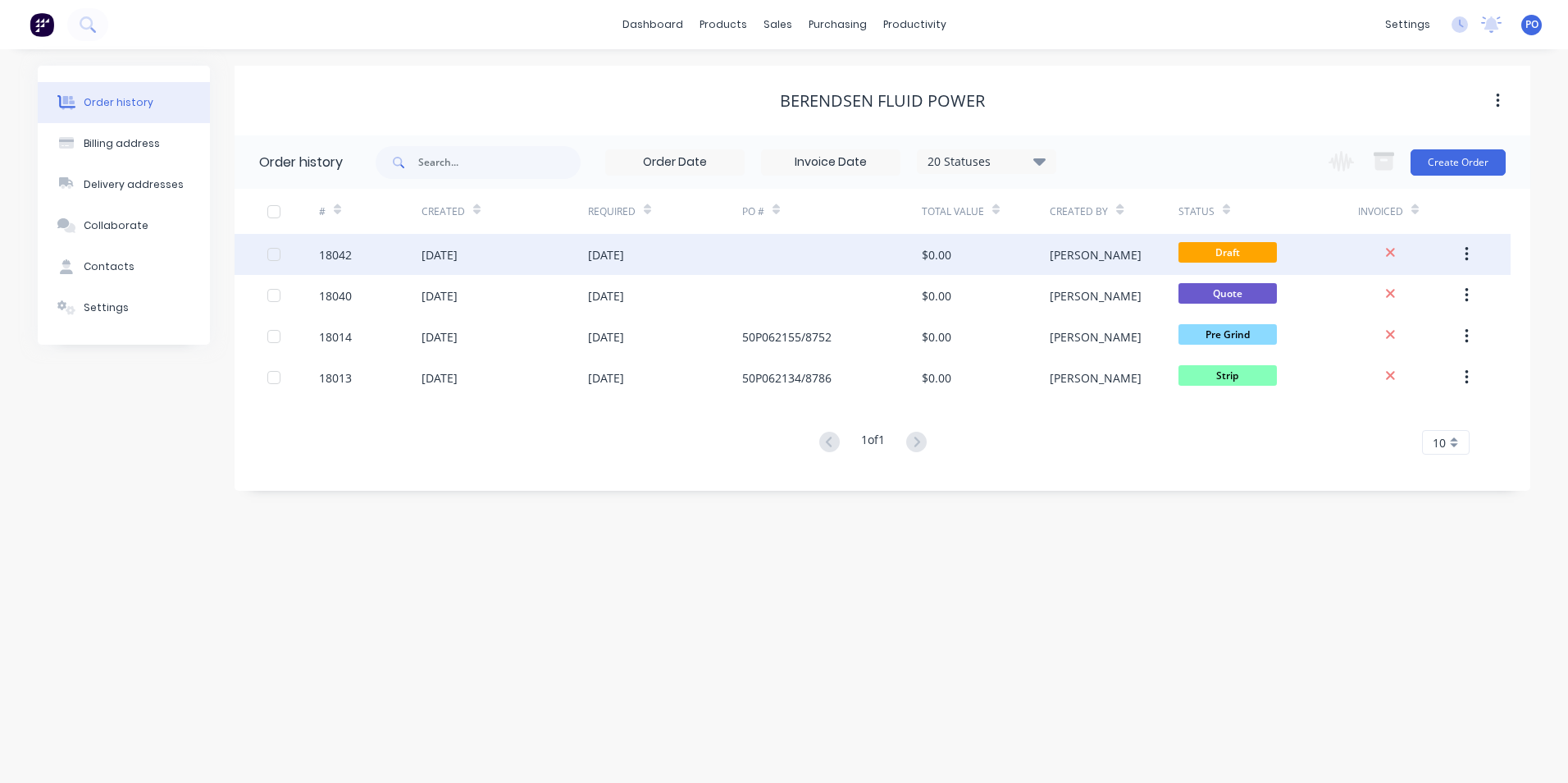
click at [539, 262] on div "[DATE]" at bounding box center [504, 254] width 166 height 41
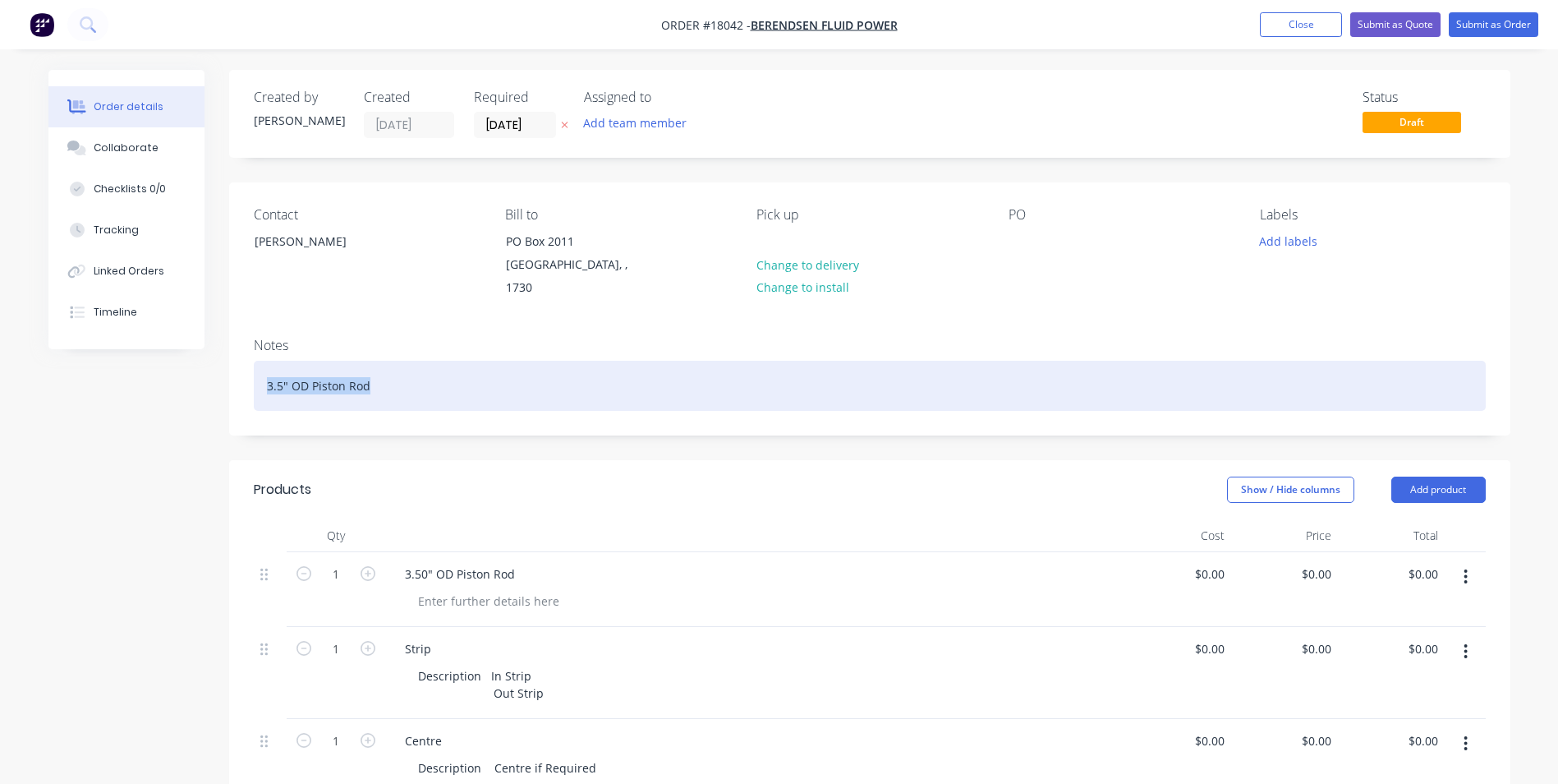
drag, startPoint x: 385, startPoint y: 368, endPoint x: 259, endPoint y: 371, distance: 126.0
click at [259, 371] on div "3.5" OD Piston Rod" at bounding box center [870, 385] width 1232 height 50
drag, startPoint x: 372, startPoint y: 367, endPoint x: 262, endPoint y: 379, distance: 110.7
click at [262, 379] on div "3.5" OD Piston Rod" at bounding box center [870, 385] width 1232 height 50
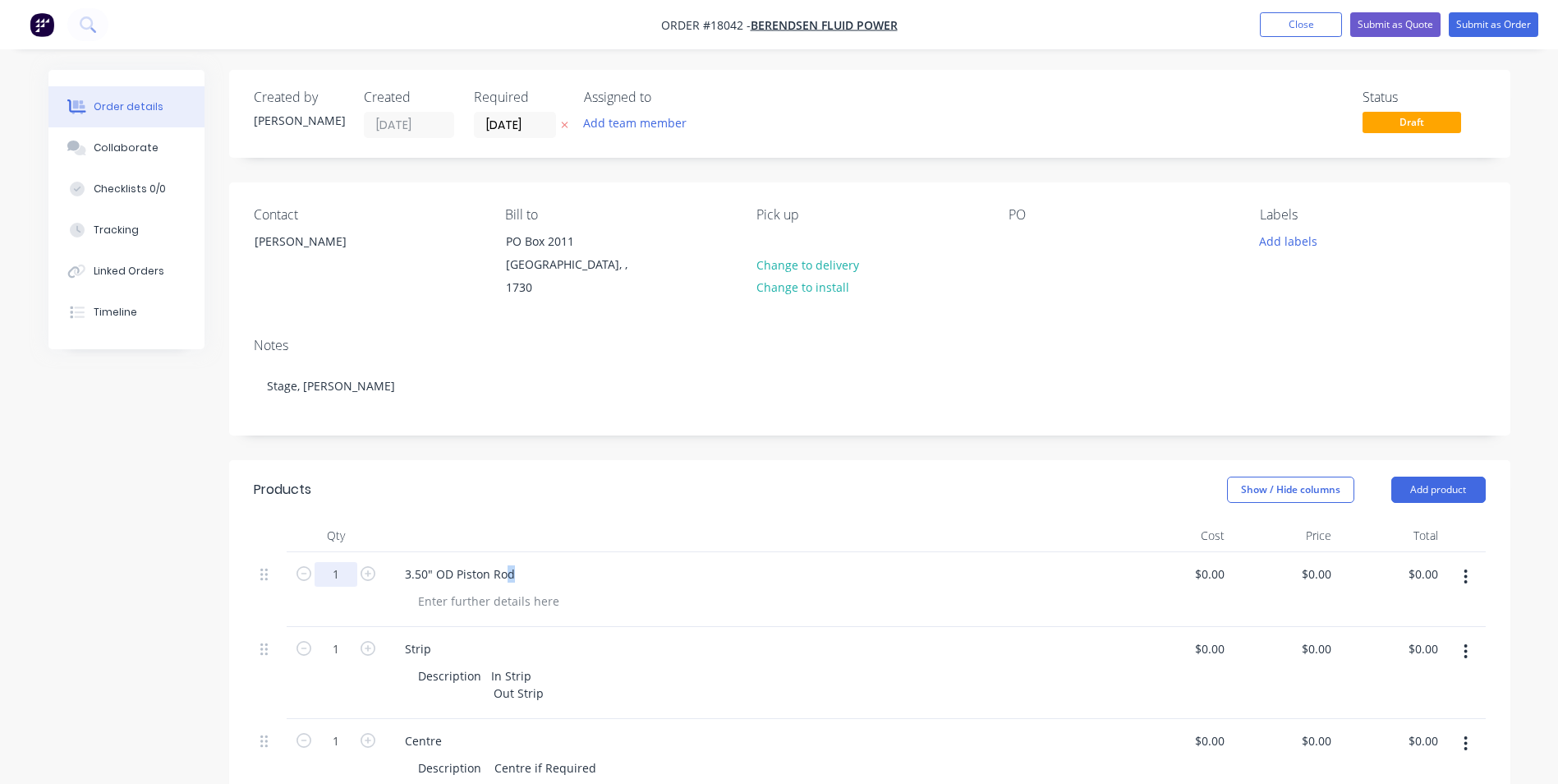
drag, startPoint x: 517, startPoint y: 555, endPoint x: 346, endPoint y: 550, distance: 171.1
click at [346, 552] on div "1 3.50" OD Piston Rod $0.00 $0.00 $0.00 $0.00 $0.00 $0.00" at bounding box center [870, 589] width 1232 height 75
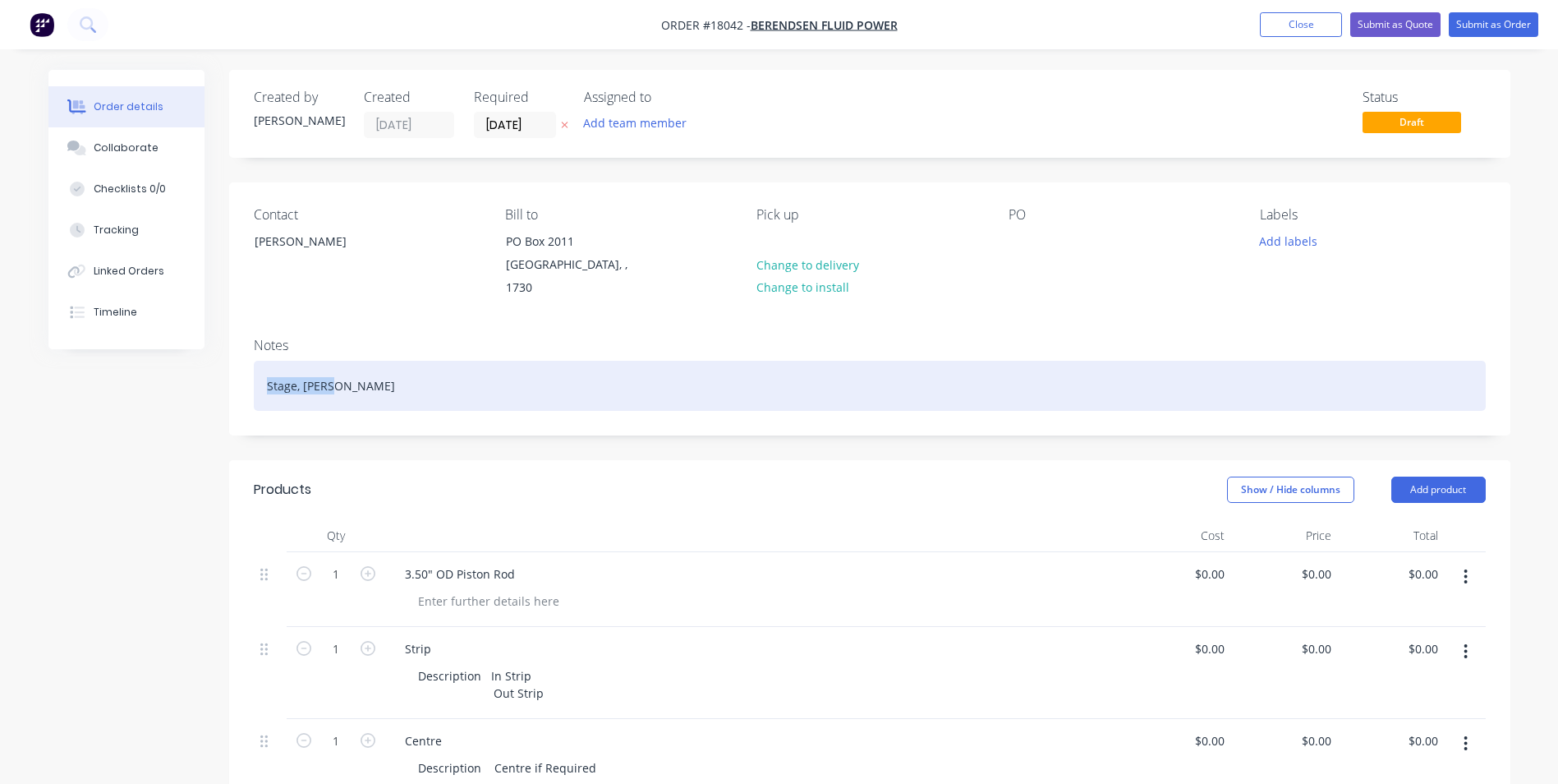
drag, startPoint x: 336, startPoint y: 368, endPoint x: 264, endPoint y: 365, distance: 72.1
click at [264, 365] on div "Stage, [PERSON_NAME]" at bounding box center [870, 385] width 1232 height 50
copy div "Stage, [PERSON_NAME]"
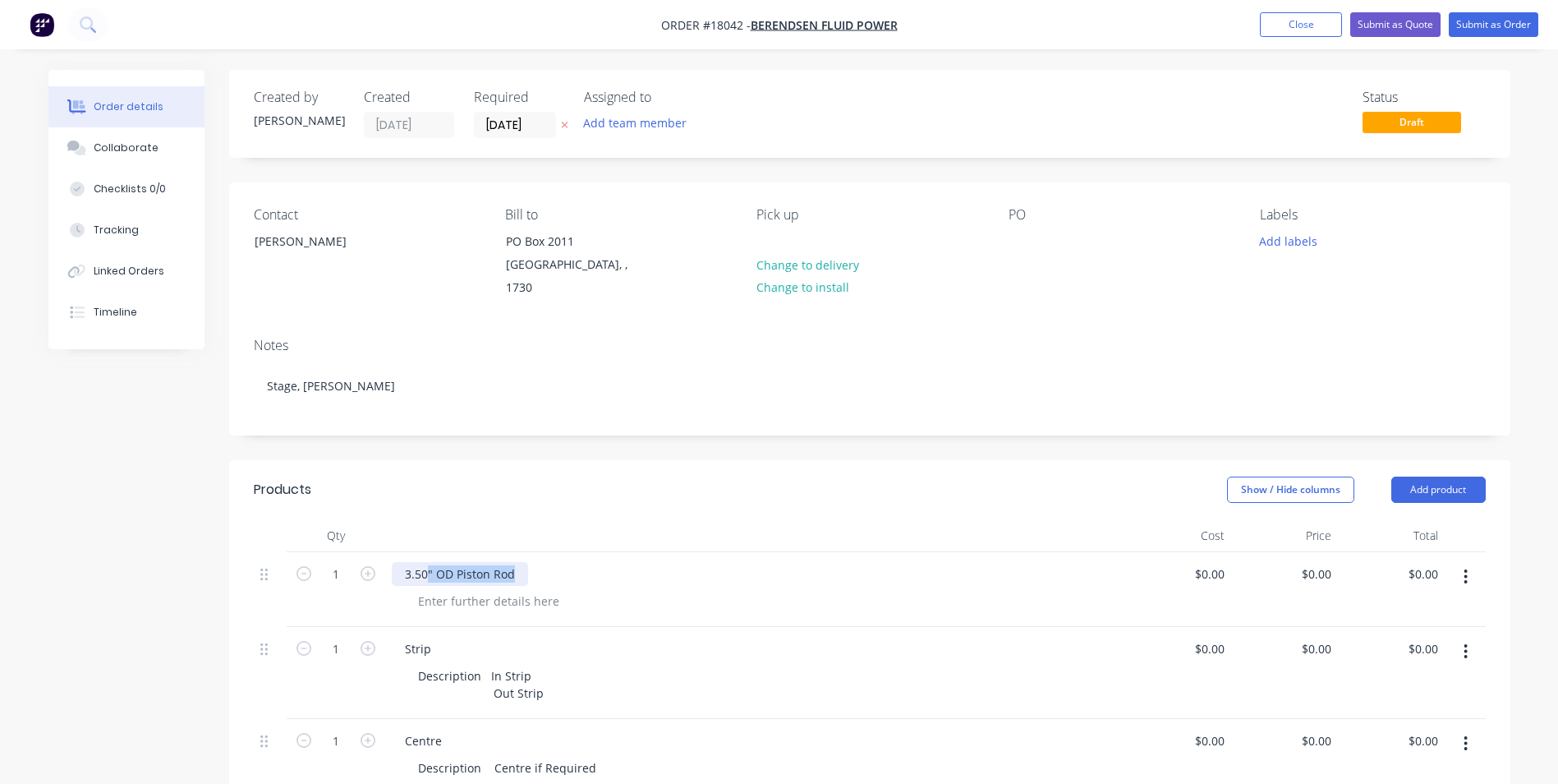
drag, startPoint x: 521, startPoint y: 556, endPoint x: 408, endPoint y: 554, distance: 113.0
click at [408, 562] on div "3.50" OD Piston Rod" at bounding box center [460, 574] width 136 height 24
paste div
click at [427, 562] on div "3.50Stage, [PERSON_NAME]" at bounding box center [480, 574] width 178 height 24
click at [1306, 242] on button "Add labels" at bounding box center [1289, 240] width 76 height 22
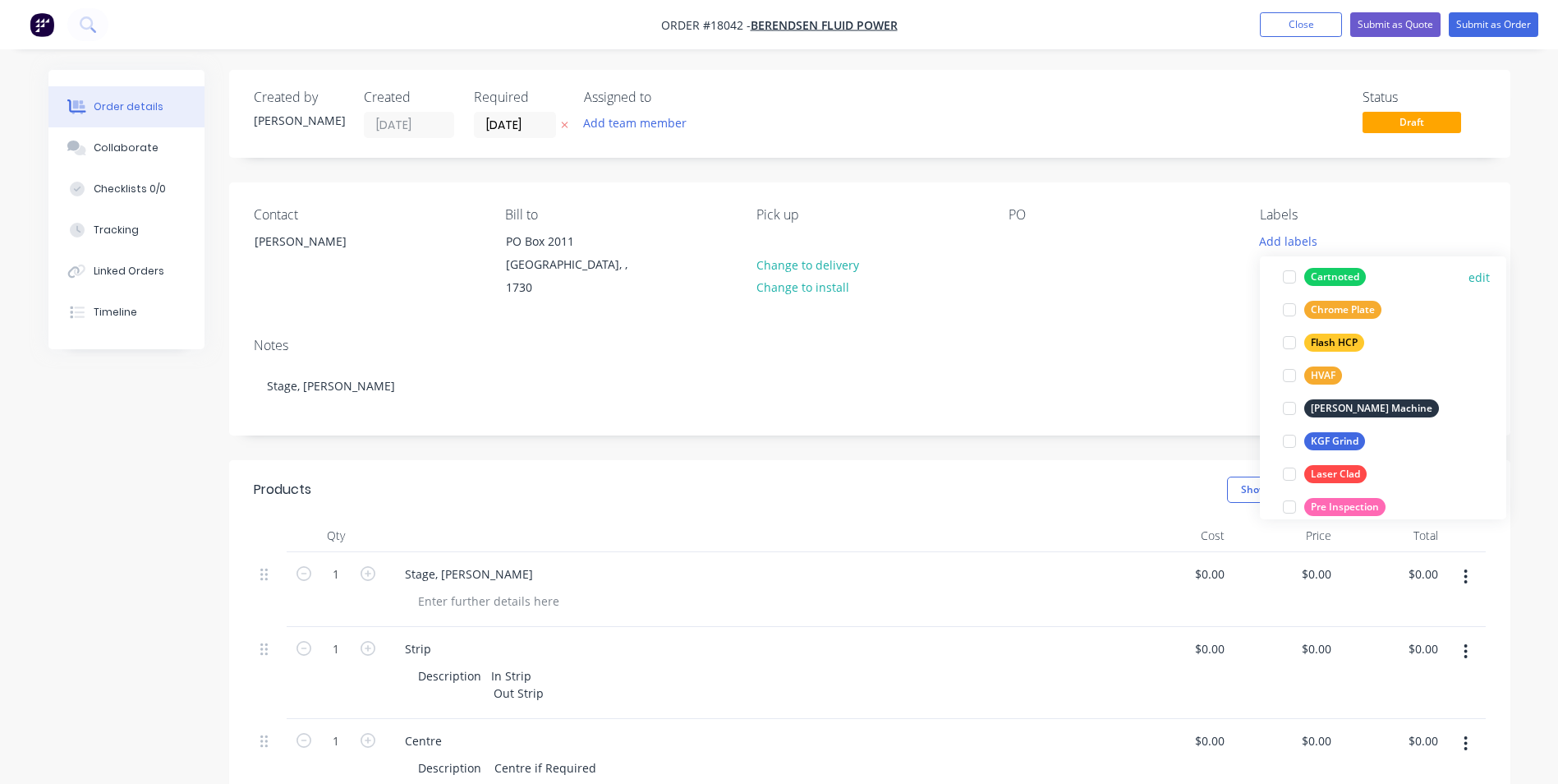
scroll to position [246, 0]
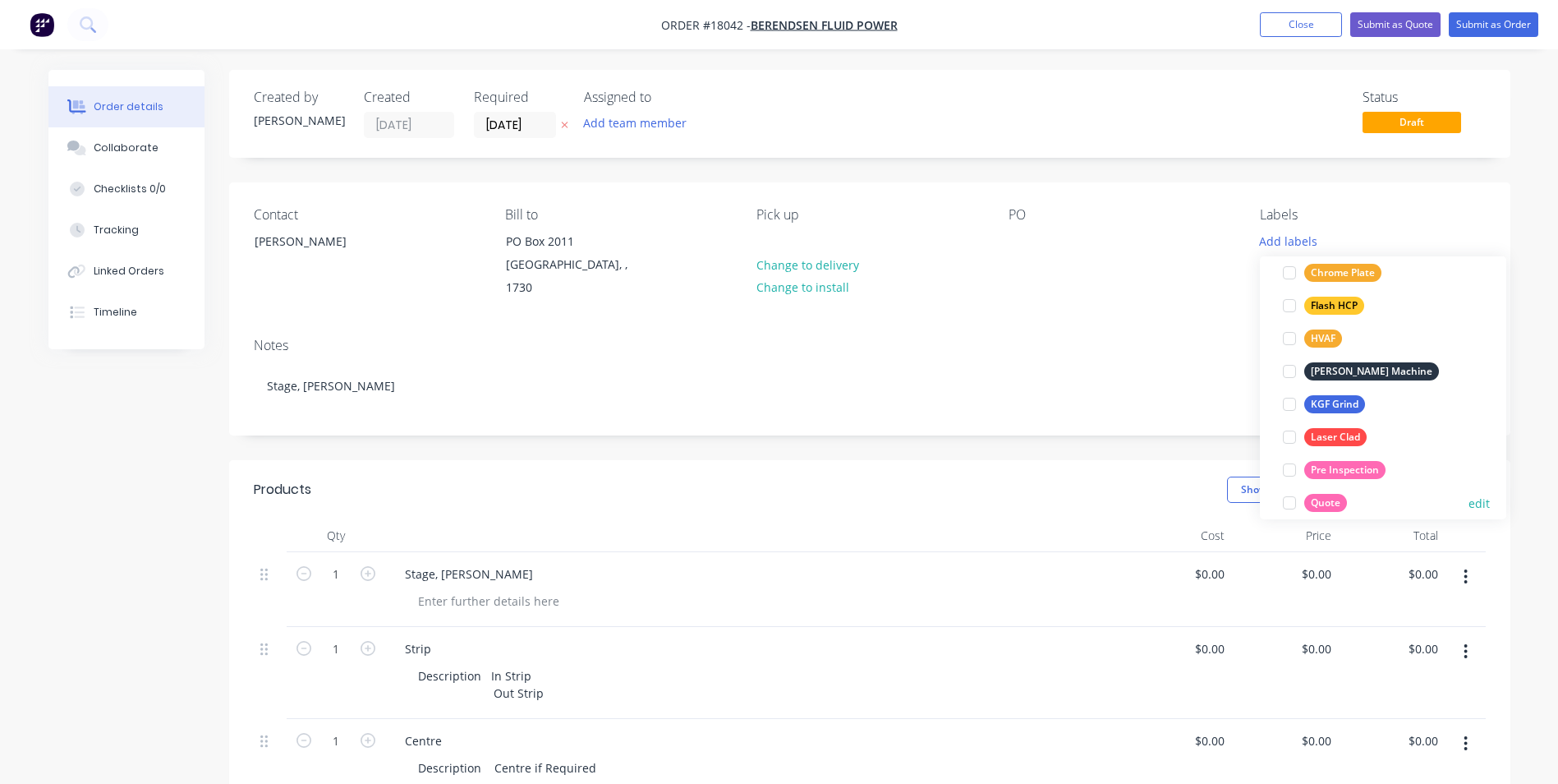
click at [1320, 504] on div "Quote" at bounding box center [1326, 503] width 42 height 18
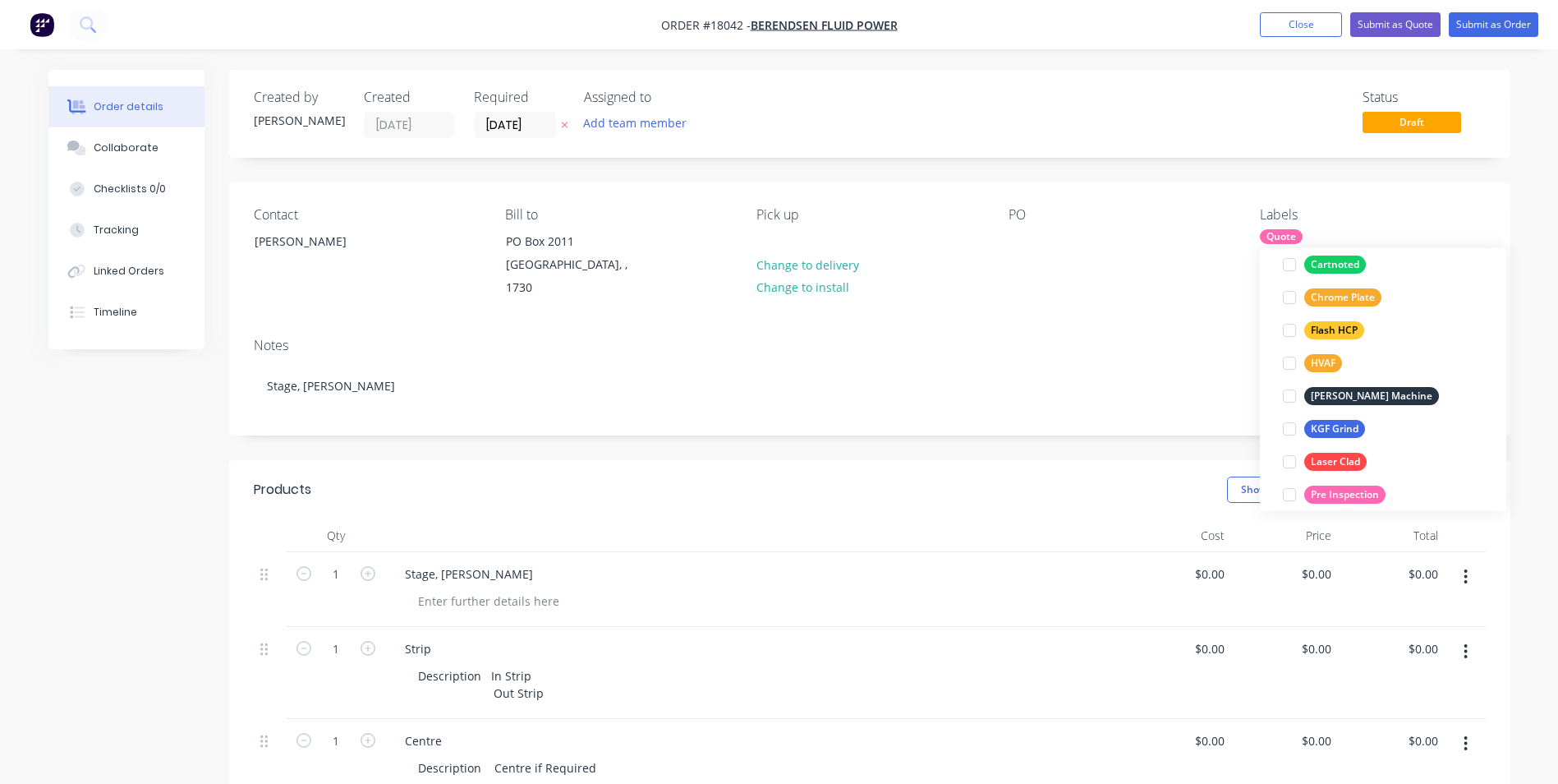
scroll to position [0, 0]
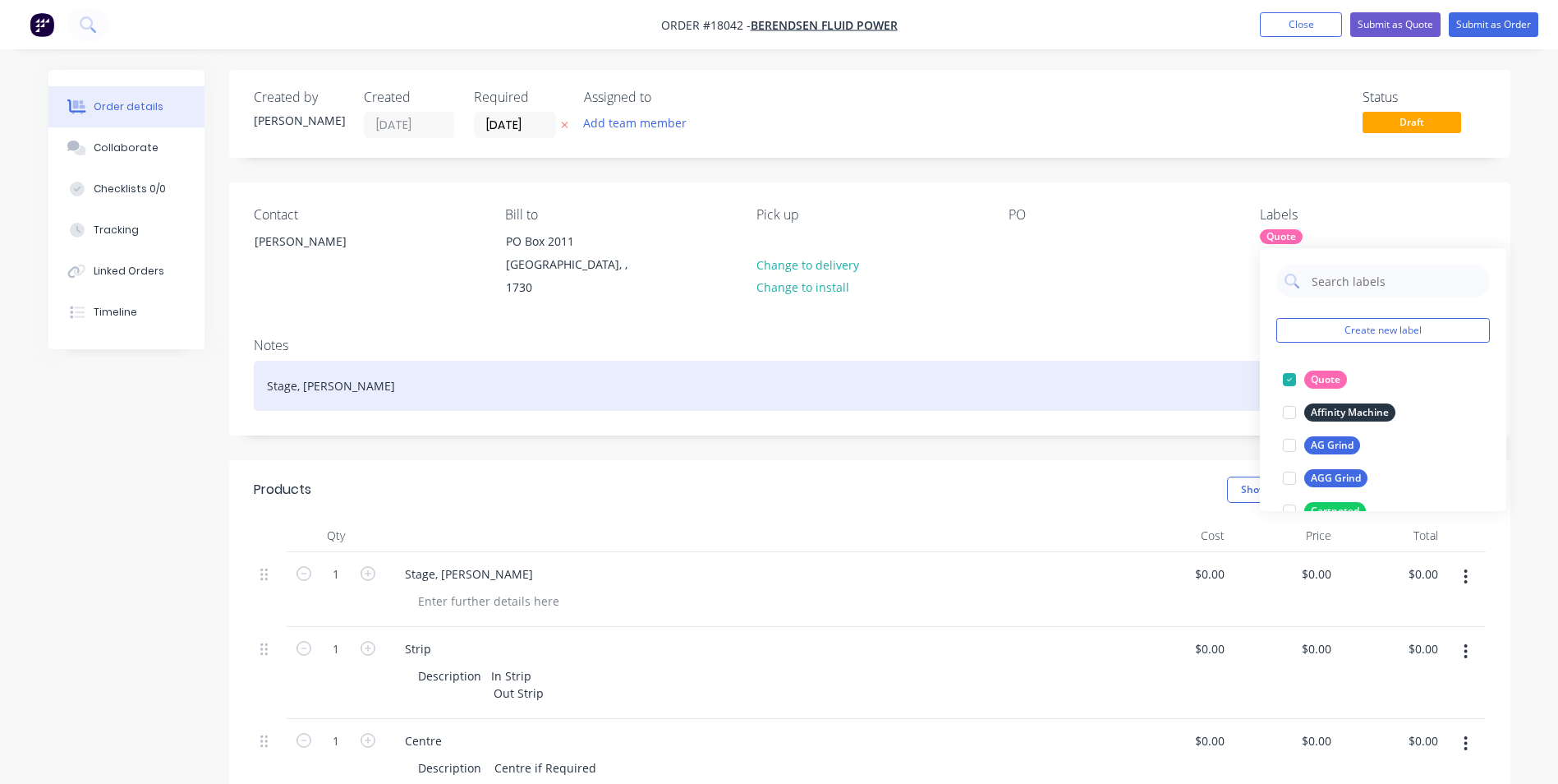
click at [1137, 360] on div "Stage, [PERSON_NAME]" at bounding box center [870, 385] width 1232 height 50
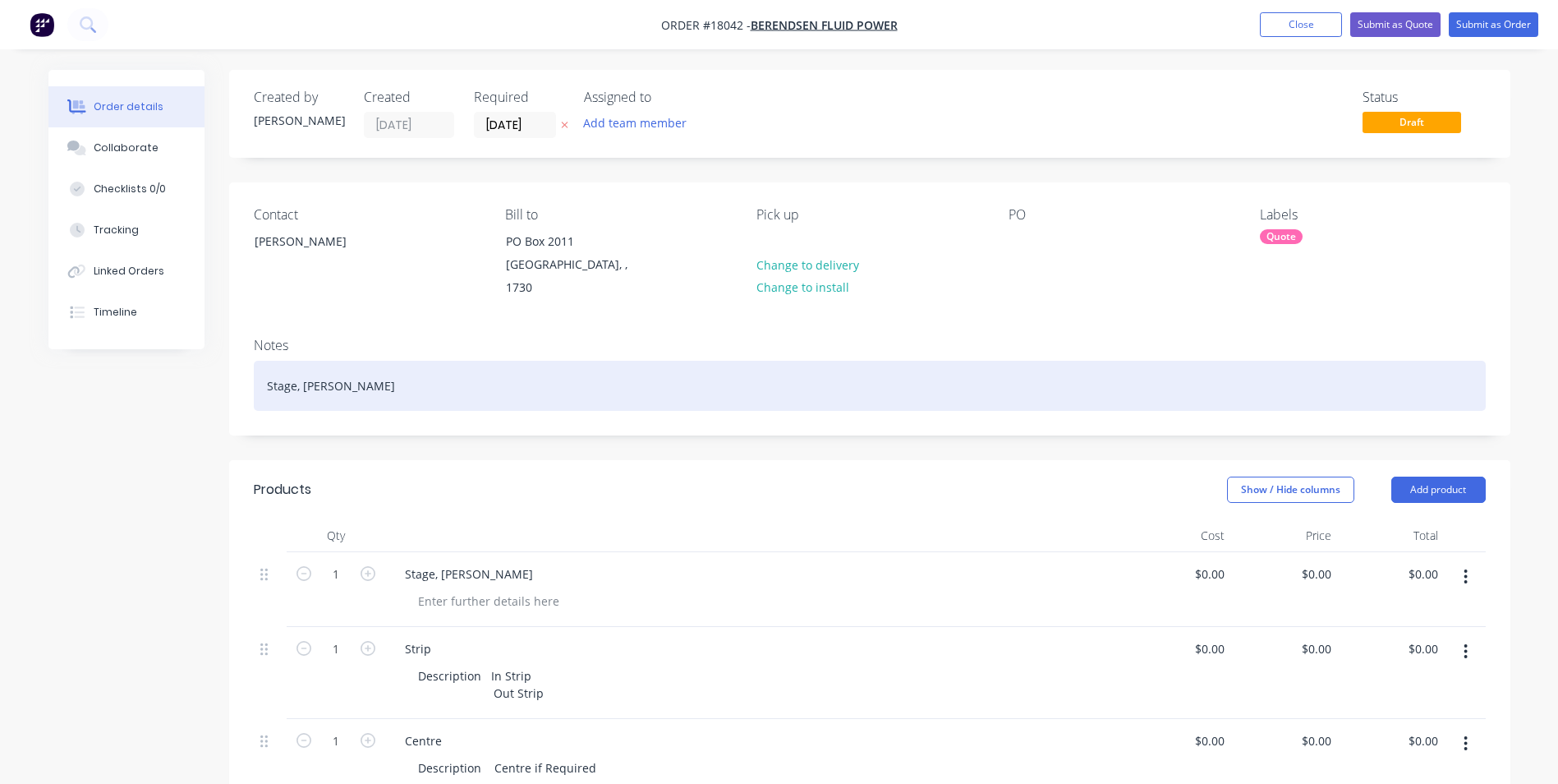
click at [398, 377] on div "Stage, [PERSON_NAME]" at bounding box center [870, 385] width 1232 height 50
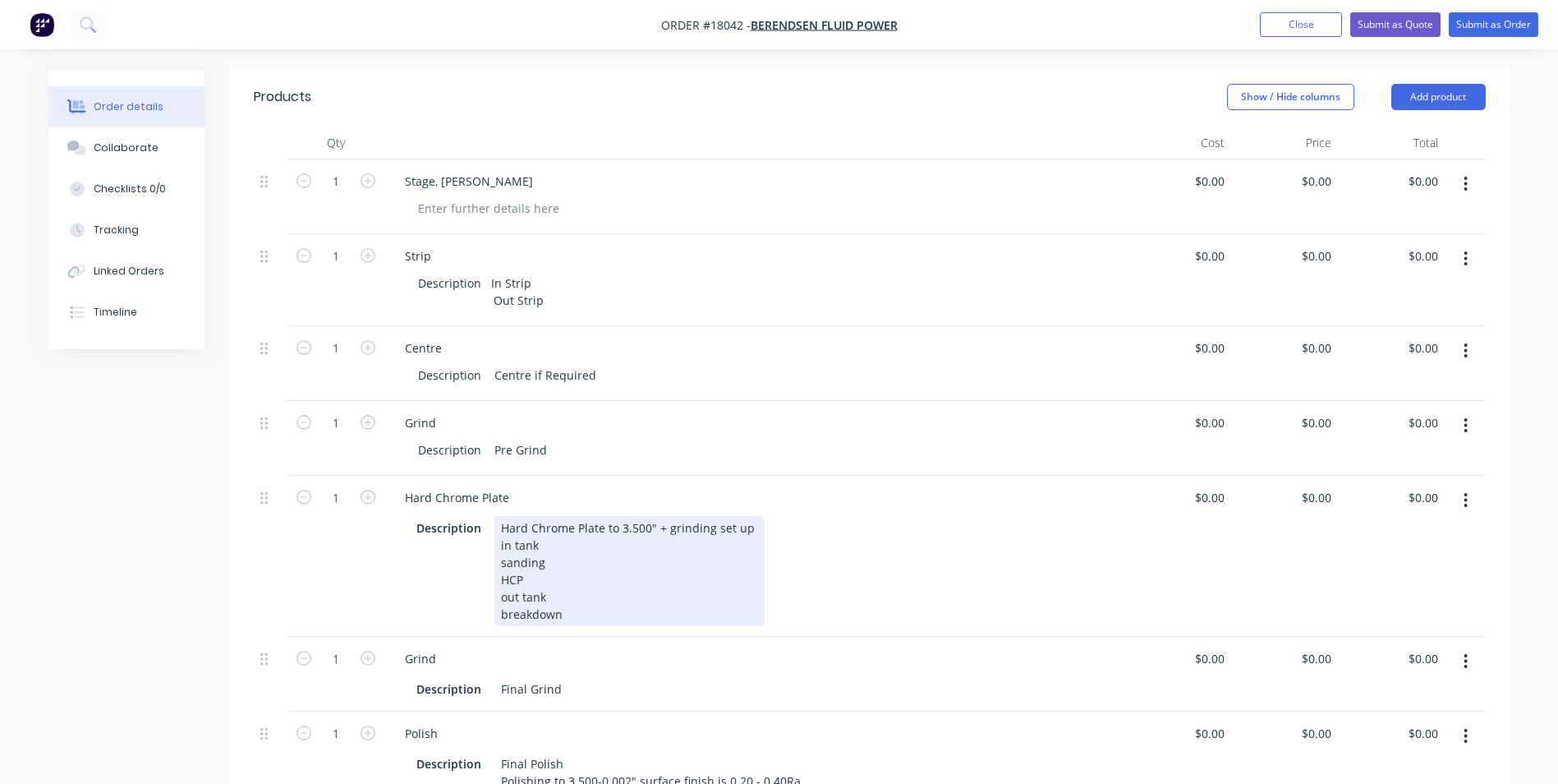
scroll to position [411, 0]
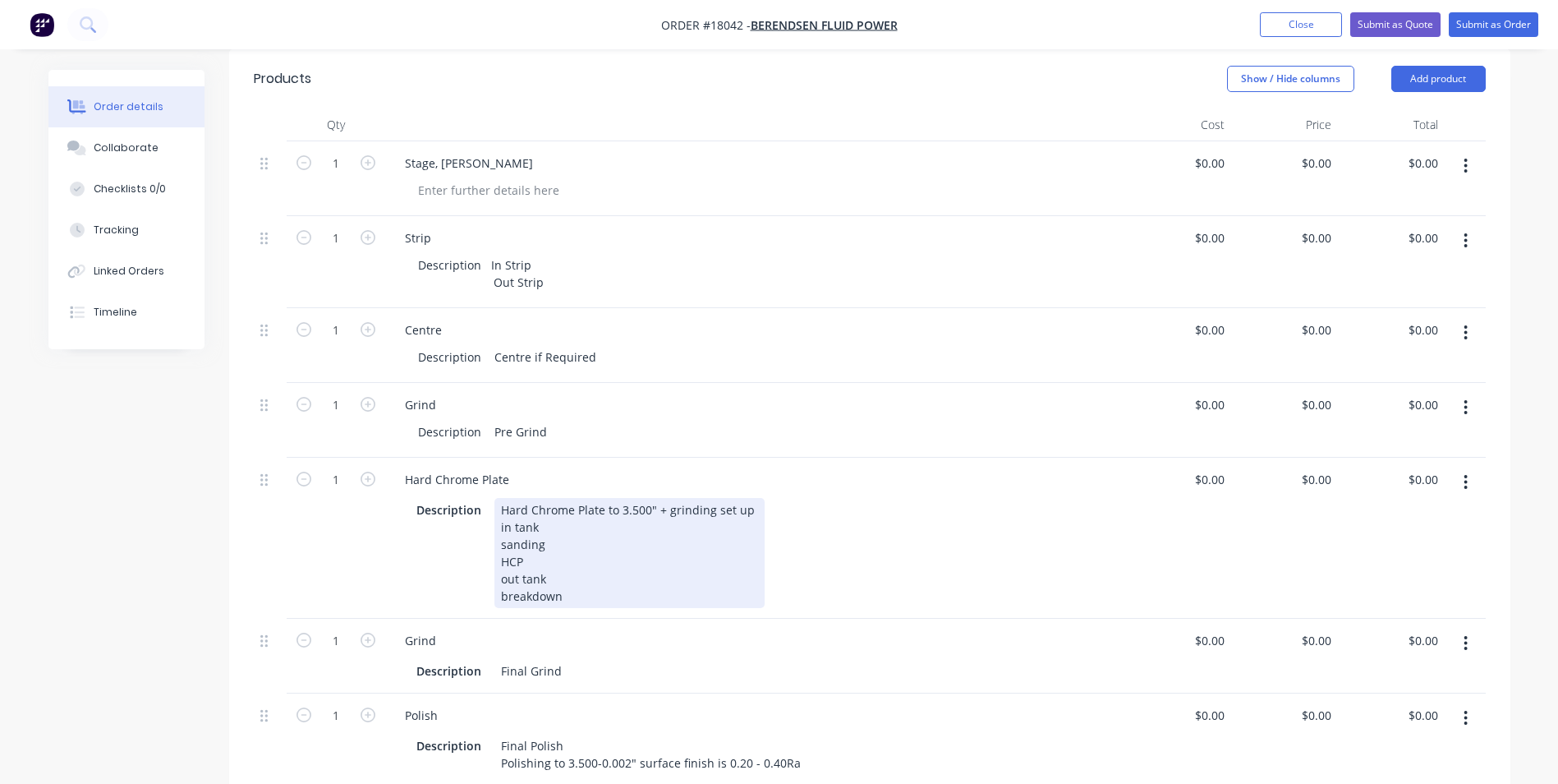
click at [647, 497] on div "Hard Chrome Plate to 3.500" + grinding set up in tank sanding HCP out tank brea…" at bounding box center [629, 552] width 270 height 110
click at [648, 497] on div "Hard Chrome Plate to 3.500" + grinding set up in tank sanding HCP out tank brea…" at bounding box center [629, 552] width 270 height 110
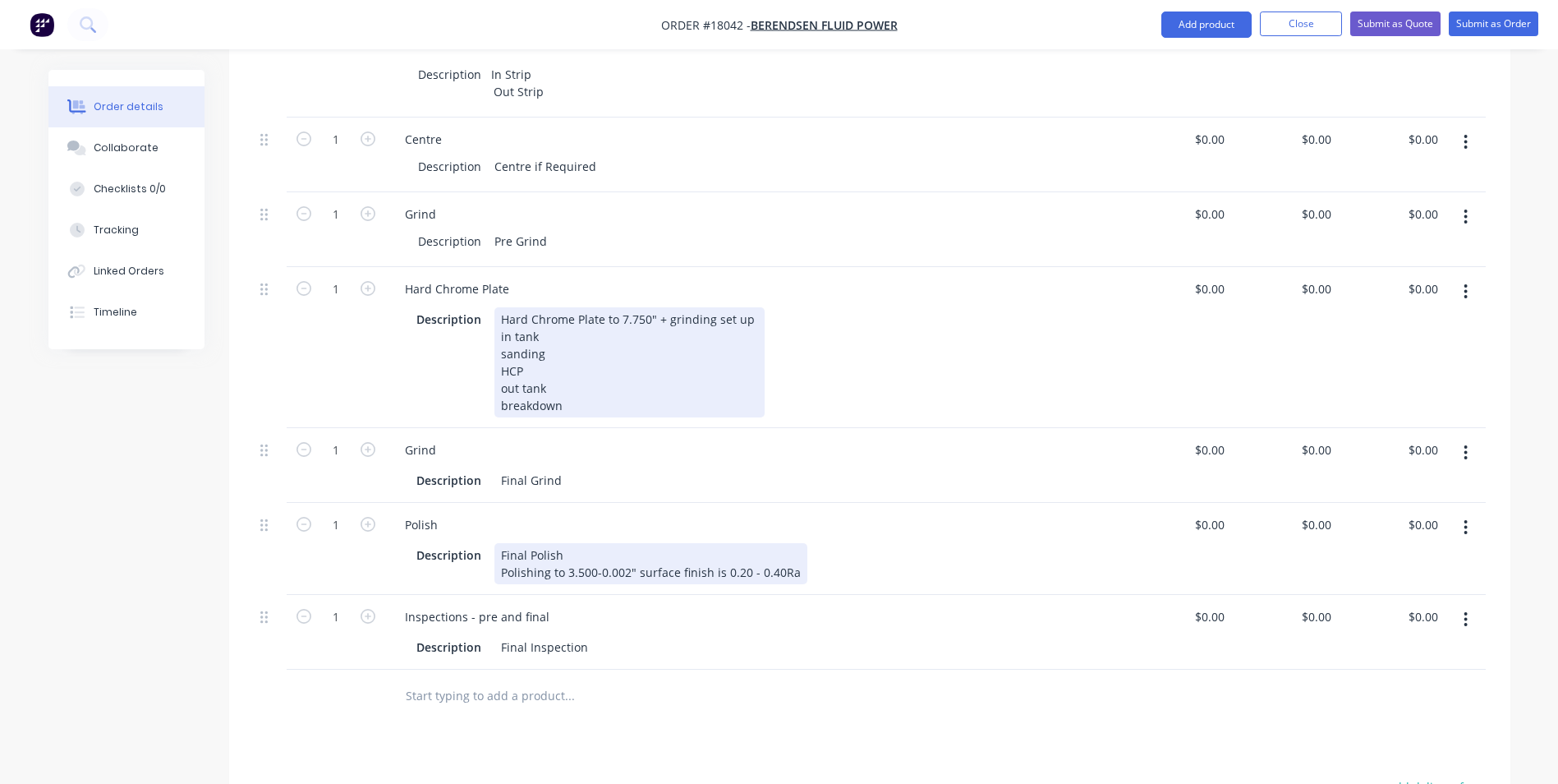
scroll to position [657, 0]
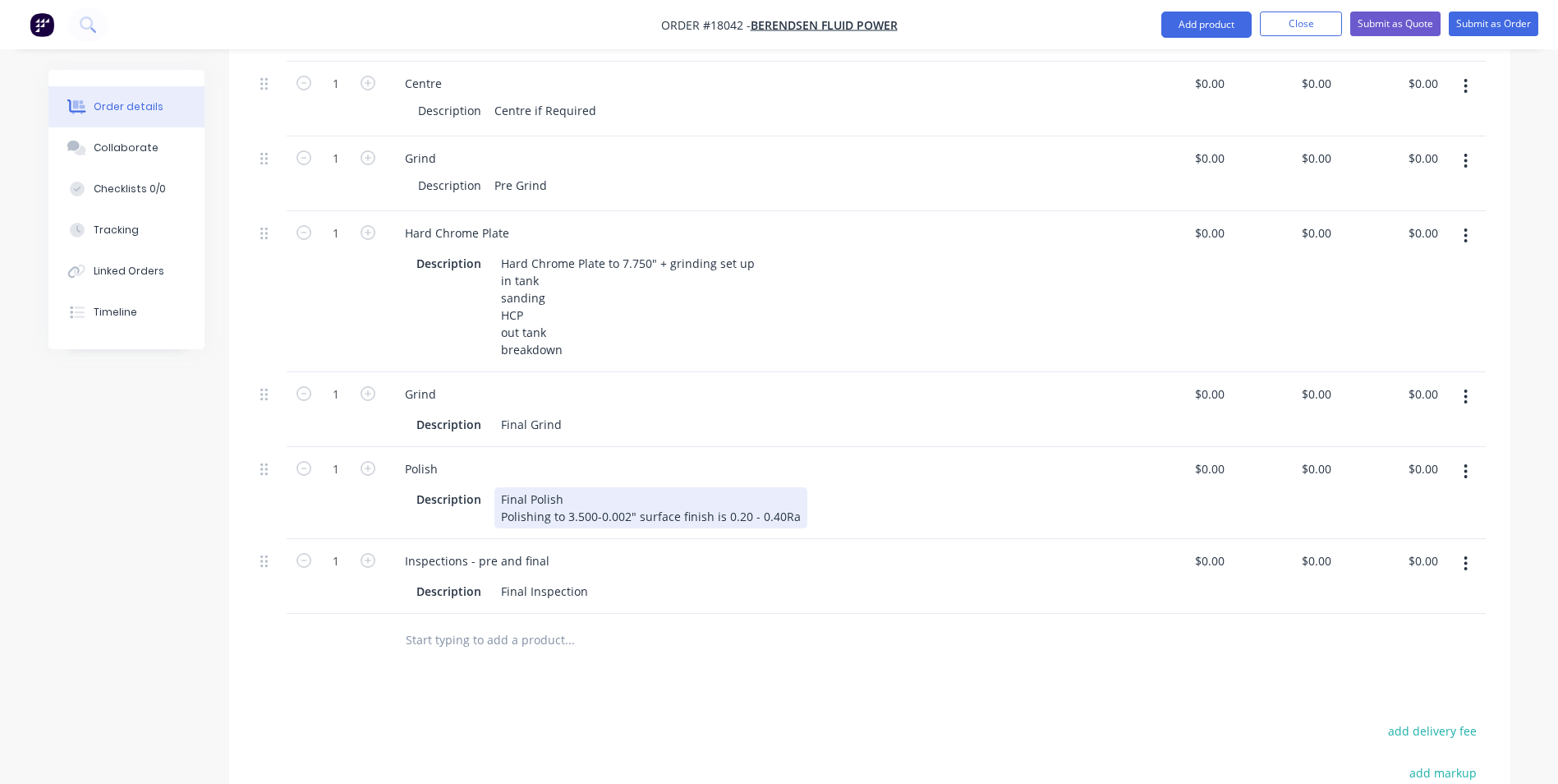
click at [592, 497] on div "Final Polish Polishing to 3.500-0.002" surface finish is 0.20 - 0.40Ra" at bounding box center [651, 508] width 313 height 41
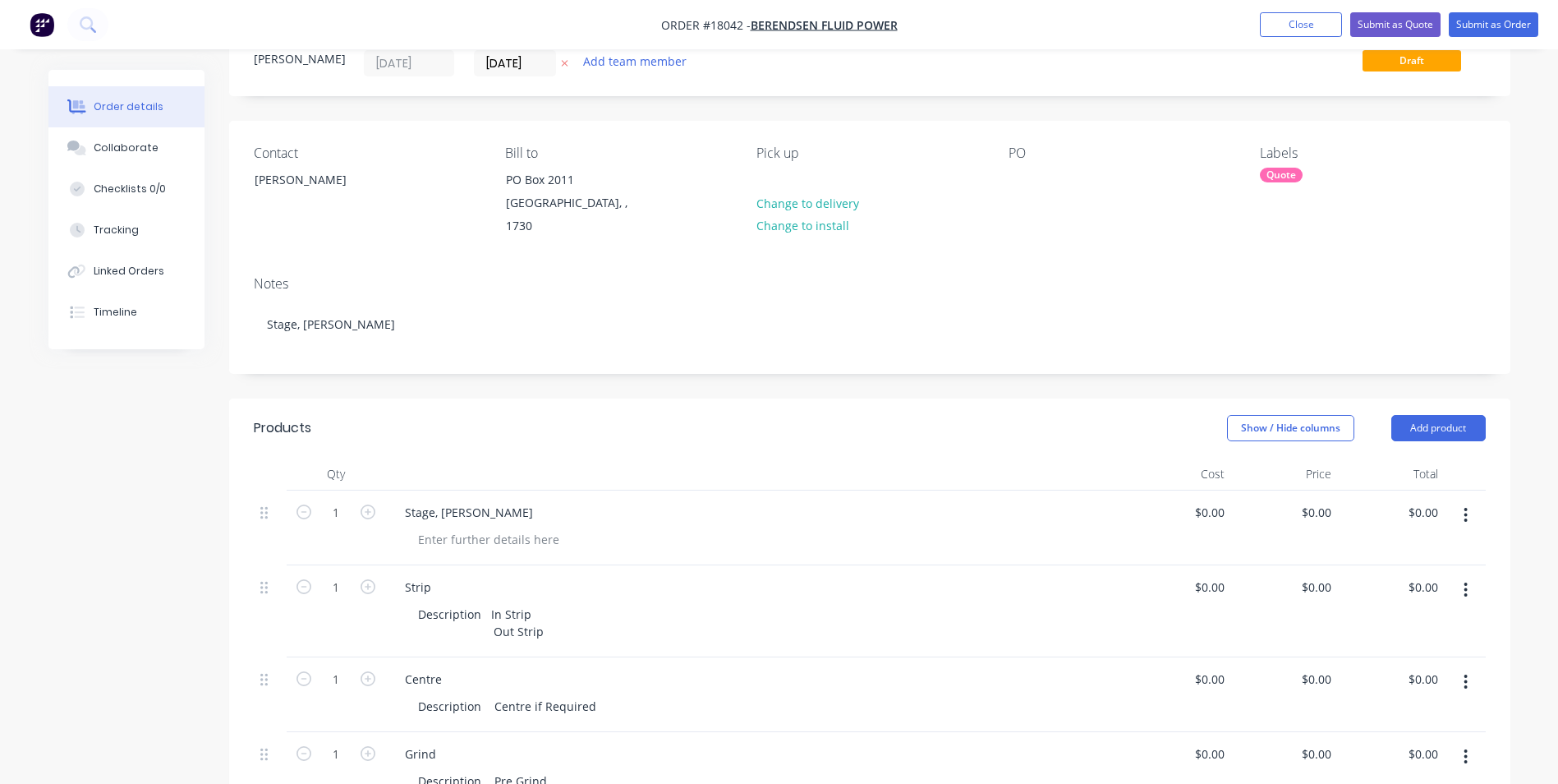
scroll to position [0, 0]
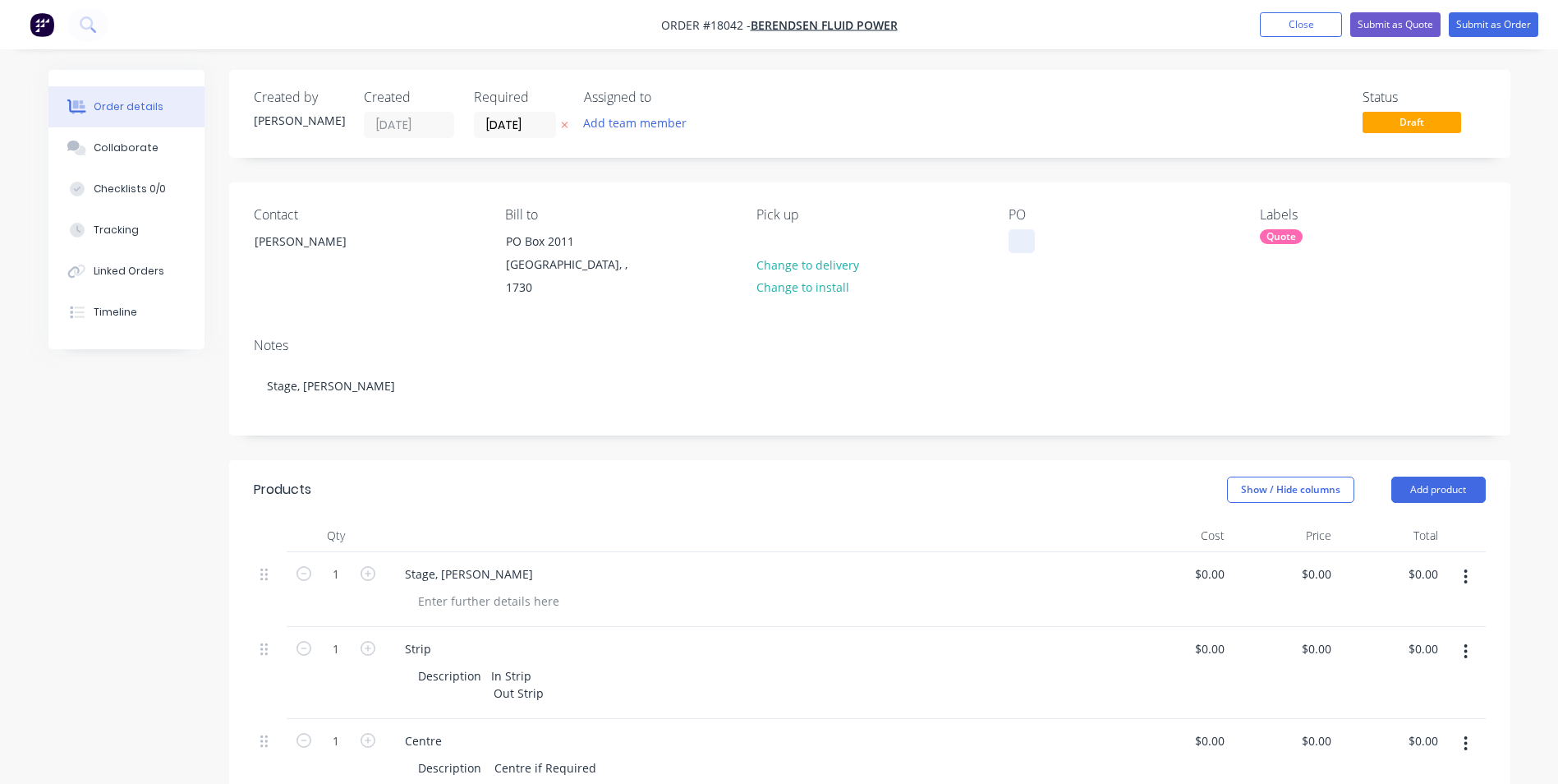
click at [1023, 247] on div at bounding box center [1022, 241] width 27 height 24
click at [1036, 241] on div "8340" at bounding box center [1035, 241] width 53 height 24
click at [1062, 236] on div "884040" at bounding box center [1041, 241] width 65 height 24
click at [1422, 23] on button "Submit as Quote" at bounding box center [1396, 24] width 90 height 25
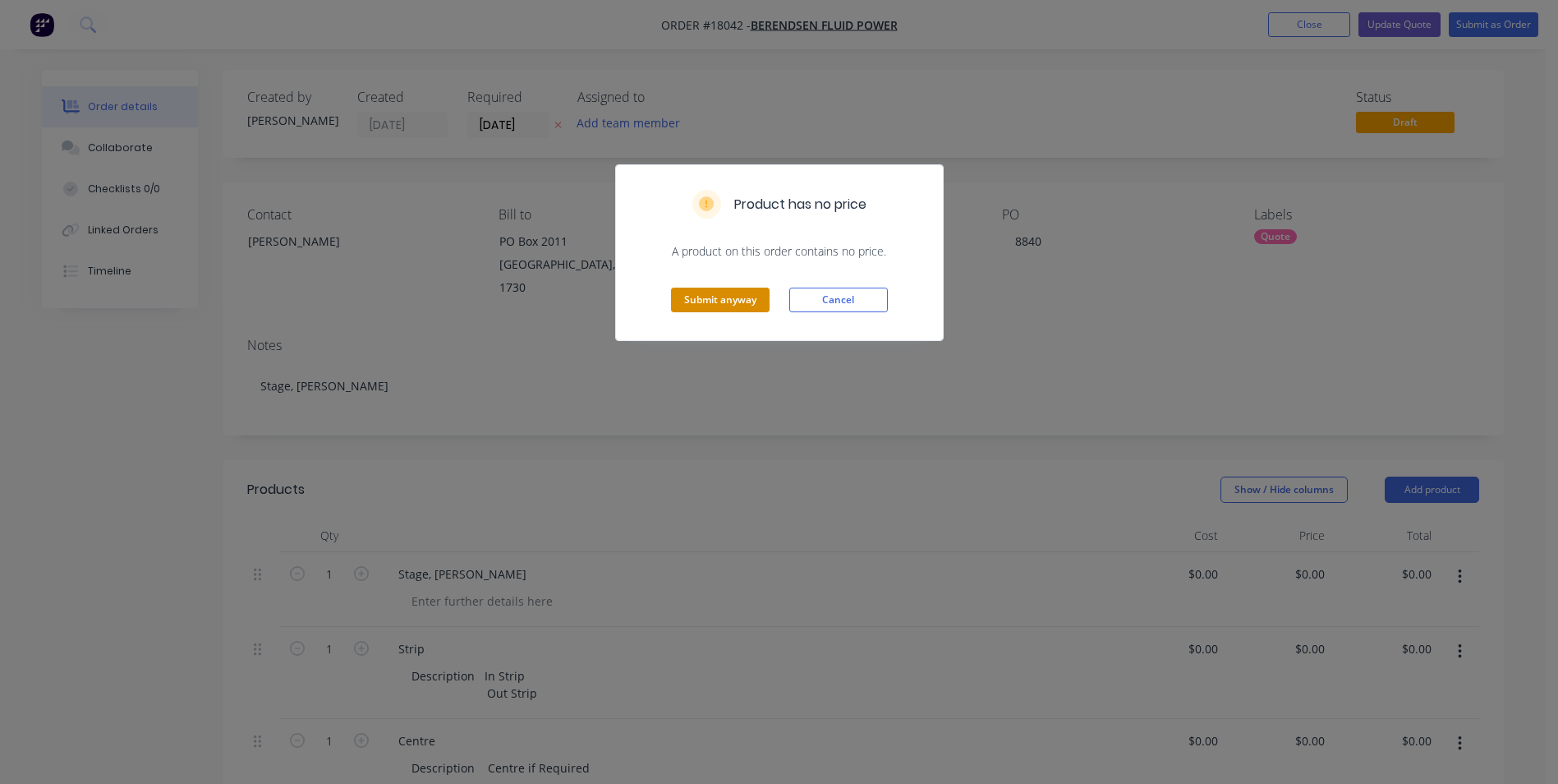
click at [709, 310] on button "Submit anyway" at bounding box center [720, 299] width 99 height 25
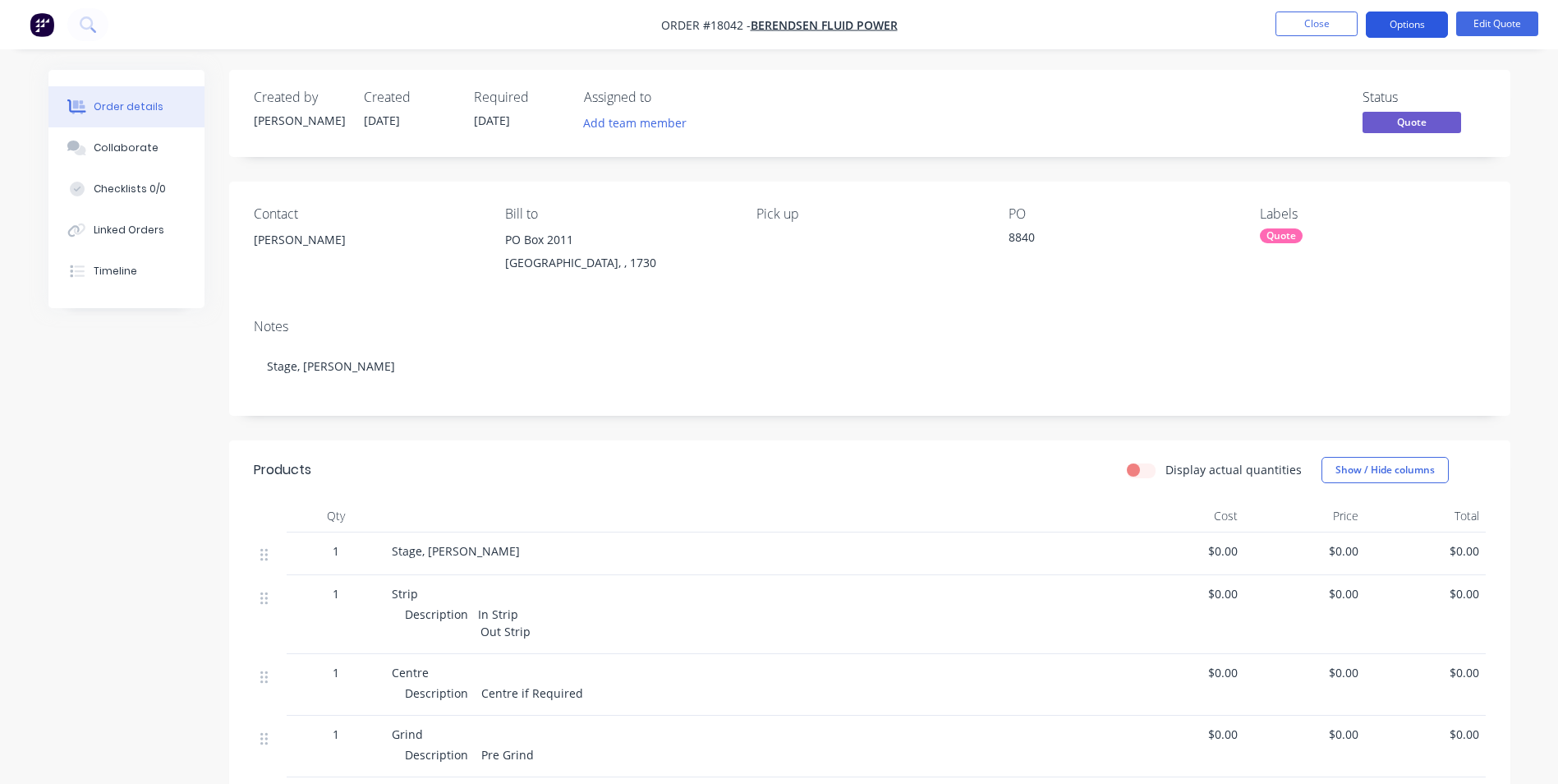
click at [1400, 22] on button "Options" at bounding box center [1407, 24] width 82 height 27
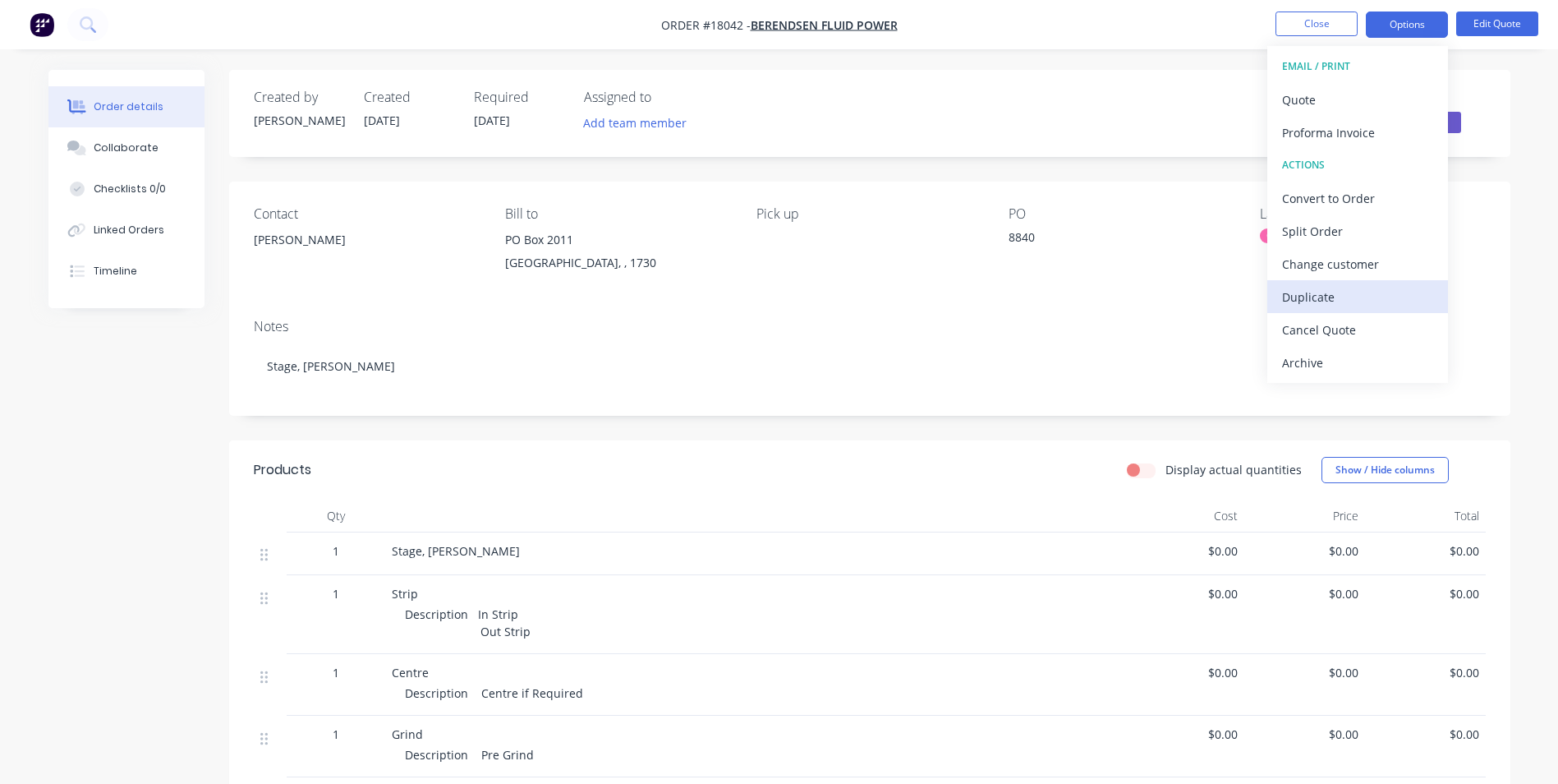
click at [1332, 297] on div "Duplicate" at bounding box center [1358, 297] width 151 height 24
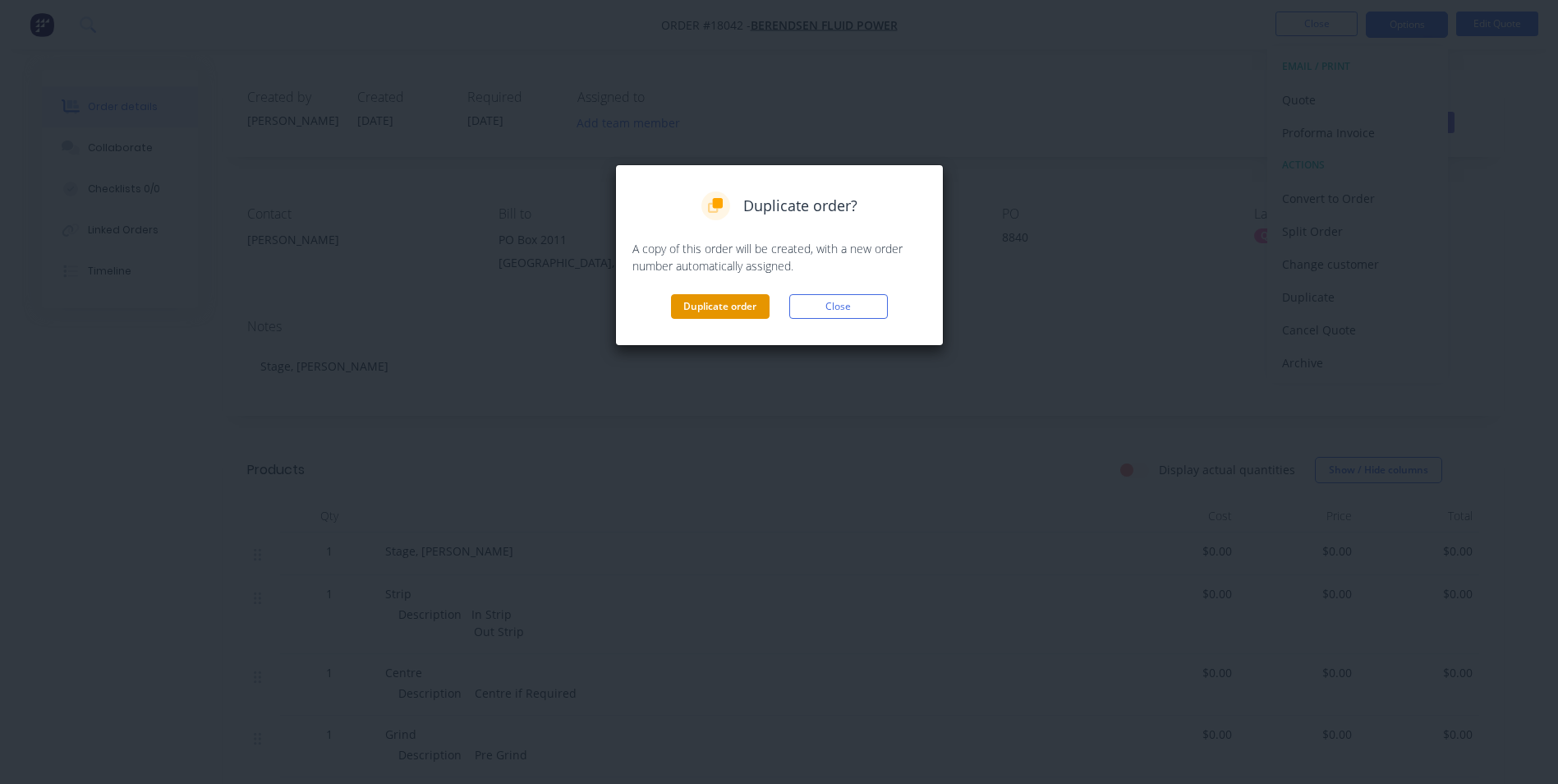
click at [763, 309] on button "Duplicate order" at bounding box center [720, 306] width 99 height 25
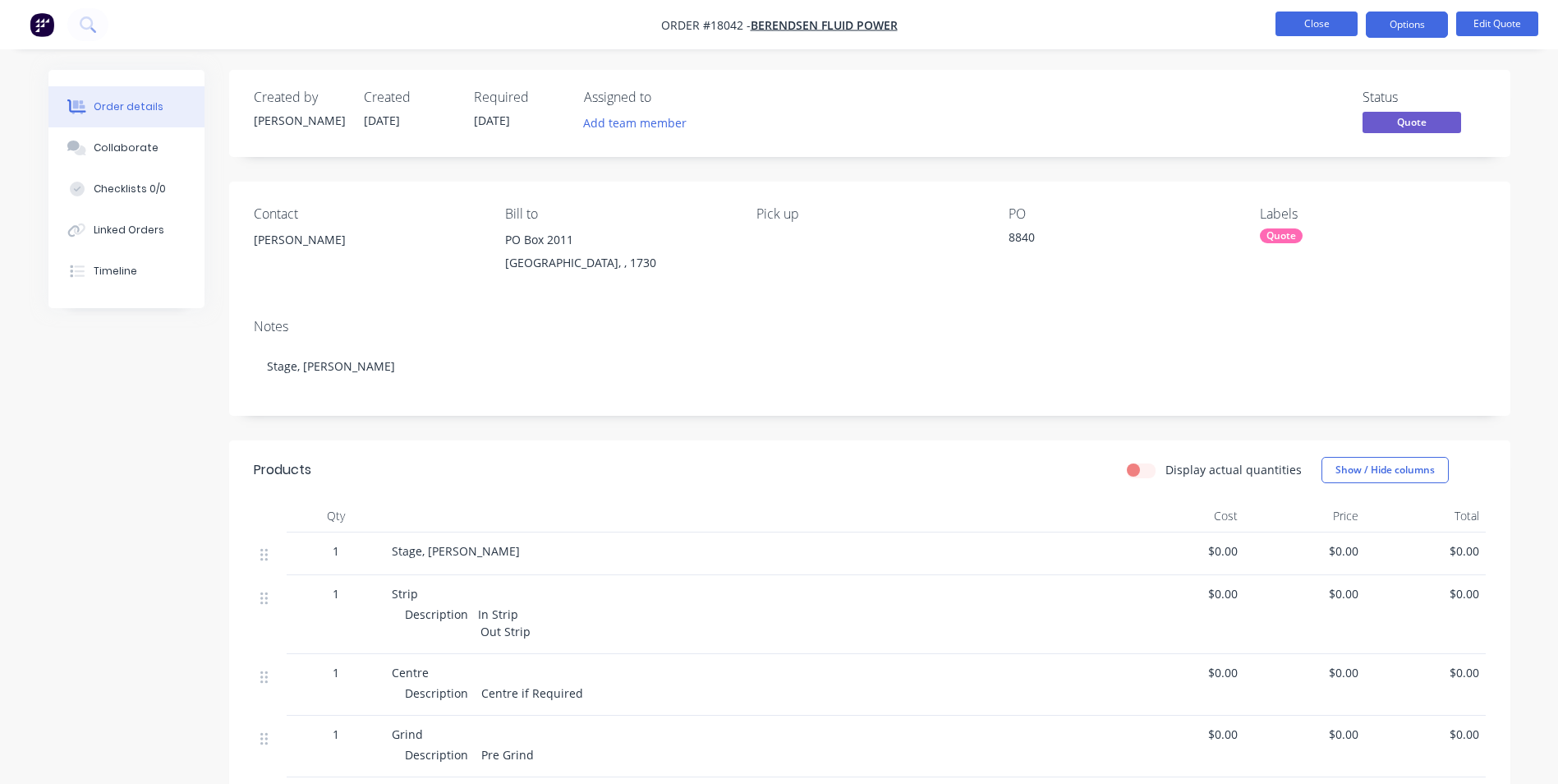
click at [1340, 24] on button "Close" at bounding box center [1317, 23] width 82 height 25
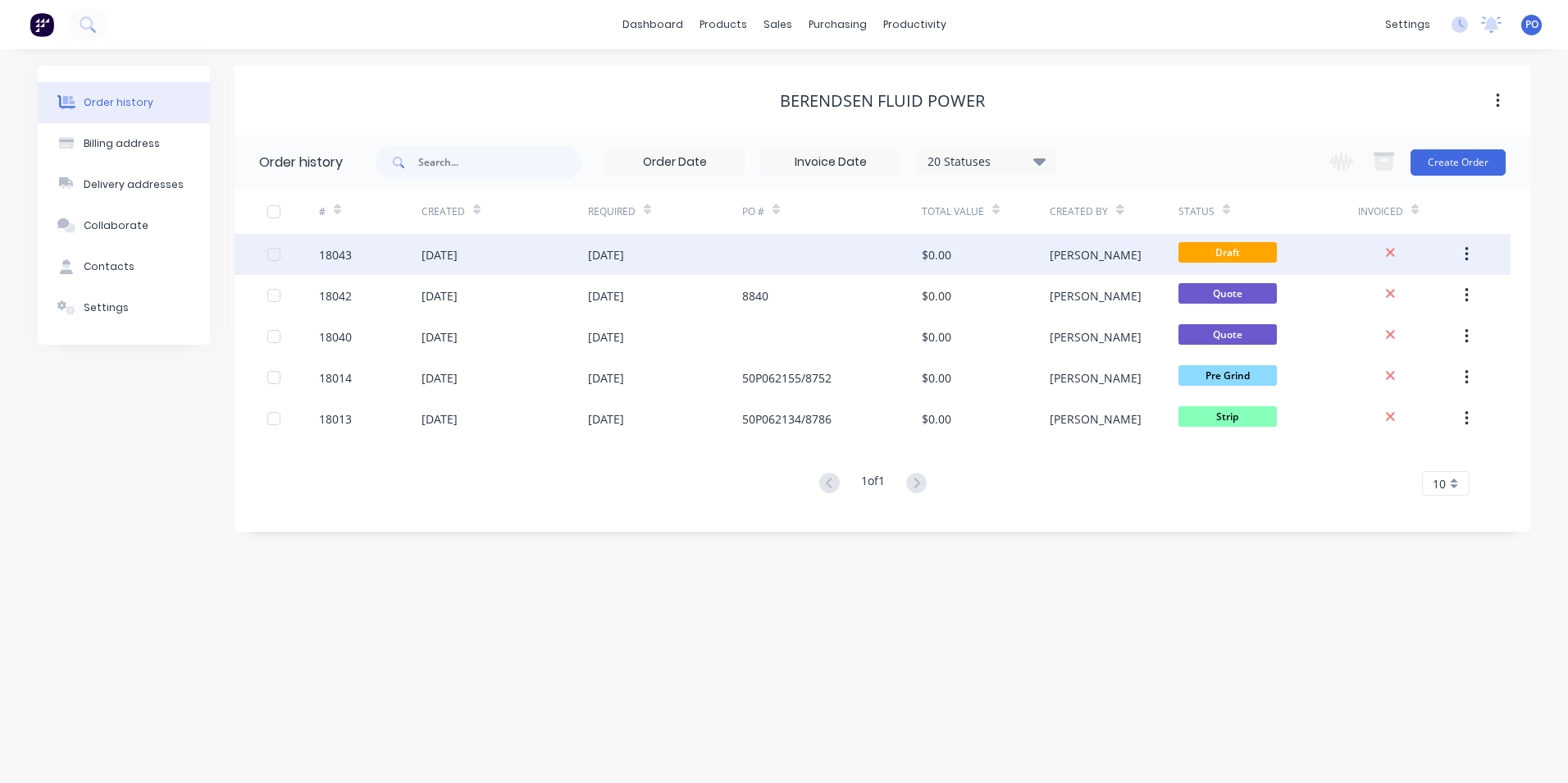
click at [521, 254] on div "[DATE]" at bounding box center [504, 254] width 166 height 41
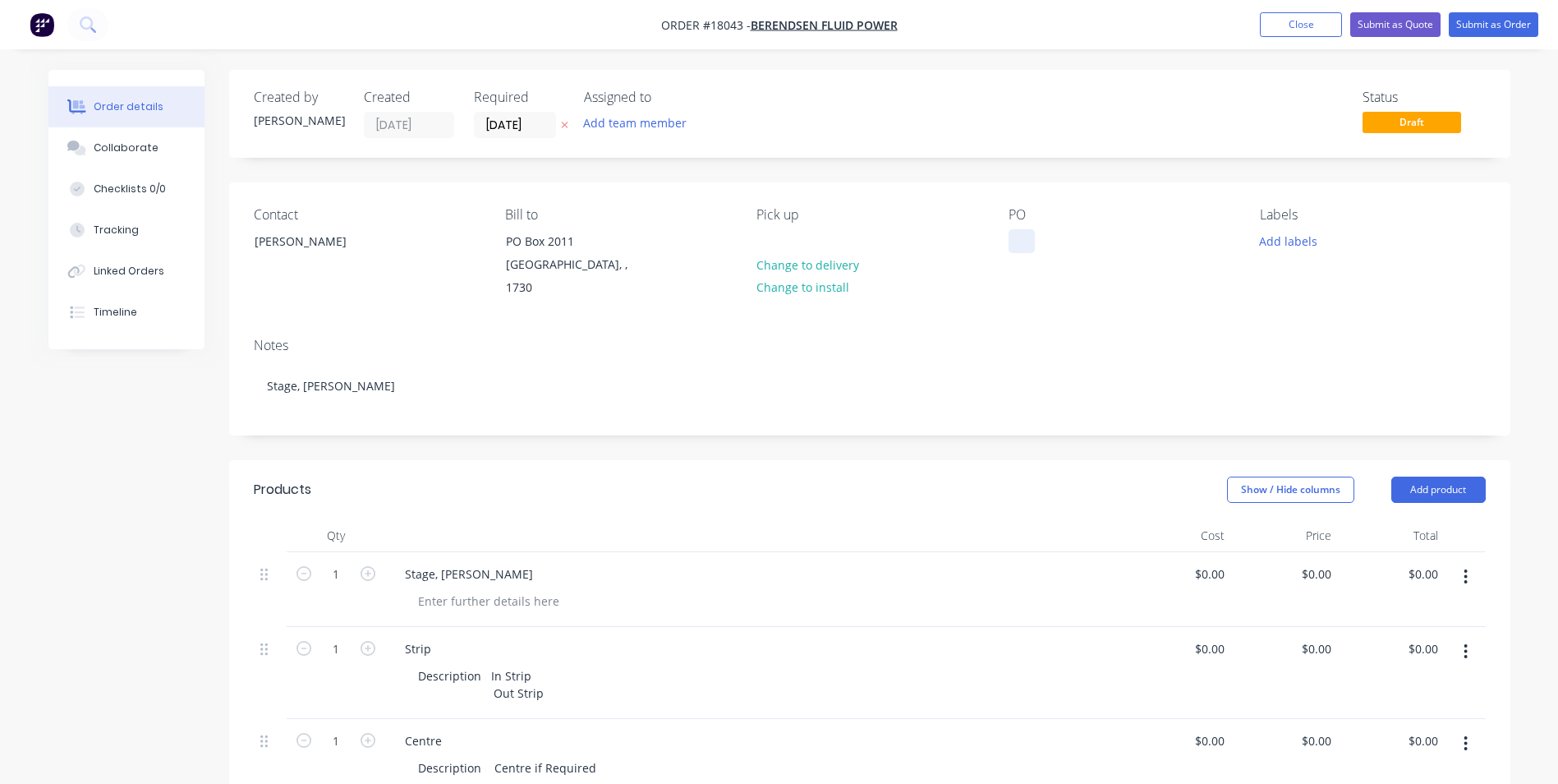
click at [1033, 245] on div at bounding box center [1022, 241] width 27 height 24
click at [1300, 247] on button "Add labels" at bounding box center [1289, 240] width 76 height 22
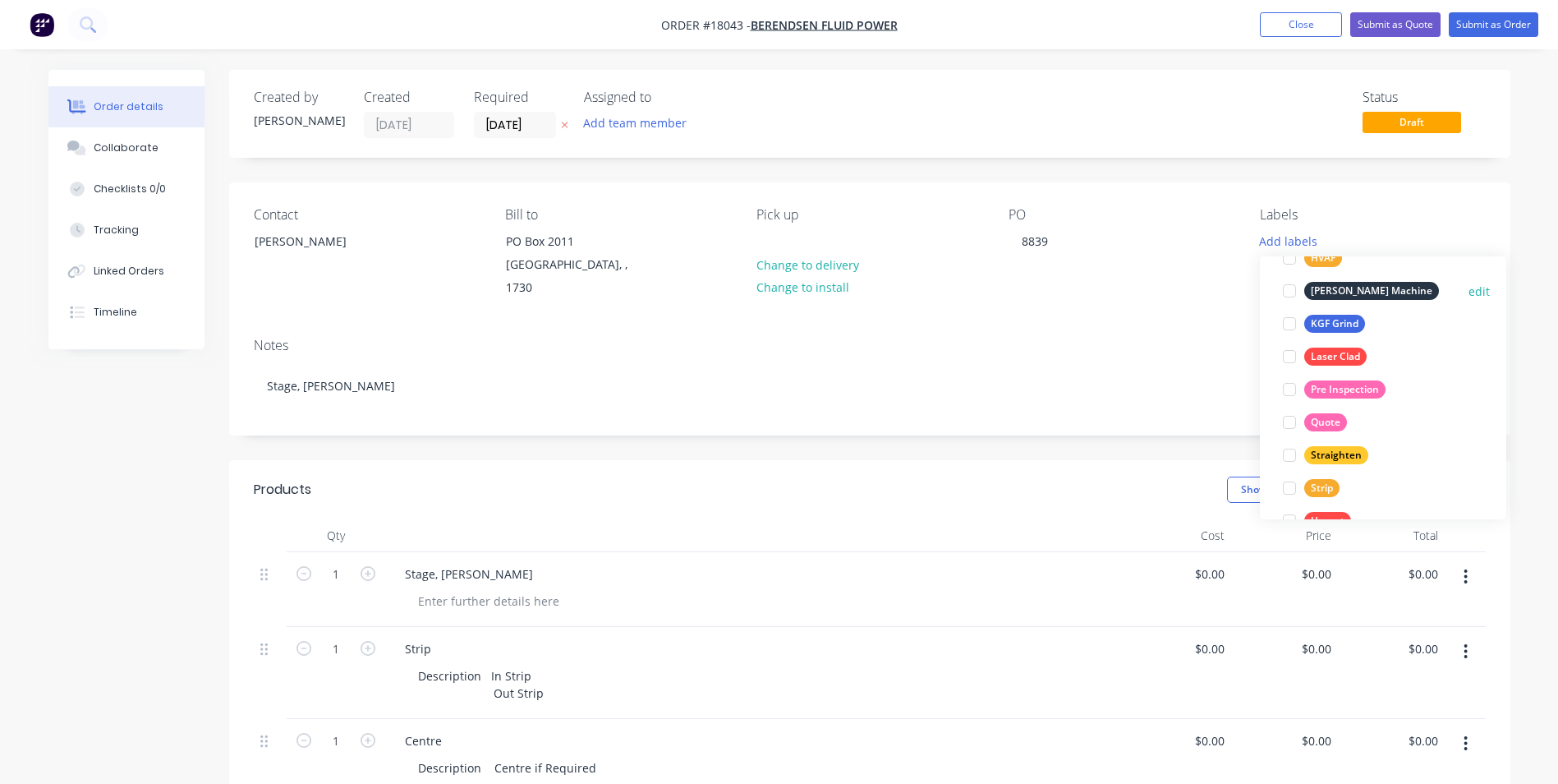
scroll to position [329, 0]
click at [1323, 427] on div "Quote" at bounding box center [1326, 421] width 42 height 18
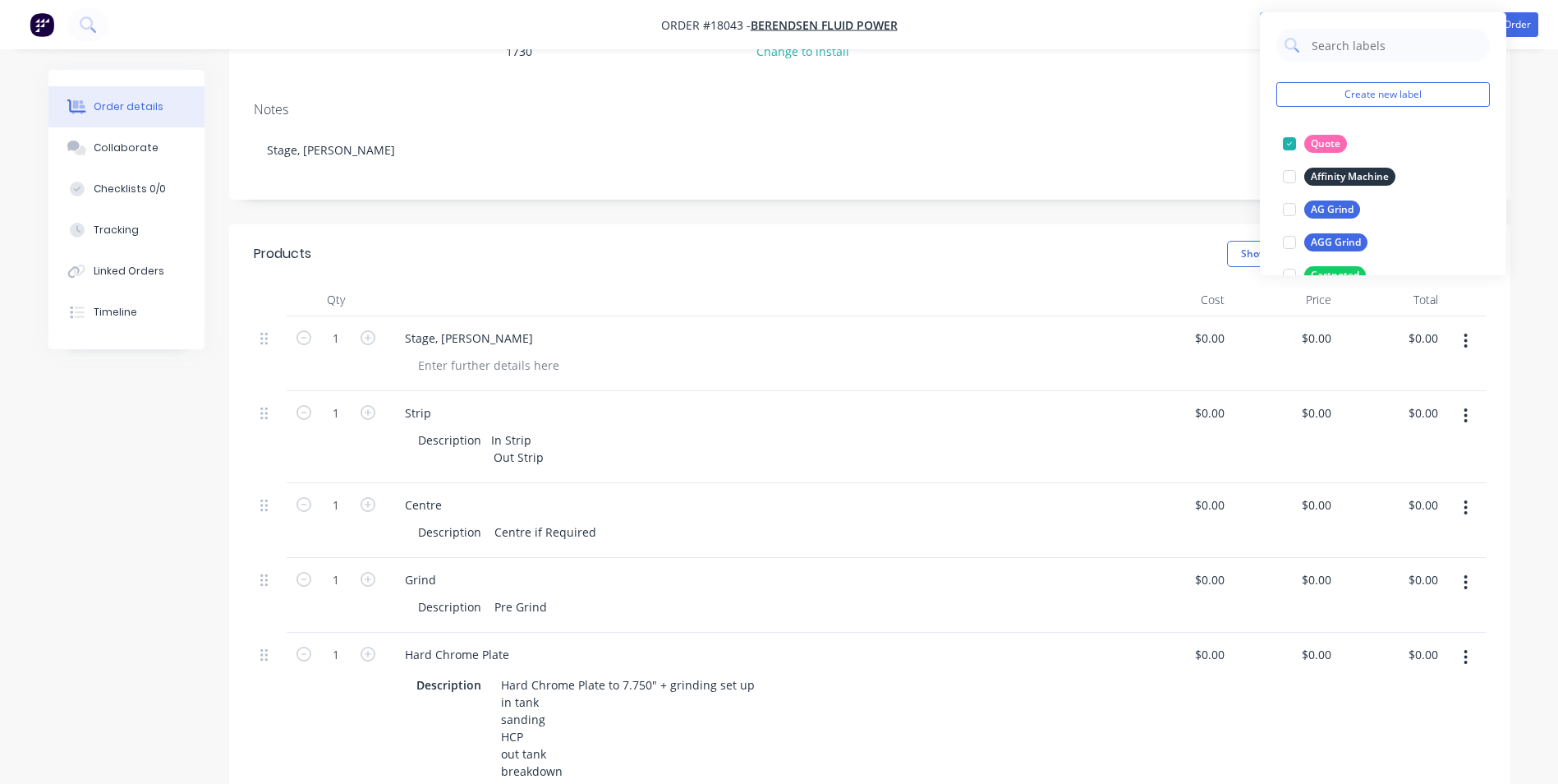
scroll to position [246, 0]
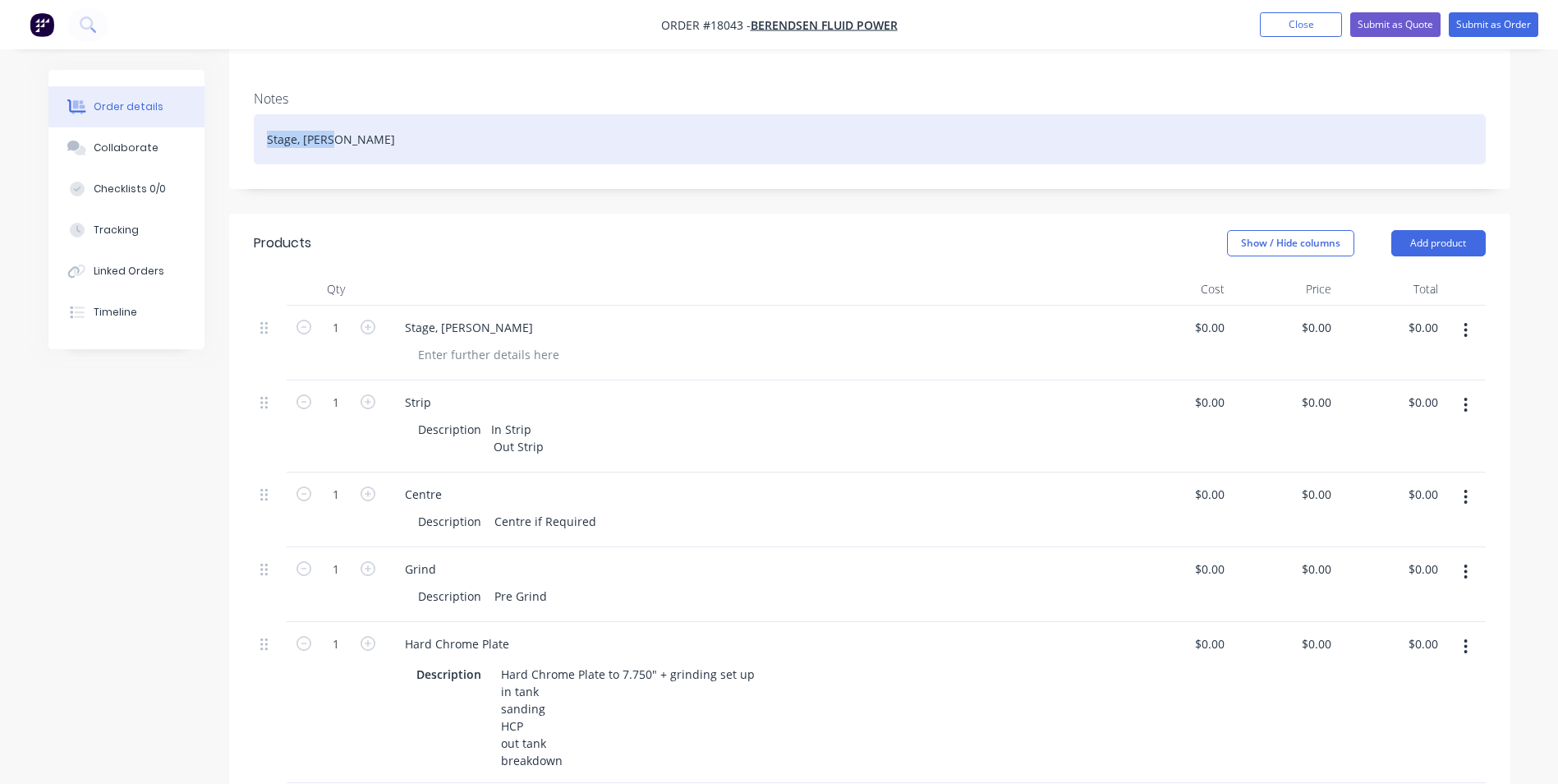
drag, startPoint x: 341, startPoint y: 123, endPoint x: 254, endPoint y: 129, distance: 87.2
click at [254, 129] on div "Stage, [PERSON_NAME]" at bounding box center [870, 139] width 1232 height 50
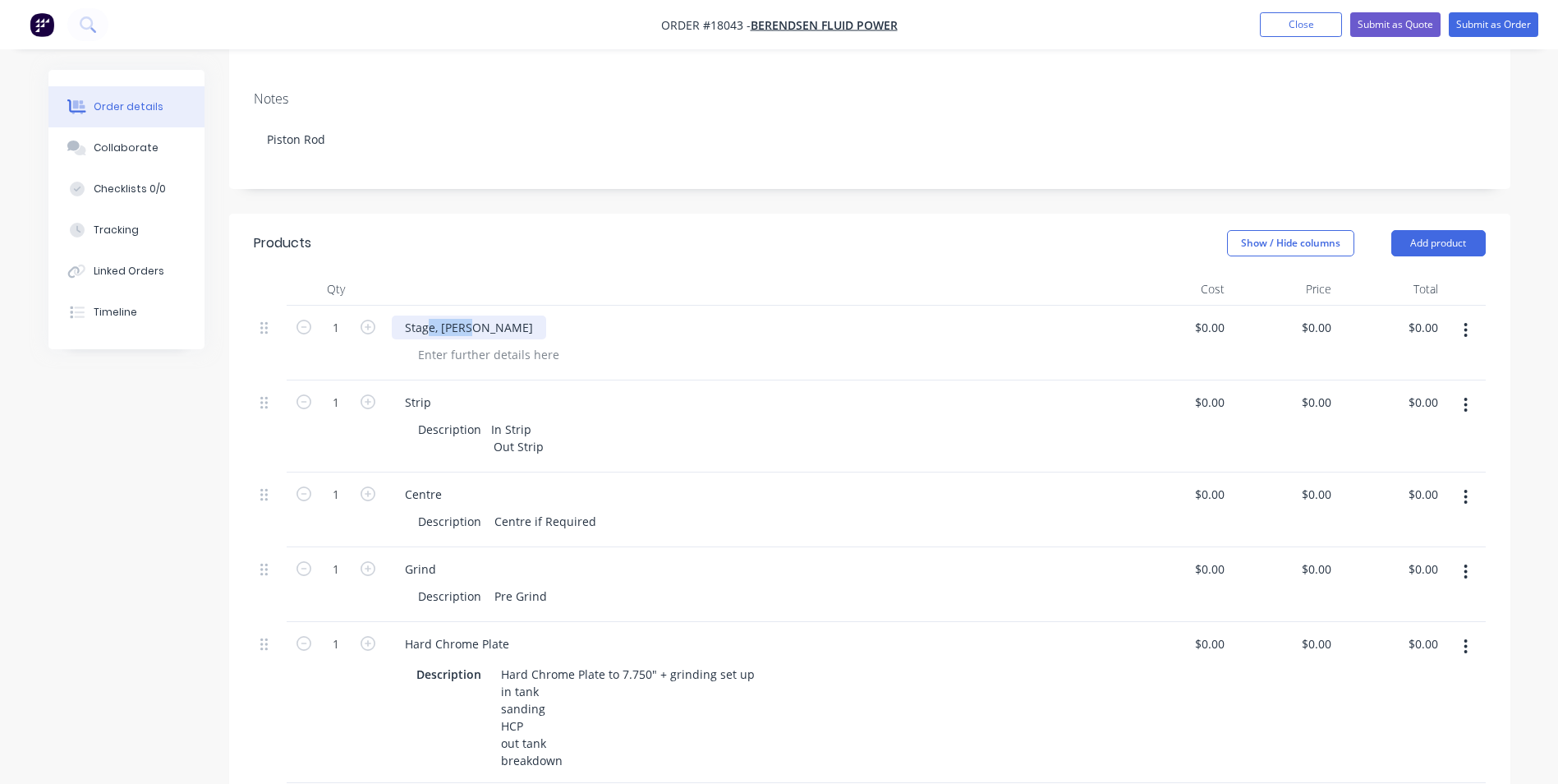
drag, startPoint x: 472, startPoint y: 307, endPoint x: 410, endPoint y: 310, distance: 62.1
click at [390, 312] on div "Stage, [PERSON_NAME]" at bounding box center [755, 343] width 739 height 75
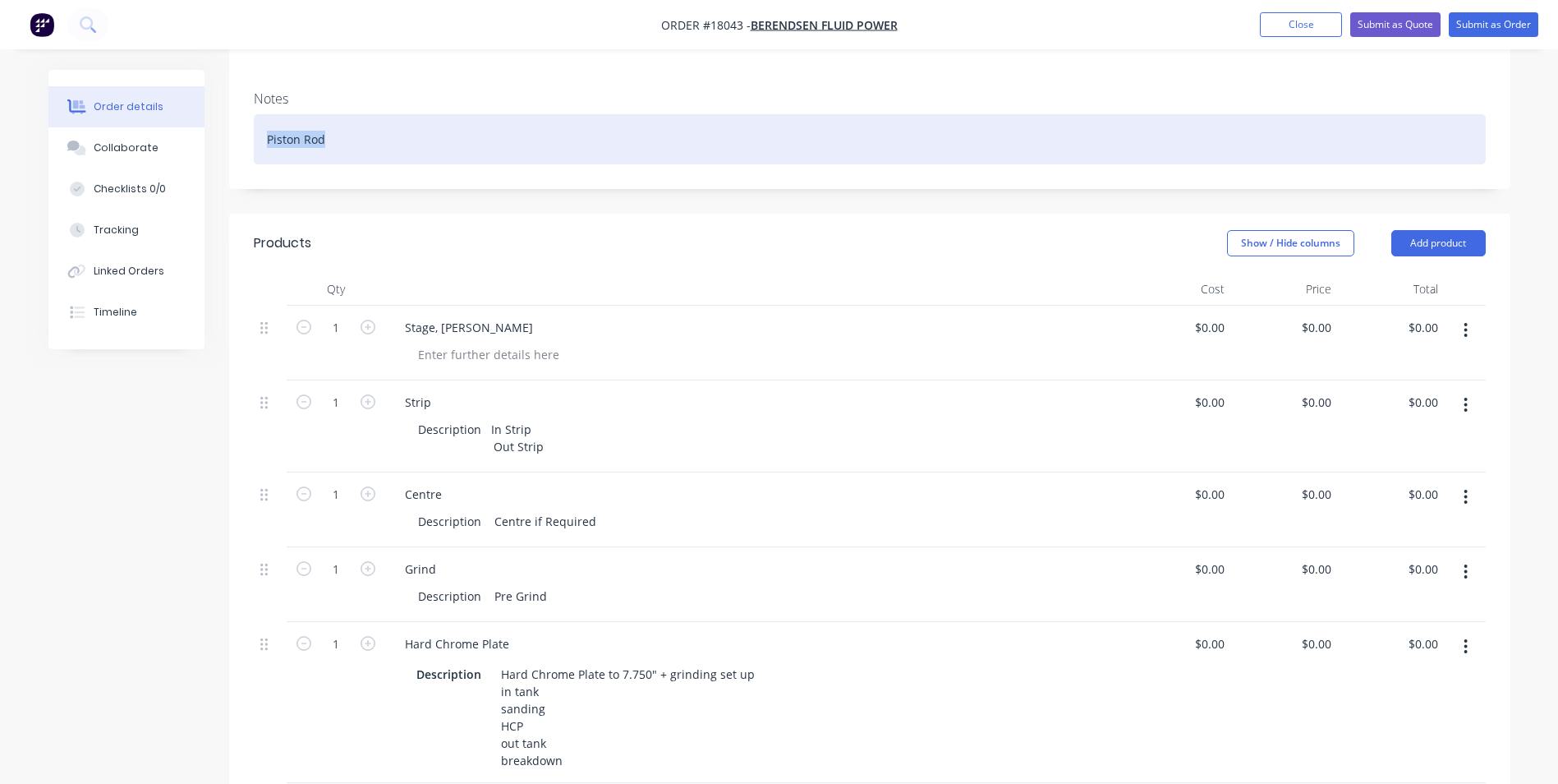
drag, startPoint x: 329, startPoint y: 123, endPoint x: 246, endPoint y: 118, distance: 83.2
click at [246, 118] on div "Notes Piston Rod" at bounding box center [870, 133] width 1282 height 110
copy div "Piston Rod"
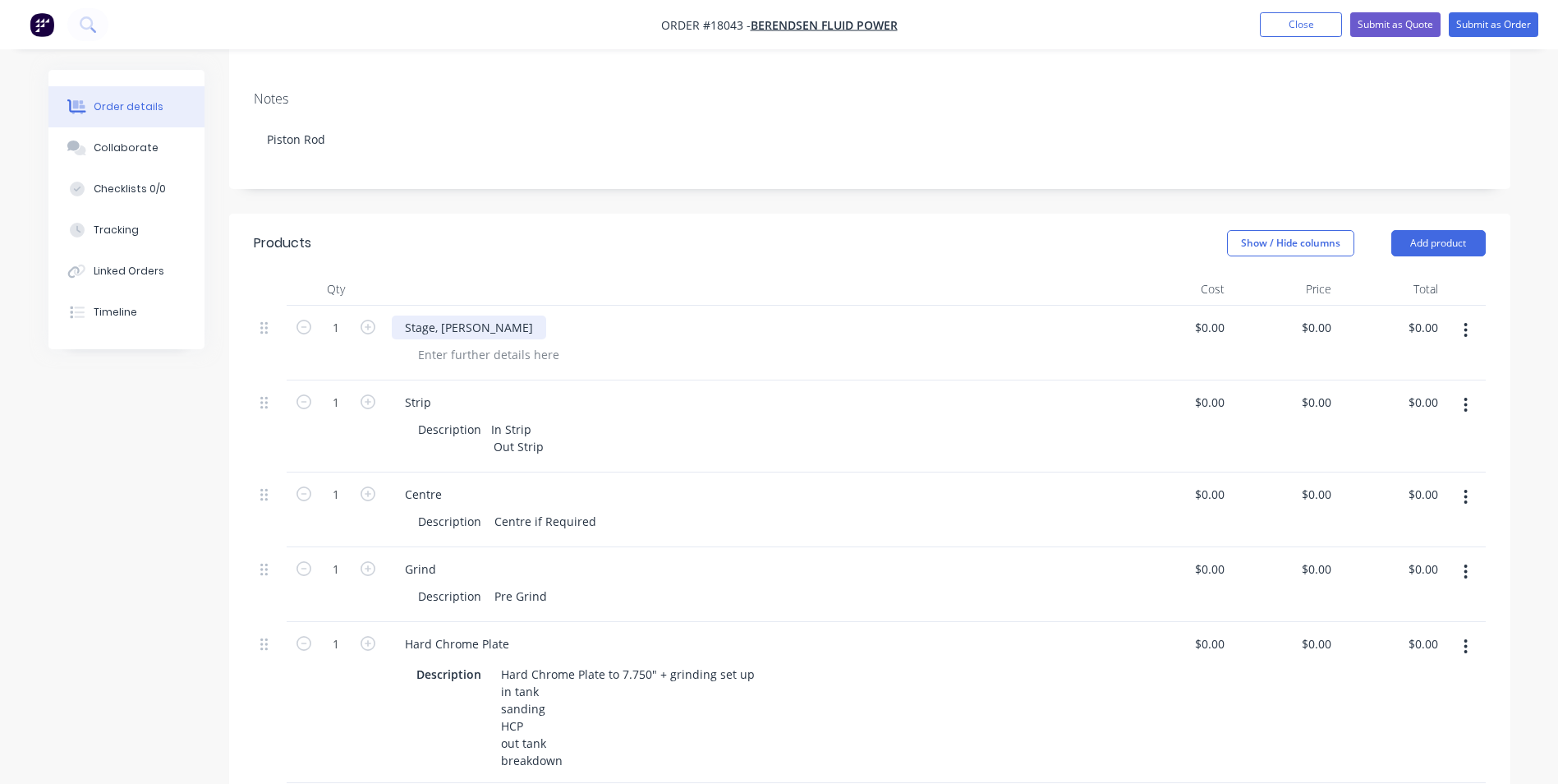
drag, startPoint x: 466, startPoint y: 310, endPoint x: 428, endPoint y: 303, distance: 38.6
click at [417, 315] on div "Stage, [PERSON_NAME]" at bounding box center [469, 327] width 155 height 24
drag, startPoint x: 471, startPoint y: 307, endPoint x: 399, endPoint y: 310, distance: 72.1
click at [399, 315] on div "Stage, [PERSON_NAME]" at bounding box center [469, 327] width 155 height 24
paste div
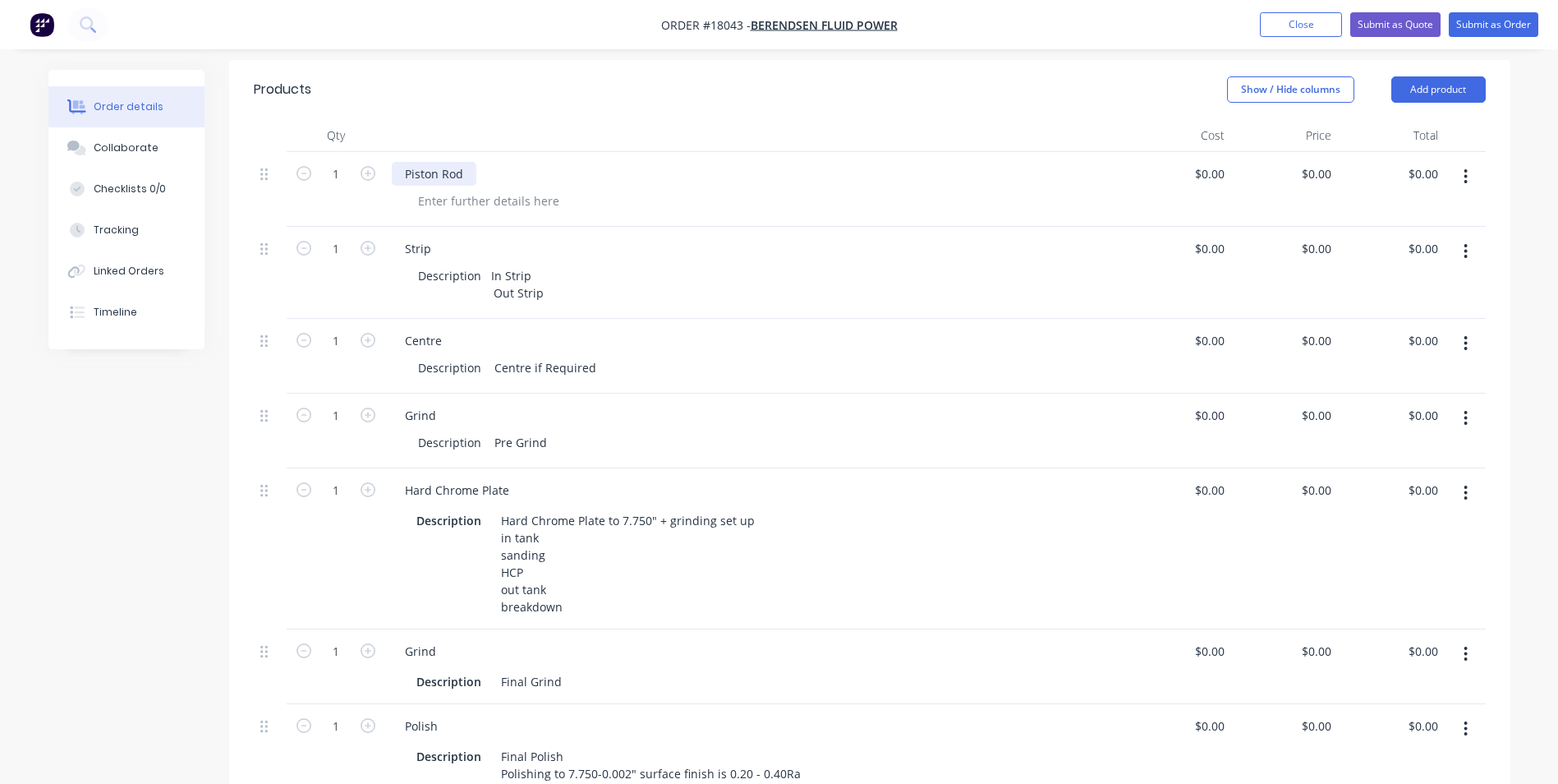
scroll to position [411, 0]
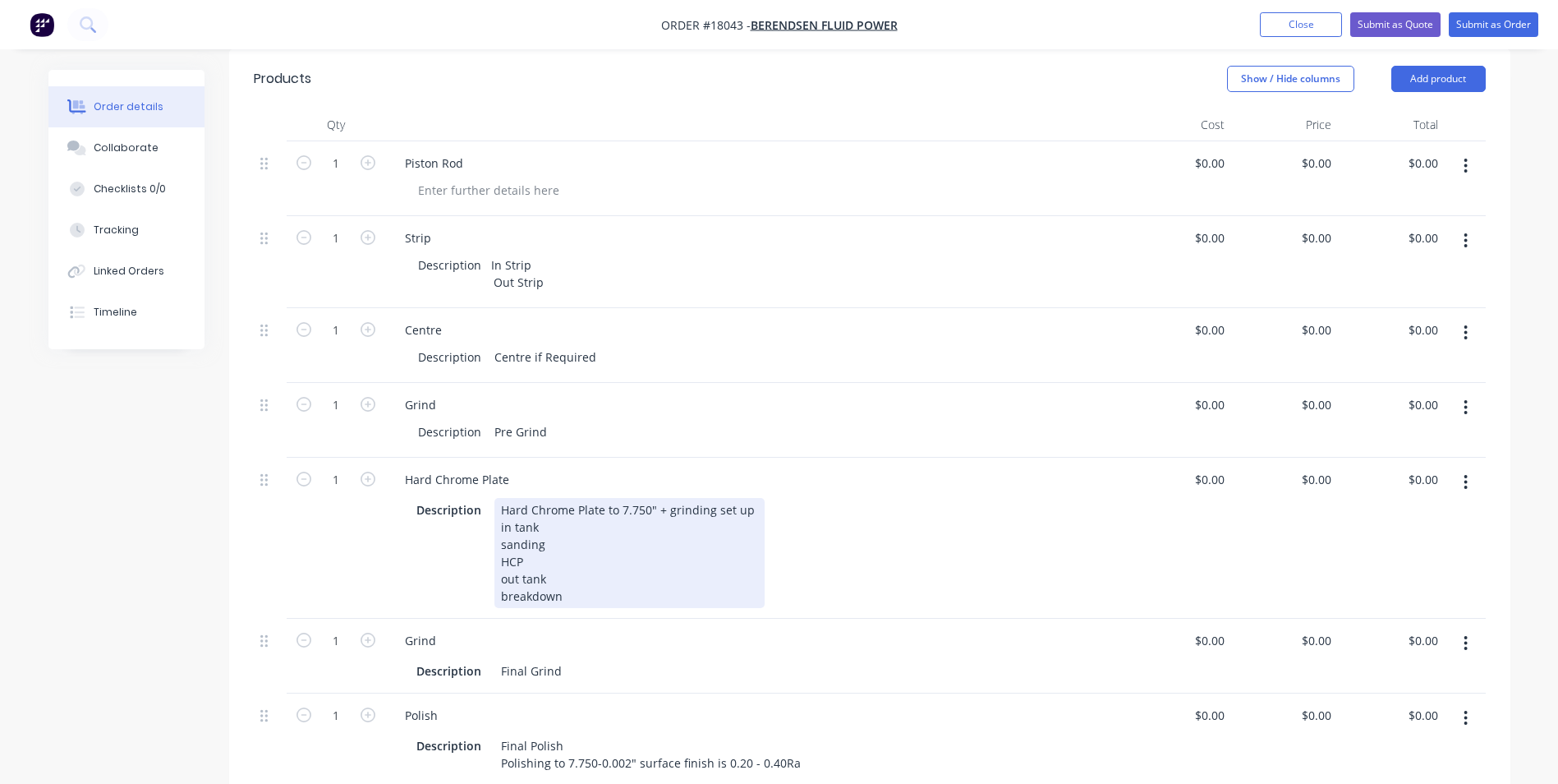
click at [645, 497] on div "Hard Chrome Plate to 7.750" + grinding set up in tank sanding HCP out tank brea…" at bounding box center [629, 552] width 270 height 110
click at [648, 497] on div "Hard Chrome Plate to 7.750" + grinding set up in tank sanding HCP out tank brea…" at bounding box center [629, 552] width 270 height 110
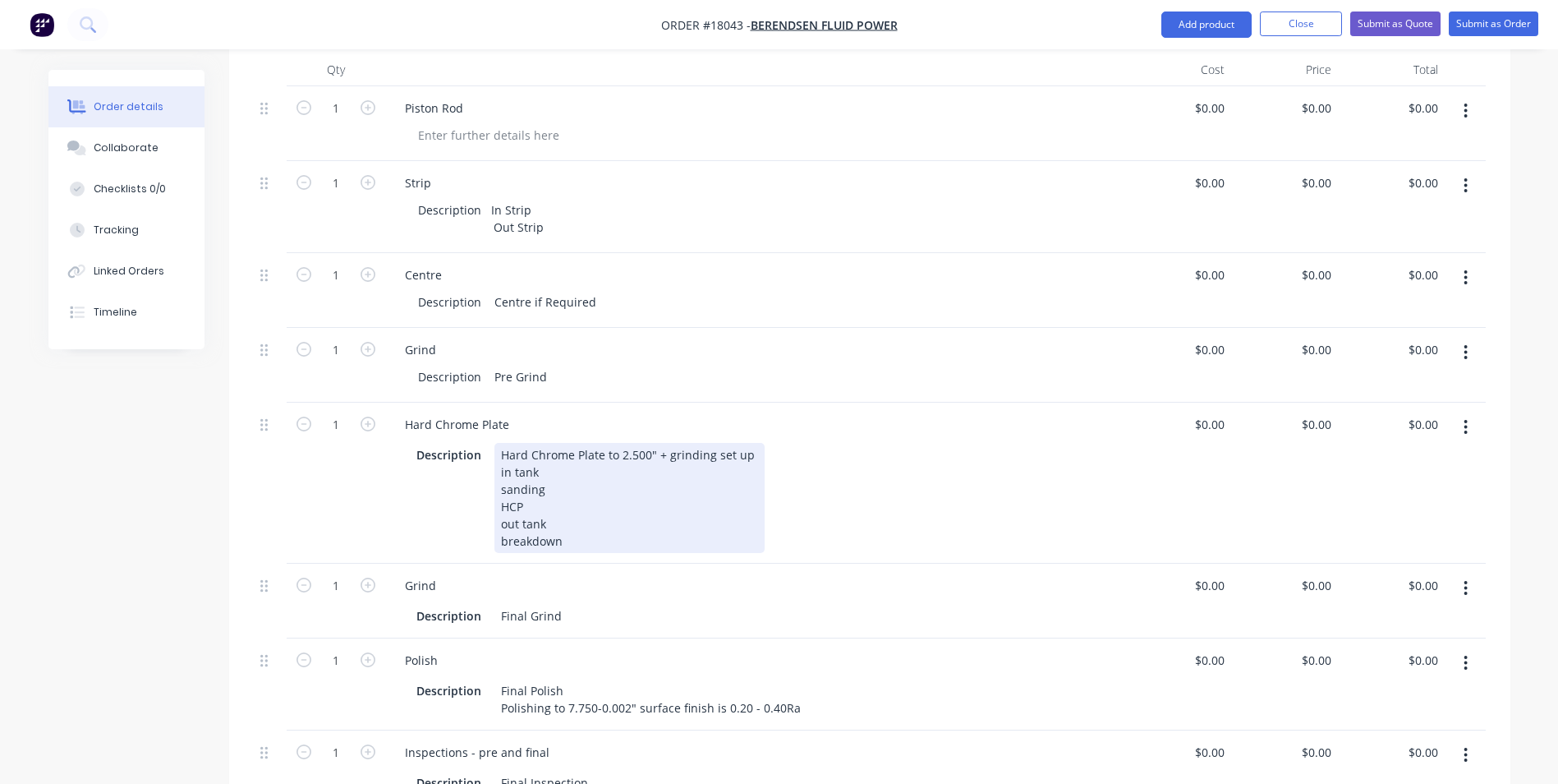
scroll to position [493, 0]
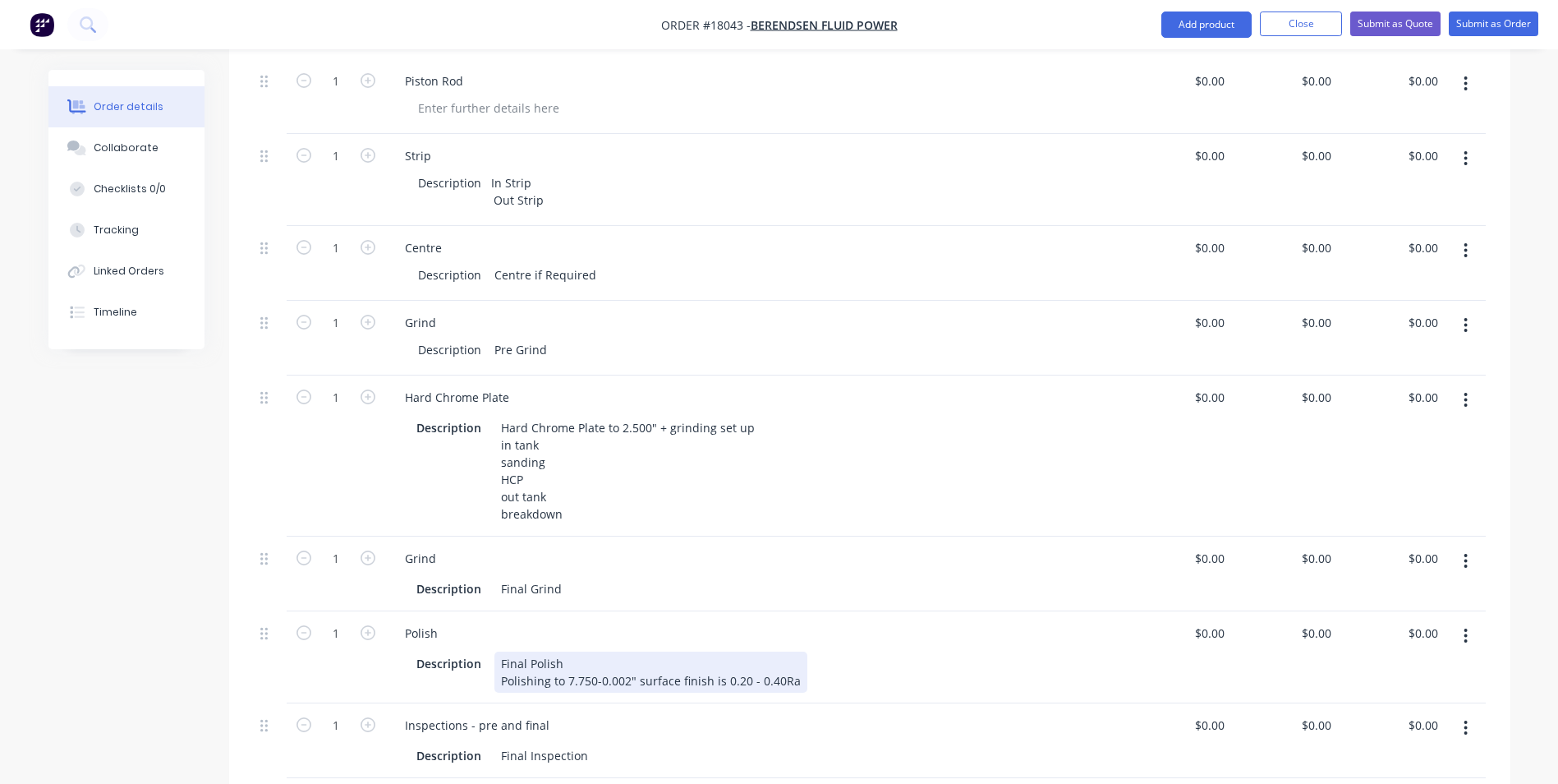
click at [592, 665] on div "Final Polish Polishing to 7.750-0.002" surface finish is 0.20 - 0.40Ra" at bounding box center [651, 672] width 313 height 41
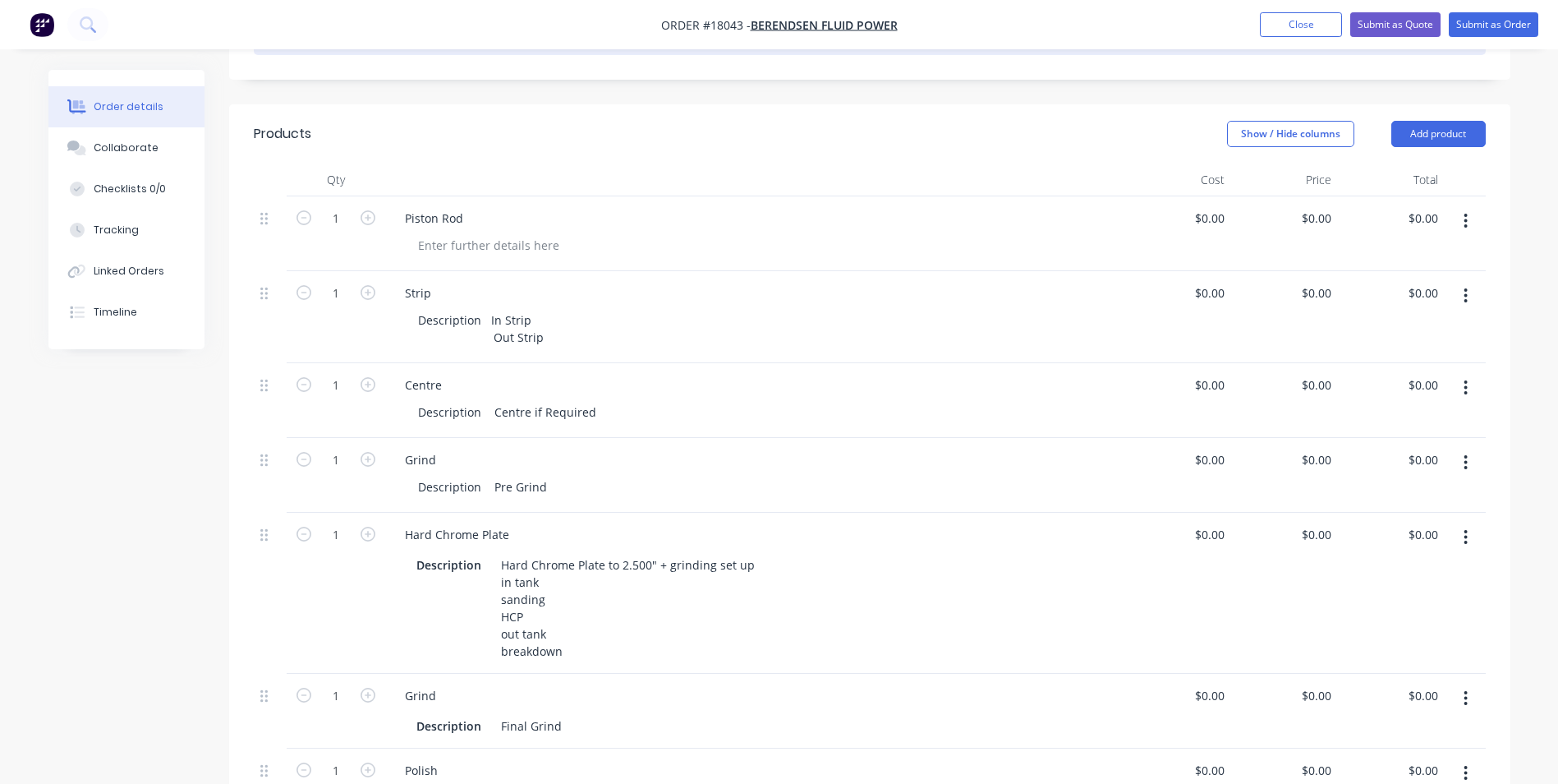
scroll to position [246, 0]
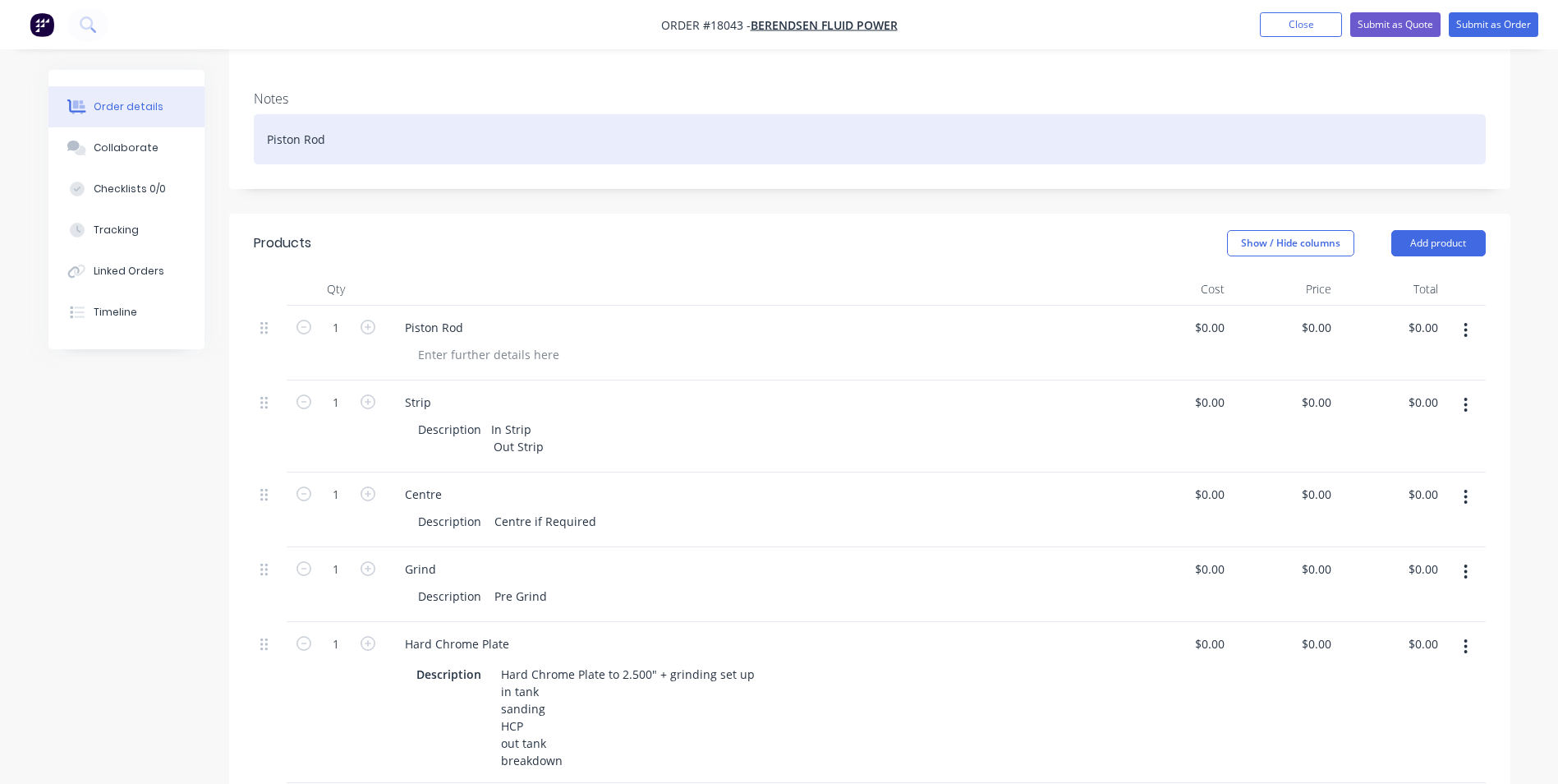
click at [300, 122] on div "Piston Rod" at bounding box center [870, 139] width 1232 height 50
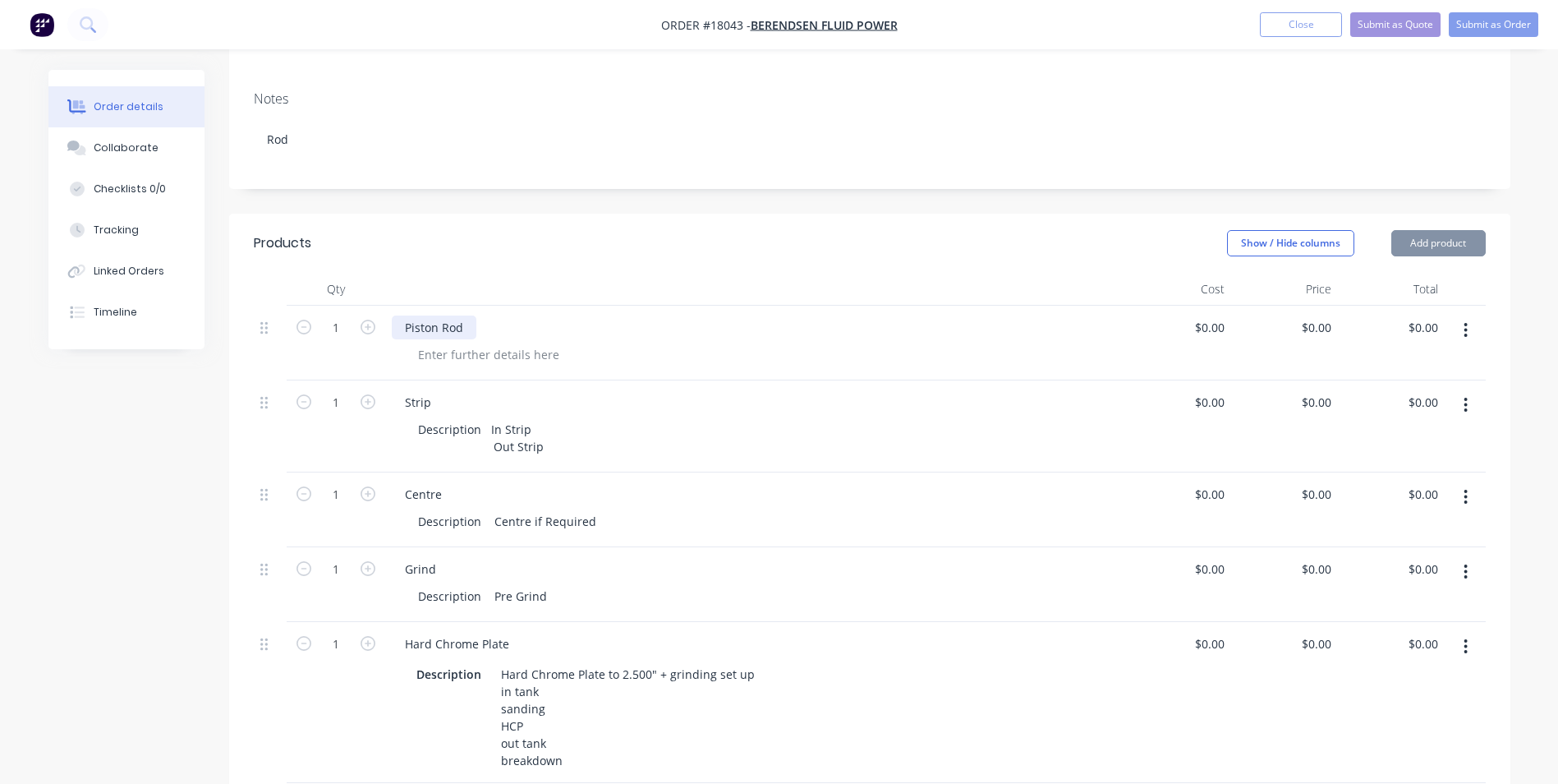
click at [442, 315] on div "Piston Rod" at bounding box center [434, 327] width 85 height 24
click at [440, 315] on div "Piston Rod" at bounding box center [434, 327] width 85 height 24
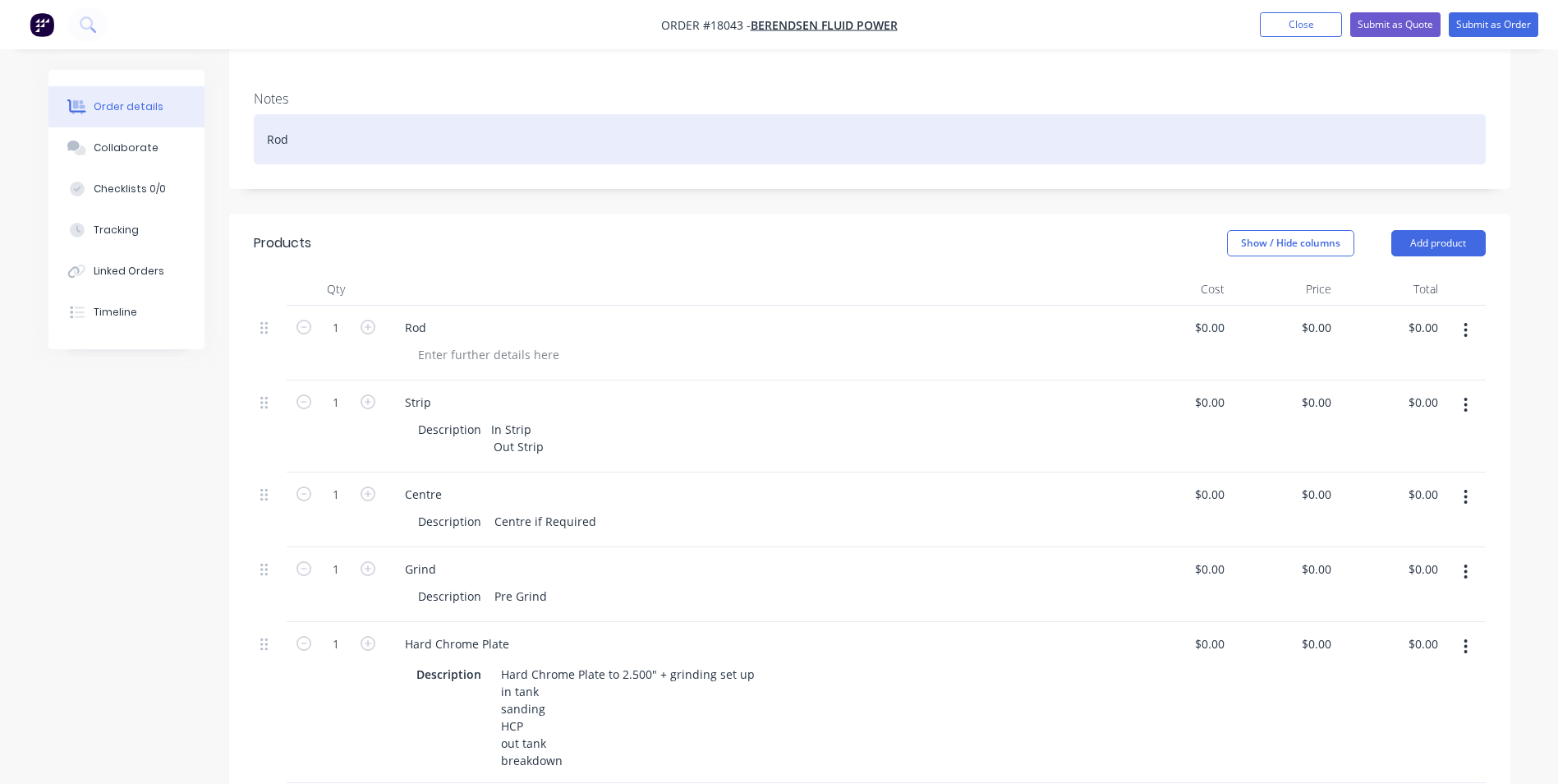
click at [265, 116] on div "Rod" at bounding box center [870, 139] width 1232 height 50
click at [290, 122] on div "2.5"Rod" at bounding box center [870, 139] width 1232 height 50
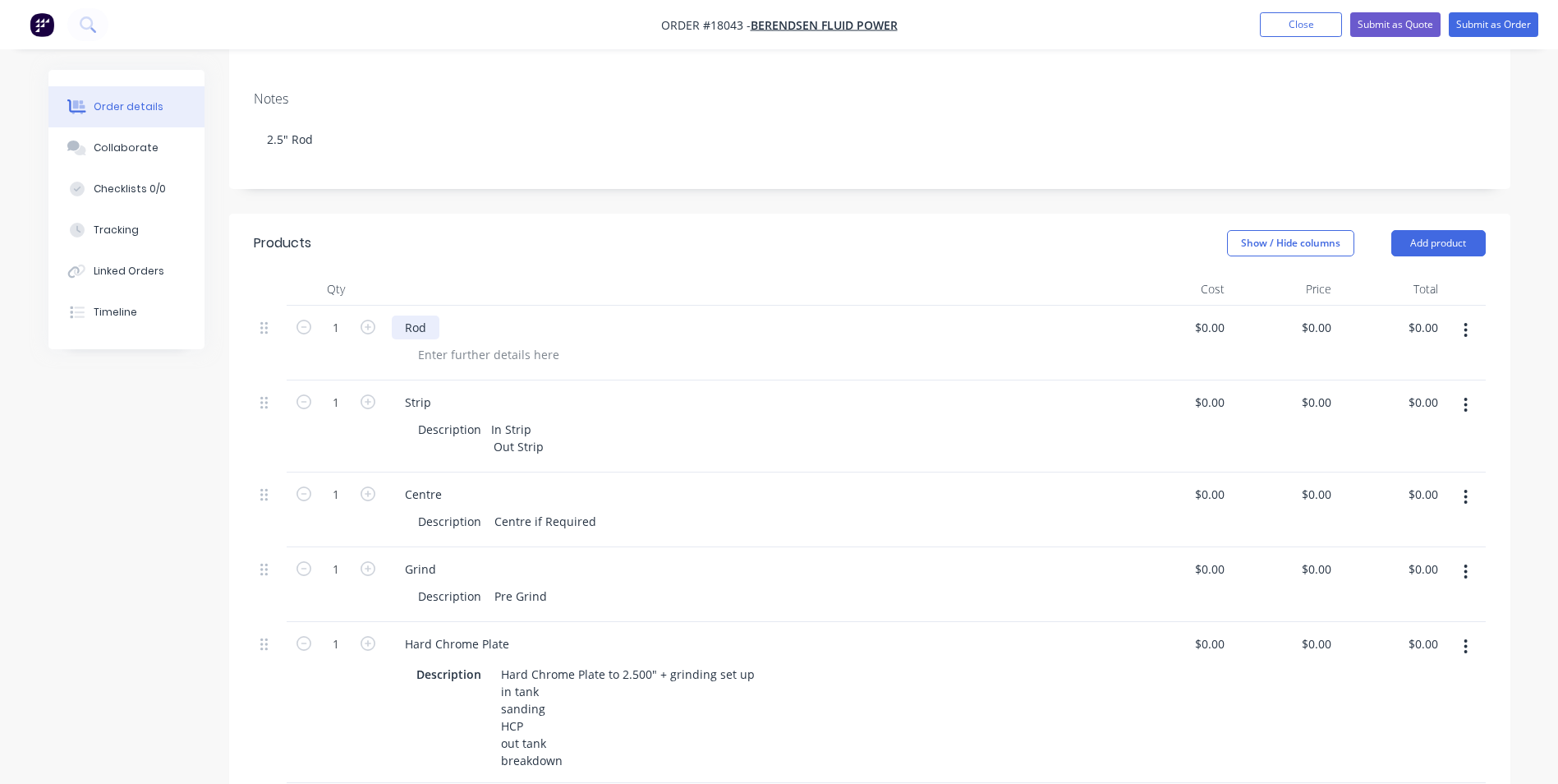
click at [401, 315] on div "Rod" at bounding box center [416, 327] width 48 height 24
click at [404, 315] on div "Rod" at bounding box center [416, 327] width 48 height 24
click at [422, 315] on div "2.5 "Rod" at bounding box center [428, 327] width 72 height 24
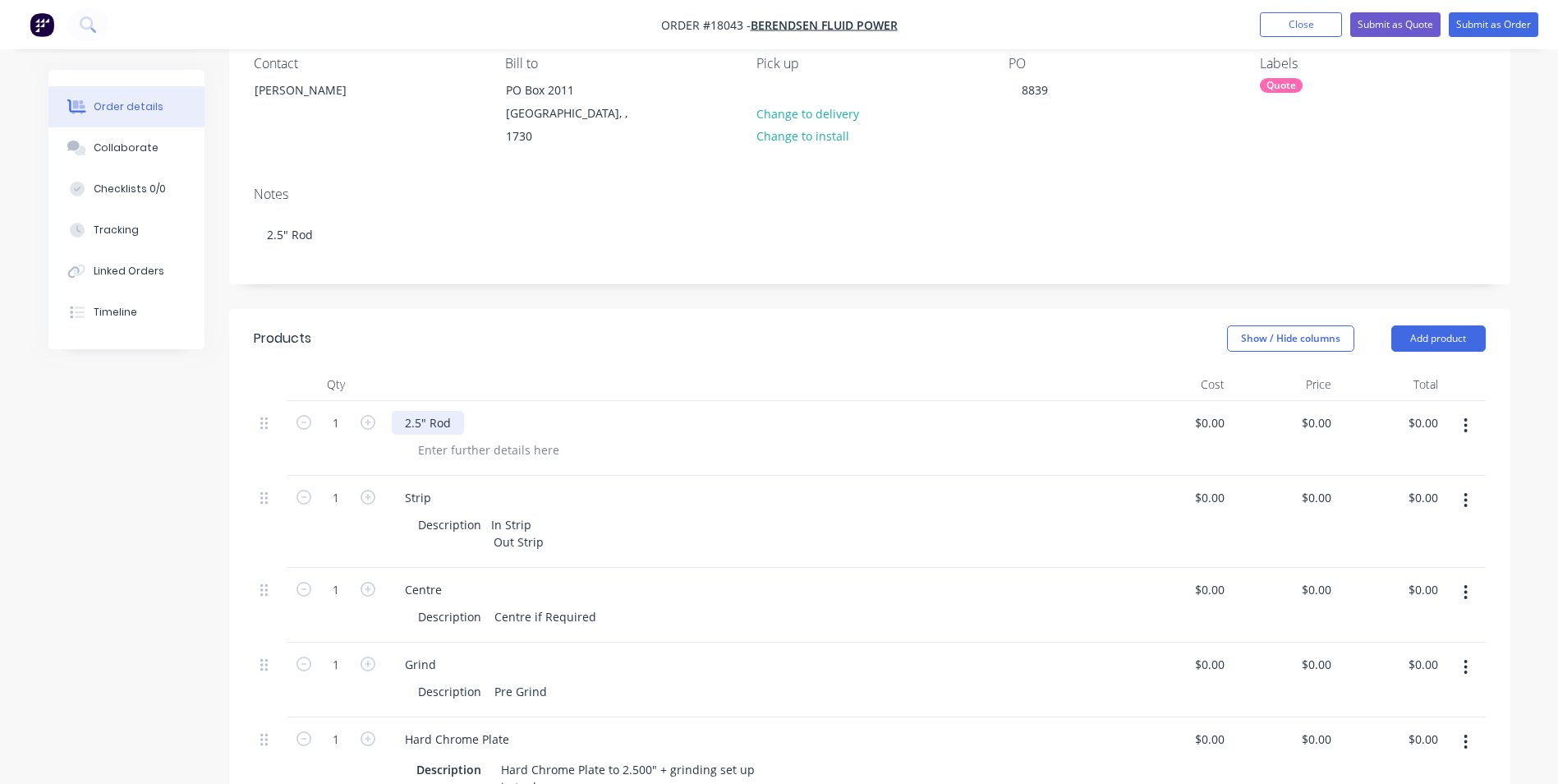
scroll to position [0, 0]
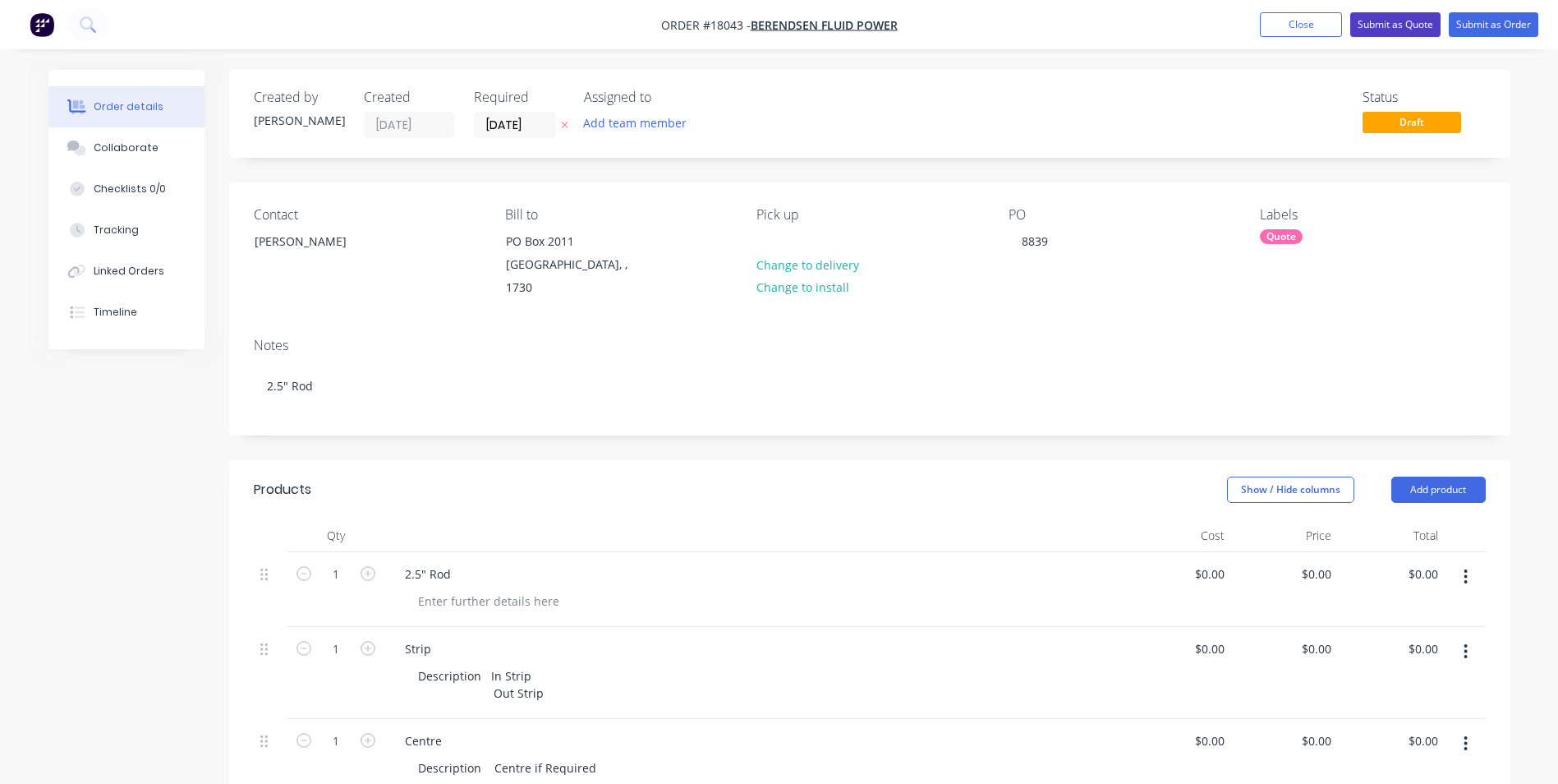
click at [1413, 26] on button "Submit as Quote" at bounding box center [1396, 24] width 90 height 25
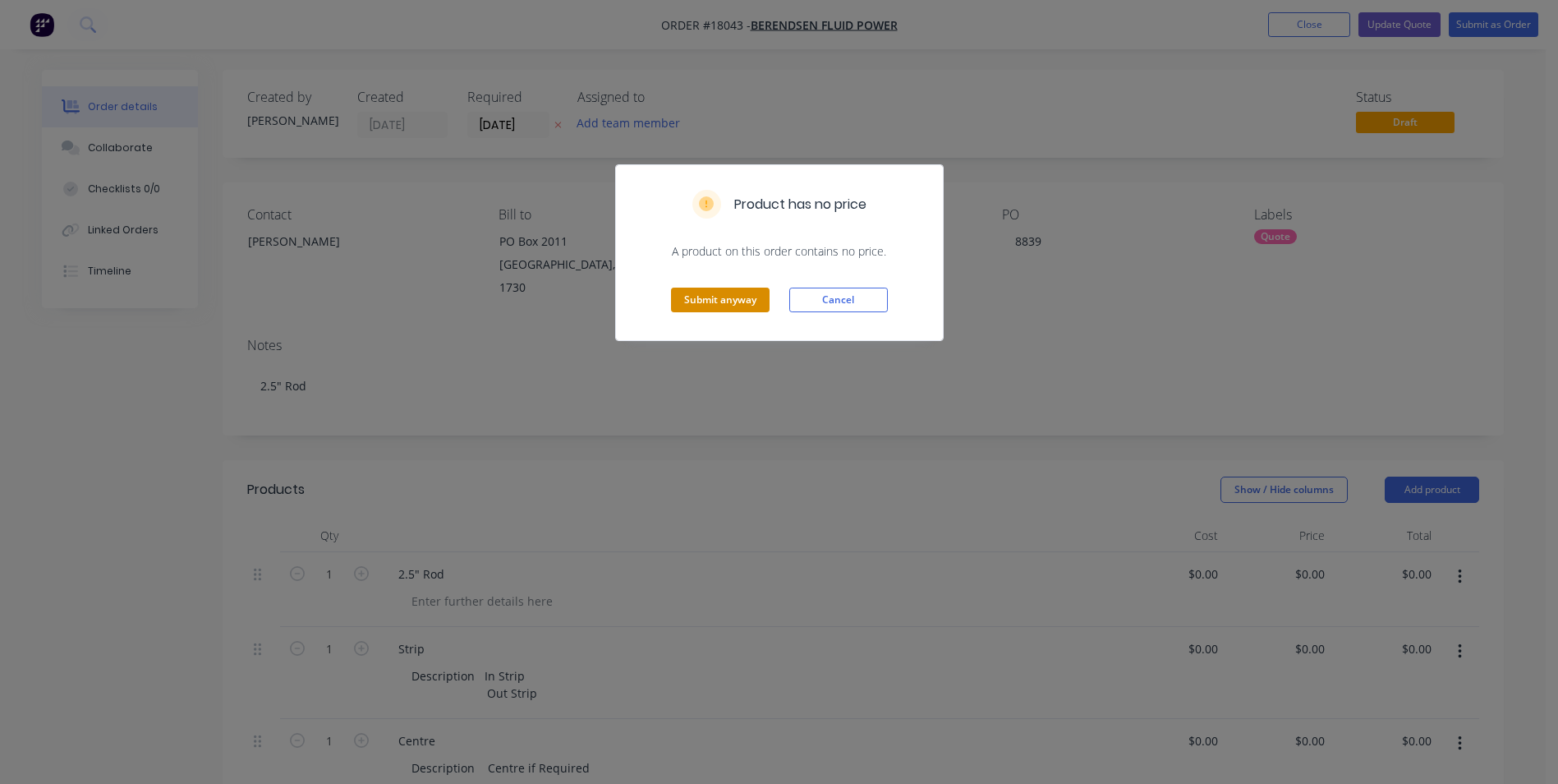
click at [744, 308] on button "Submit anyway" at bounding box center [720, 299] width 99 height 25
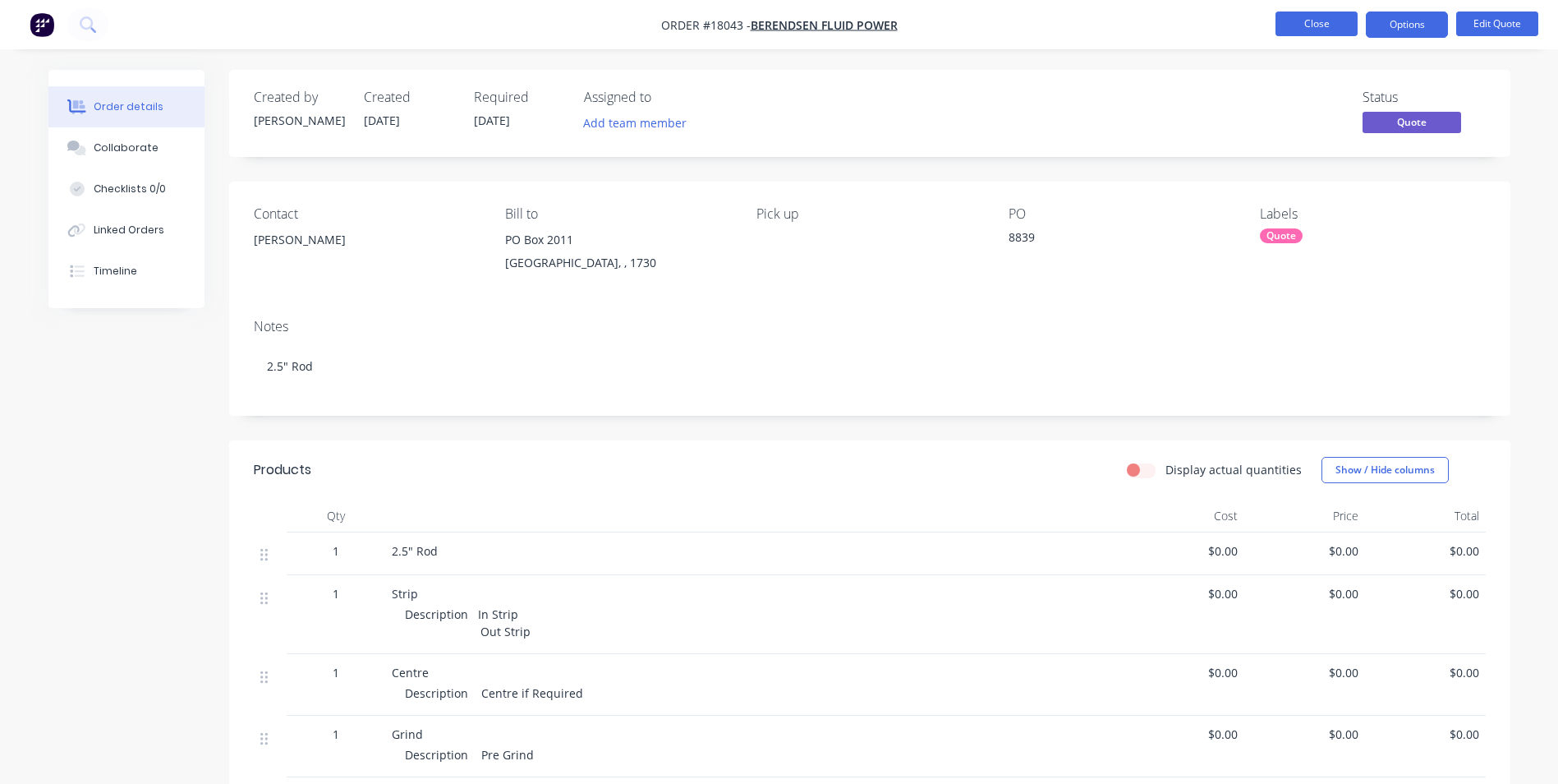
click at [1327, 27] on button "Close" at bounding box center [1317, 23] width 82 height 25
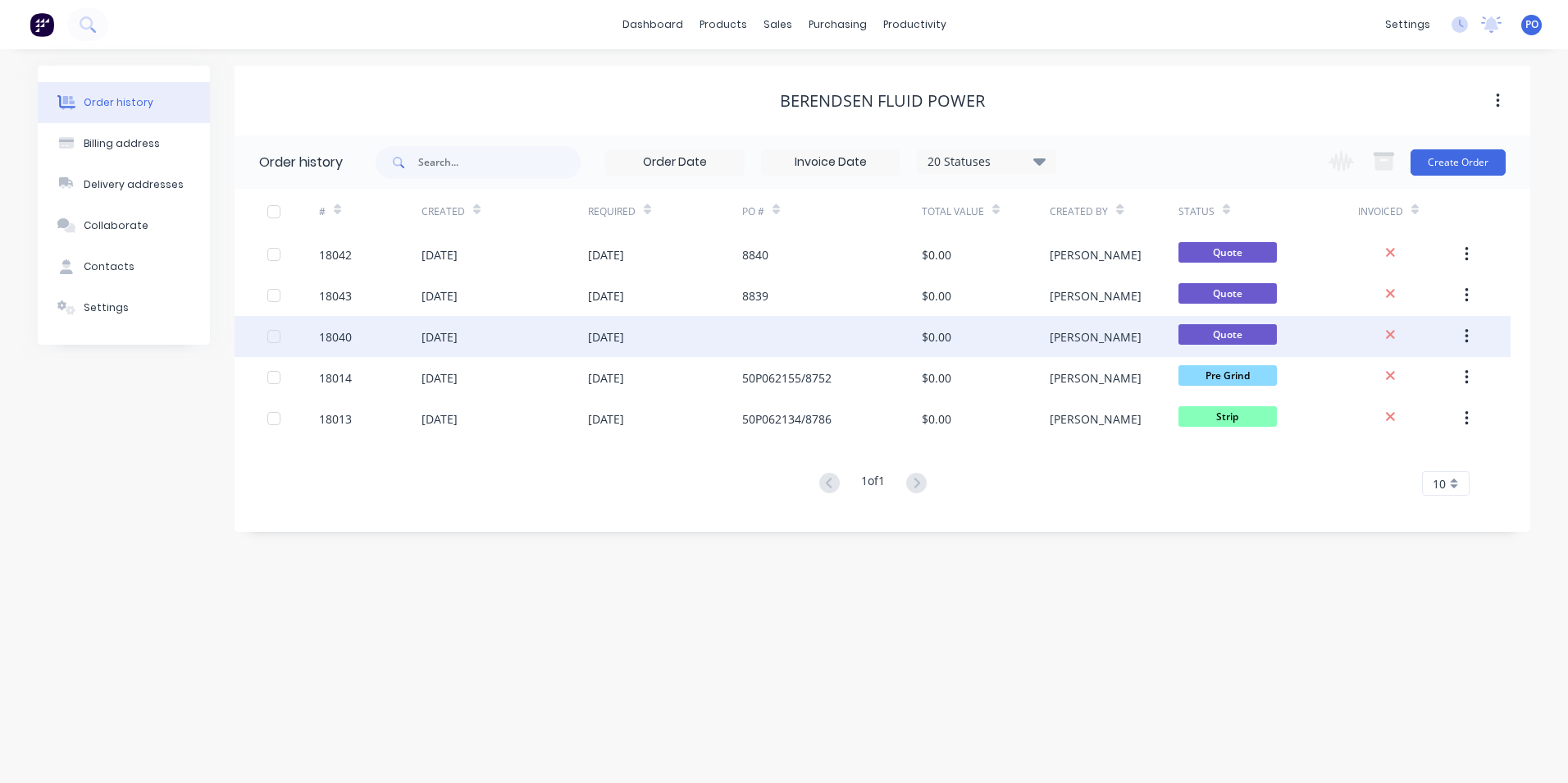
click at [675, 334] on div "[DATE]" at bounding box center [665, 336] width 155 height 41
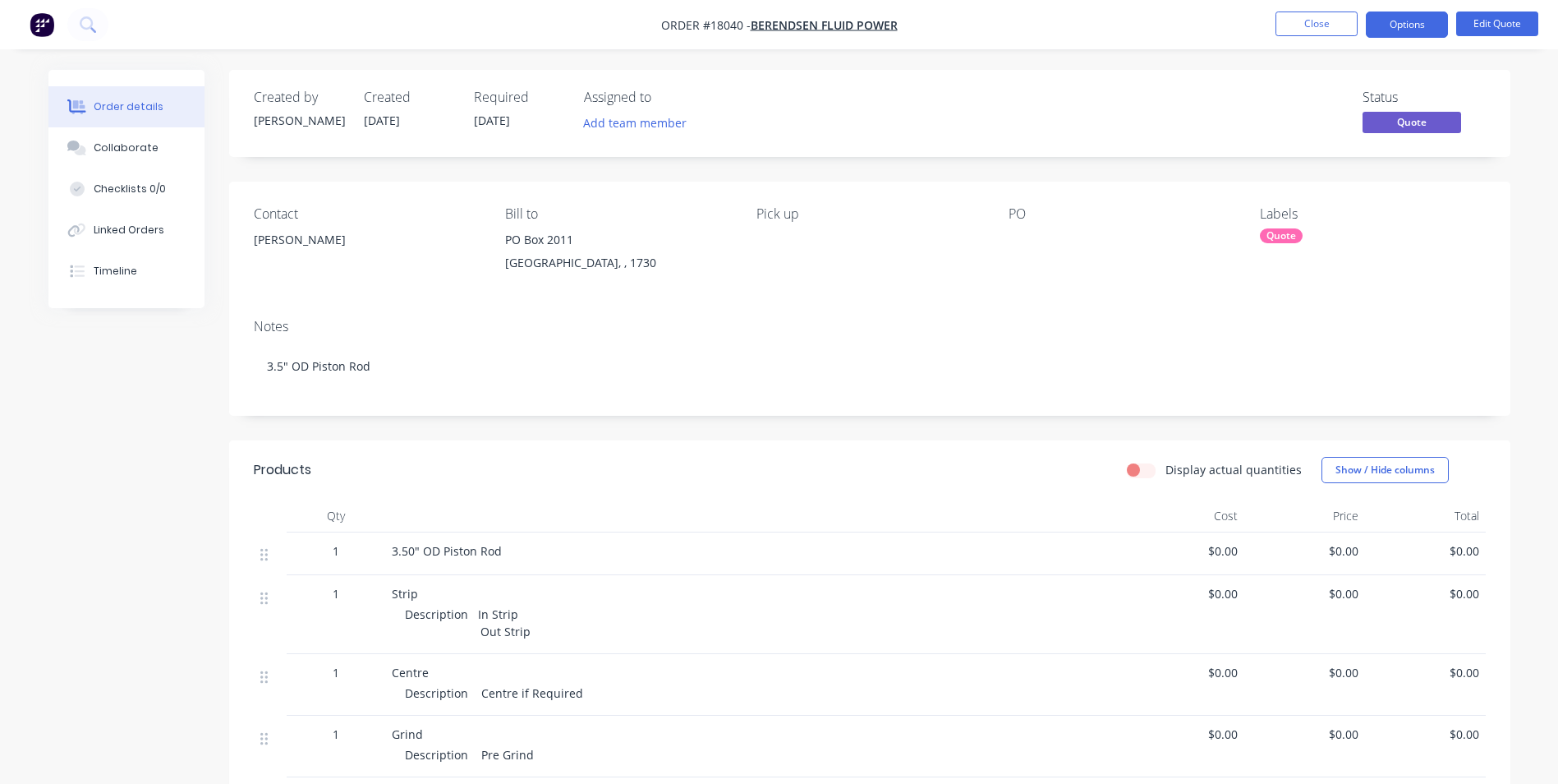
click at [538, 95] on div "Required" at bounding box center [519, 97] width 90 height 16
click at [516, 101] on div "Required" at bounding box center [519, 97] width 90 height 16
click at [510, 125] on span "[DATE]" at bounding box center [491, 120] width 36 height 16
click at [1506, 30] on button "Edit Quote" at bounding box center [1497, 23] width 82 height 25
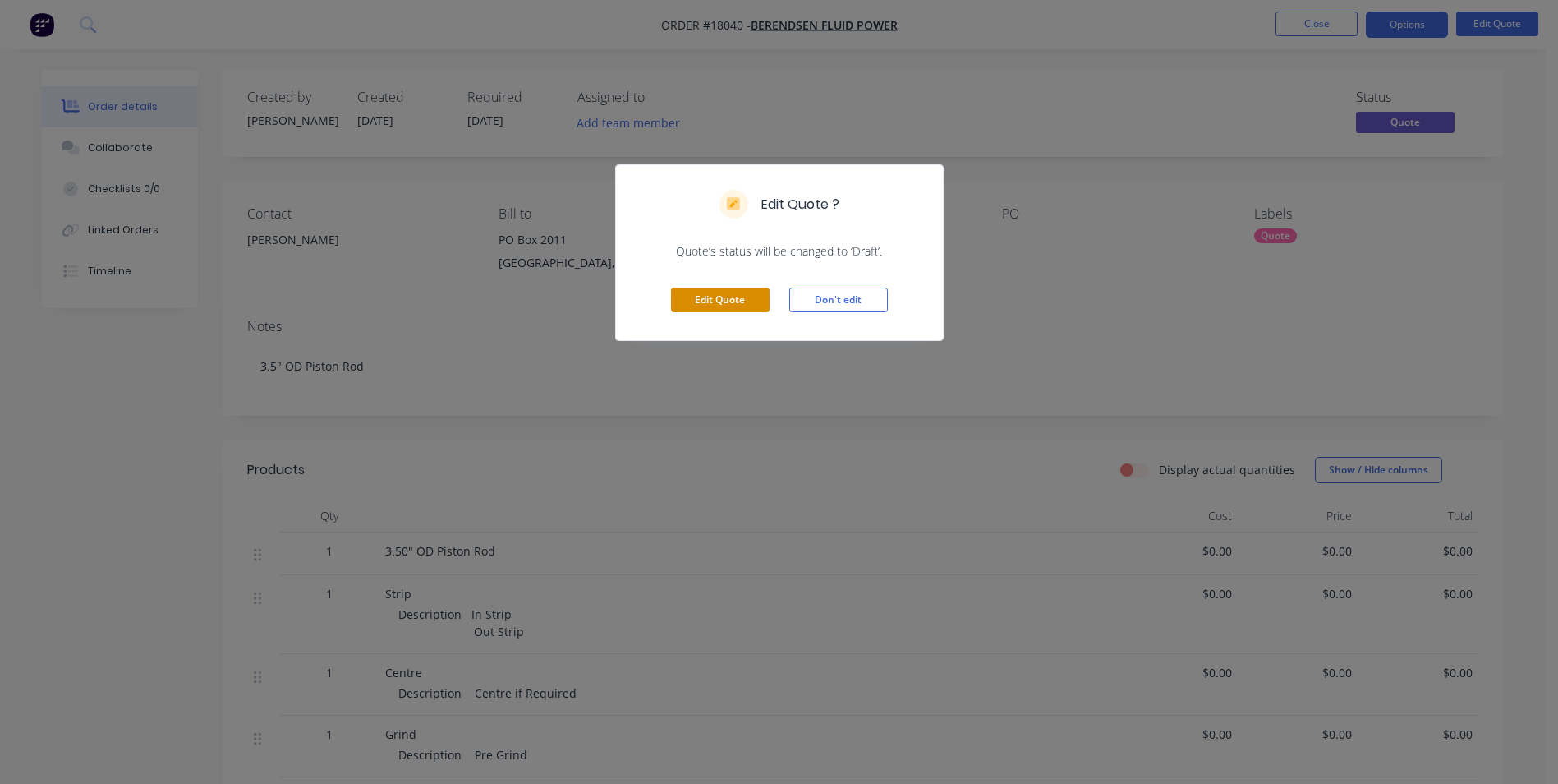
click at [702, 293] on button "Edit Quote" at bounding box center [720, 299] width 99 height 25
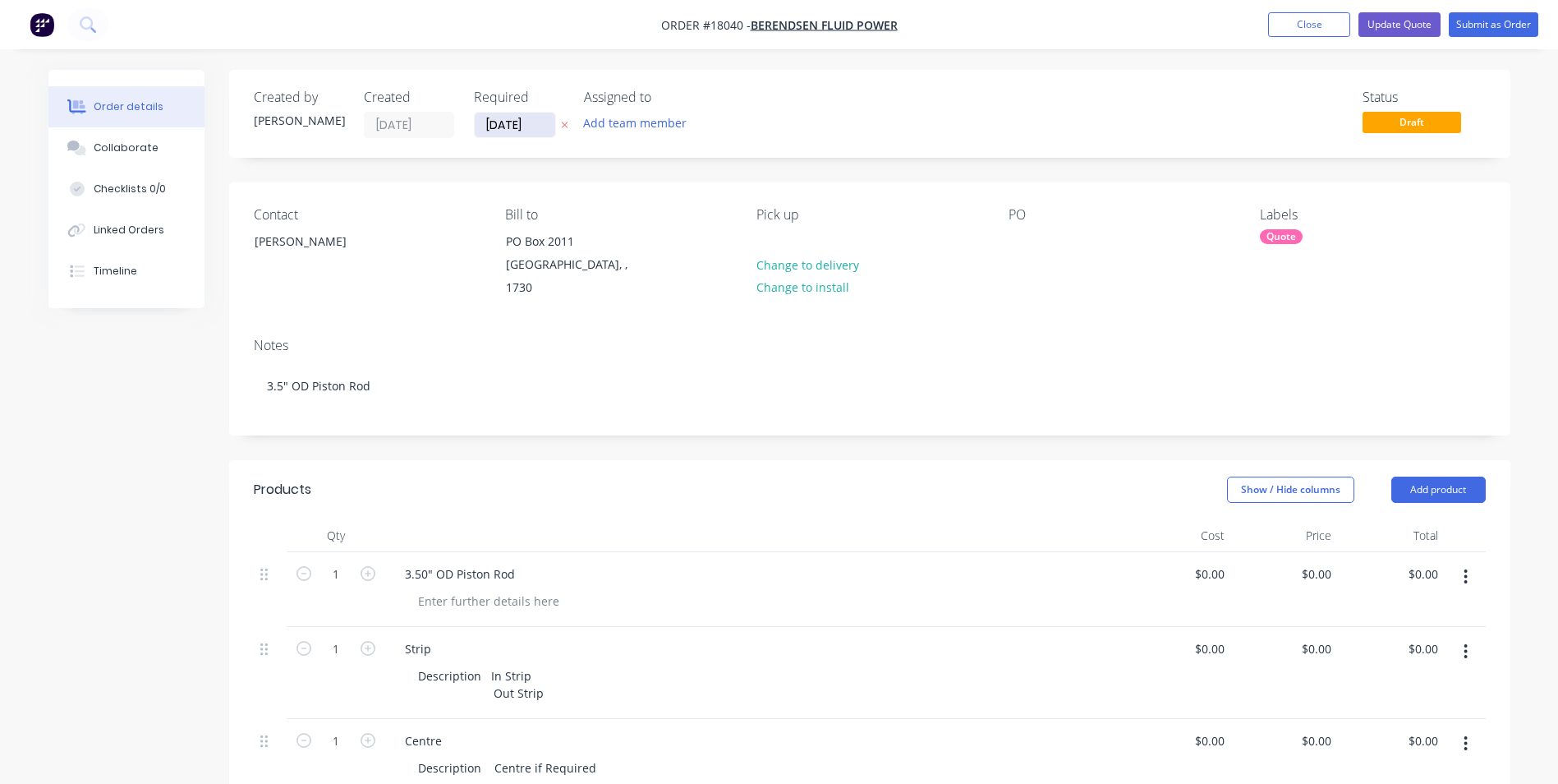
click at [534, 127] on input "[DATE]" at bounding box center [514, 124] width 80 height 25
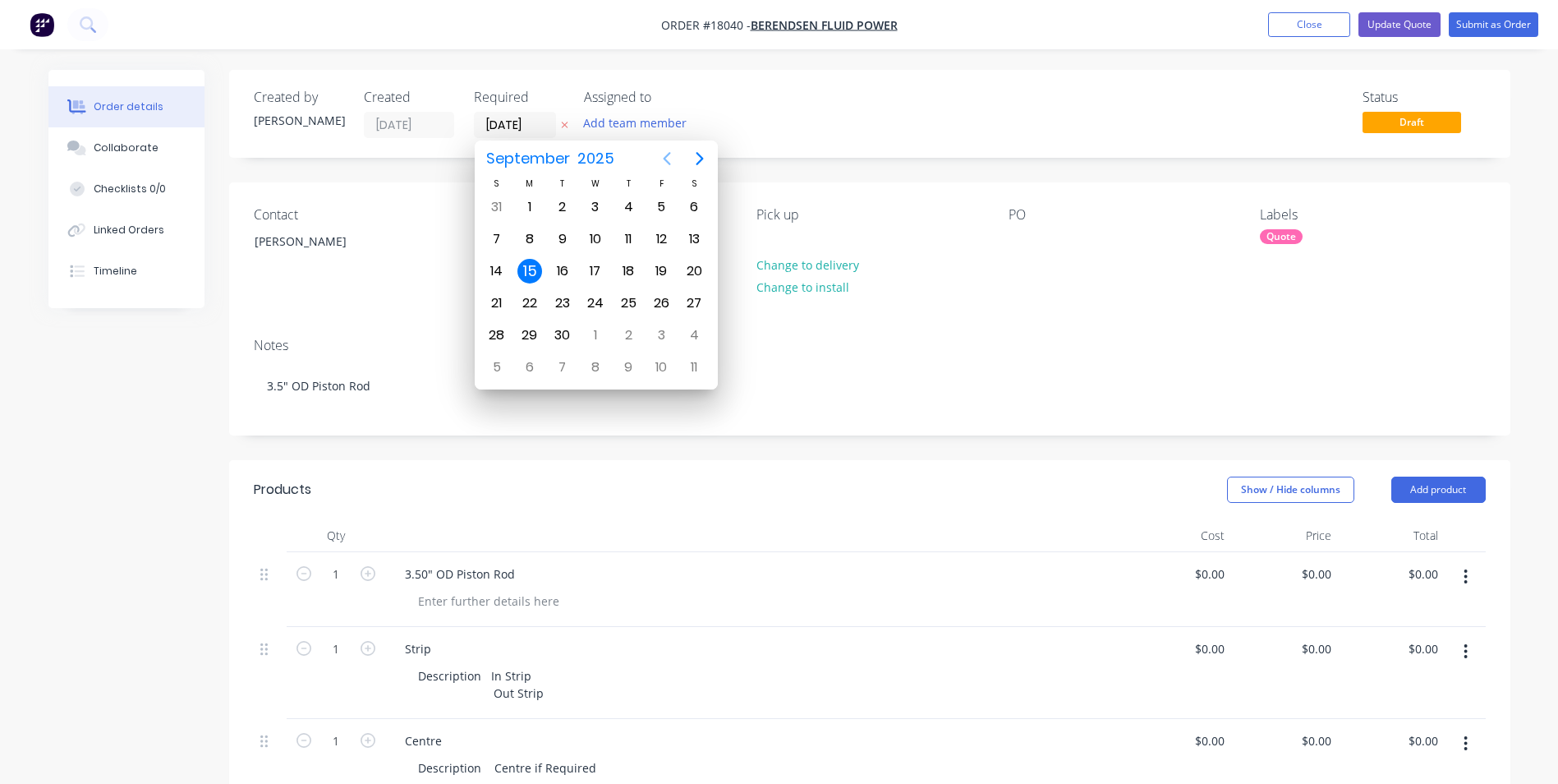
click at [663, 158] on icon "Previous page" at bounding box center [667, 158] width 7 height 13
click at [531, 332] on div "25" at bounding box center [530, 334] width 25 height 25
type input "[DATE]"
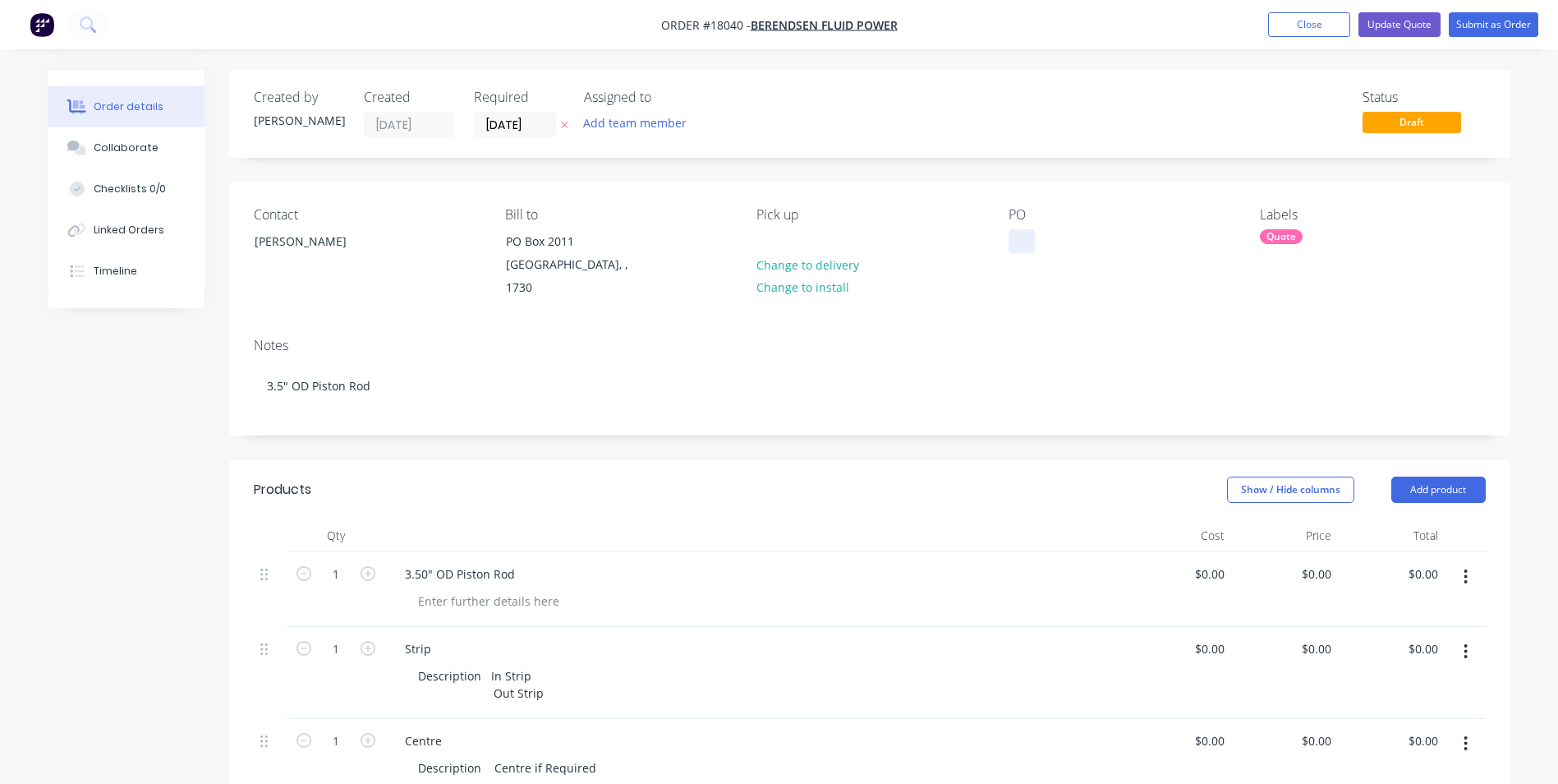
click at [1012, 251] on div at bounding box center [1022, 241] width 27 height 24
click at [1409, 24] on button "Update Quote" at bounding box center [1400, 24] width 82 height 25
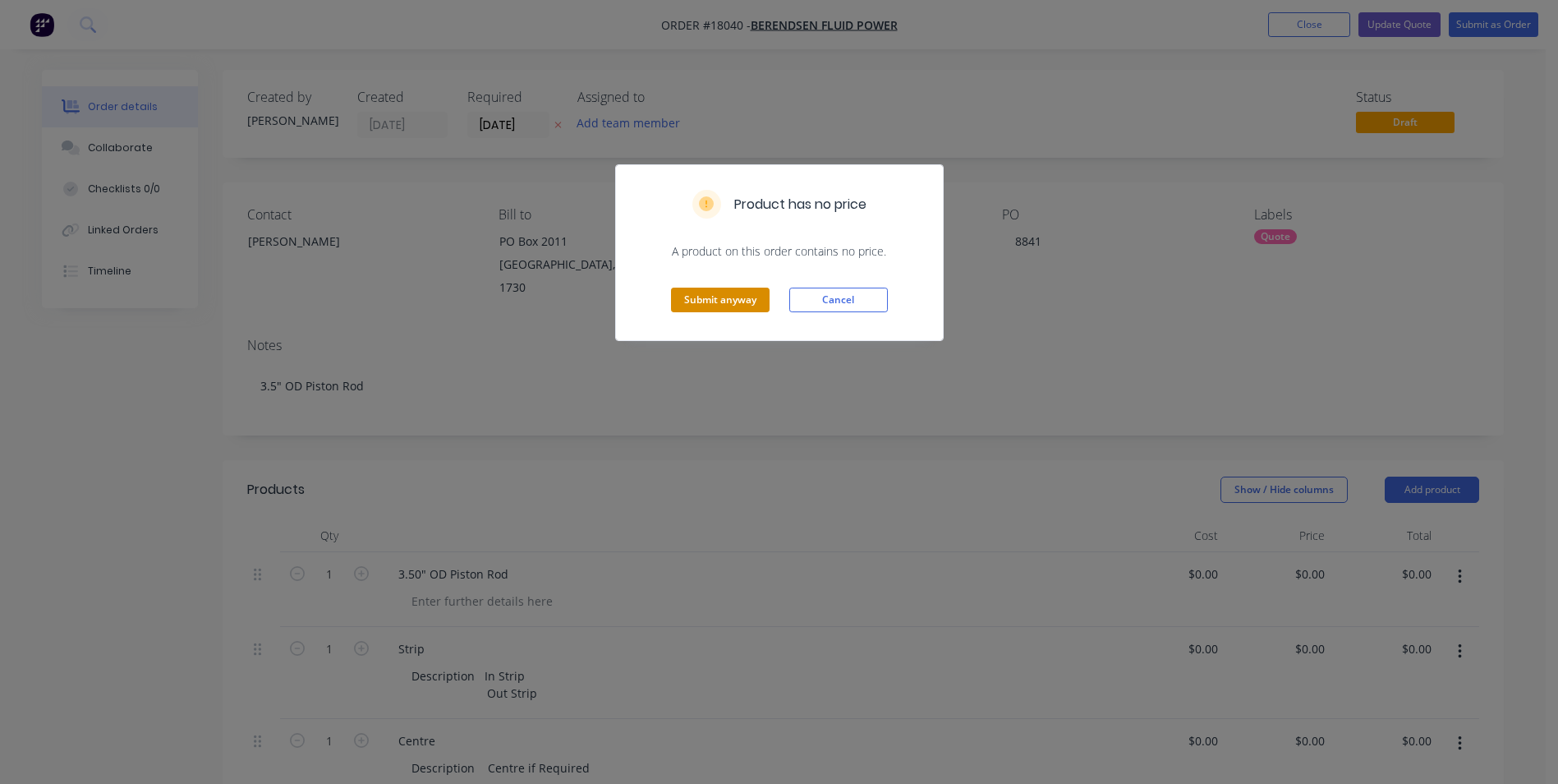
click at [732, 301] on button "Submit anyway" at bounding box center [720, 299] width 99 height 25
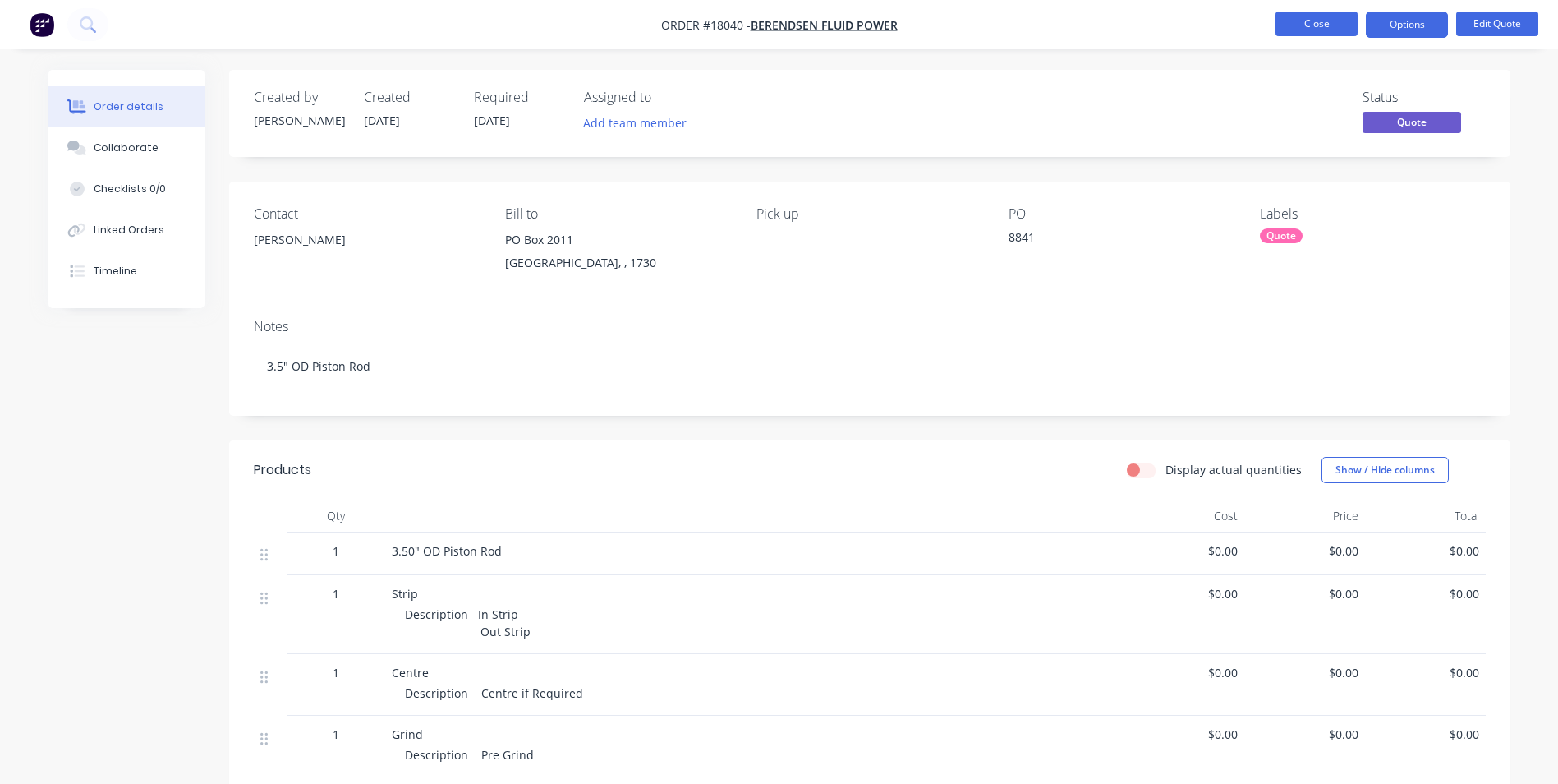
click at [1333, 22] on button "Close" at bounding box center [1317, 23] width 82 height 25
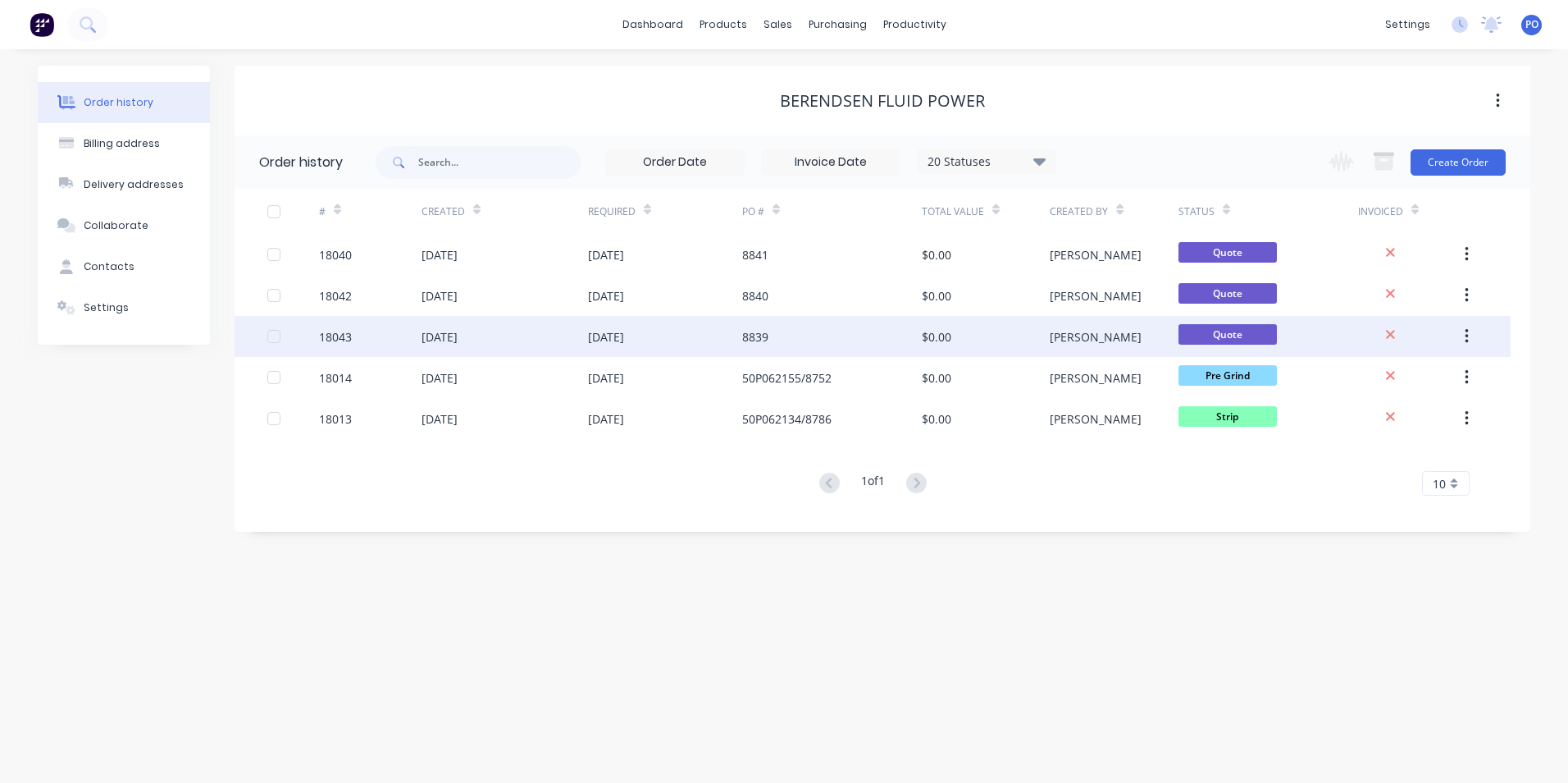
click at [633, 326] on div "[DATE]" at bounding box center [665, 336] width 155 height 41
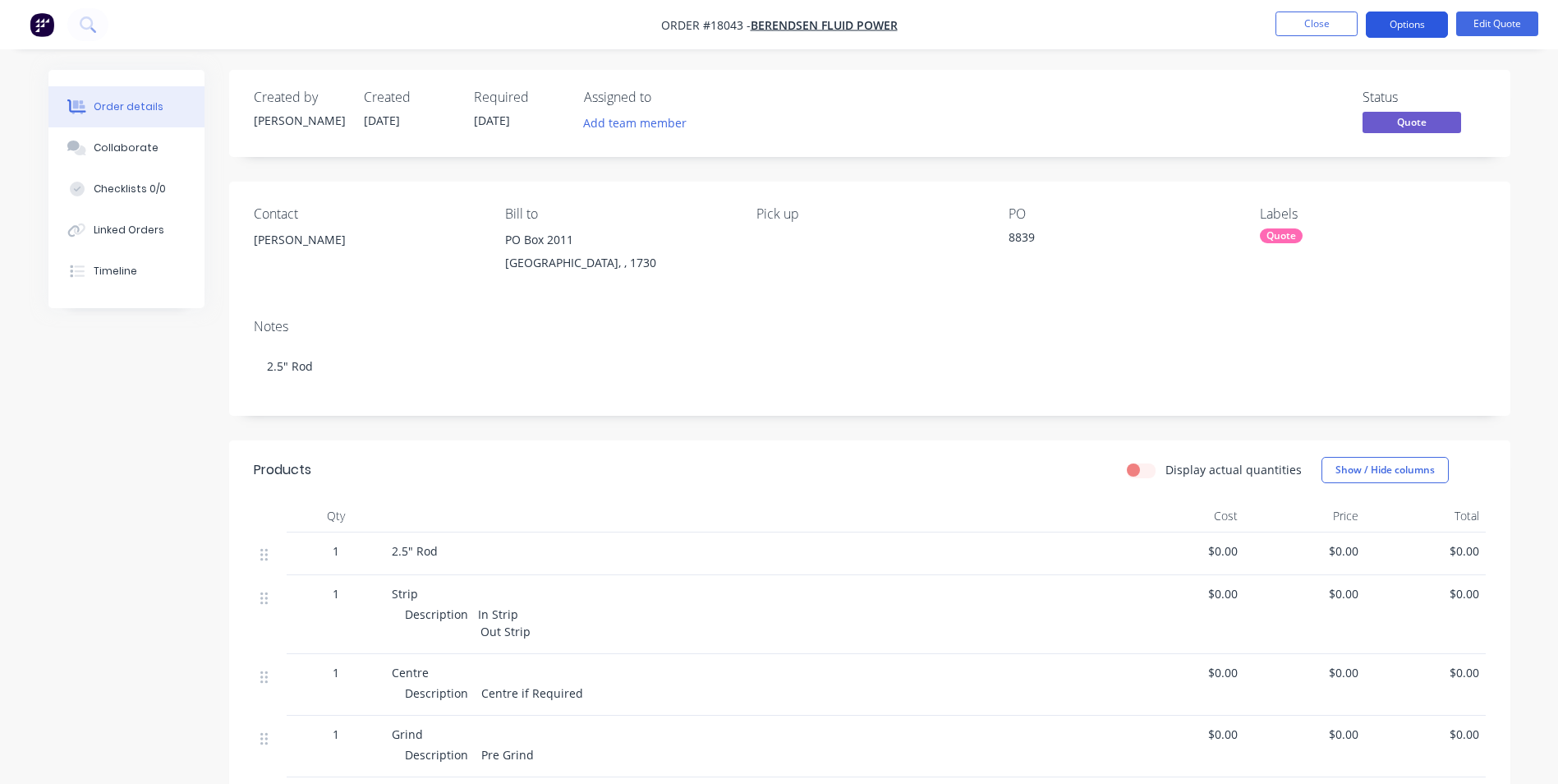
click at [1435, 27] on button "Options" at bounding box center [1407, 24] width 82 height 27
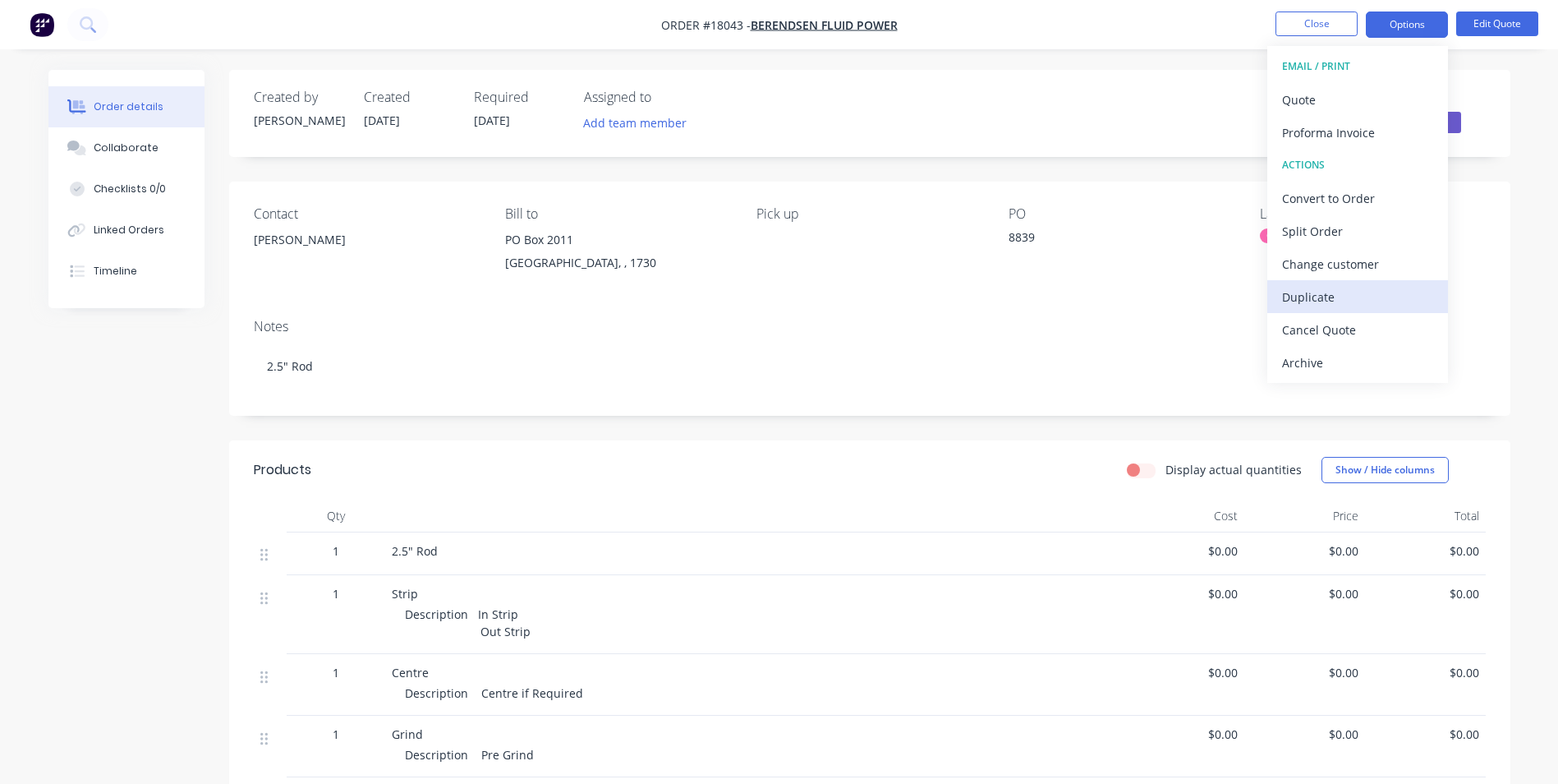
click at [1360, 289] on div "Duplicate" at bounding box center [1358, 297] width 151 height 24
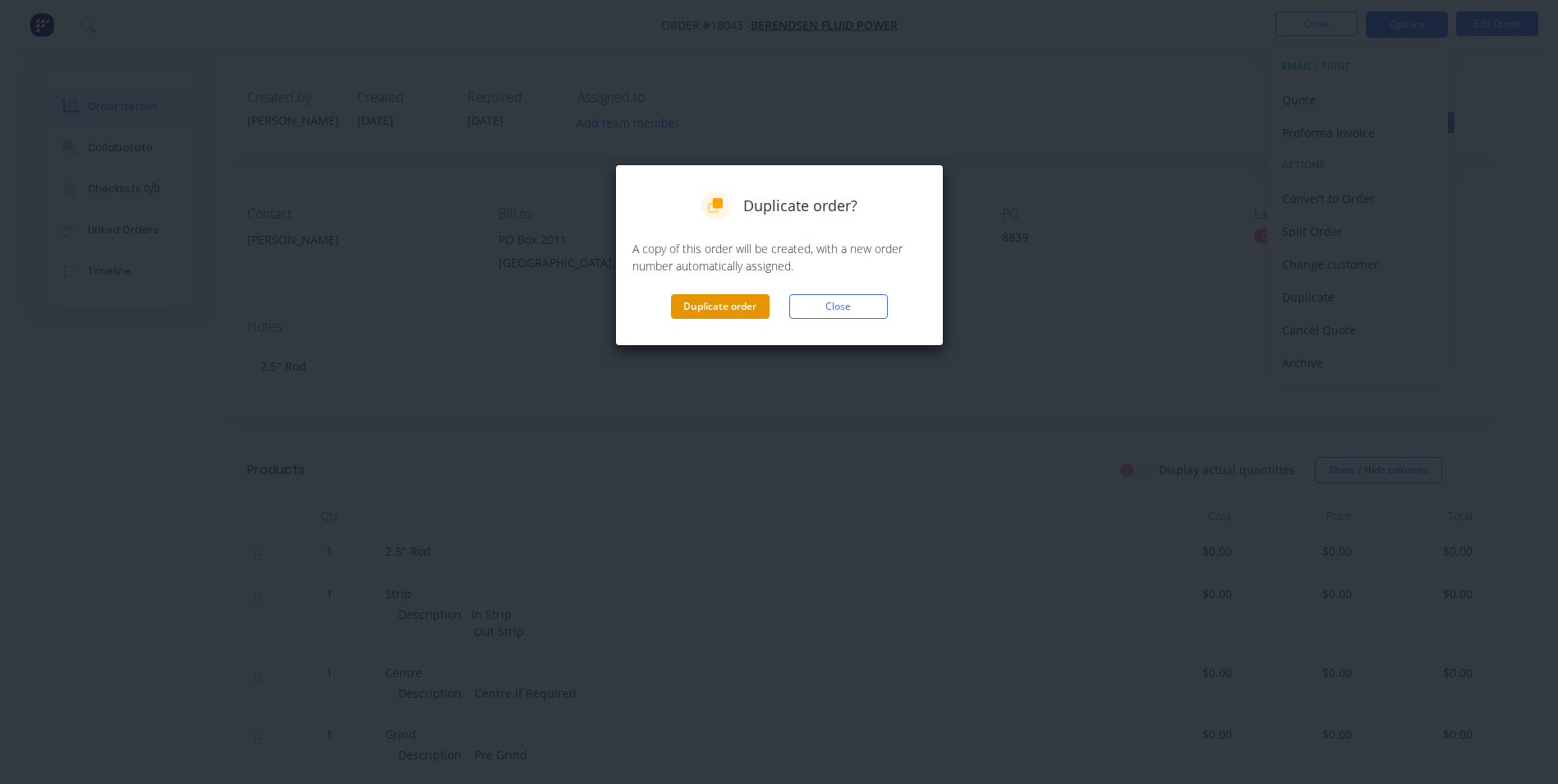
click at [739, 305] on button "Duplicate order" at bounding box center [720, 306] width 99 height 25
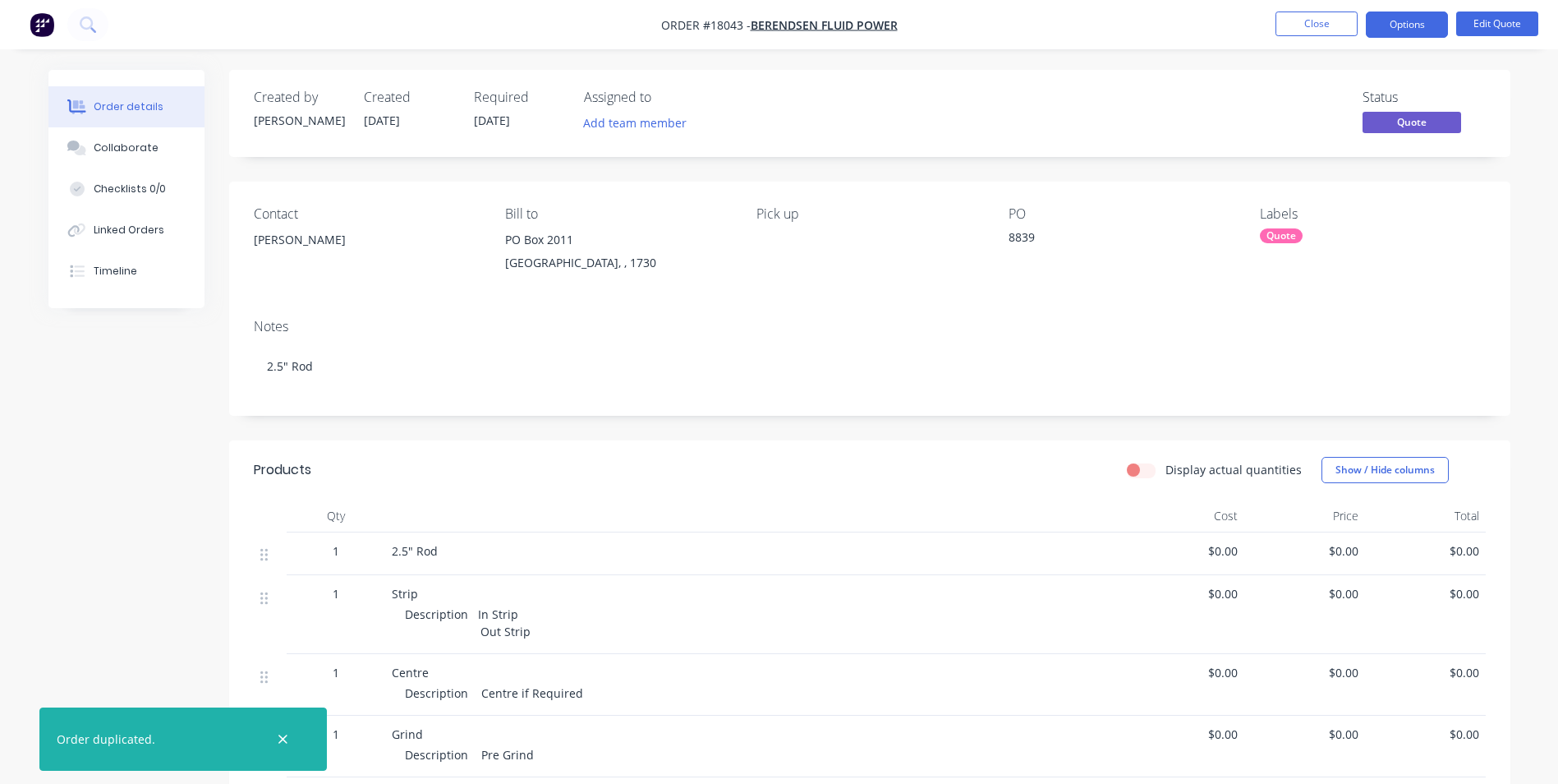
click at [1038, 237] on div "8839" at bounding box center [1111, 240] width 205 height 23
click at [1034, 236] on div "8839" at bounding box center [1111, 240] width 205 height 23
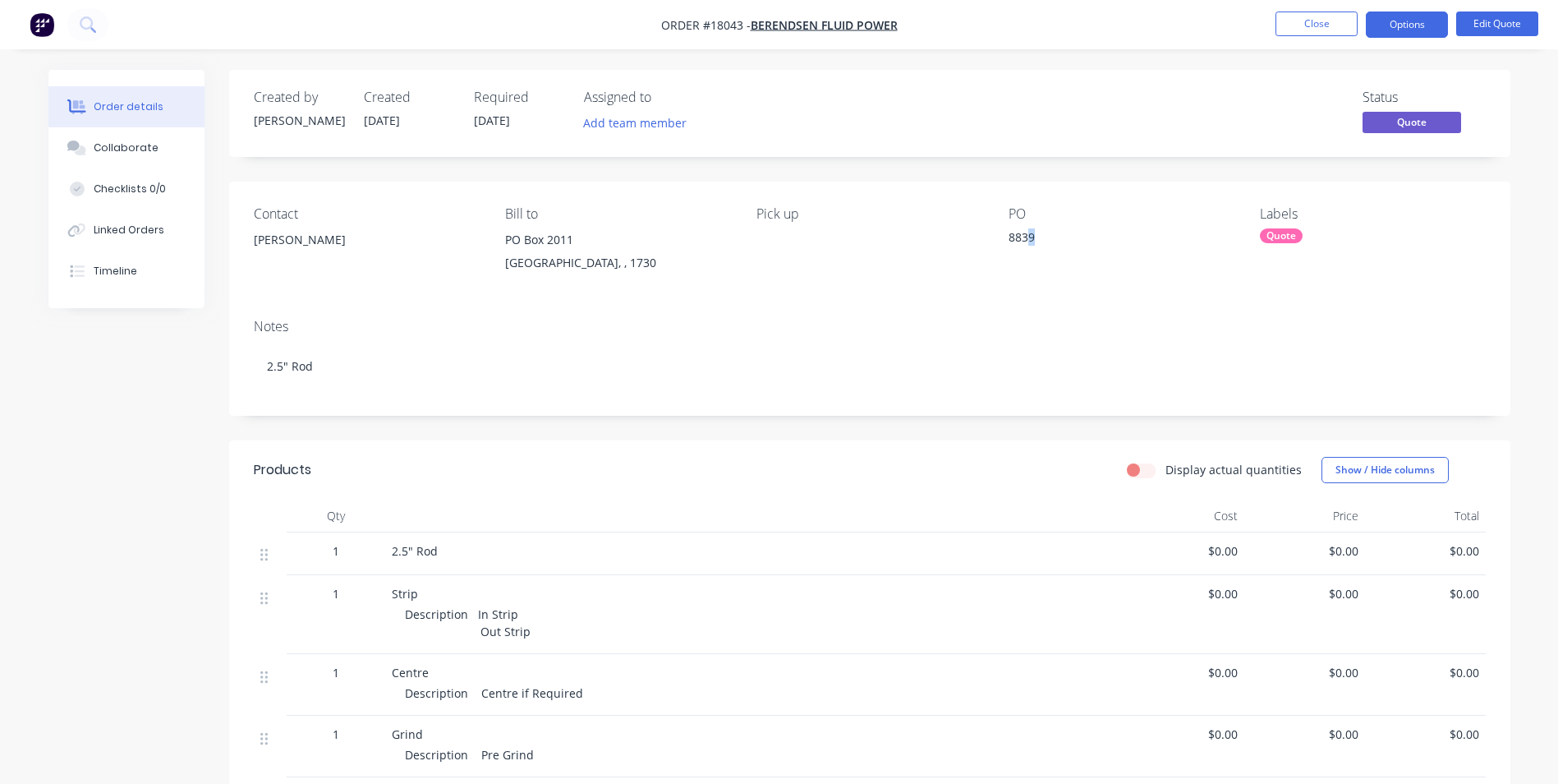
drag, startPoint x: 1035, startPoint y: 236, endPoint x: 1024, endPoint y: 237, distance: 11.0
click at [1024, 237] on div "8839" at bounding box center [1111, 240] width 205 height 23
click at [1486, 18] on button "Edit Quote" at bounding box center [1497, 23] width 82 height 25
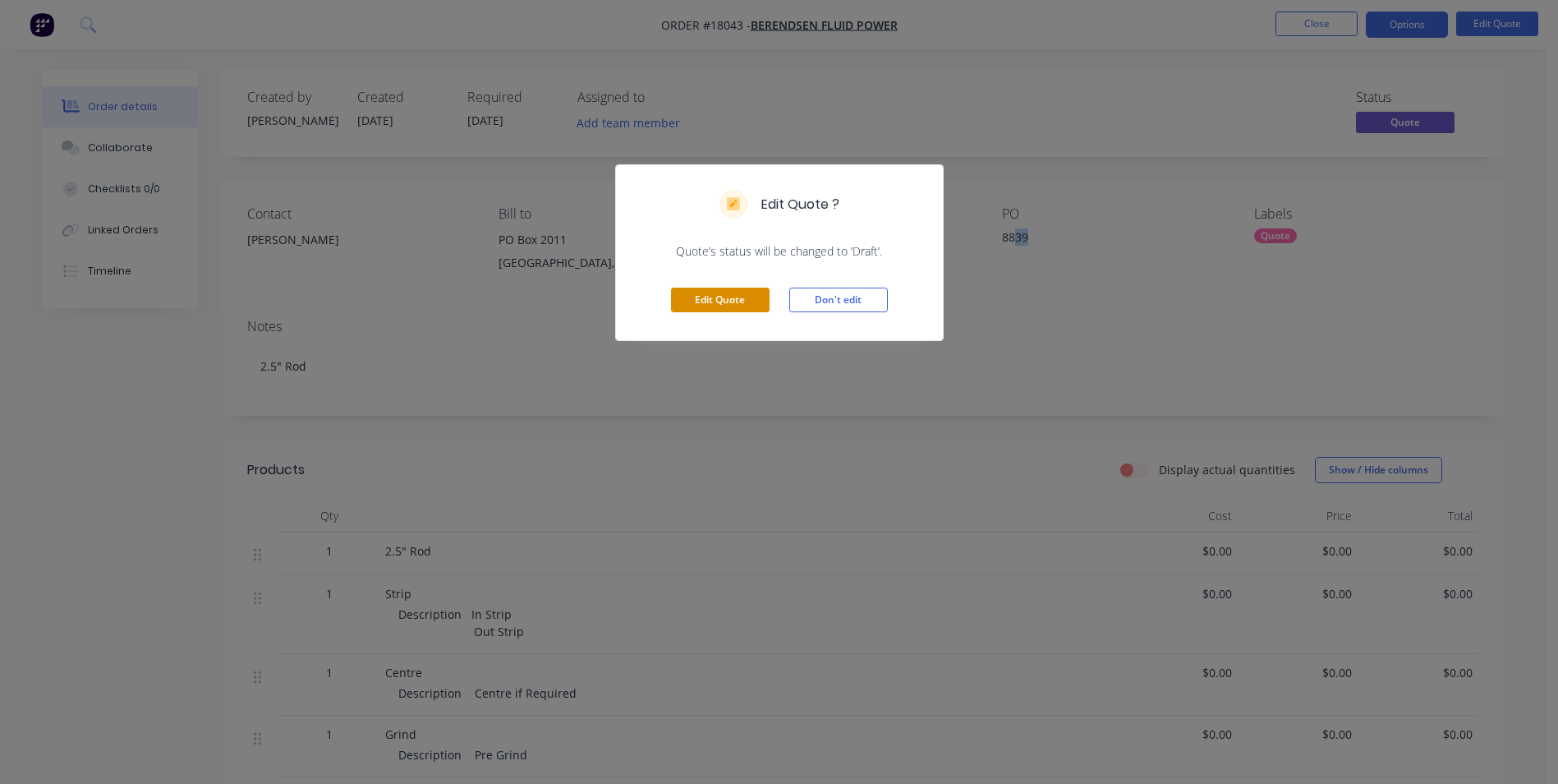
click at [749, 305] on button "Edit Quote" at bounding box center [720, 299] width 99 height 25
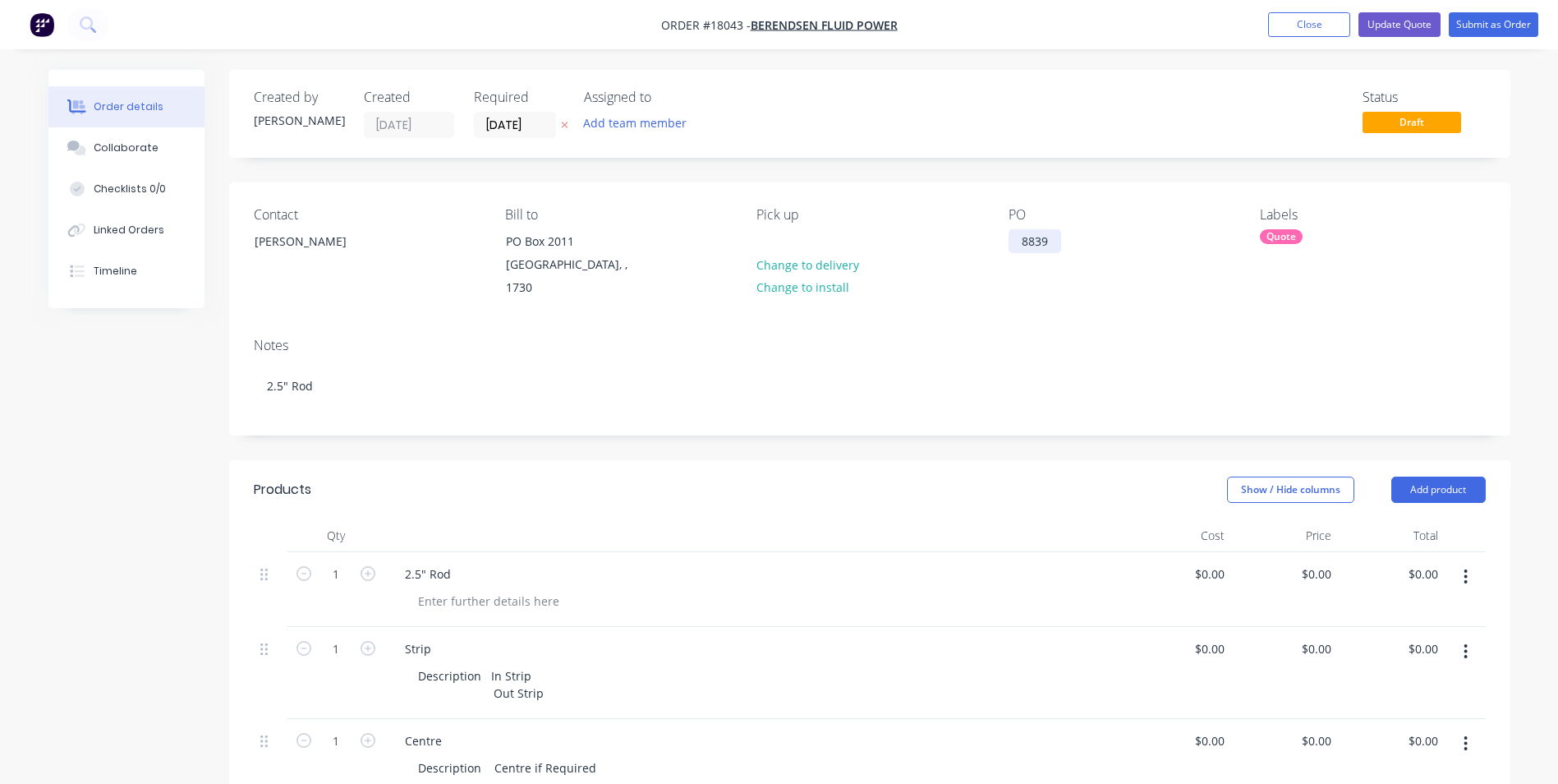
click at [1051, 232] on div "8839" at bounding box center [1035, 241] width 53 height 24
click at [1392, 27] on button "Update Quote" at bounding box center [1400, 24] width 82 height 25
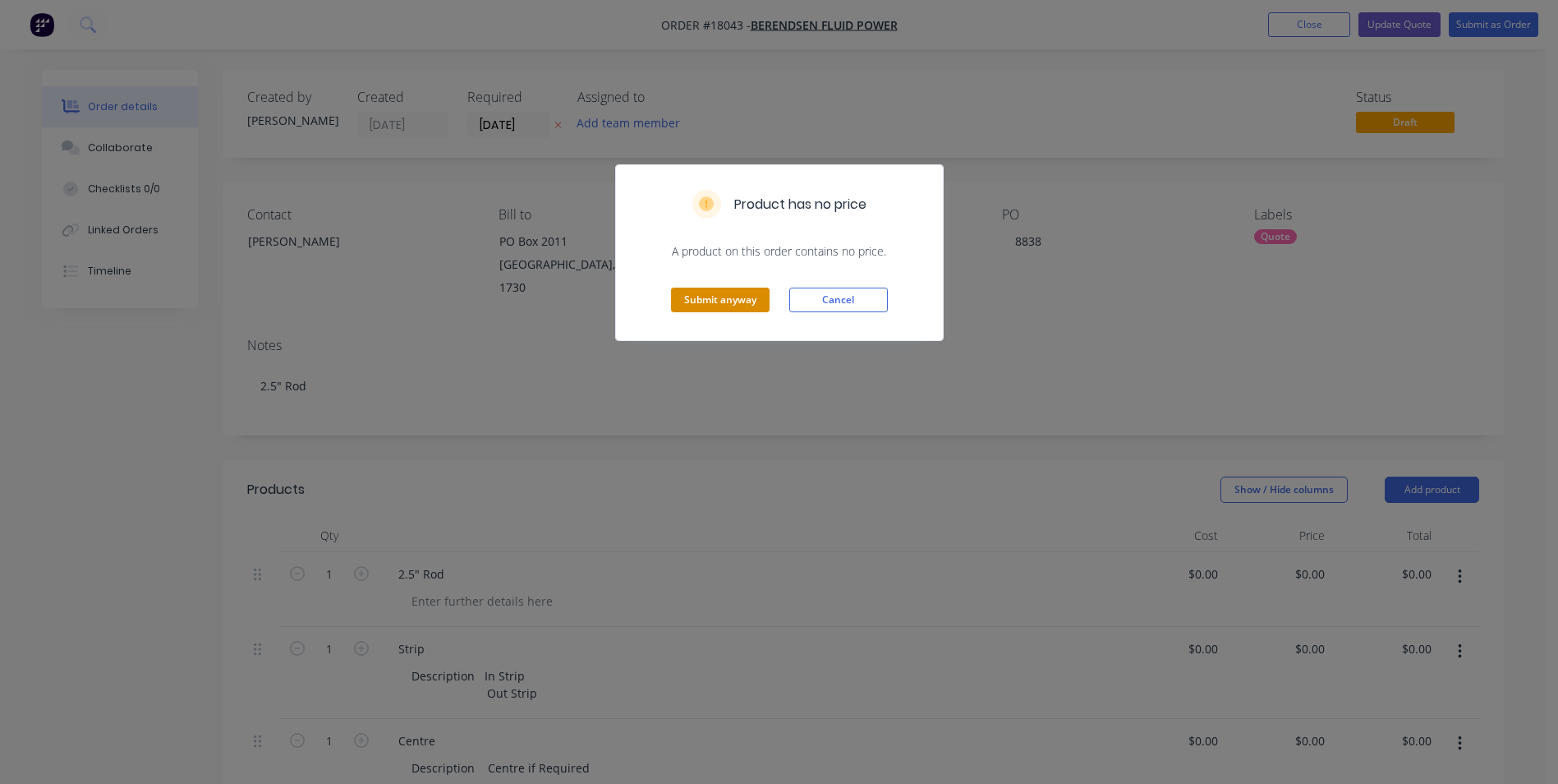
click at [749, 304] on button "Submit anyway" at bounding box center [720, 299] width 99 height 25
